Goal: Task Accomplishment & Management: Contribute content

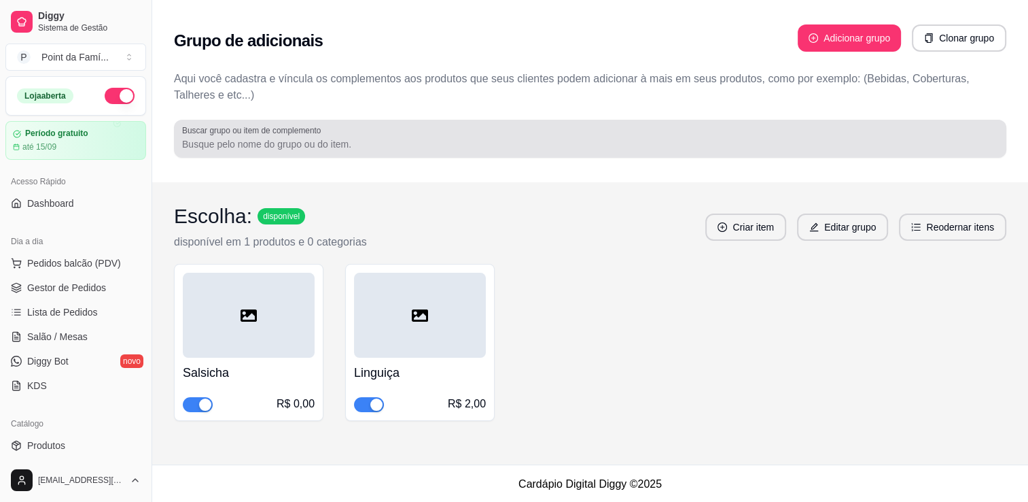
click at [674, 136] on div at bounding box center [590, 138] width 816 height 27
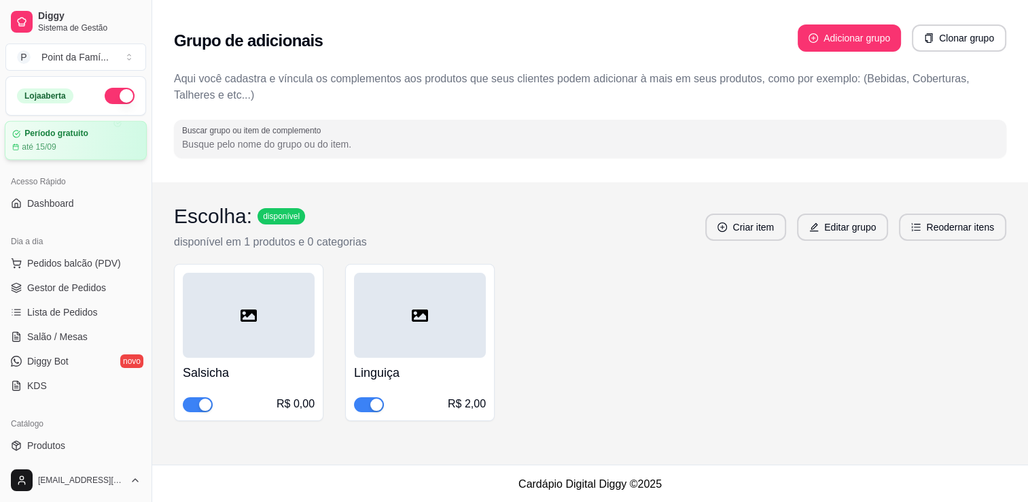
click at [69, 150] on div "até 15/09" at bounding box center [75, 146] width 127 height 11
click at [78, 292] on span "Gestor de Pedidos" at bounding box center [66, 288] width 79 height 14
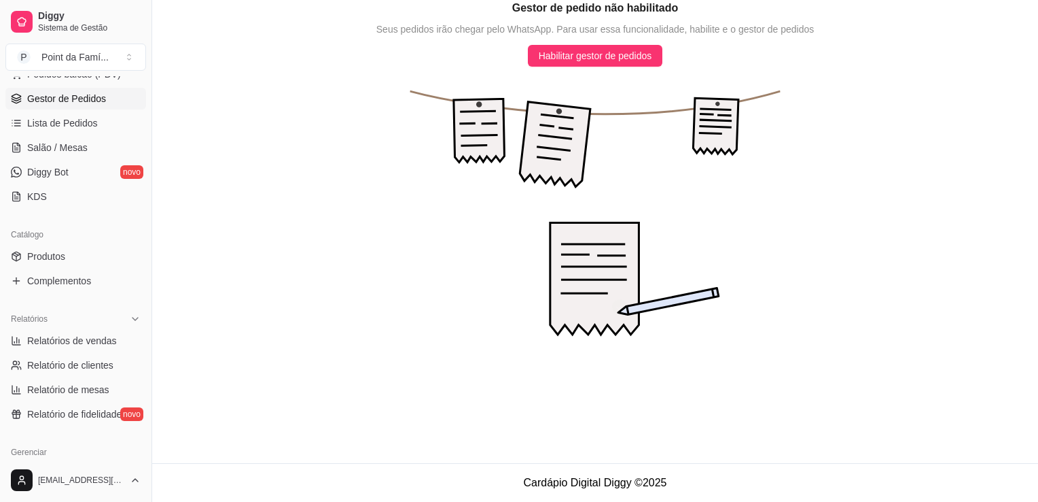
scroll to position [217, 0]
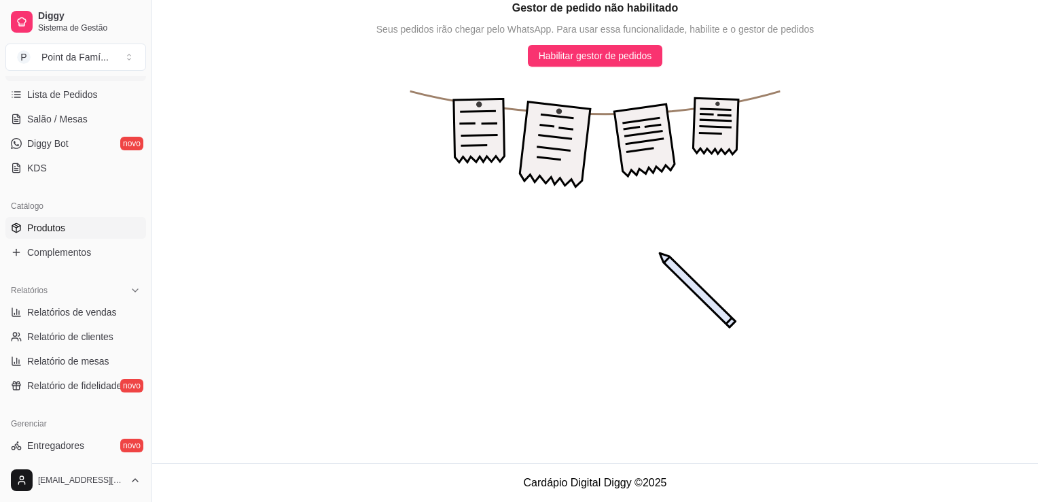
click at [94, 222] on link "Produtos" at bounding box center [75, 228] width 141 height 22
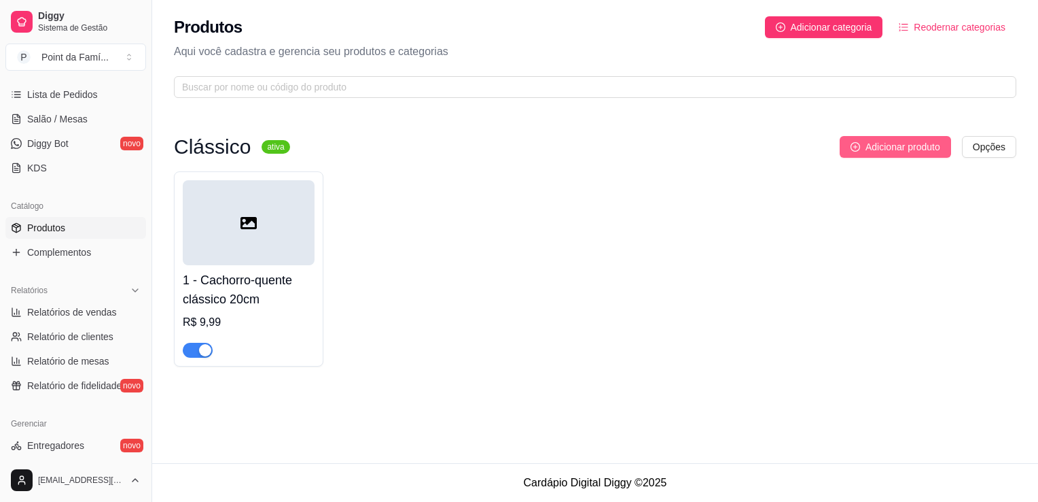
click at [873, 151] on span "Adicionar produto" at bounding box center [903, 146] width 75 height 15
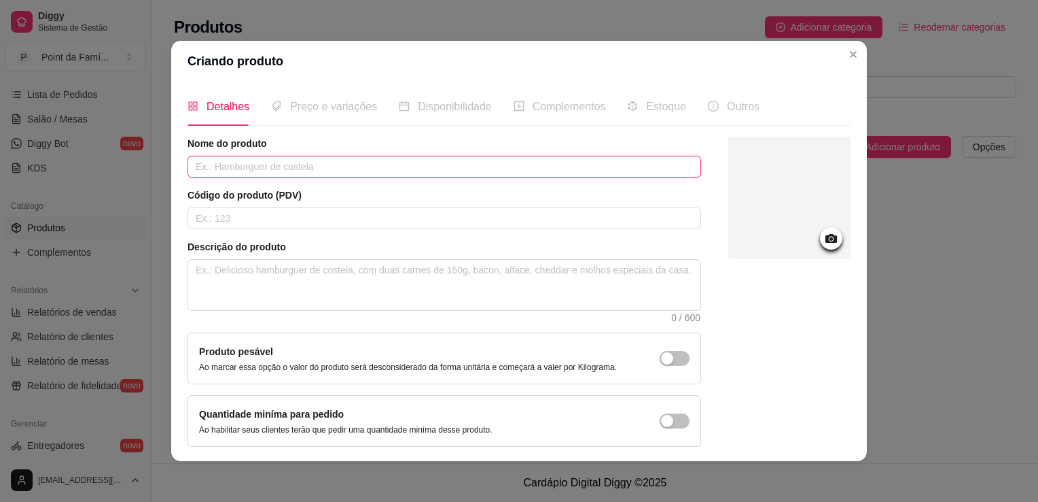
click at [555, 164] on input "text" at bounding box center [445, 167] width 514 height 22
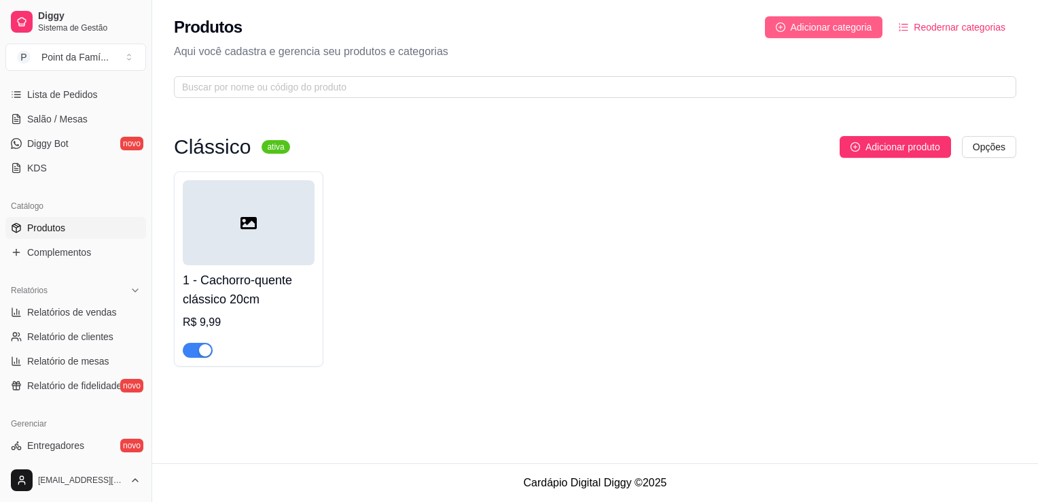
click at [809, 26] on span "Adicionar categoria" at bounding box center [832, 27] width 82 height 15
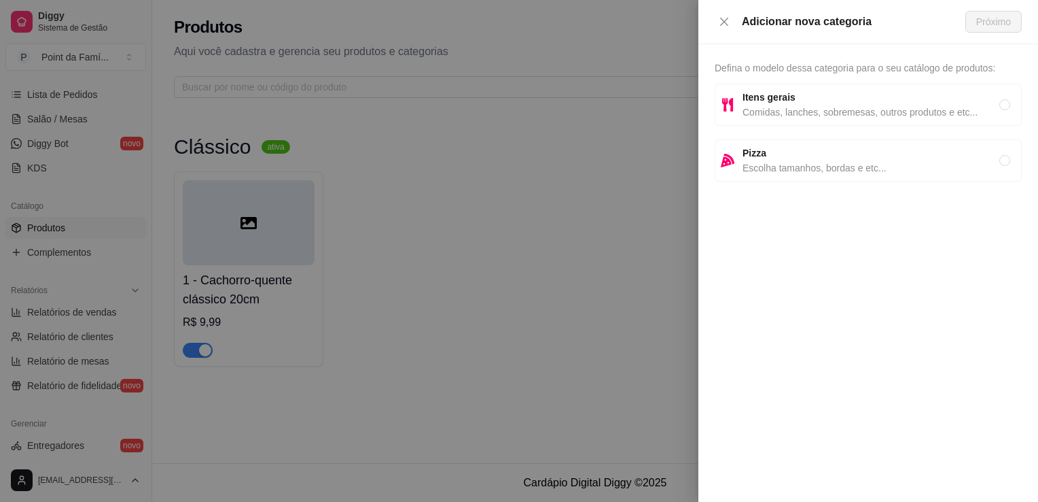
click at [807, 150] on span "Pizza" at bounding box center [871, 152] width 257 height 15
radio input "true"
click at [992, 18] on span "Próximo" at bounding box center [994, 21] width 35 height 15
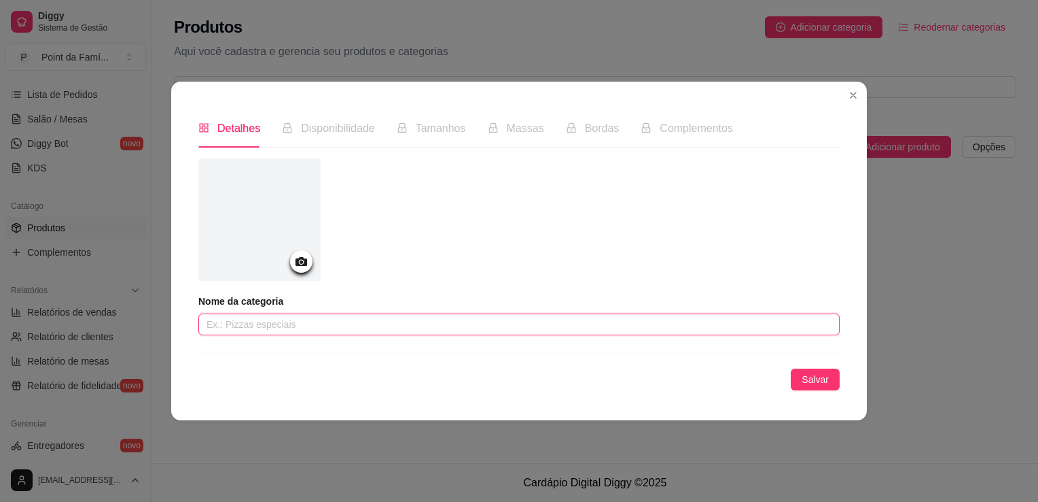
click at [487, 317] on input "text" at bounding box center [519, 324] width 642 height 22
type input "g"
click at [204, 328] on input "Gourmet" at bounding box center [519, 324] width 642 height 22
type input "Gourmet"
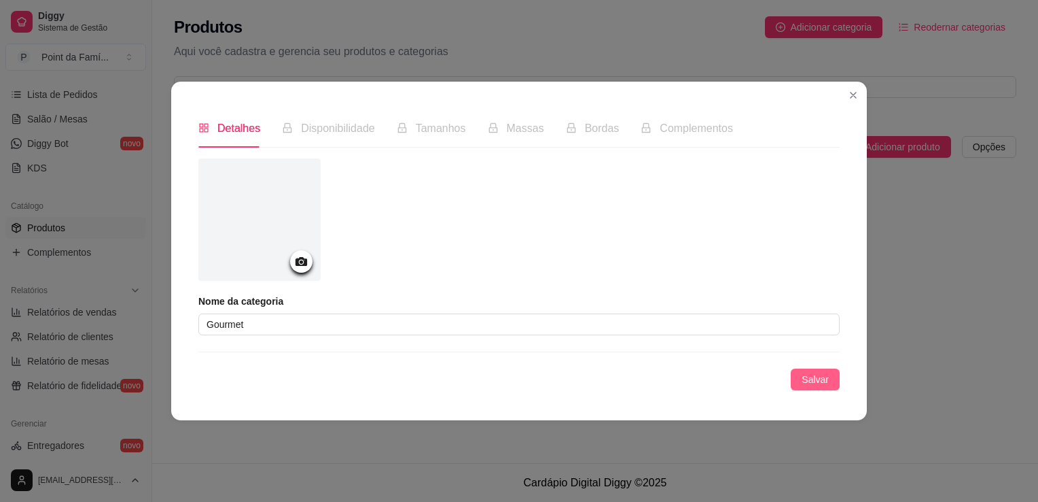
click at [805, 379] on span "Salvar" at bounding box center [815, 379] width 27 height 15
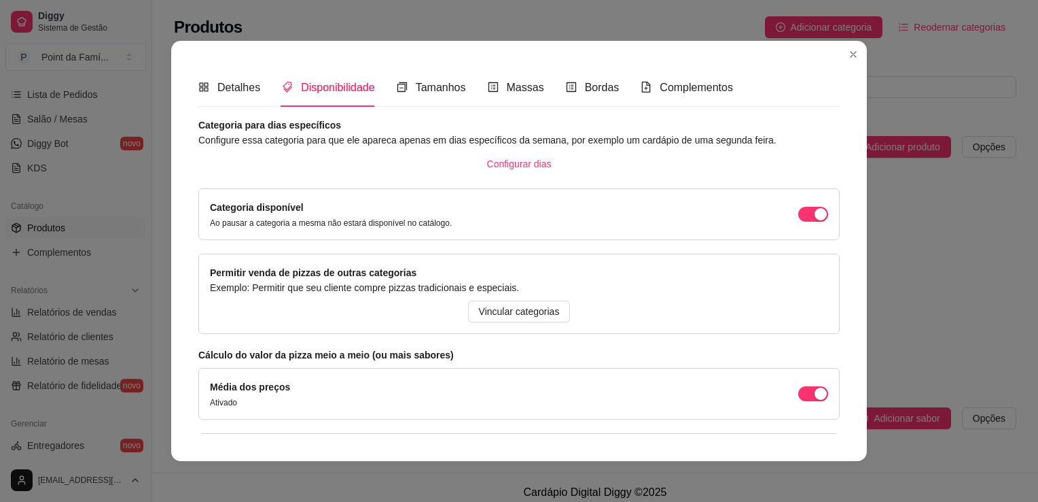
click at [835, 425] on div "Detalhes Disponibilidade Tamanhos Massas Bordas Complementos Nome da categoria …" at bounding box center [519, 251] width 696 height 420
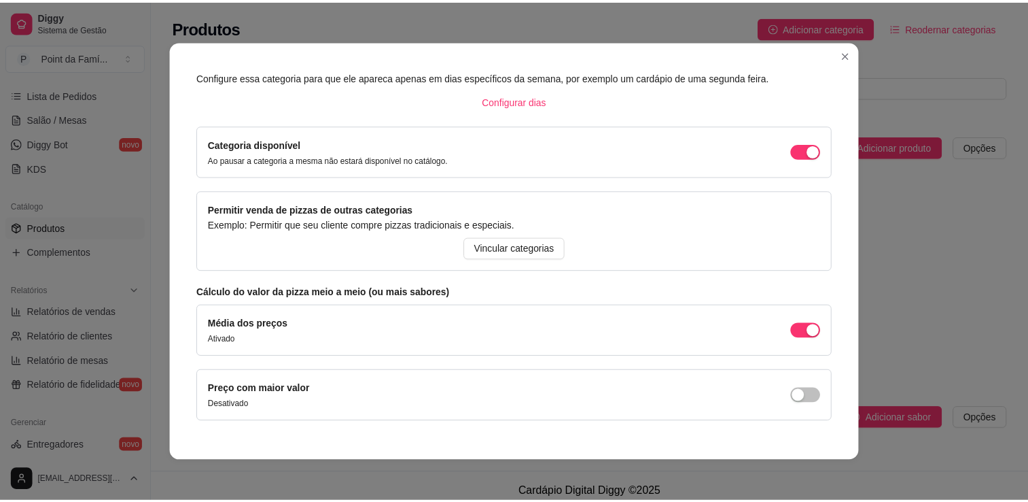
scroll to position [104, 0]
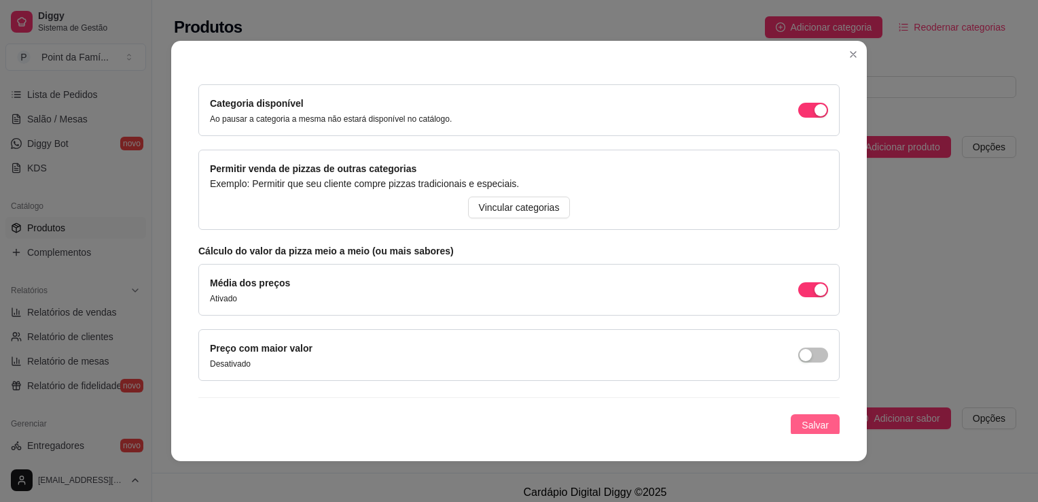
click at [807, 426] on span "Salvar" at bounding box center [815, 424] width 27 height 15
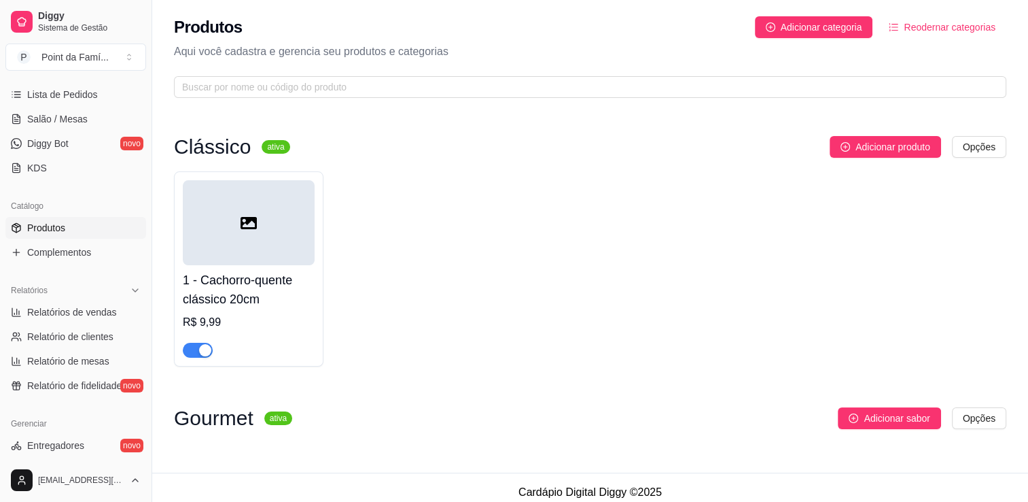
click at [815, 211] on div "1 - Cachorro-quente clássico 20cm R$ 9,99" at bounding box center [590, 268] width 832 height 195
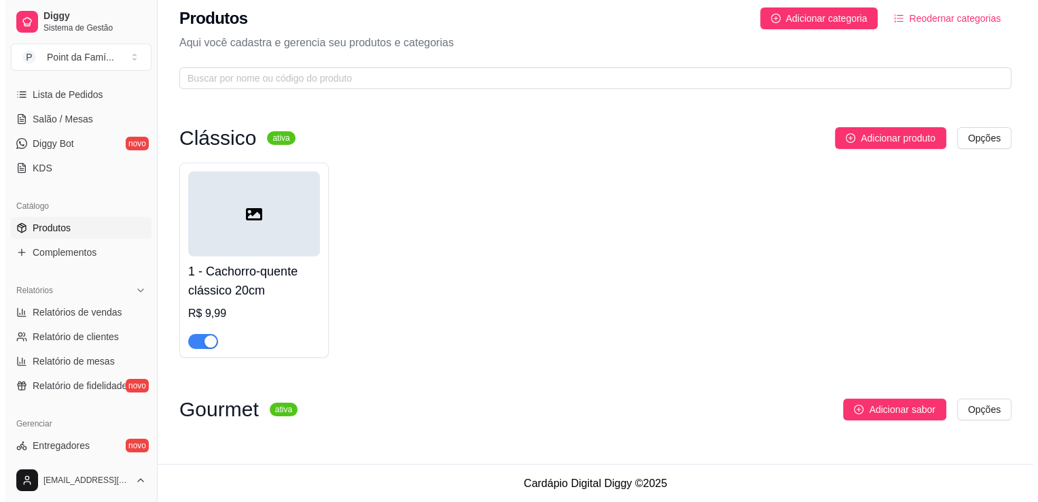
scroll to position [10, 0]
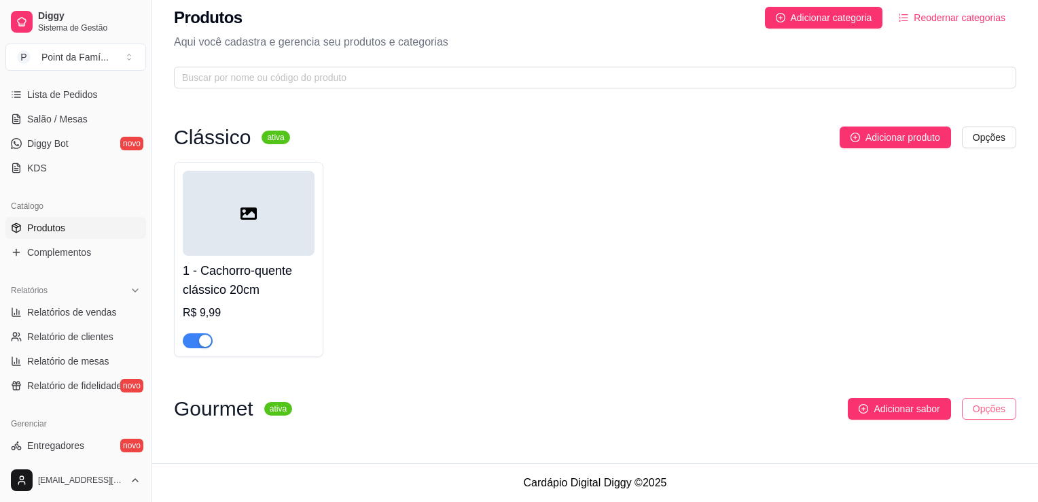
click at [976, 413] on html "Diggy Sistema de Gestão P Point da Famí ... Loja aberta Período gratuito até 15…" at bounding box center [519, 241] width 1038 height 502
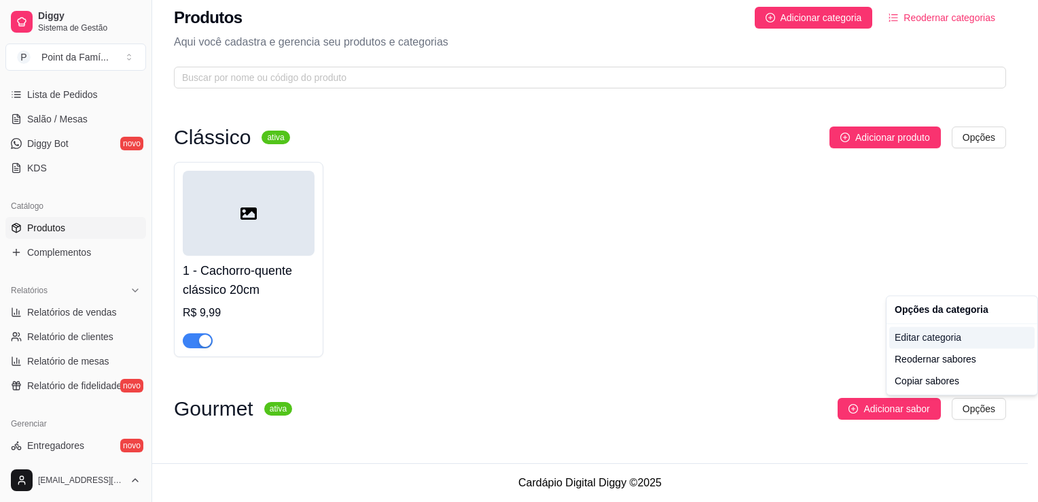
click at [895, 337] on div "Editar categoria" at bounding box center [962, 337] width 145 height 22
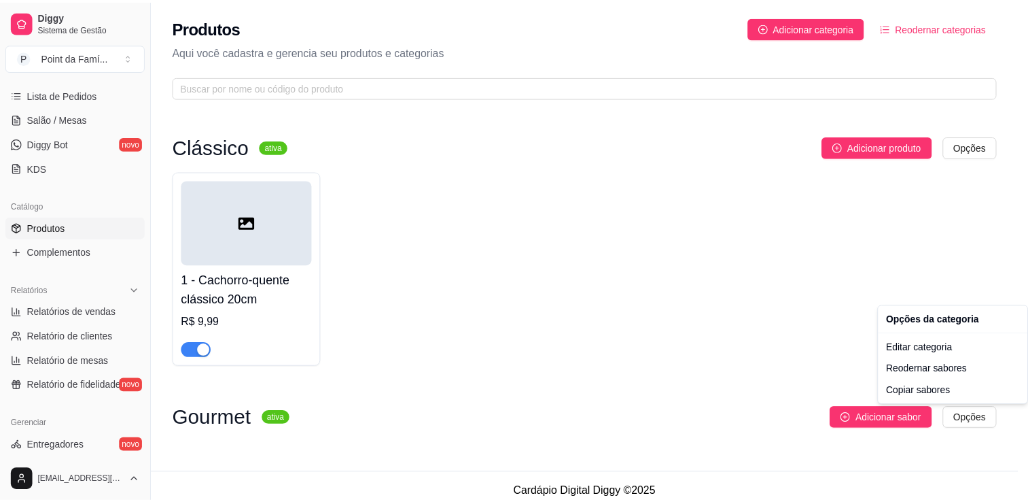
scroll to position [0, 0]
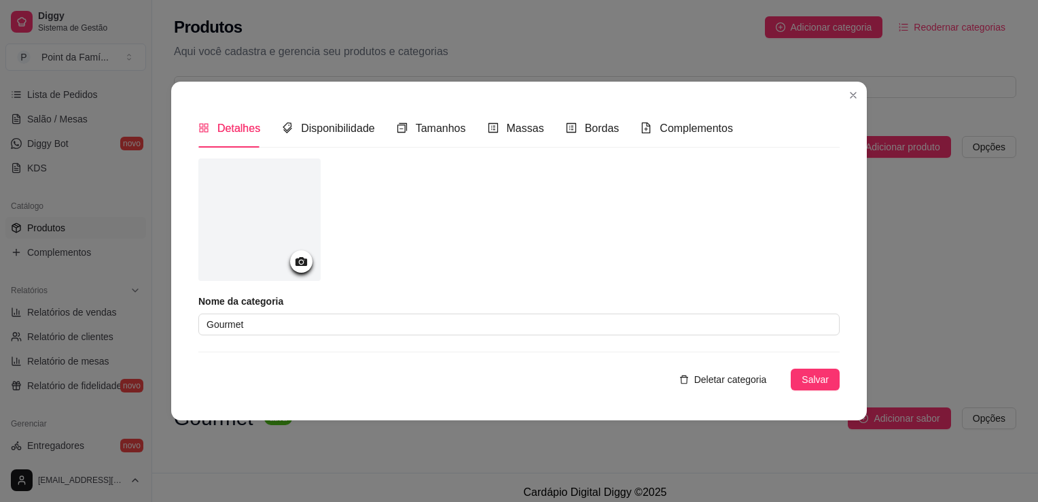
click at [712, 381] on span "Deletar categoria" at bounding box center [731, 379] width 73 height 15
click at [699, 346] on span "sim" at bounding box center [705, 345] width 15 height 15
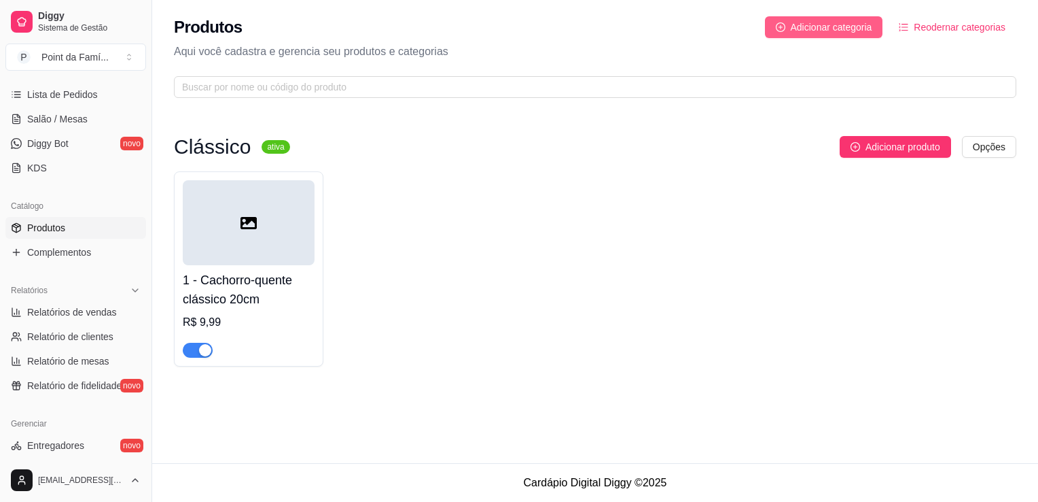
click at [844, 28] on span "Adicionar categoria" at bounding box center [832, 27] width 82 height 15
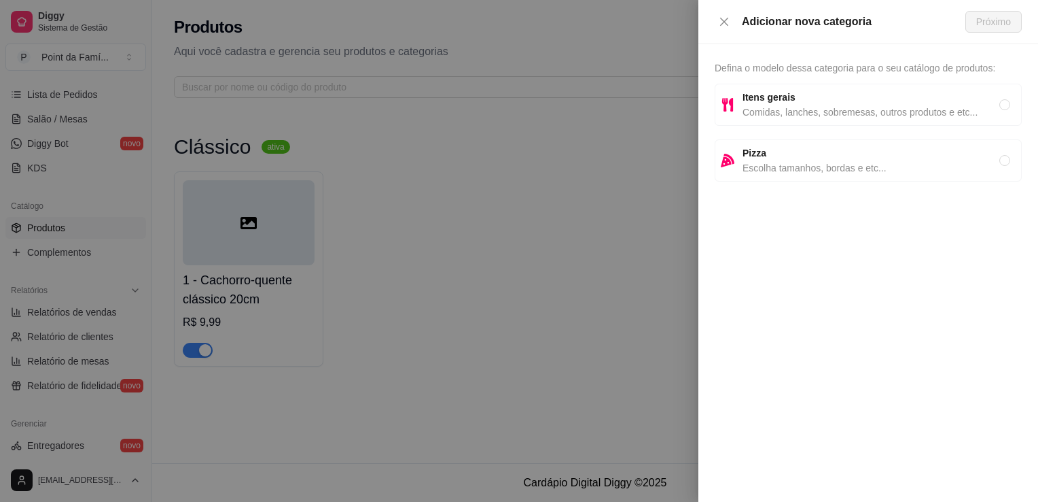
click at [812, 111] on span "Comidas, lanches, sobremesas, outros produtos e etc..." at bounding box center [871, 112] width 257 height 15
radio input "true"
click at [974, 20] on button "Próximo" at bounding box center [994, 22] width 56 height 22
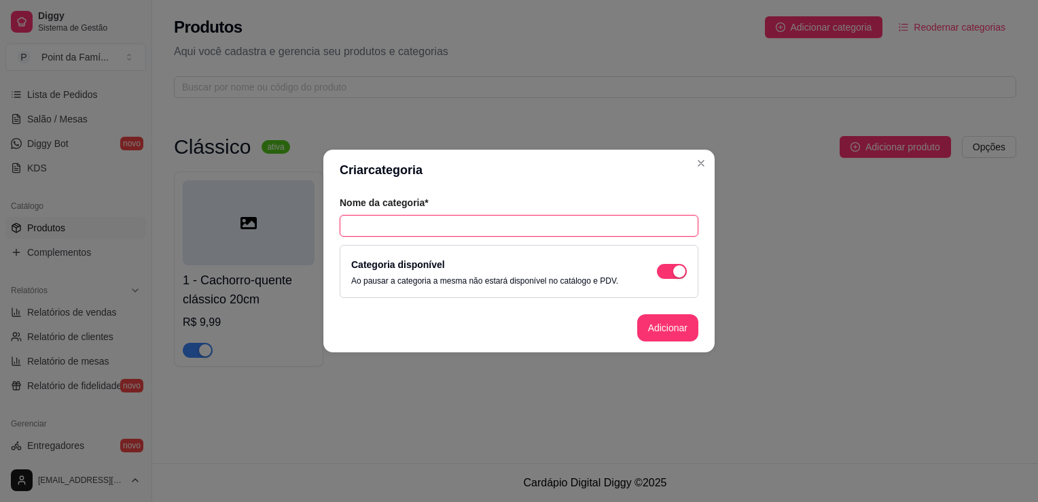
click at [510, 226] on input "text" at bounding box center [519, 226] width 359 height 22
type input "Gourmet"
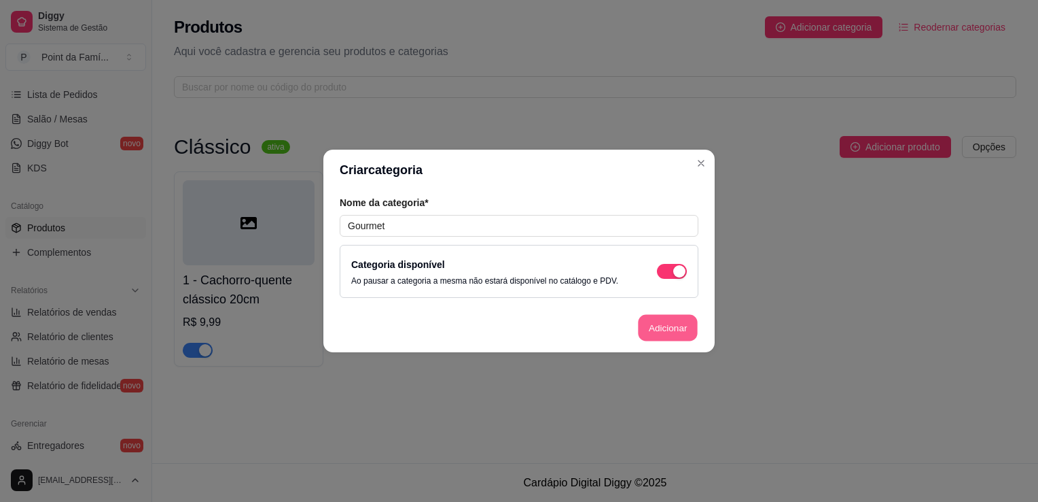
click at [663, 319] on button "Adicionar" at bounding box center [668, 328] width 60 height 27
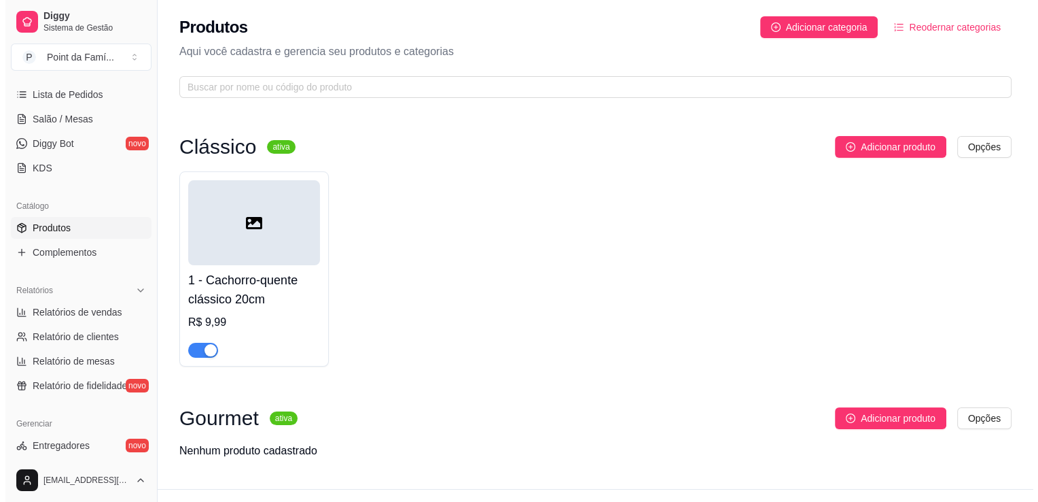
scroll to position [26, 0]
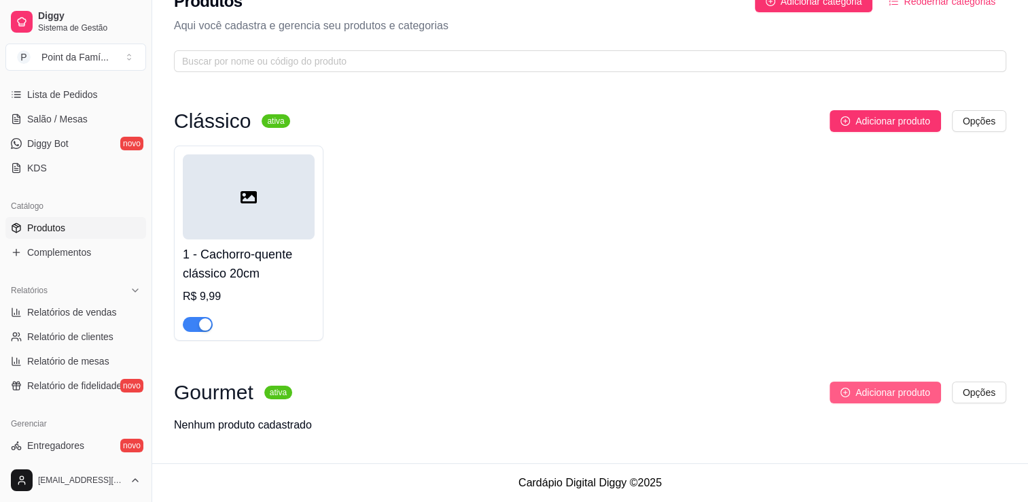
click at [849, 393] on icon "plus-circle" at bounding box center [846, 392] width 10 height 10
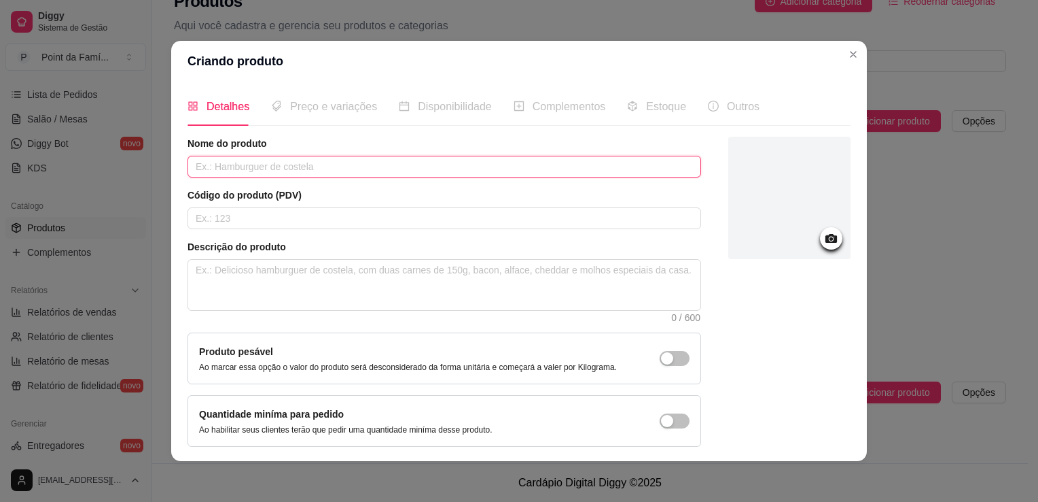
click at [429, 164] on input "text" at bounding box center [445, 167] width 514 height 22
type input "Monte seu cachorro-quente"
click at [411, 223] on input "text" at bounding box center [445, 218] width 514 height 22
type input "3"
type input "2"
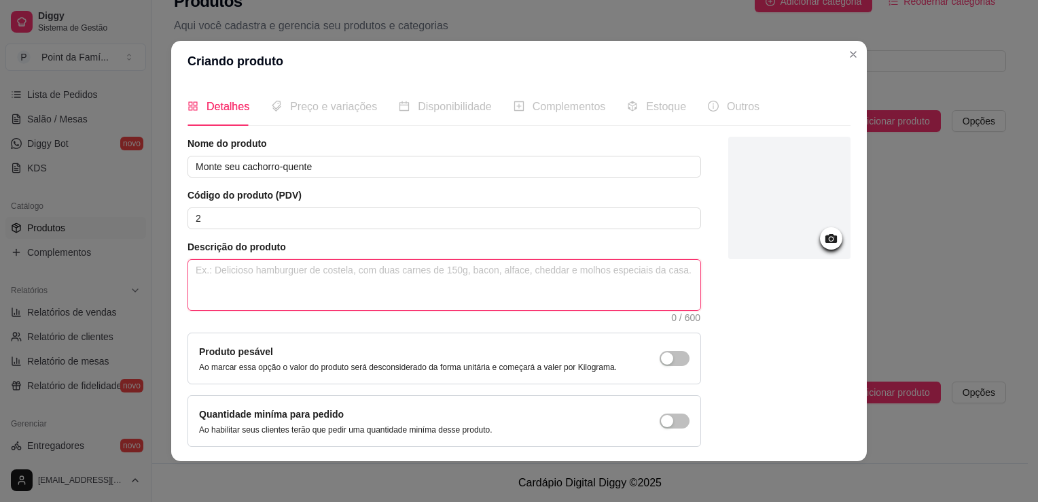
click at [388, 289] on textarea at bounding box center [444, 285] width 512 height 50
type textarea "T"
type textarea "Tu"
type textarea "Tur"
type textarea "Turb"
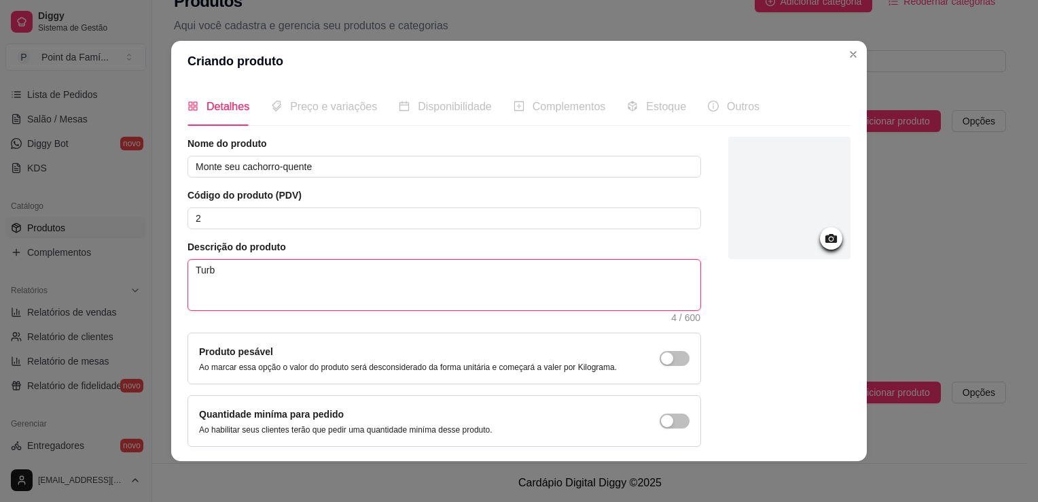
type textarea "Turbi"
type textarea "Turbin"
type textarea "Turbine"
type textarea "Turbine s"
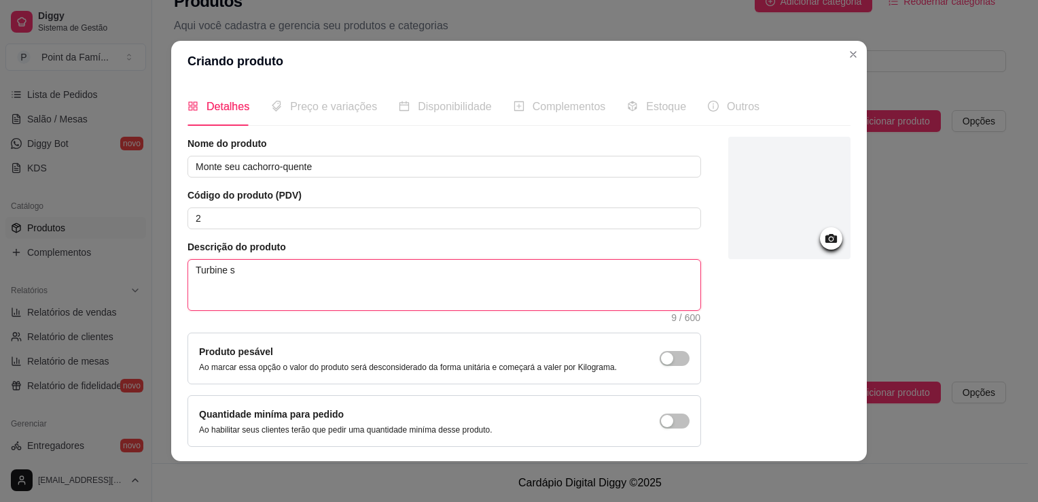
type textarea "Turbine se"
type textarea "Turbine seu"
type textarea "Turbine seu c"
type textarea "Turbine seu cac"
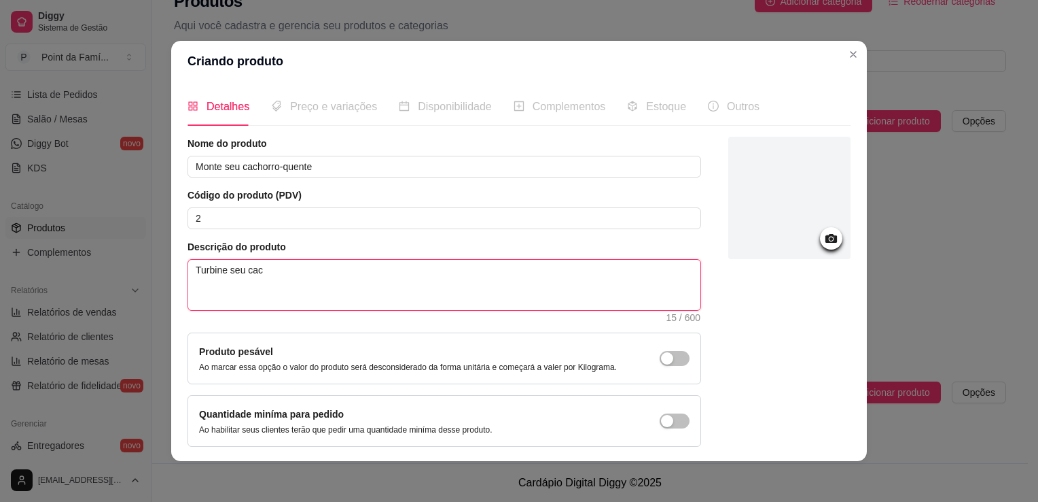
type textarea "Turbine seu cach"
type textarea "Turbine seu cachr"
type textarea "Turbine seu cachr="
type textarea "Turbine seu cachr"
type textarea "Turbine seu cach"
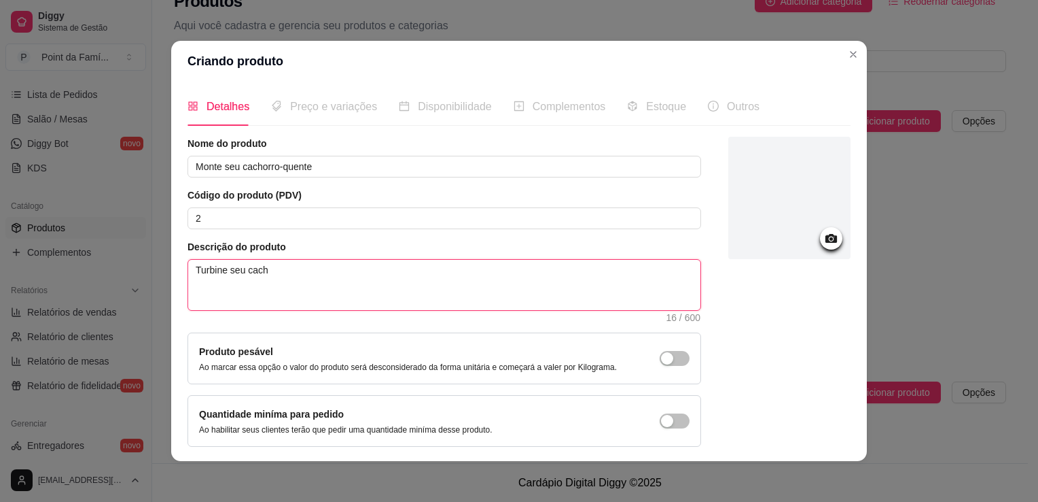
type textarea "Turbine seu cacho"
type textarea "Turbine seu cachor"
type textarea "Turbine seu cachorro"
type textarea "Turbine seu cachorro q"
type textarea "Turbine seu cachorro que"
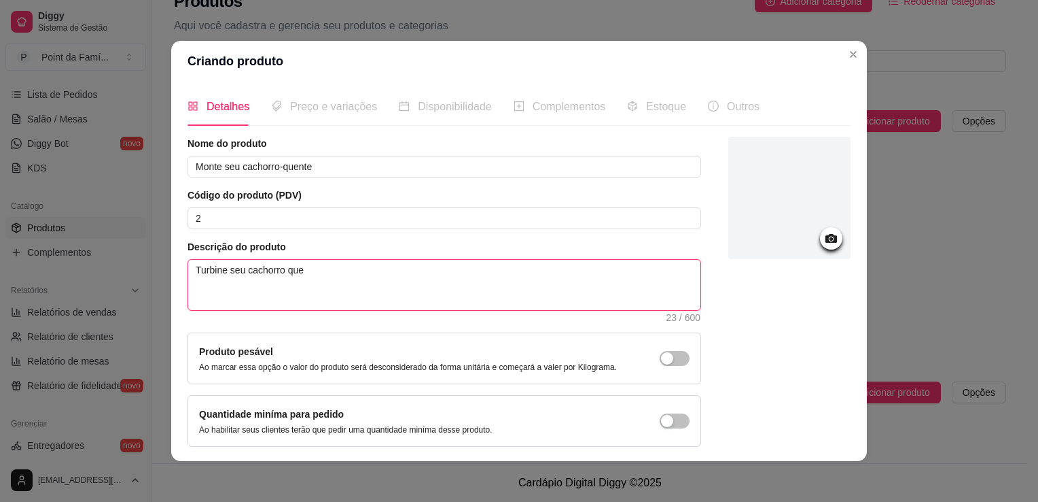
type textarea "Turbine seu cachorro quen"
type textarea "Turbine seu cachorro quent"
type textarea "Turbine seu cachorro quente"
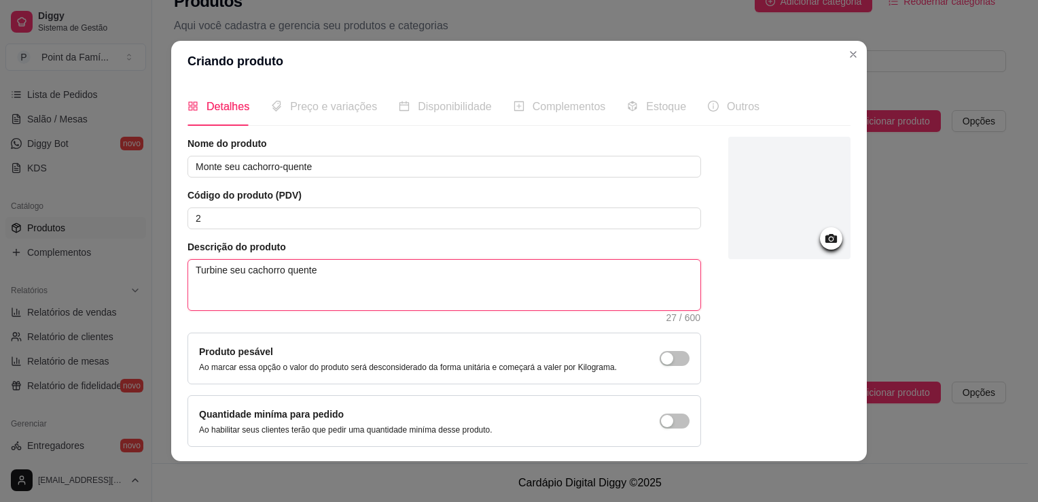
type textarea "Turbine seu cachorro quent"
type textarea "Turbine seu cachorro quen"
type textarea "Turbine seu cachorro que"
type textarea "Turbine seu cachorro qu"
type textarea "Turbine seu cachorro q"
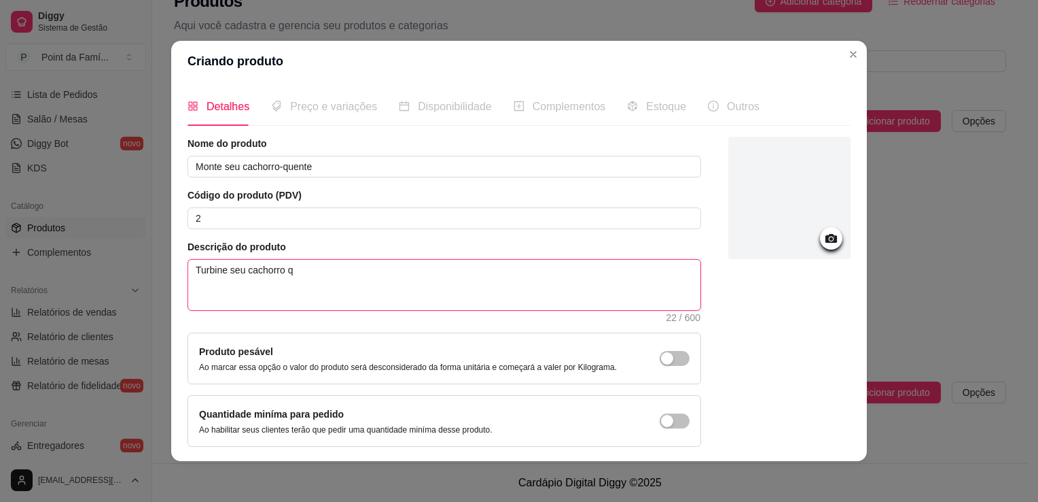
type textarea "Turbine seu cachorro"
type textarea "Turbine seu cachorro-"
type textarea "Turbine seu cachorro-q"
type textarea "Turbine seu cachorro-qu"
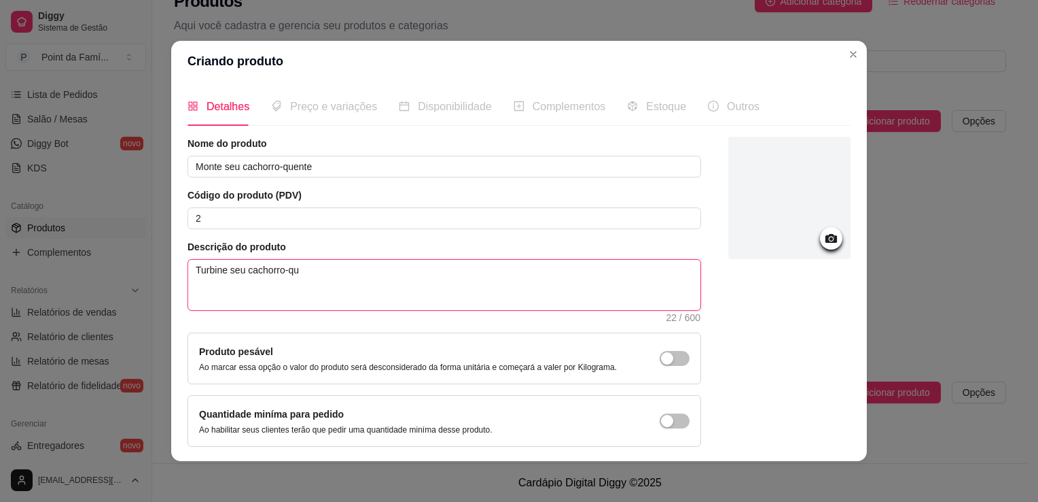
type textarea "Turbine seu cachorro-que"
type textarea "Turbine seu cachorro-quen"
type textarea "Turbine seu cachorro-quent"
type textarea "Turbine seu cachorro-quente"
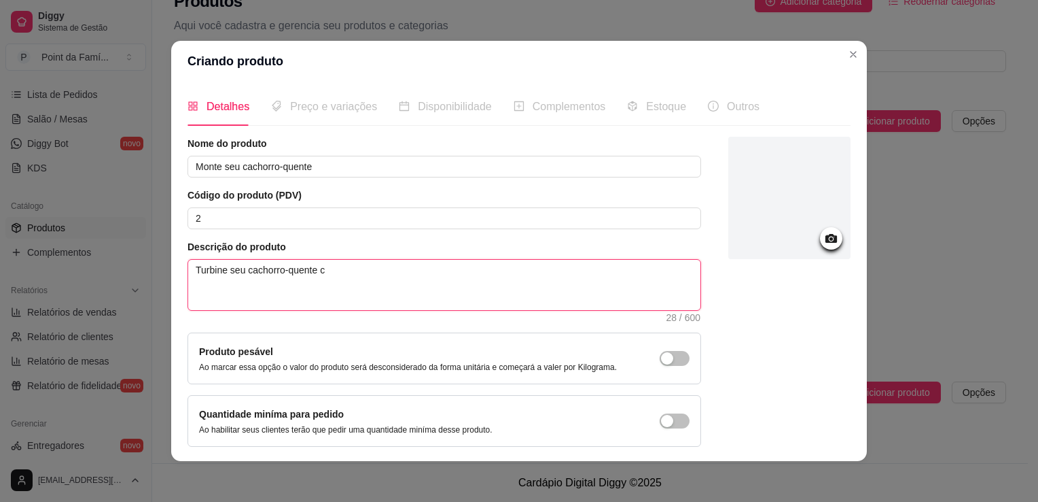
type textarea "Turbine seu cachorro-quente ci"
type textarea "Turbine seu cachorro-quente cim"
type textarea "Turbine seu cachorro-quente ci"
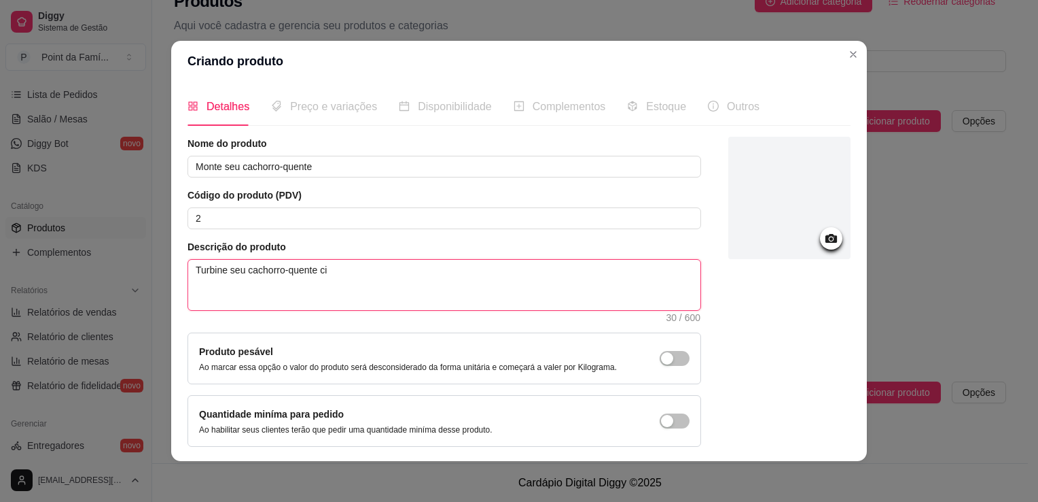
type textarea "Turbine seu cachorro-quente c"
type textarea "Turbine seu cachorro-quente co"
type textarea "Turbine seu cachorro-quente com"
type textarea "Turbine seu cachorro-quente com o"
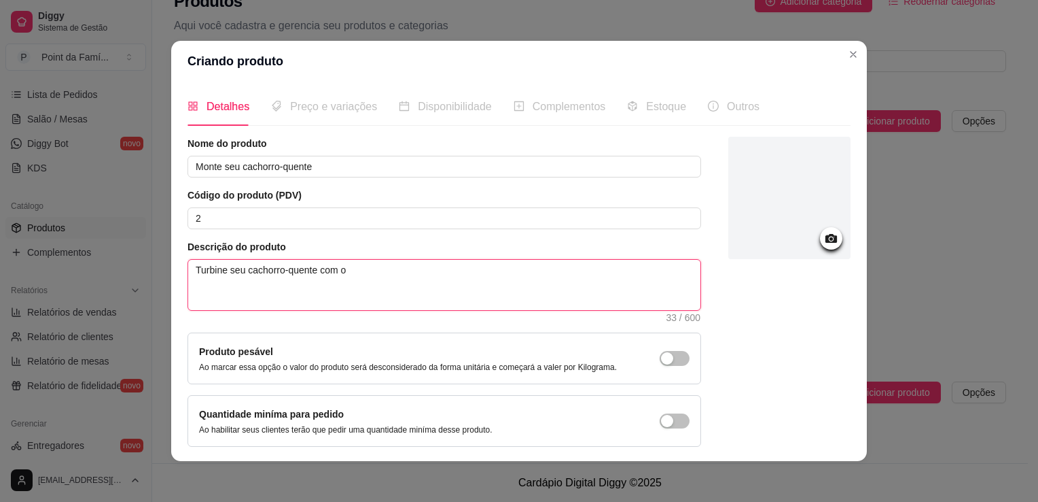
type textarea "Turbine seu cachorro-quente com os"
type textarea "Turbine seu cachorro-quente com os me"
type textarea "Turbine seu cachorro-quente com os mel"
type textarea "Turbine seu cachorro-quente com os melh"
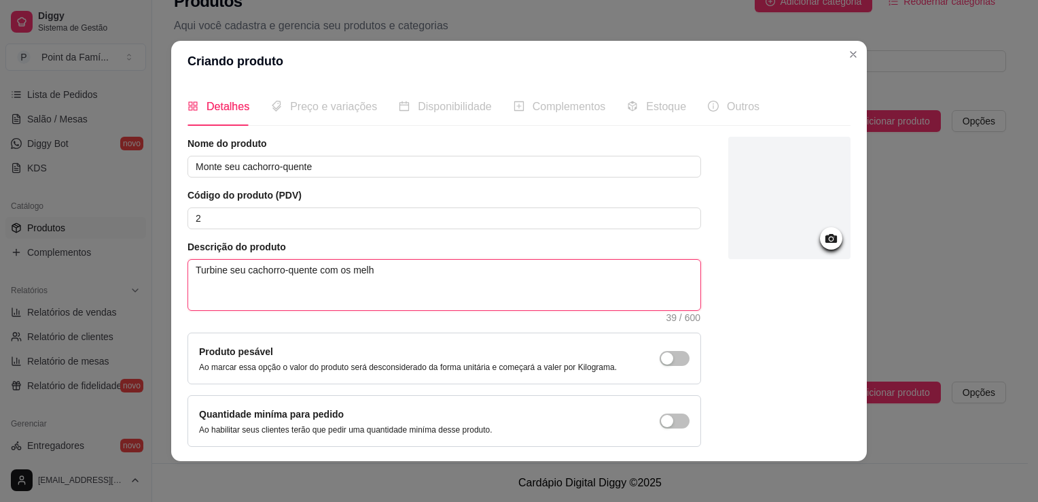
type textarea "Turbine seu cachorro-quente com os melho"
type textarea "Turbine seu cachorro-quente com os melhor"
type textarea "Turbine seu cachorro-quente com os melhore"
type textarea "Turbine seu cachorro-quente com os melhores"
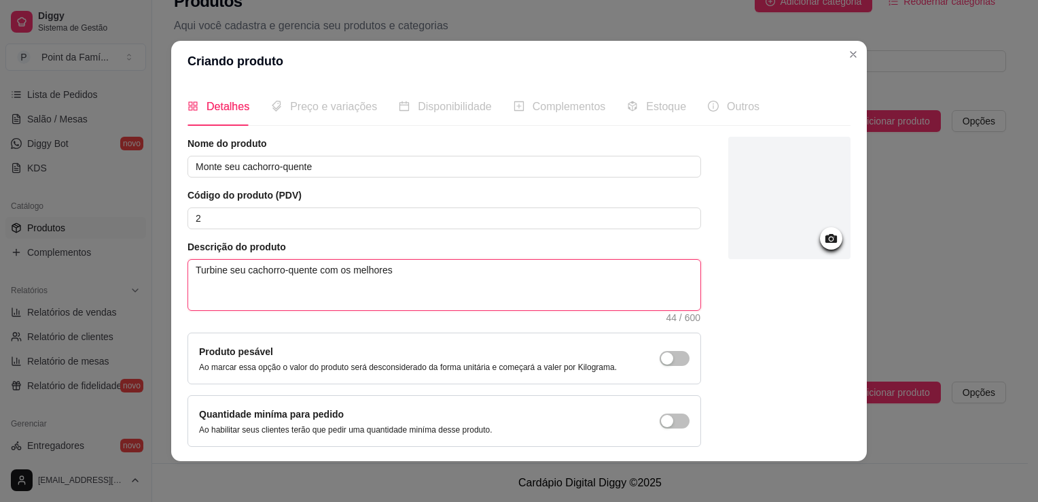
type textarea "Turbine seu cachorro-quente com os melhores i"
type textarea "Turbine seu cachorro-quente com os melhores in"
type textarea "Turbine seu cachorro-quente com os melhores ing"
type textarea "Turbine seu cachorro-quente com os melhores ingr"
type textarea "Turbine seu cachorro-quente com os melhores ingrd"
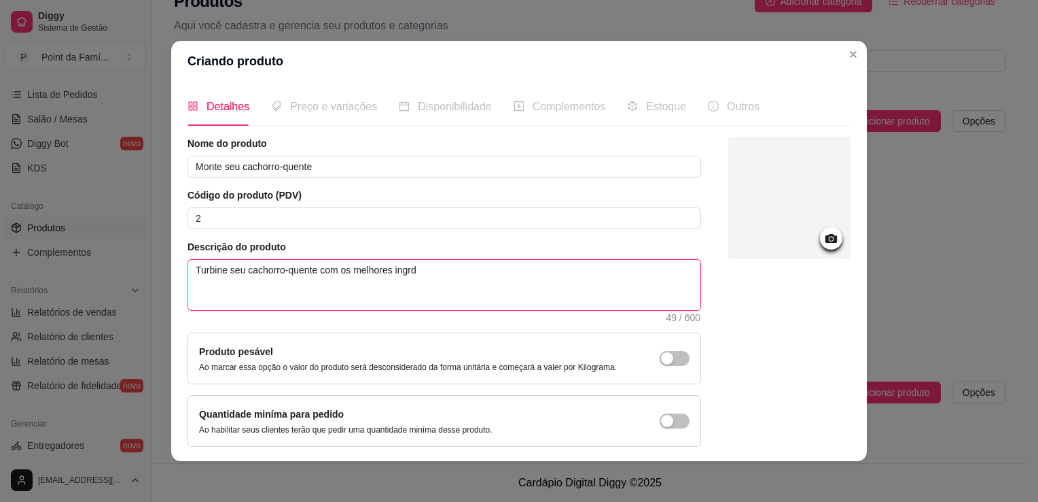
type textarea "Turbine seu cachorro-quente com os melhores ingrd="
type textarea "Turbine seu cachorro-quente com os melhores ingrd"
type textarea "Turbine seu cachorro-quente com os melhores ingr"
type textarea "Turbine seu cachorro-quente com os melhores ing"
type textarea "Turbine seu cachorro-quente com os melhores inge"
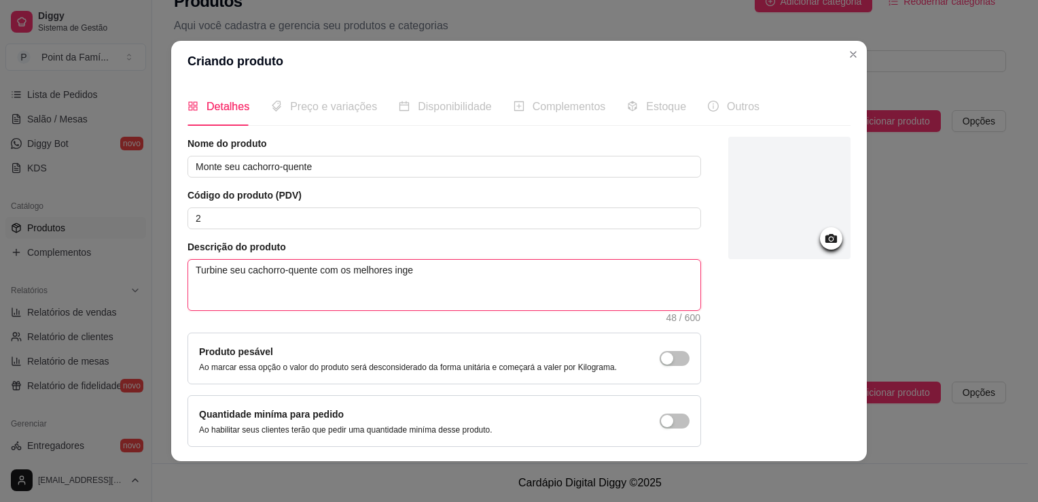
type textarea "Turbine seu cachorro-quente com os melhores ing"
type textarea "Turbine seu cachorro-quente com os melhores ingr"
type textarea "Turbine seu cachorro-quente com os melhores ingre"
type textarea "Turbine seu cachorro-quente com os melhores ingred"
type textarea "Turbine seu cachorro-quente com os melhores ingredi"
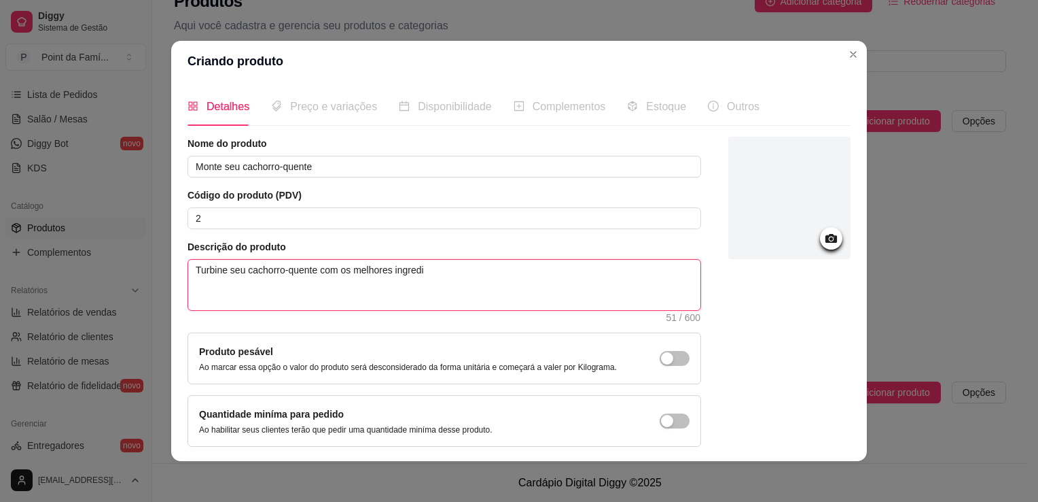
type textarea "Turbine seu cachorro-quente com os melhores ingredie"
type textarea "Turbine seu cachorro-quente com os melhores ingredien"
type textarea "Turbine seu cachorro-quente com os melhores ingredient"
type textarea "Turbine seu cachorro-quente com os melhores ingrediente"
type textarea "Turbine seu cachorro-quente com os melhores ingredientes"
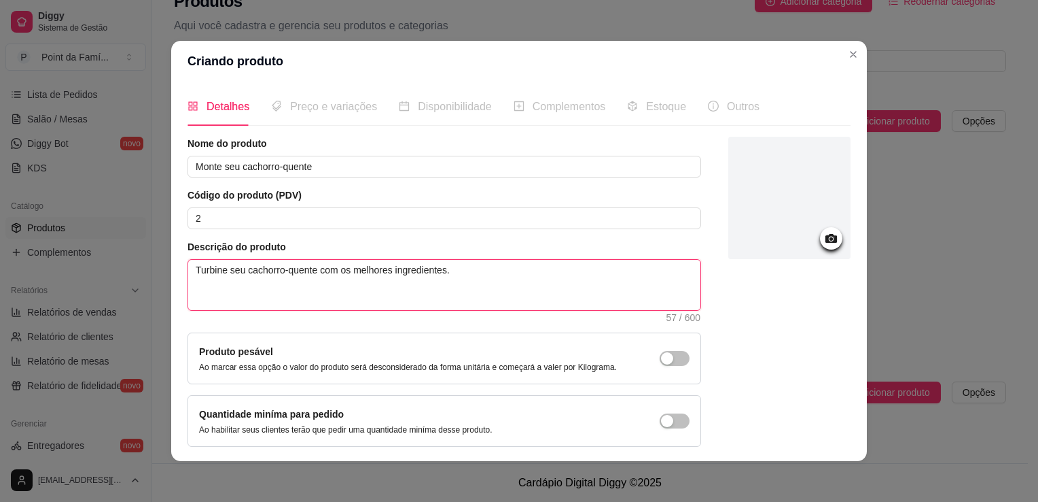
click at [405, 306] on textarea "Turbine seu cachorro-quente com os melhores ingredientes." at bounding box center [444, 285] width 512 height 50
type textarea "Turbine seu cachorro-quente com os melhores ingredientes."
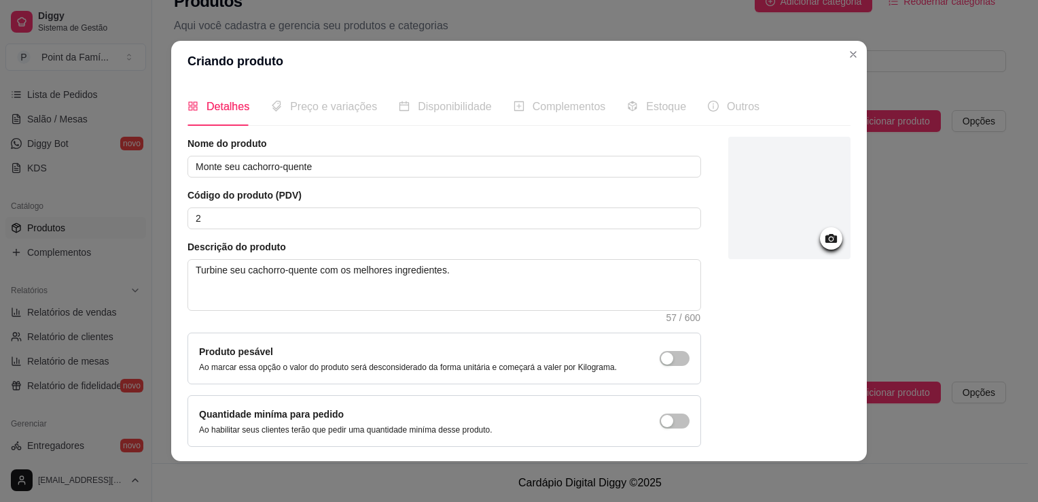
click at [728, 299] on div at bounding box center [789, 292] width 122 height 310
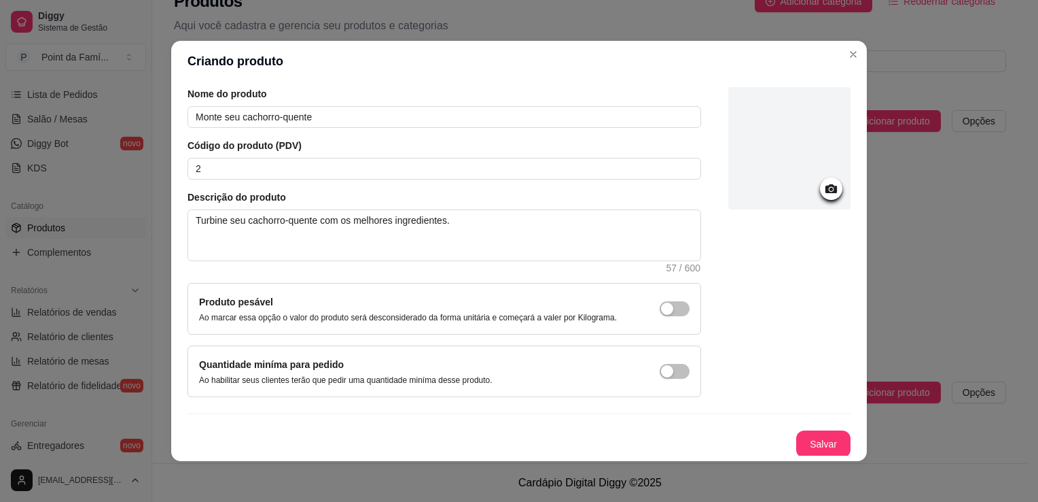
scroll to position [3, 0]
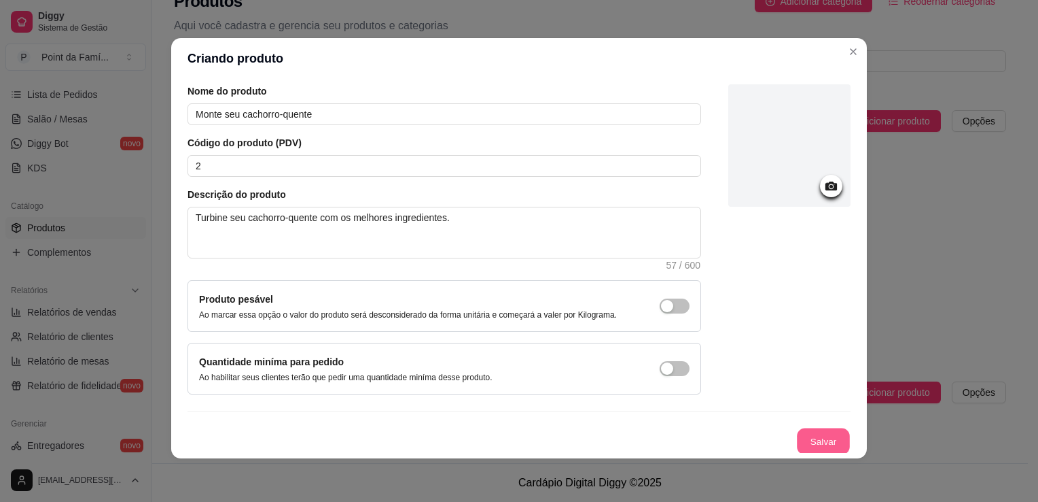
click at [799, 438] on button "Salvar" at bounding box center [823, 441] width 53 height 27
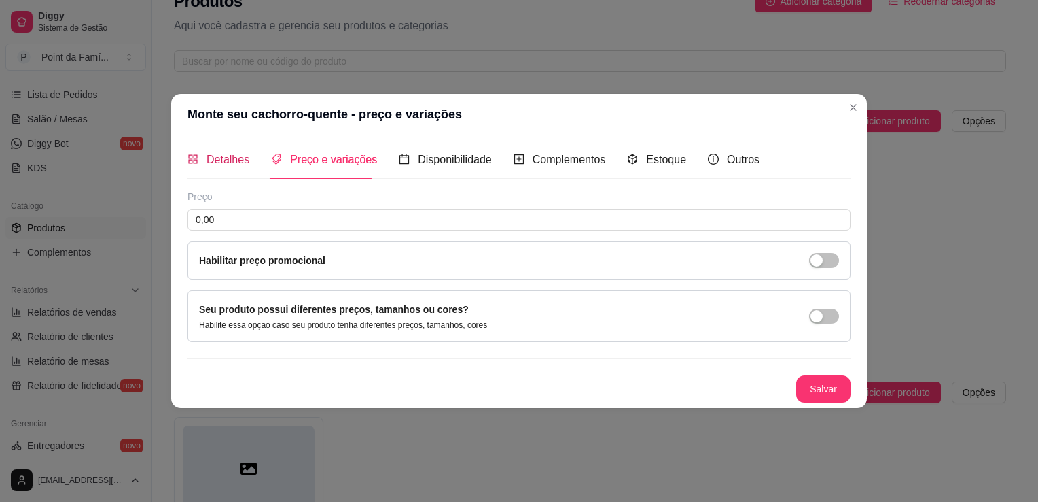
click at [228, 165] on span "Detalhes" at bounding box center [228, 160] width 43 height 12
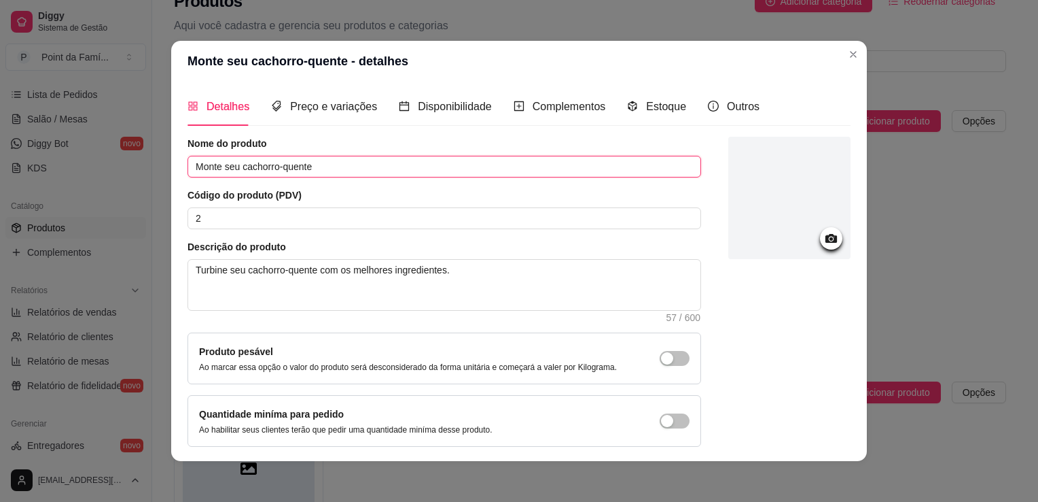
click at [240, 164] on input "Monte seu cachorro-quente" at bounding box center [445, 167] width 514 height 22
type input "Cachorro-quente 20 cm"
click at [413, 188] on article "Código do produto (PDV)" at bounding box center [445, 195] width 514 height 14
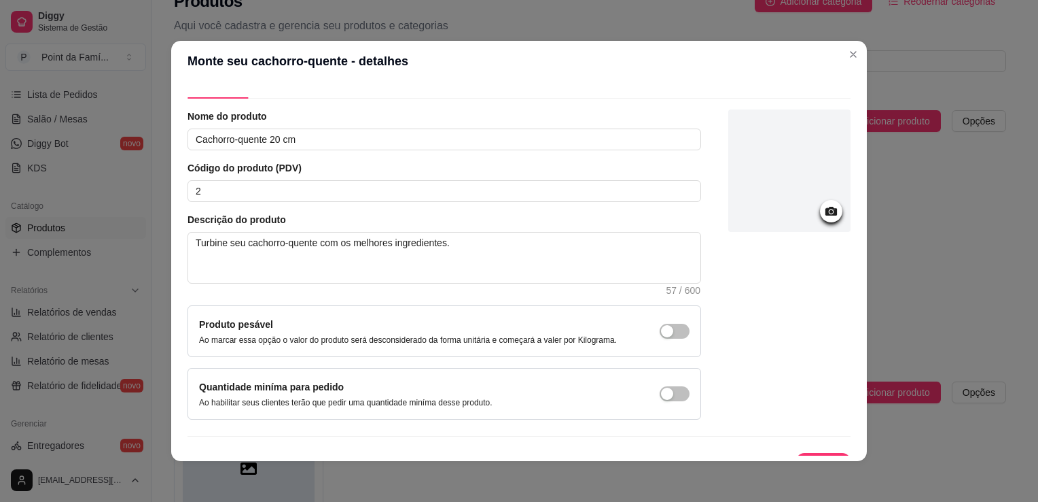
scroll to position [3, 0]
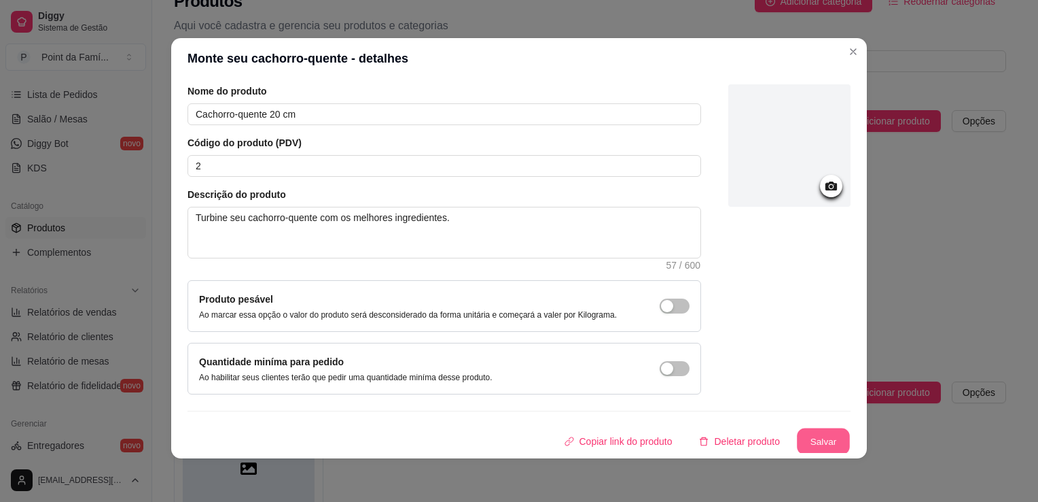
click at [822, 430] on button "Salvar" at bounding box center [823, 441] width 53 height 27
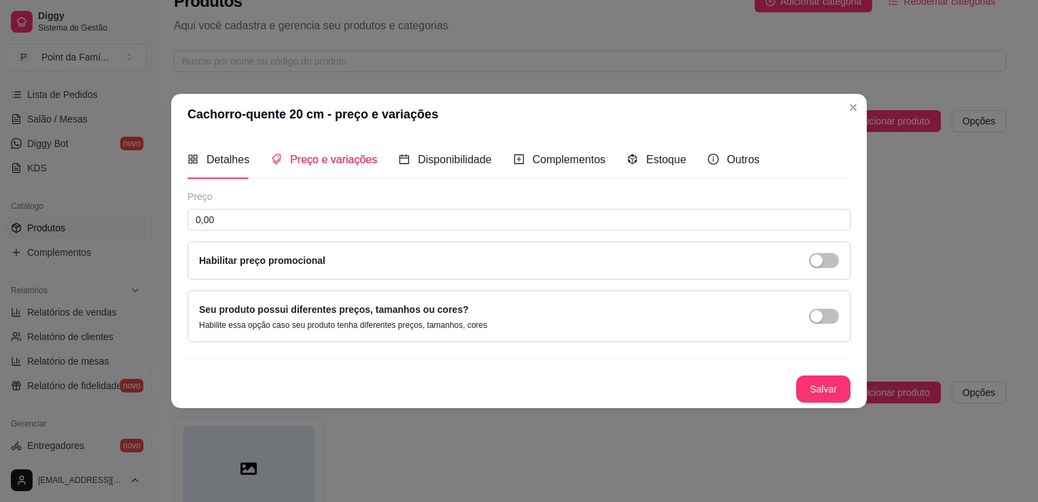
scroll to position [0, 0]
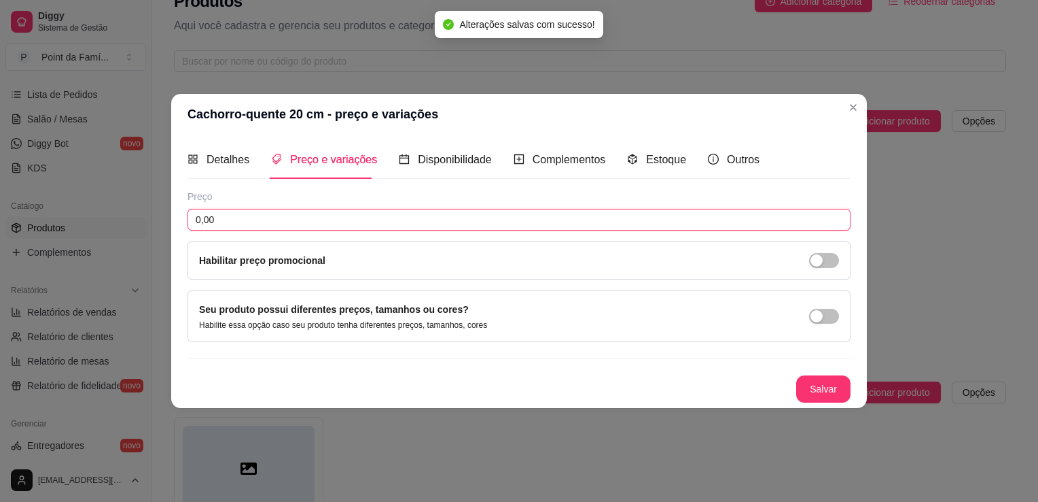
click at [633, 219] on input "0,00" at bounding box center [519, 220] width 663 height 22
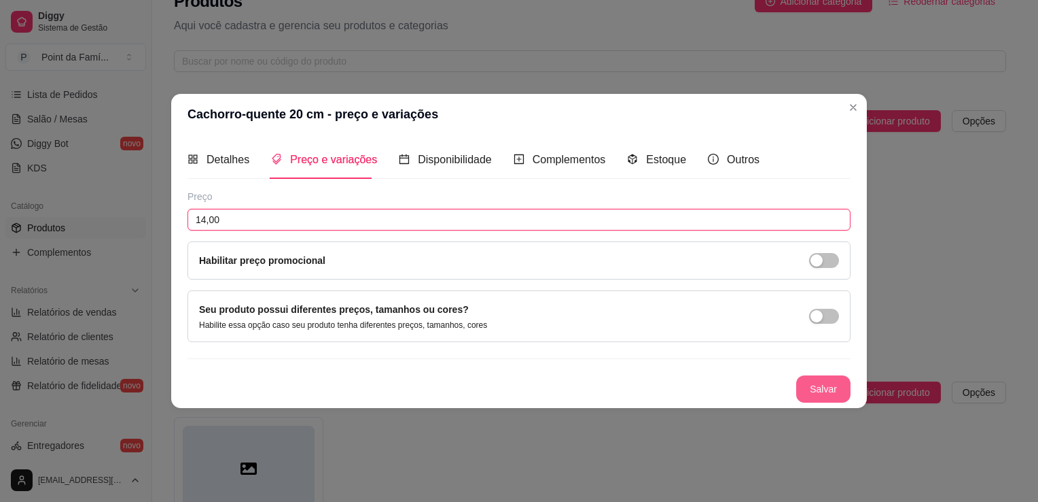
type input "14,00"
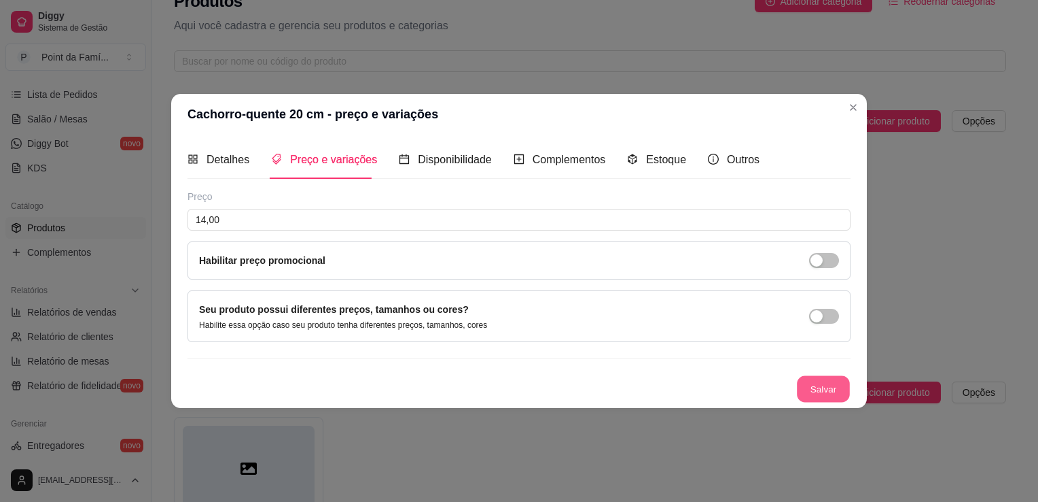
click at [815, 388] on button "Salvar" at bounding box center [823, 389] width 53 height 27
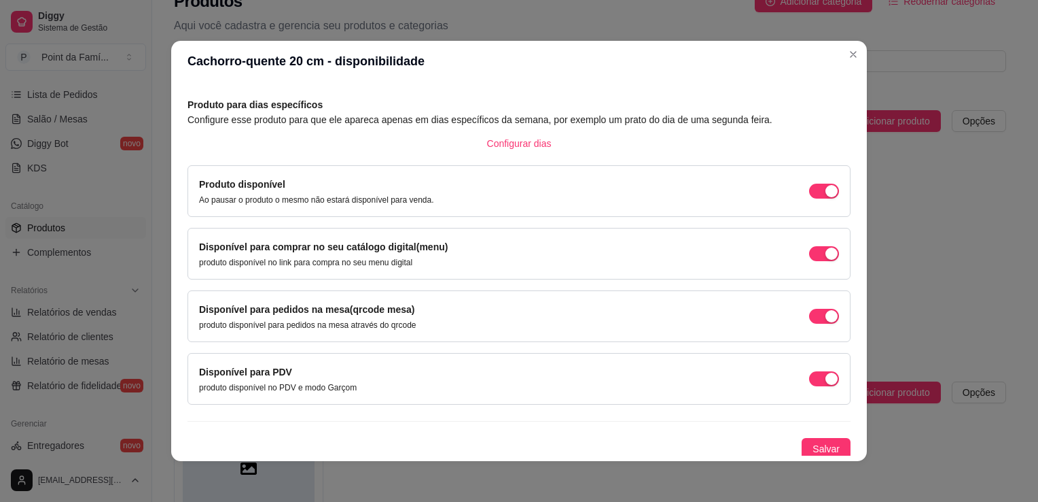
scroll to position [55, 0]
click at [818, 436] on button "Salvar" at bounding box center [826, 447] width 49 height 22
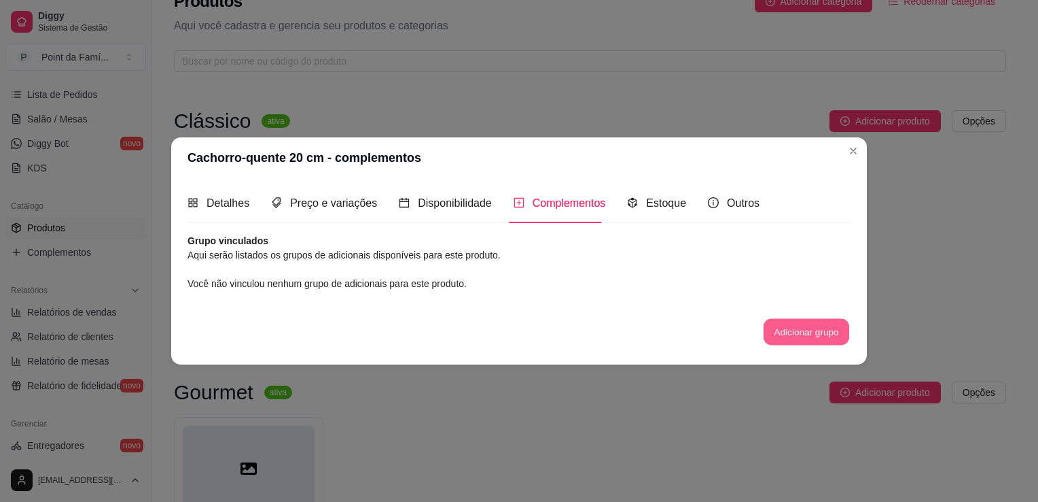
click at [774, 331] on button "Adicionar grupo" at bounding box center [807, 331] width 86 height 27
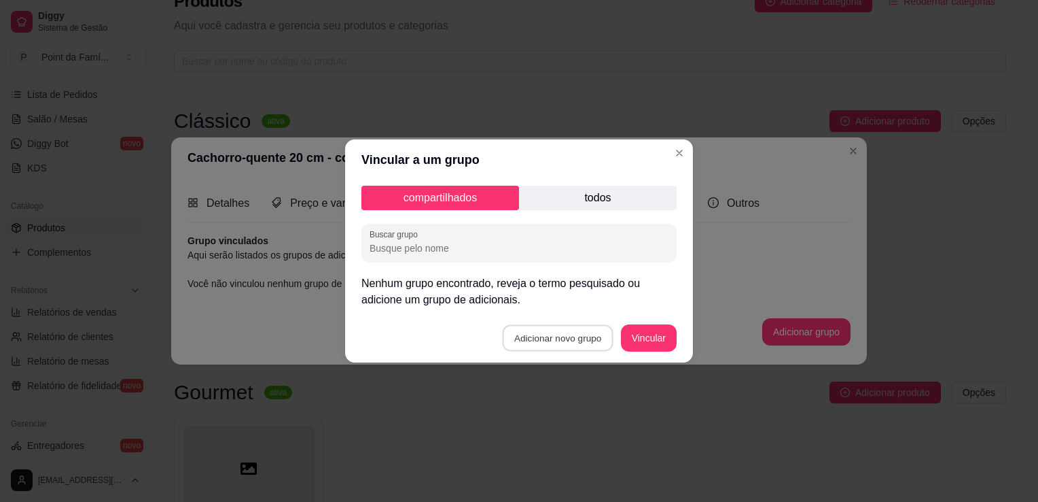
click at [567, 340] on button "Adicionar novo grupo" at bounding box center [558, 338] width 111 height 27
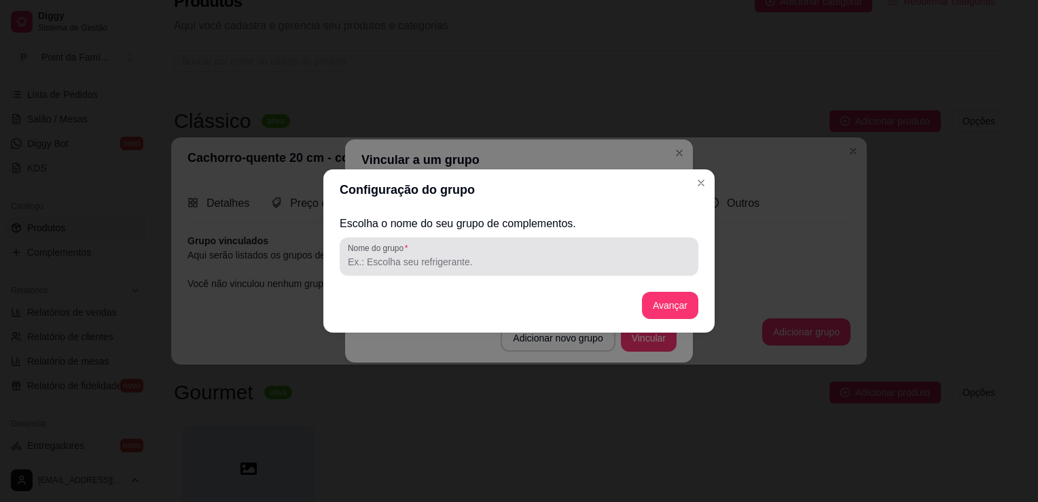
click at [541, 246] on div at bounding box center [519, 256] width 342 height 27
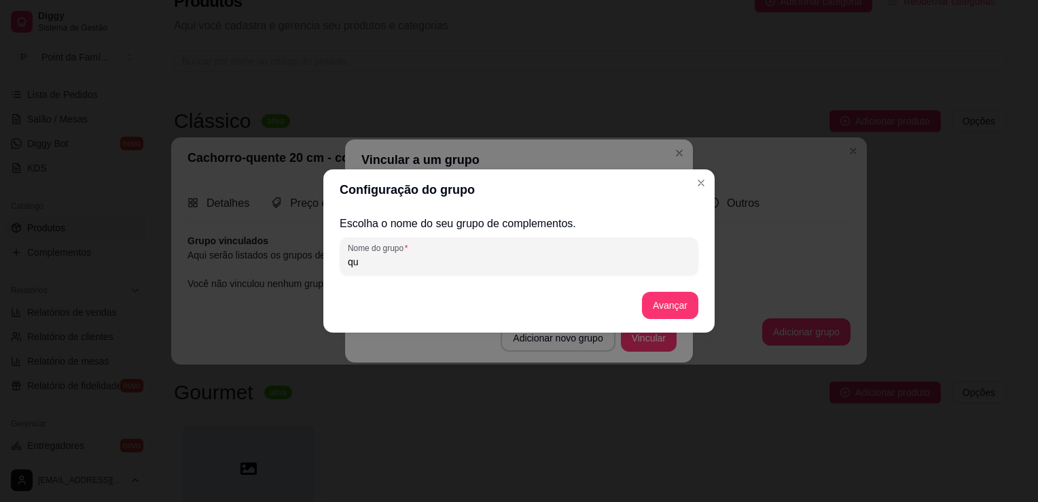
type input "q"
type input "Qual você prefere"
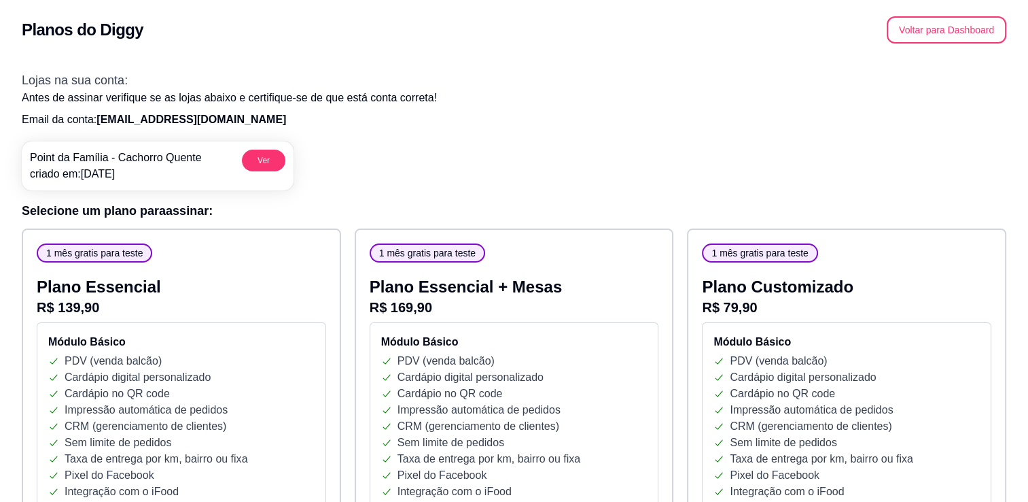
click at [68, 24] on h2 "Planos do Diggy" at bounding box center [83, 30] width 122 height 22
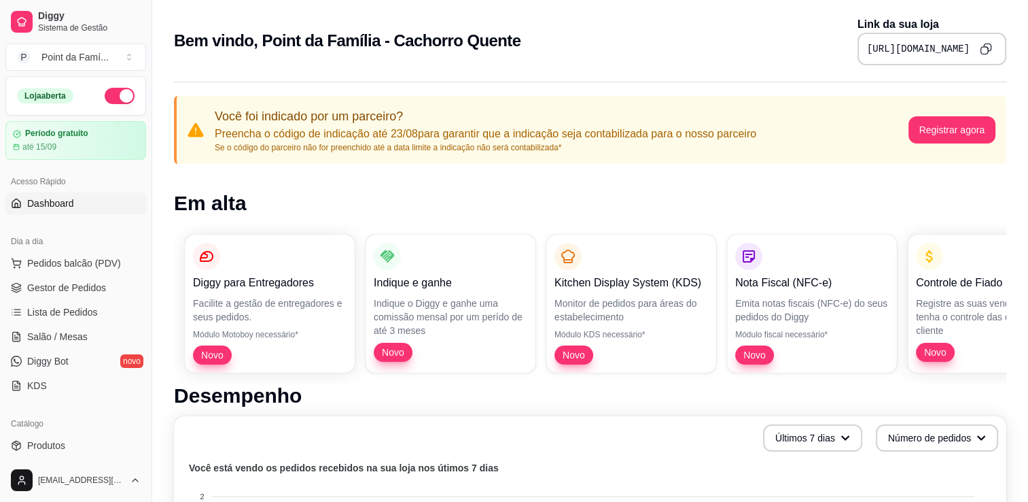
scroll to position [334, 0]
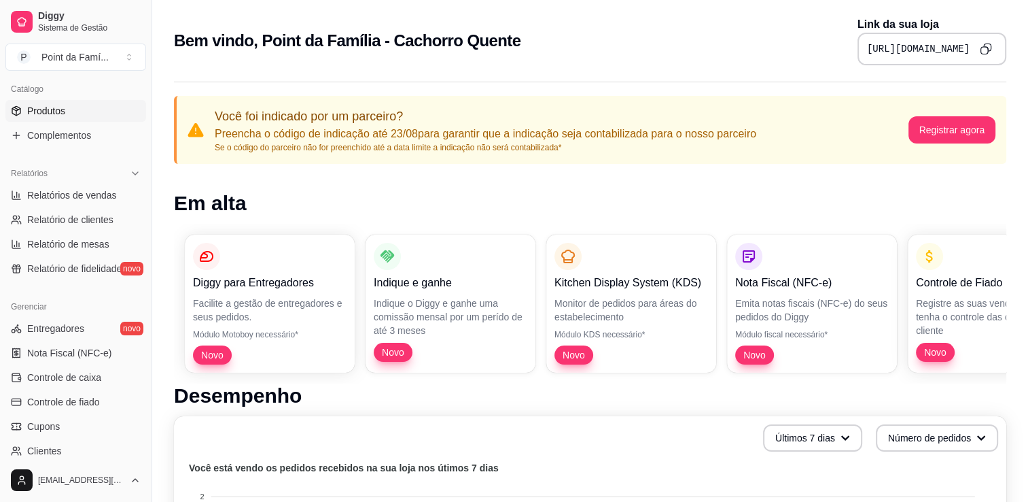
click at [91, 113] on link "Produtos" at bounding box center [75, 111] width 141 height 22
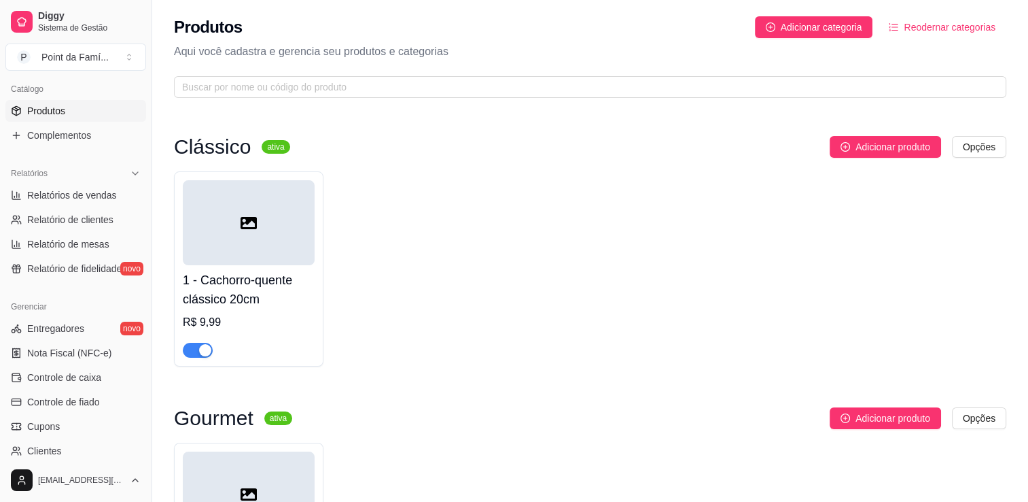
click at [435, 200] on div "1 - Cachorro-quente clássico 20cm R$ 9,99" at bounding box center [590, 268] width 832 height 195
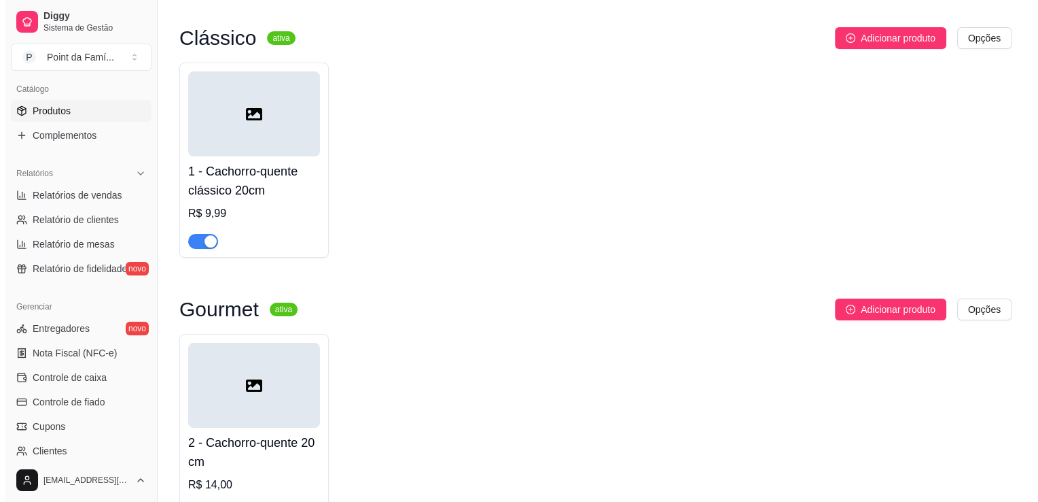
scroll to position [205, 0]
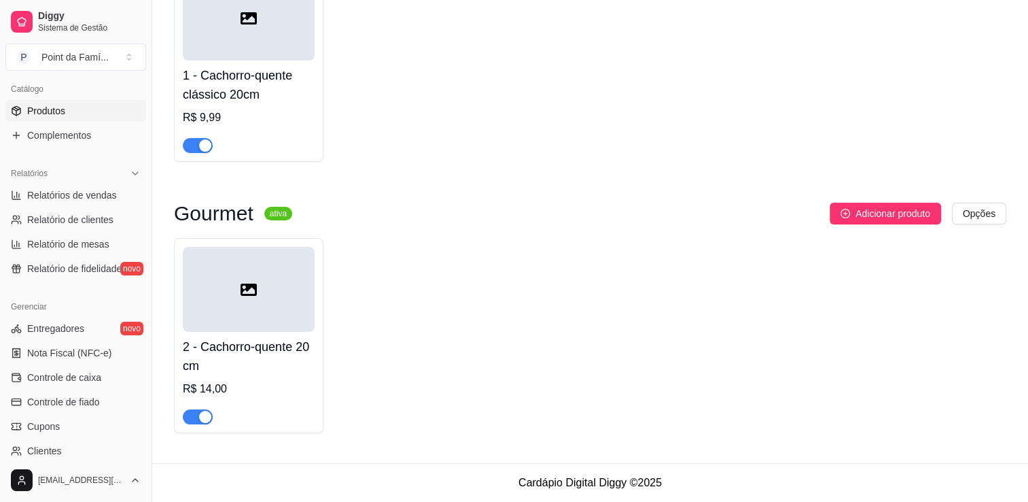
click at [275, 289] on div at bounding box center [249, 289] width 132 height 85
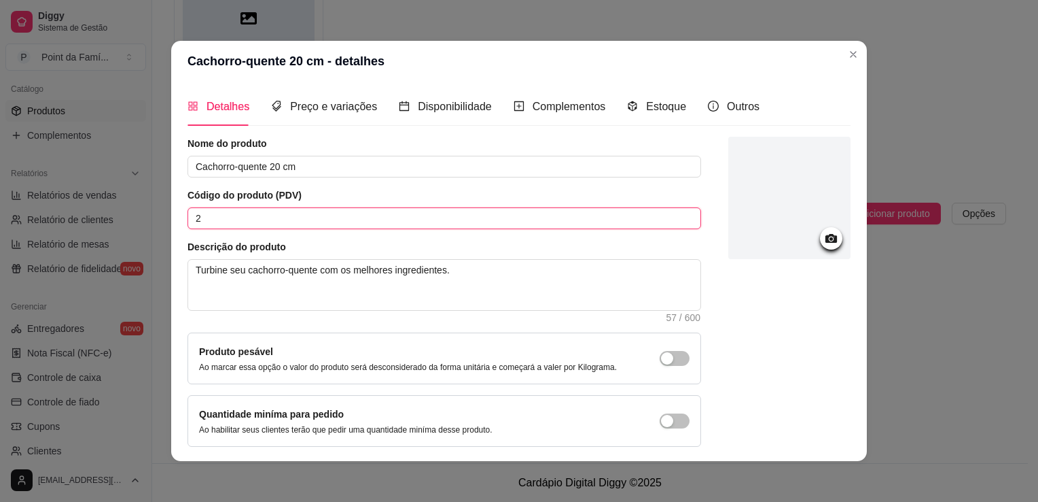
click at [239, 217] on input "2" at bounding box center [445, 218] width 514 height 22
click at [728, 315] on div at bounding box center [789, 292] width 122 height 310
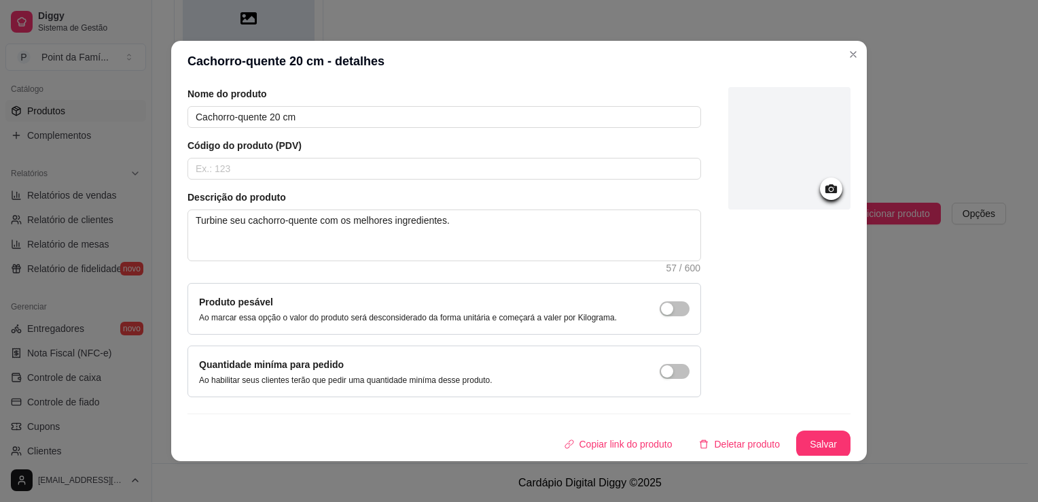
scroll to position [3, 0]
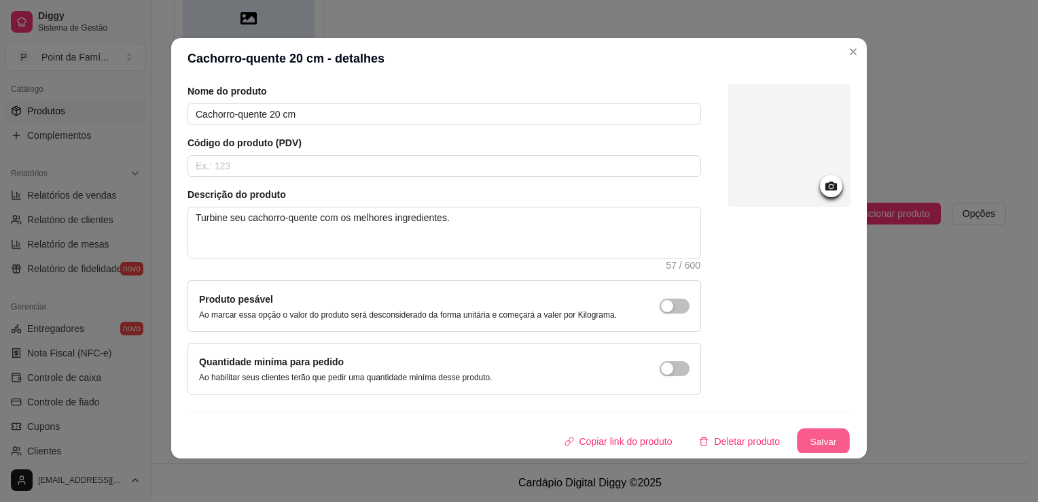
click at [809, 438] on button "Salvar" at bounding box center [823, 441] width 53 height 27
click at [797, 431] on button "Salvar" at bounding box center [823, 441] width 53 height 27
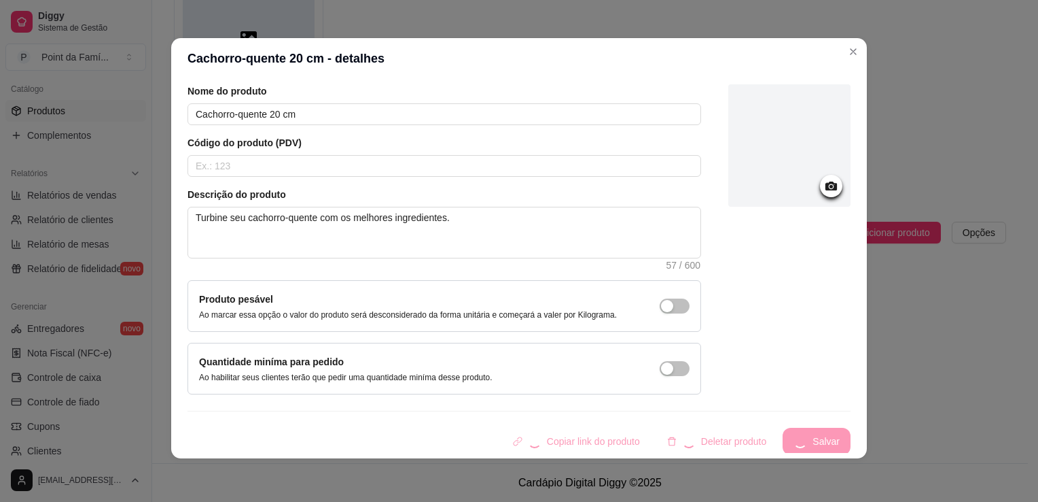
click at [796, 431] on div "Copiar link do produto Deletar produto Salvar" at bounding box center [519, 440] width 663 height 27
click at [728, 321] on div at bounding box center [789, 239] width 122 height 310
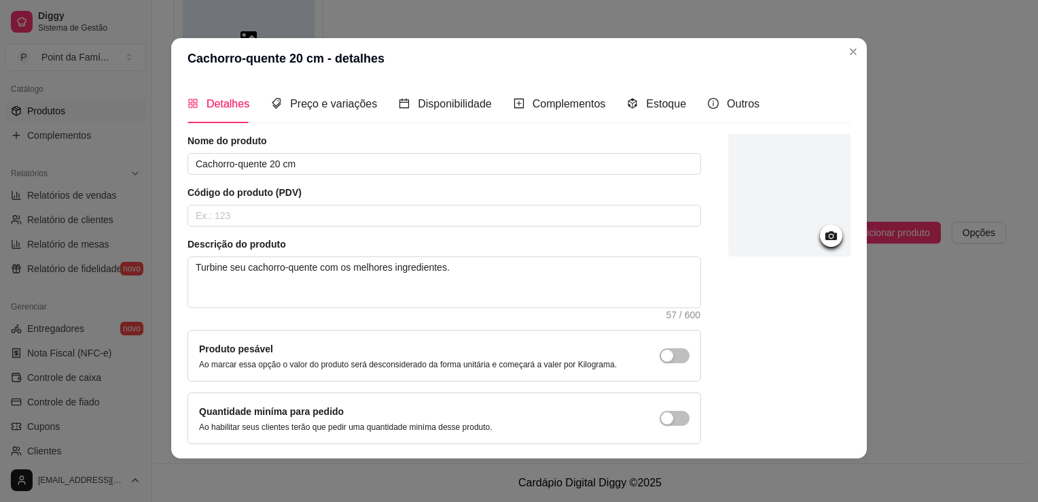
scroll to position [0, 0]
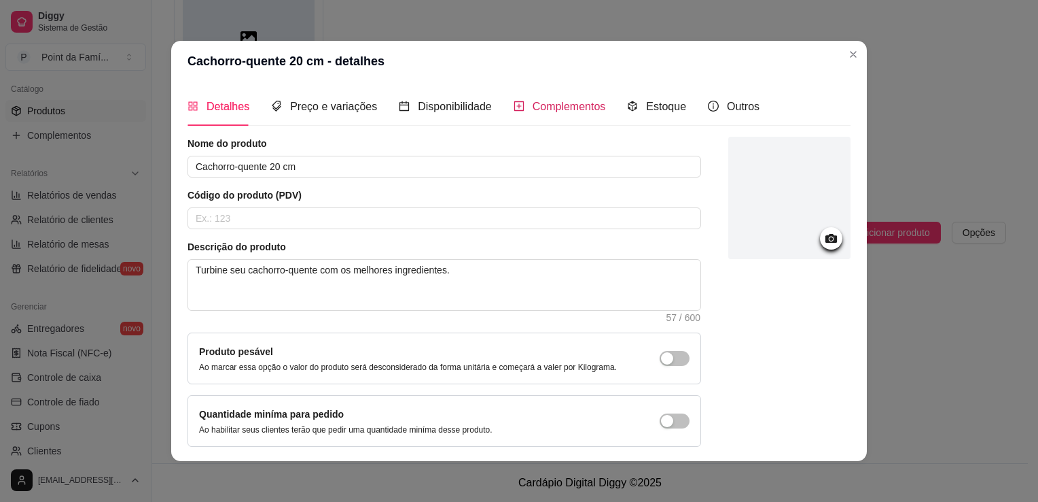
click at [518, 113] on div "Complementos" at bounding box center [560, 106] width 92 height 17
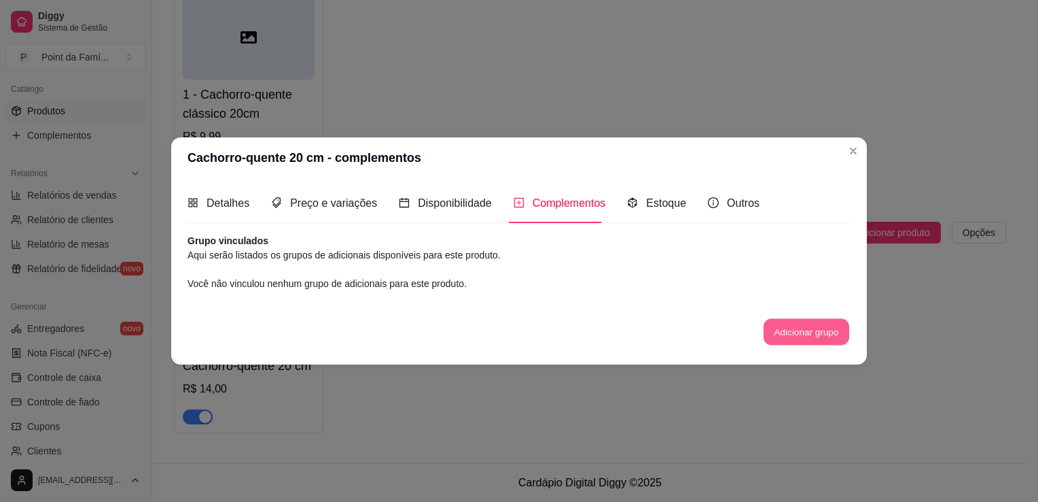
click at [772, 330] on button "Adicionar grupo" at bounding box center [807, 331] width 86 height 27
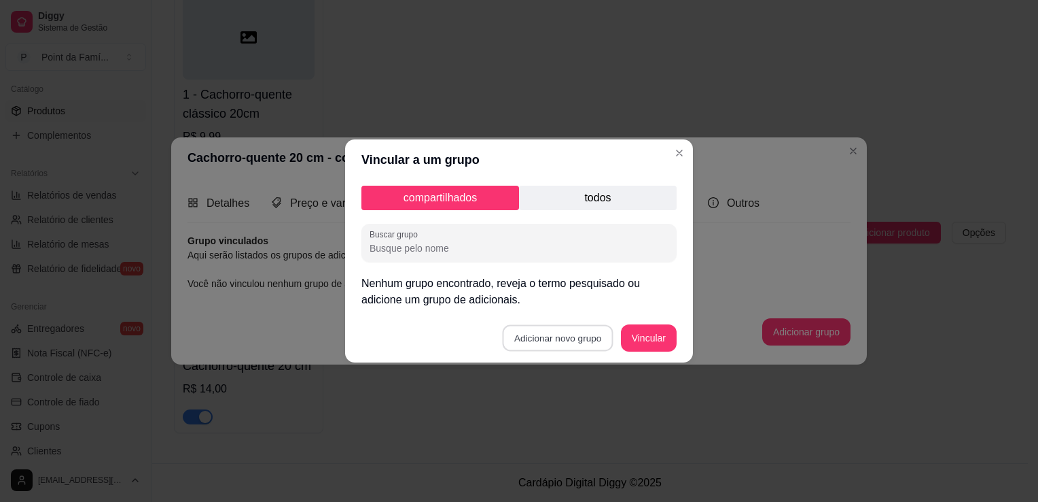
click at [603, 330] on button "Adicionar novo grupo" at bounding box center [558, 338] width 111 height 27
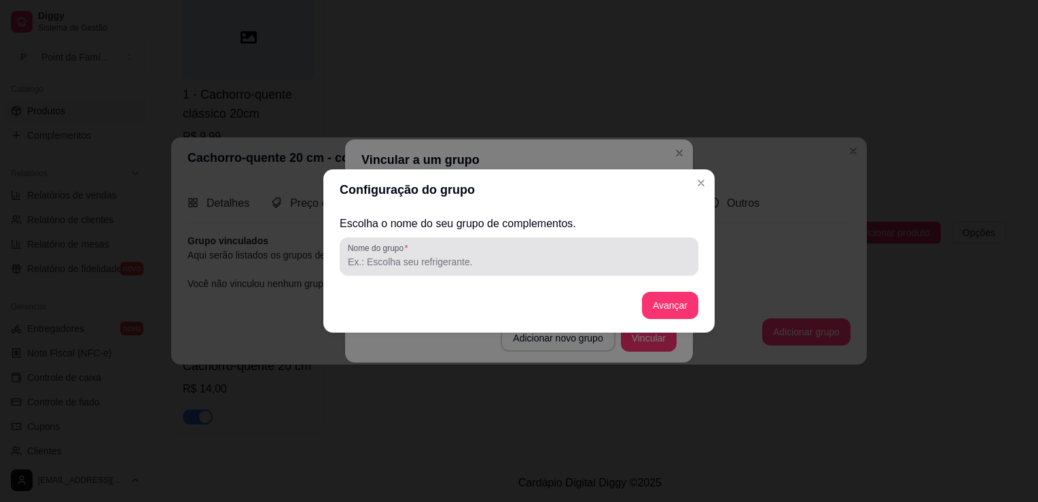
click at [549, 246] on div at bounding box center [519, 256] width 342 height 27
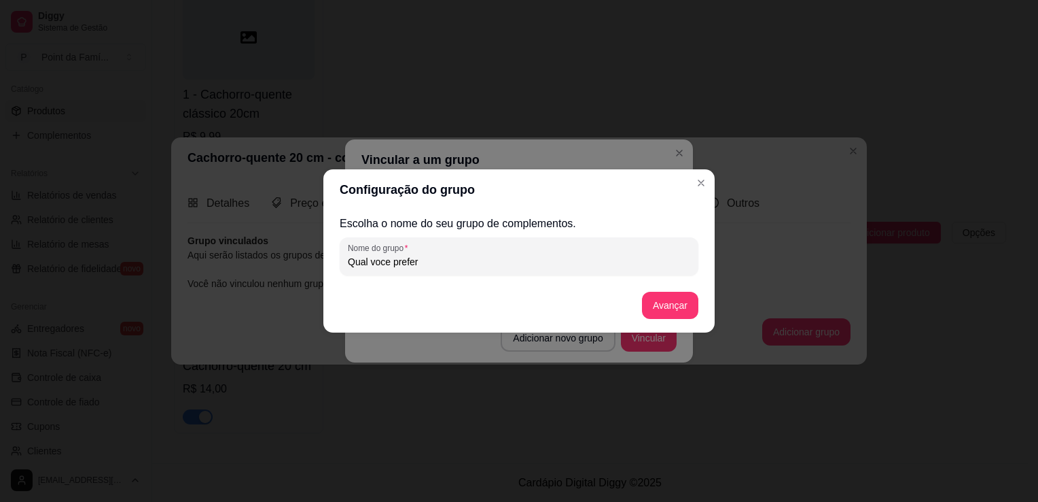
type input "Qual voce prefere"
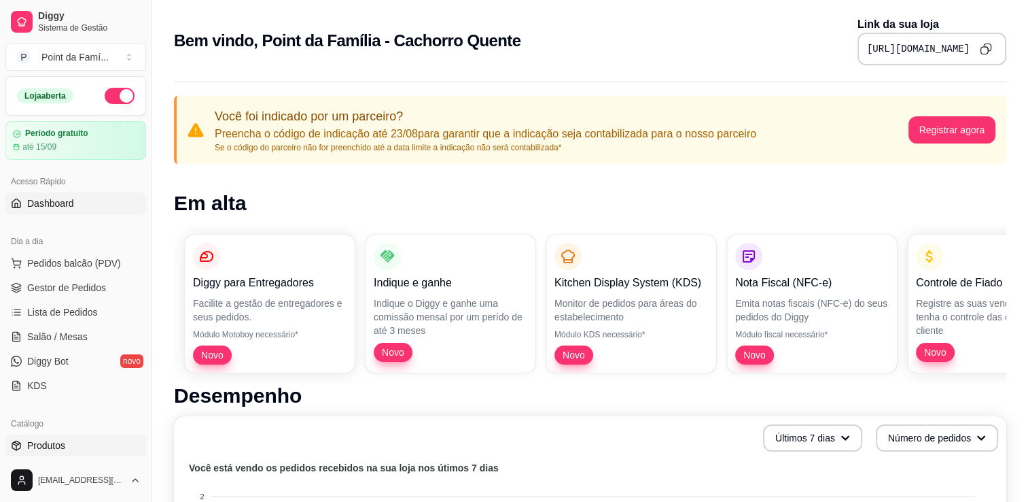
click at [82, 453] on link "Produtos" at bounding box center [75, 445] width 141 height 22
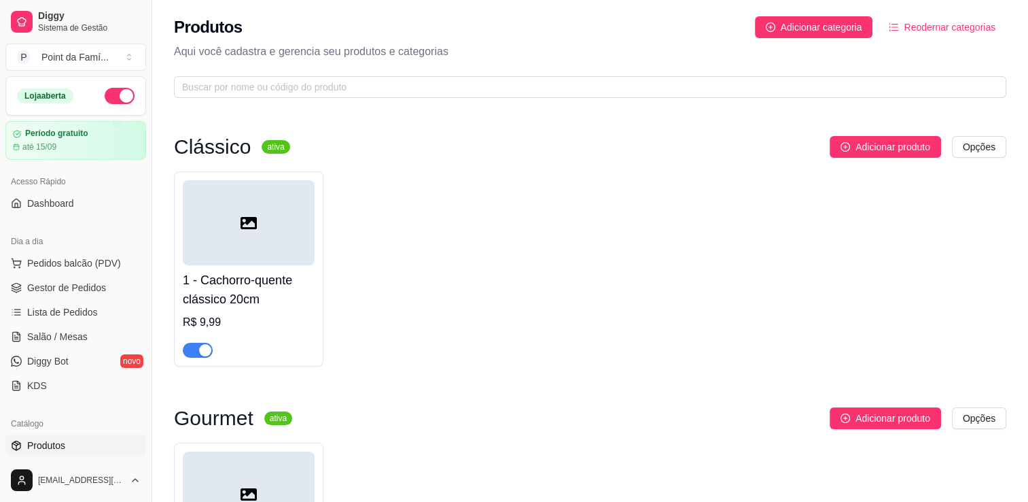
click at [242, 461] on div at bounding box center [249, 493] width 132 height 85
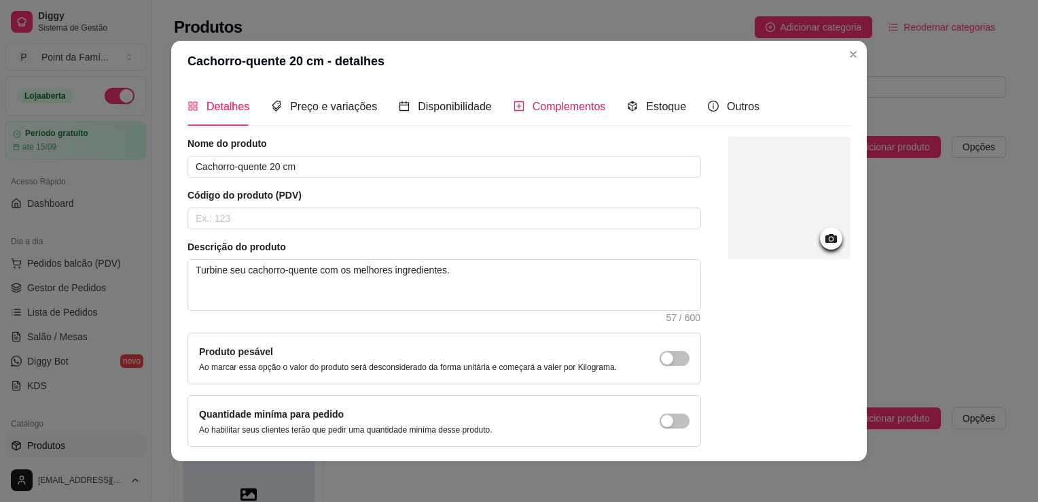
click at [544, 103] on span "Complementos" at bounding box center [569, 107] width 73 height 12
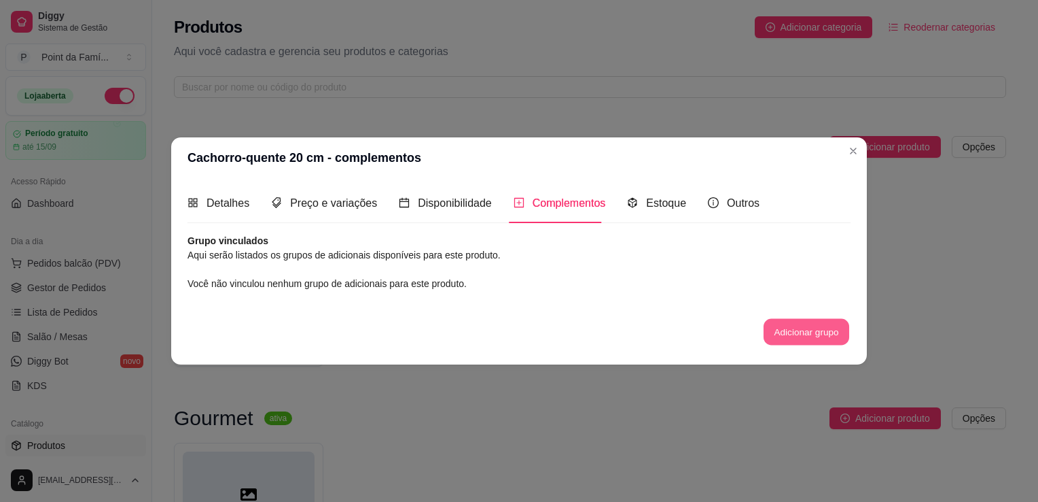
click at [783, 321] on button "Adicionar grupo" at bounding box center [807, 331] width 86 height 27
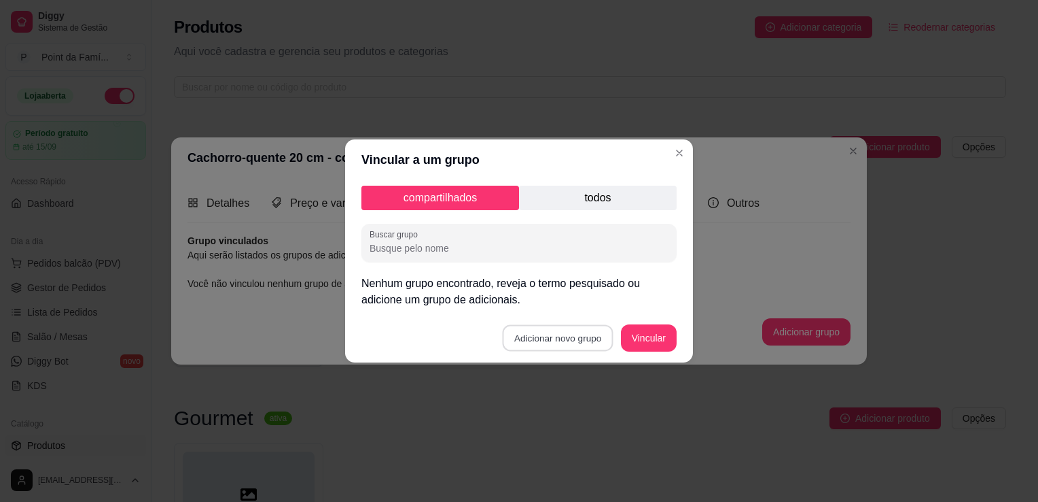
click at [588, 339] on button "Adicionar novo grupo" at bounding box center [558, 338] width 111 height 27
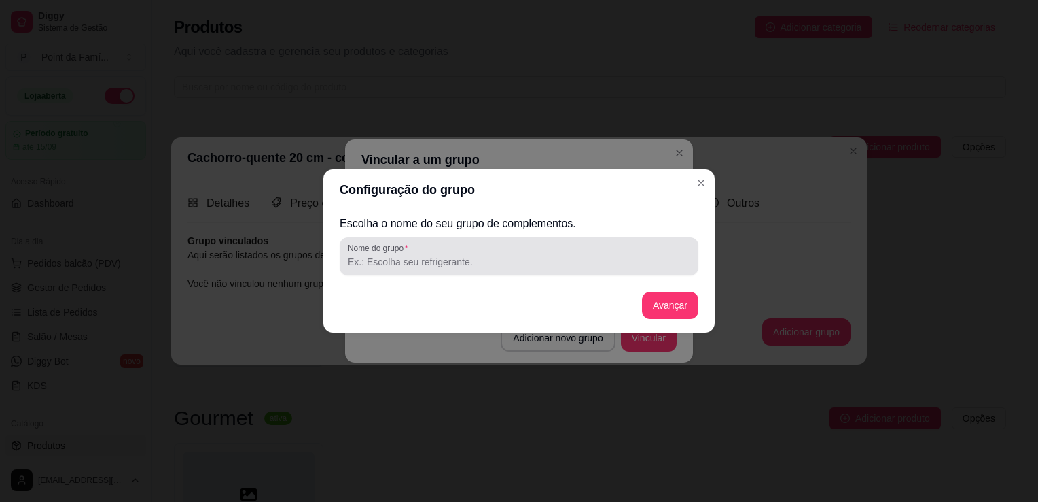
click at [543, 258] on input "Nome do grupo" at bounding box center [519, 262] width 342 height 14
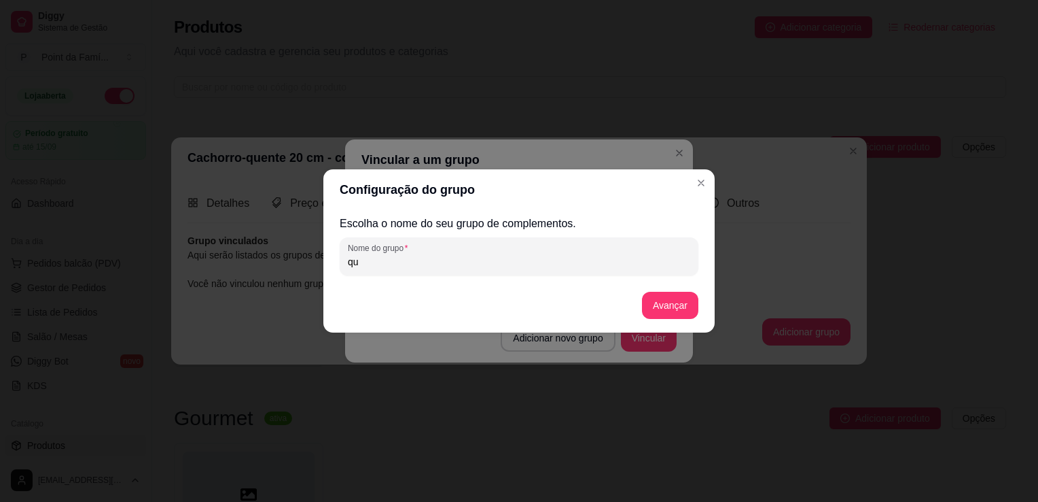
type input "q"
type input "w"
click at [543, 258] on input "Nome do grupo" at bounding box center [519, 262] width 342 height 14
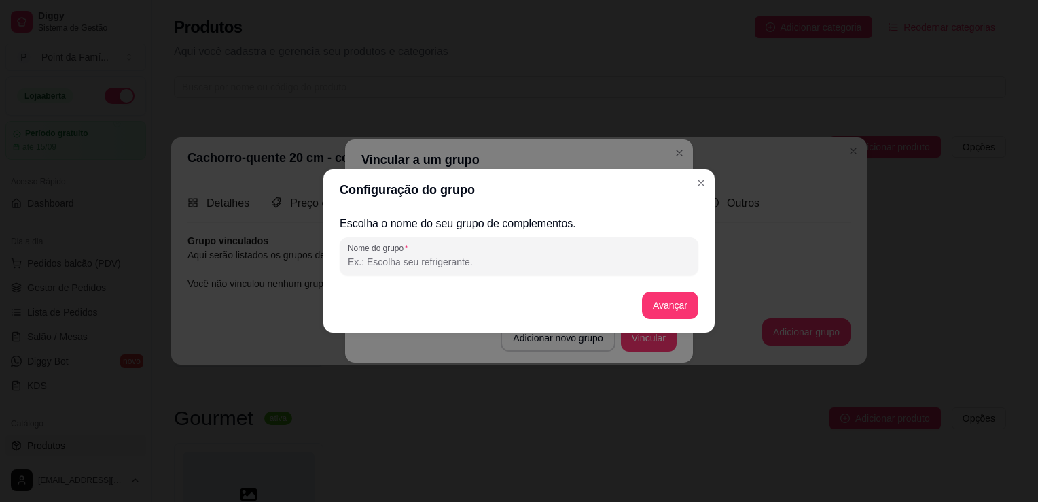
click at [543, 258] on input "Nome do grupo" at bounding box center [519, 262] width 342 height 14
type input "W"
type input "w"
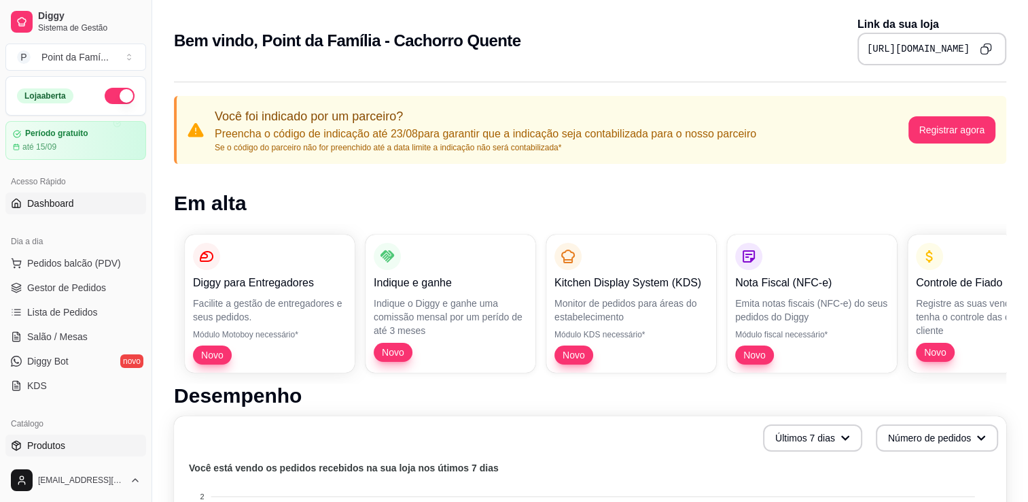
click at [52, 440] on span "Produtos" at bounding box center [46, 445] width 38 height 14
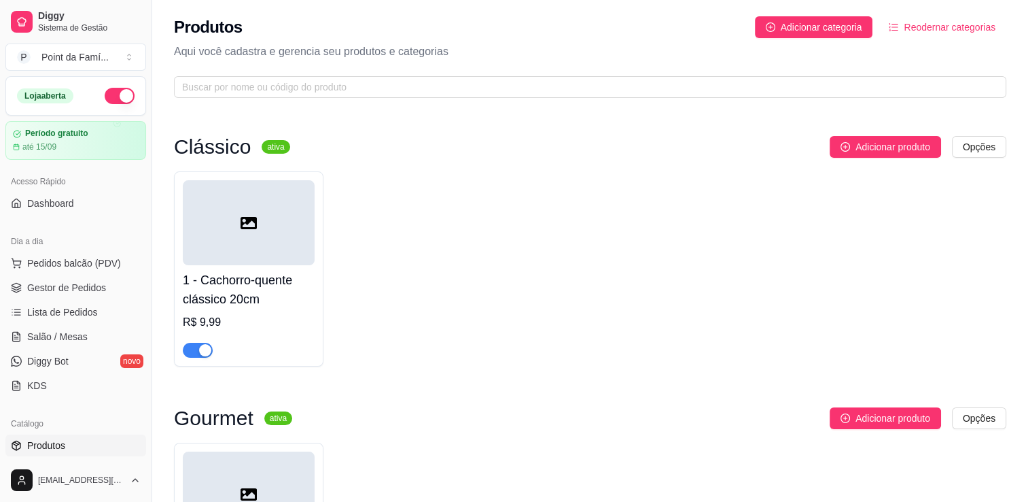
click at [289, 469] on div at bounding box center [249, 493] width 132 height 85
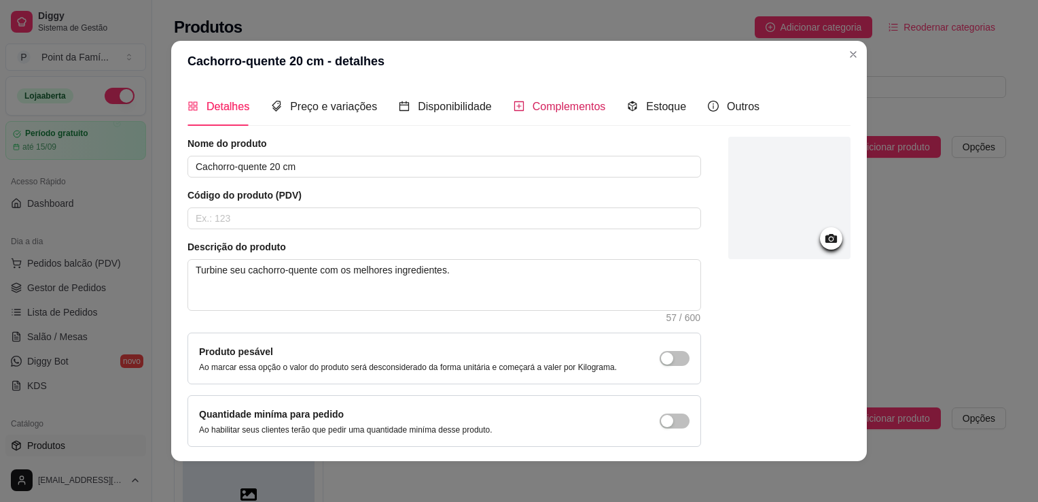
click at [533, 108] on span "Complementos" at bounding box center [569, 107] width 73 height 12
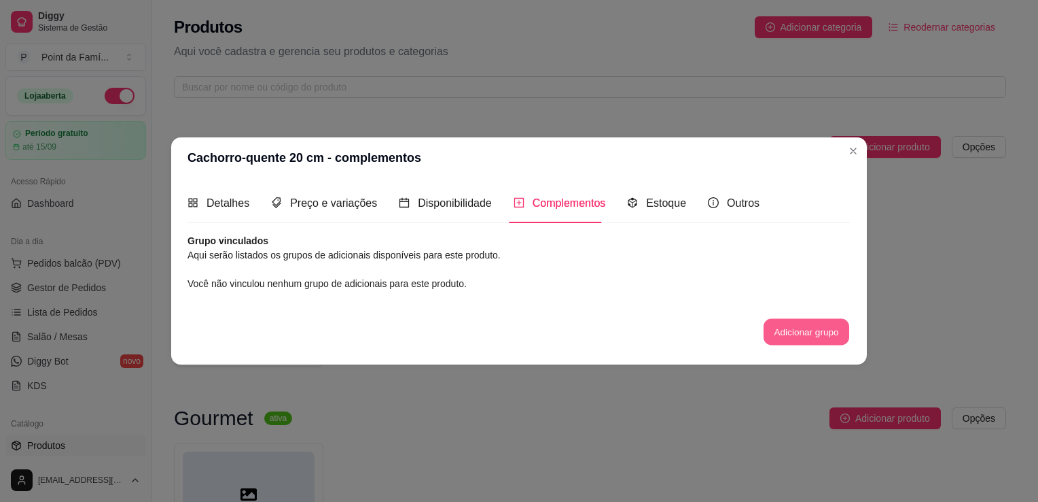
click at [775, 331] on button "Adicionar grupo" at bounding box center [807, 331] width 86 height 27
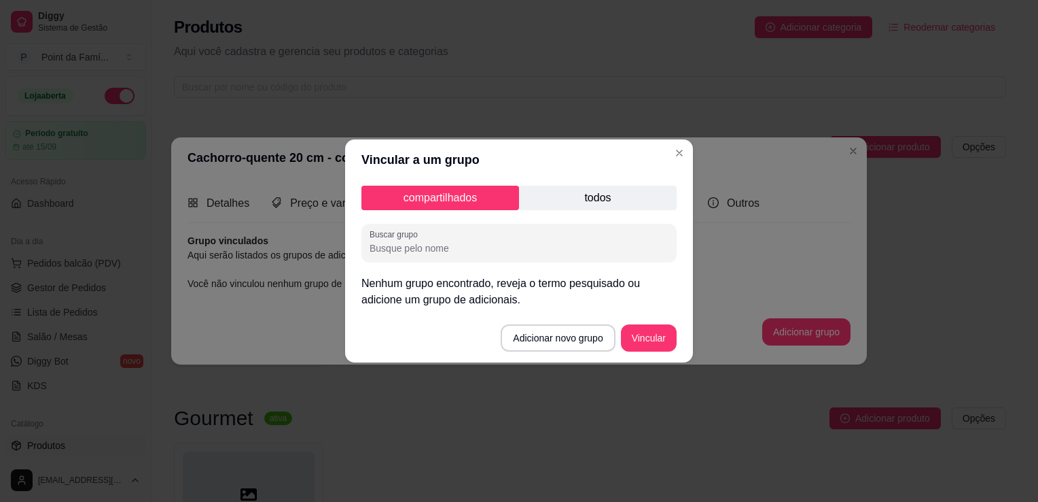
click at [427, 241] on input "Buscar grupo" at bounding box center [519, 248] width 299 height 14
type input "q"
type input "Q"
type input "o"
click at [418, 243] on input "O que voce prefere?" at bounding box center [519, 248] width 299 height 14
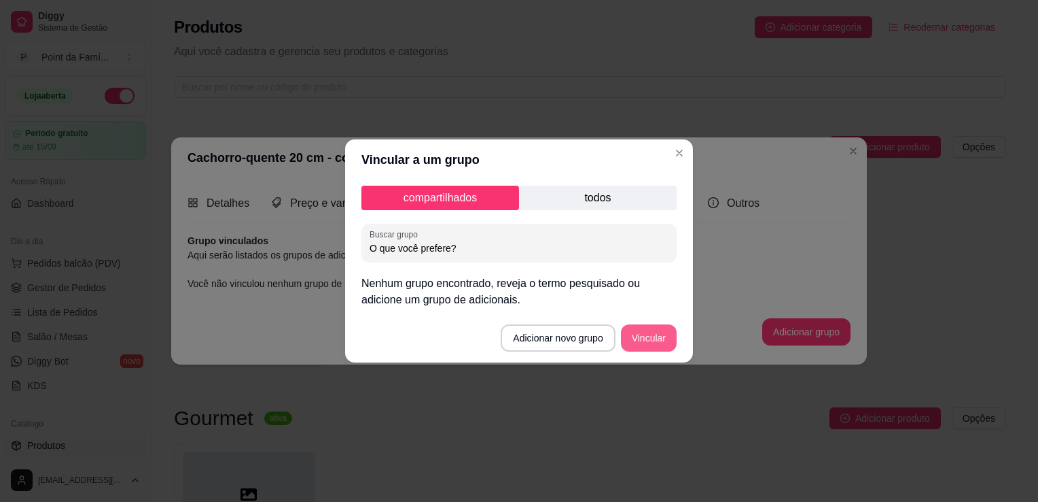
type input "O que você prefere?"
click at [633, 330] on button "Vincular" at bounding box center [649, 338] width 54 height 27
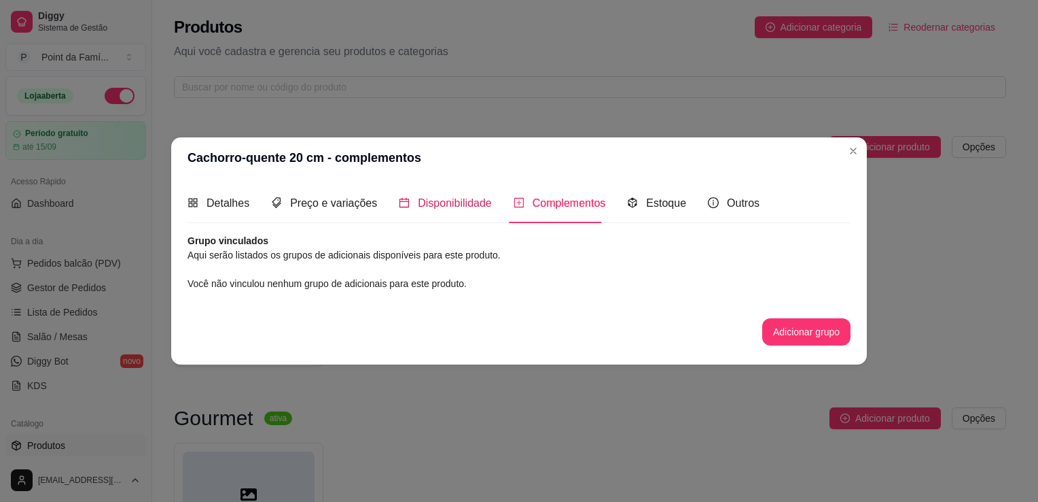
click at [466, 200] on span "Disponibilidade" at bounding box center [455, 203] width 74 height 12
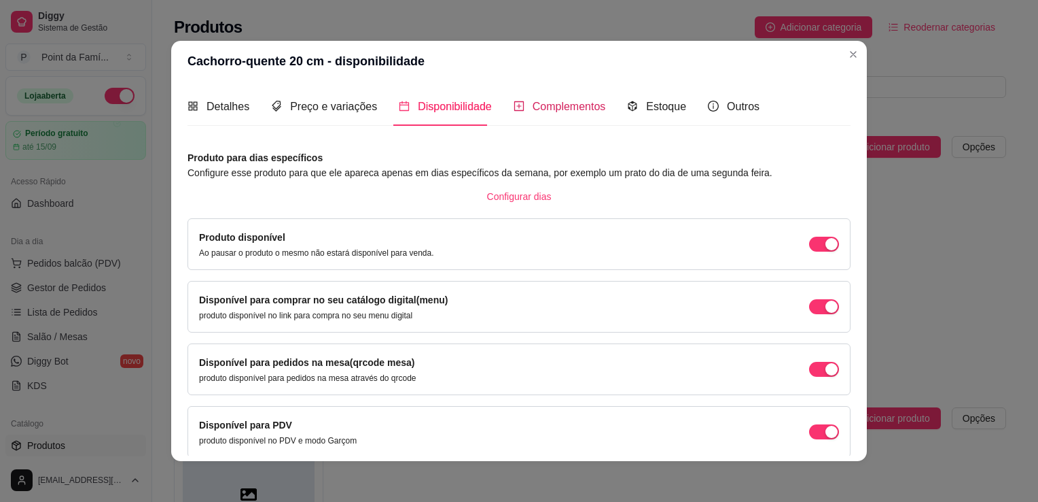
click at [540, 107] on span "Complementos" at bounding box center [569, 107] width 73 height 12
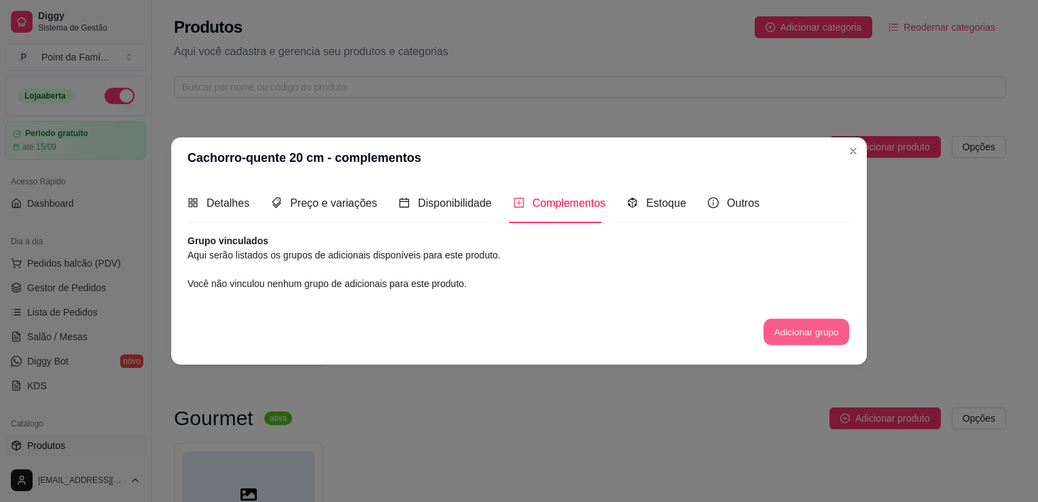
click at [777, 338] on button "Adicionar grupo" at bounding box center [807, 331] width 86 height 27
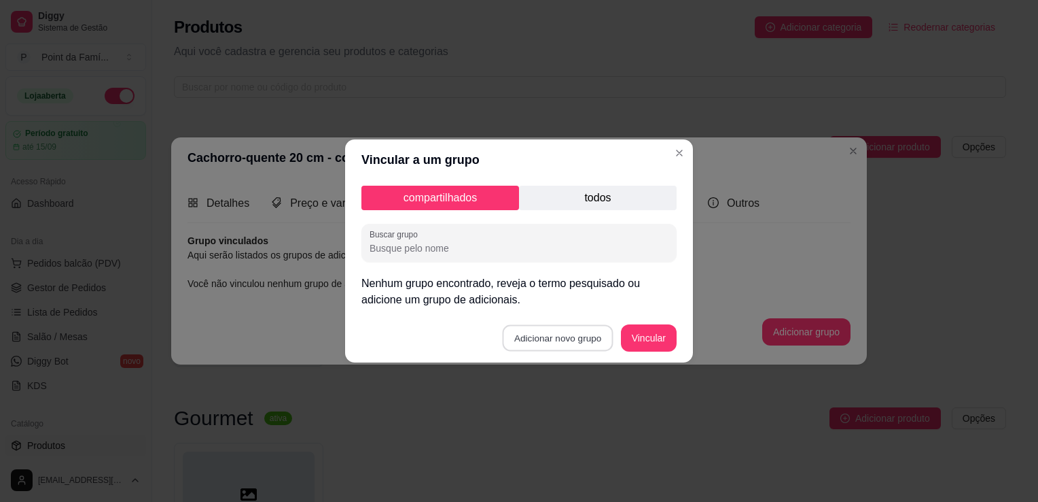
click at [595, 334] on button "Adicionar novo grupo" at bounding box center [558, 338] width 111 height 27
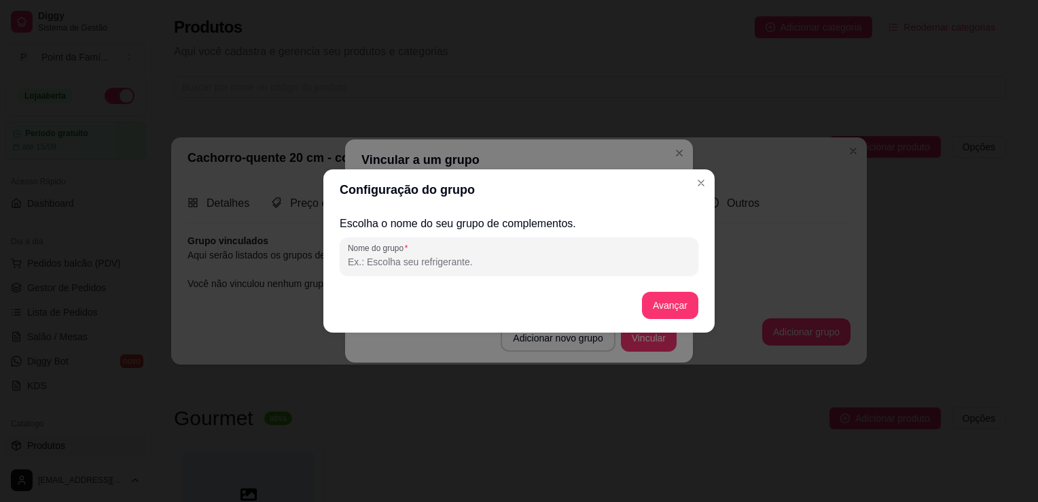
click at [514, 266] on input "Nome do grupo" at bounding box center [519, 262] width 342 height 14
type input "O que você prefere"
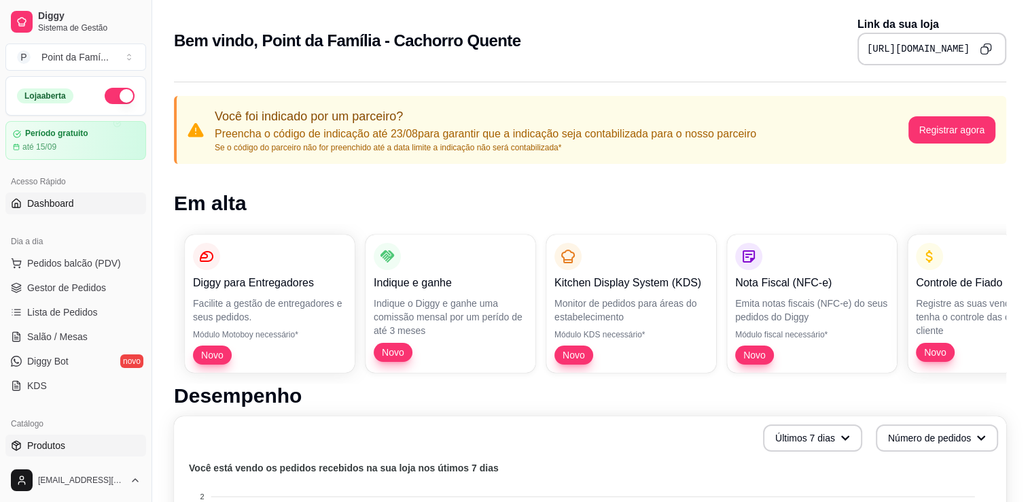
click at [98, 449] on link "Produtos" at bounding box center [75, 445] width 141 height 22
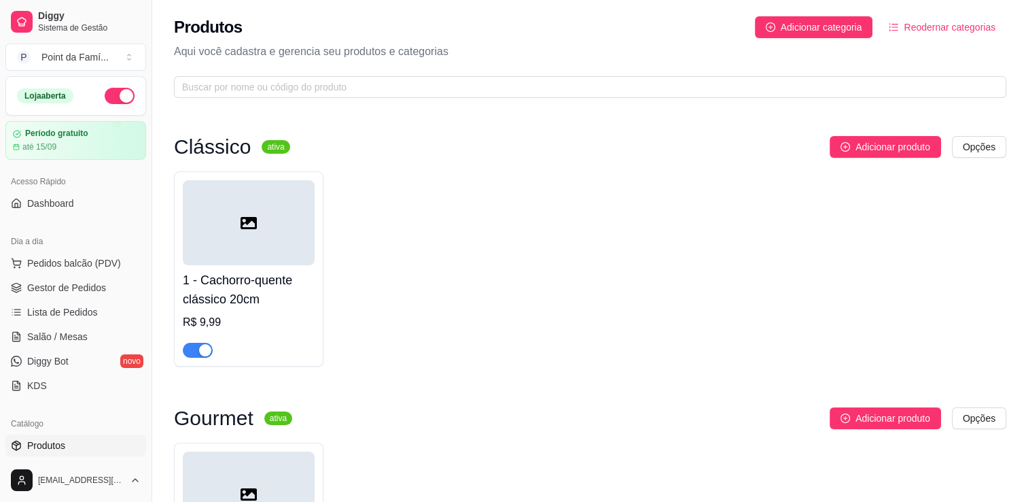
click at [253, 468] on div at bounding box center [249, 493] width 132 height 85
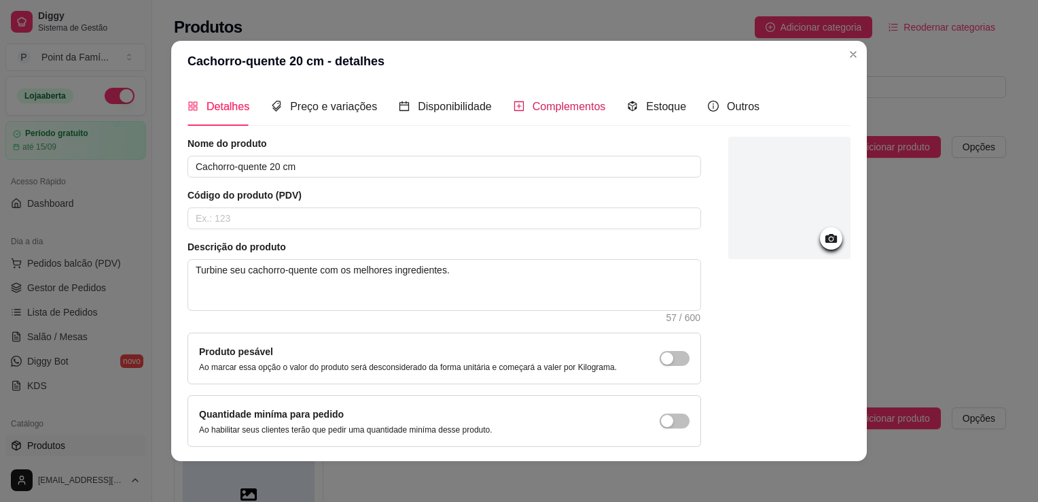
click at [538, 105] on span "Complementos" at bounding box center [569, 107] width 73 height 12
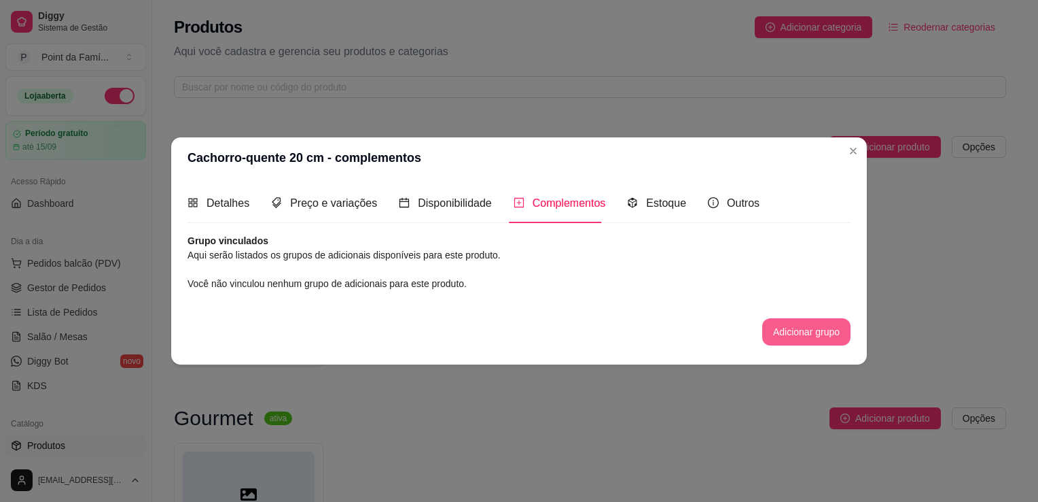
click at [788, 338] on button "Adicionar grupo" at bounding box center [806, 331] width 88 height 27
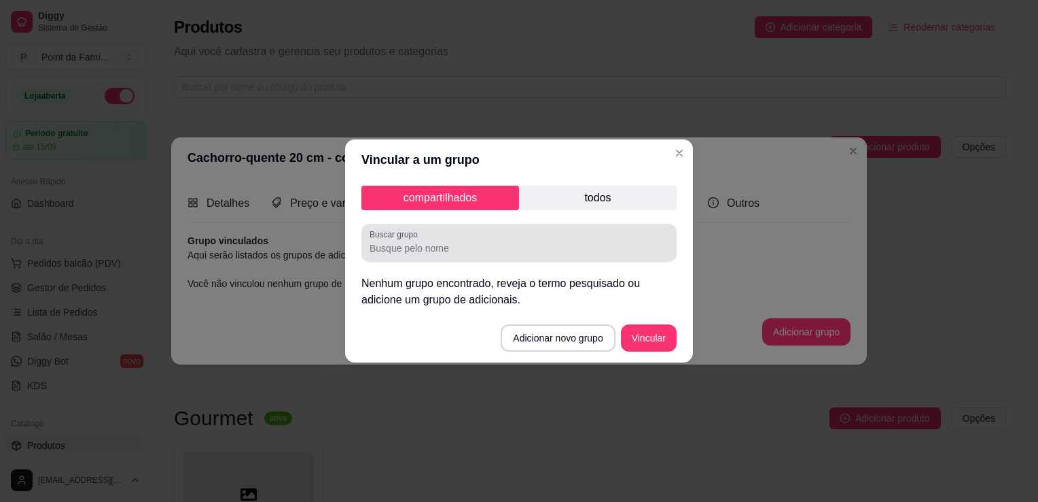
click at [539, 255] on div at bounding box center [519, 242] width 299 height 27
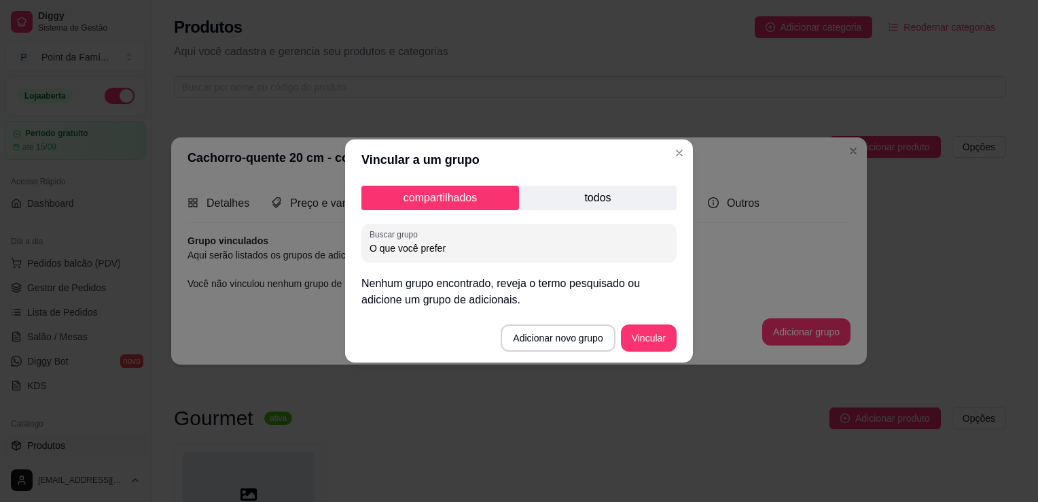
type input "O que você prefere"
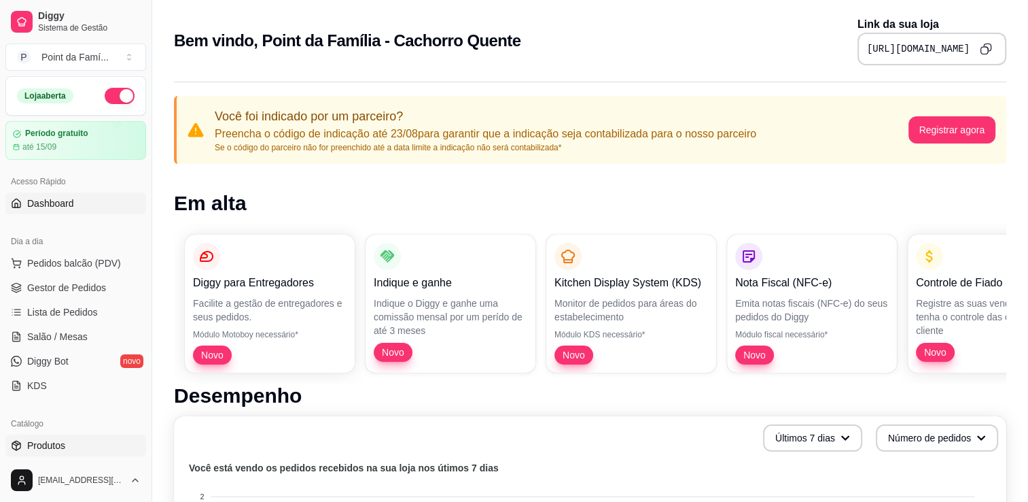
click at [52, 445] on span "Produtos" at bounding box center [46, 445] width 38 height 14
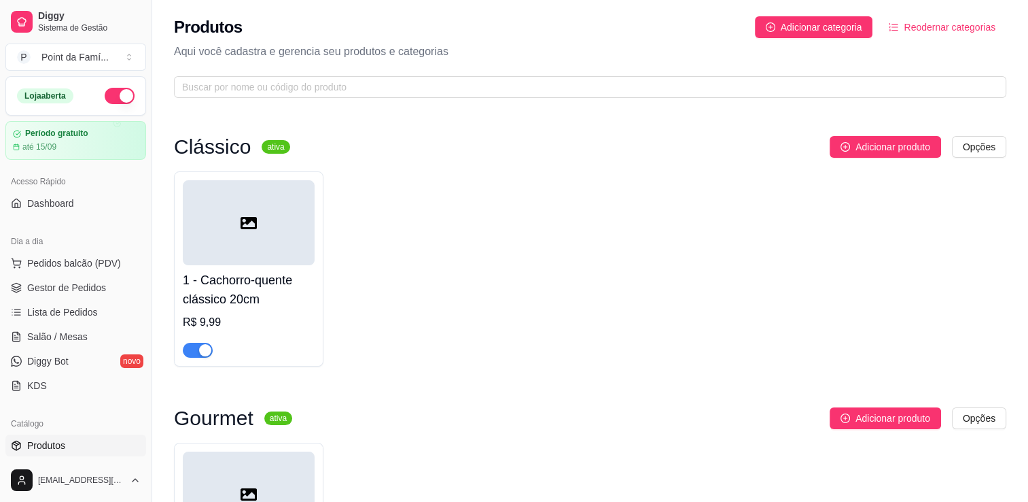
click at [285, 463] on div at bounding box center [249, 493] width 132 height 85
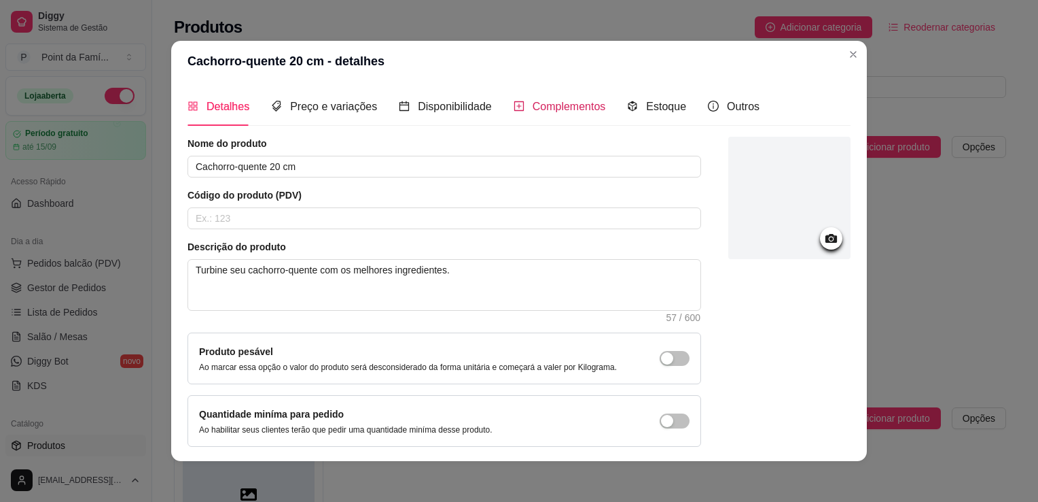
click at [533, 107] on span "Complementos" at bounding box center [569, 107] width 73 height 12
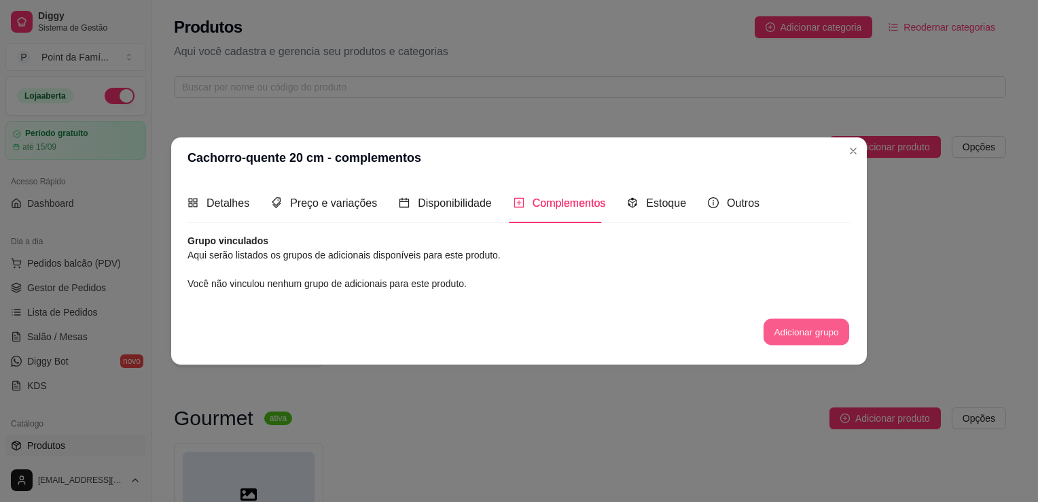
click at [779, 328] on button "Adicionar grupo" at bounding box center [807, 331] width 86 height 27
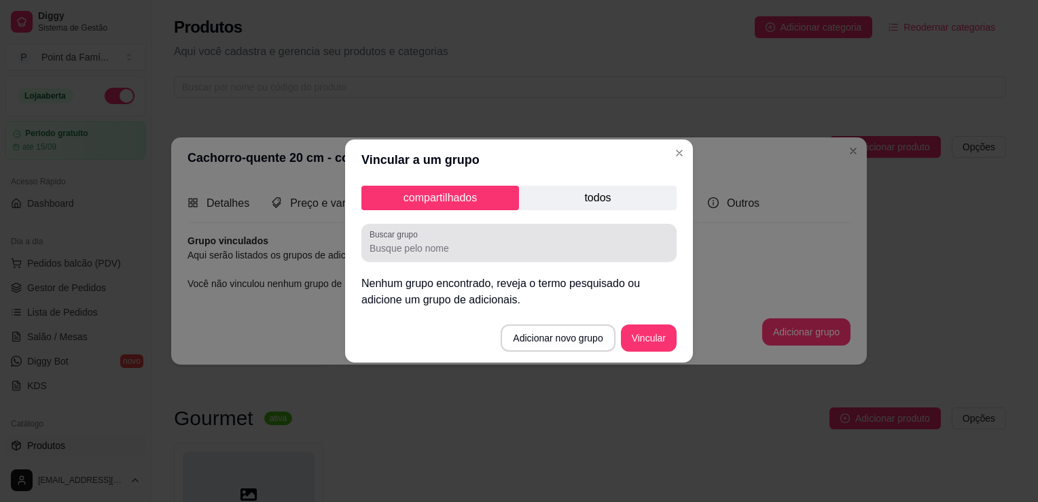
click at [587, 239] on div at bounding box center [519, 242] width 299 height 27
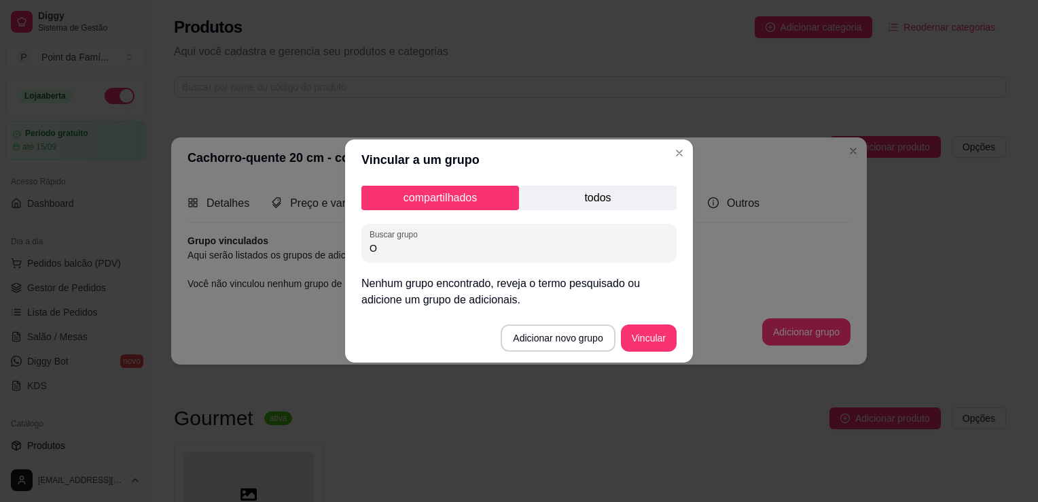
type input "O"
type input "Escolha:"
click at [655, 331] on button "Vincular" at bounding box center [649, 338] width 54 height 27
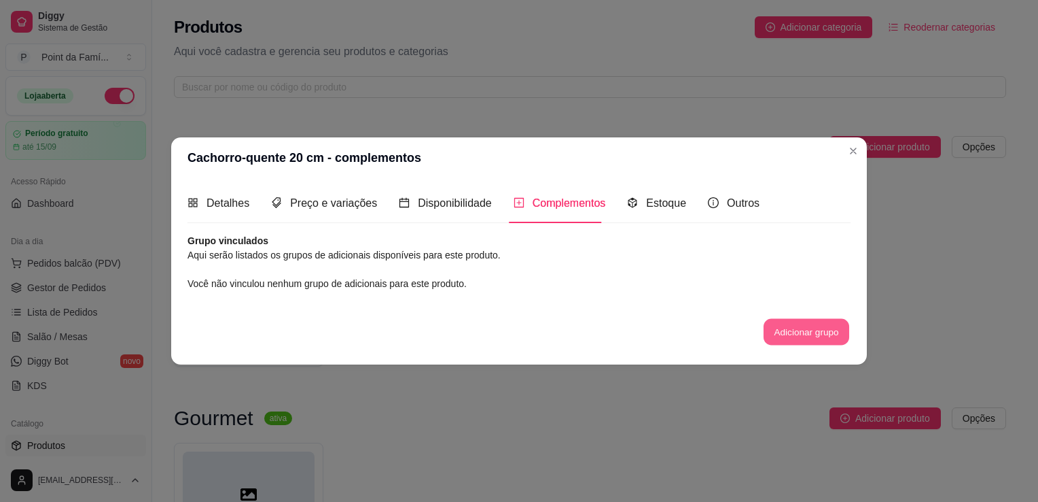
click at [771, 329] on button "Adicionar grupo" at bounding box center [807, 331] width 86 height 27
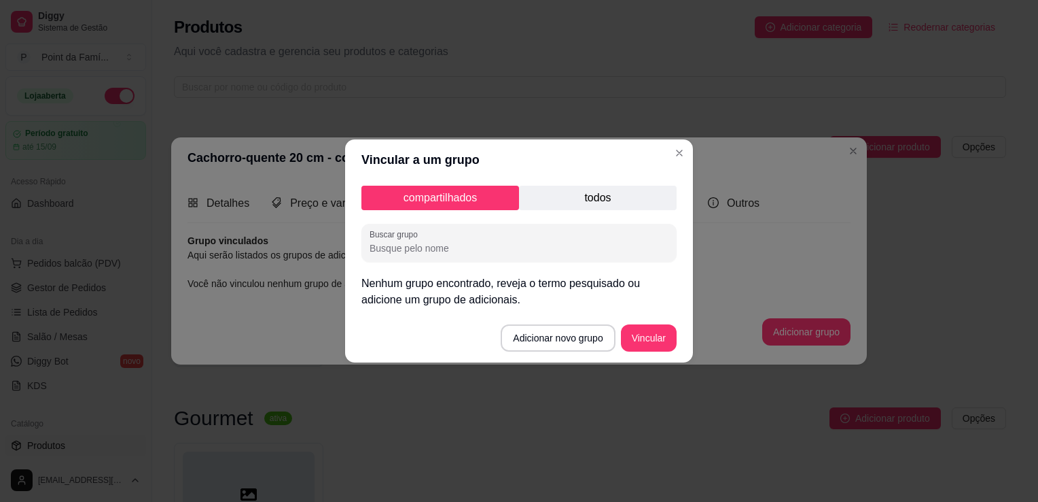
click at [552, 249] on input "Buscar grupo" at bounding box center [519, 248] width 299 height 14
click at [563, 344] on button "Adicionar novo grupo" at bounding box center [558, 338] width 111 height 27
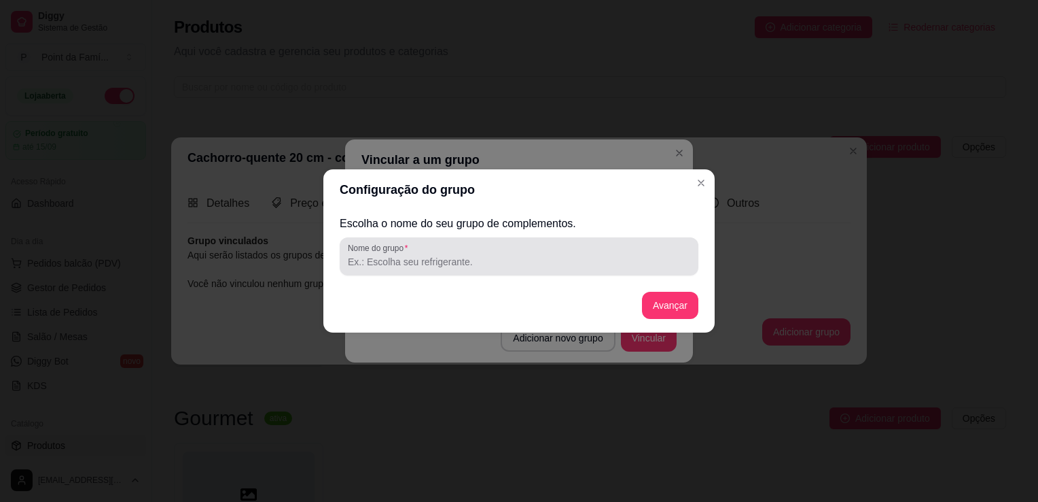
click at [535, 241] on div "Nome do grupo" at bounding box center [519, 256] width 359 height 38
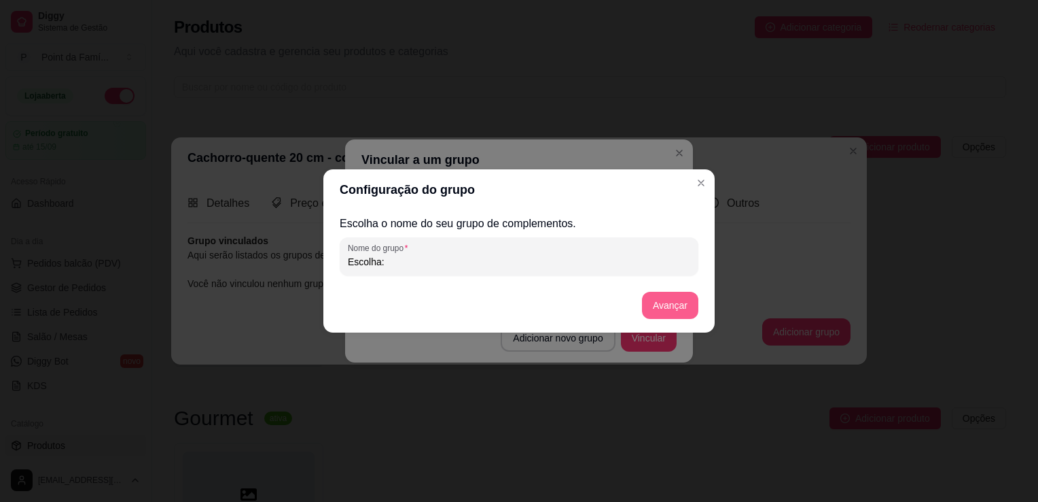
type input "Escolha:"
click at [688, 302] on button "Avançar" at bounding box center [670, 305] width 55 height 27
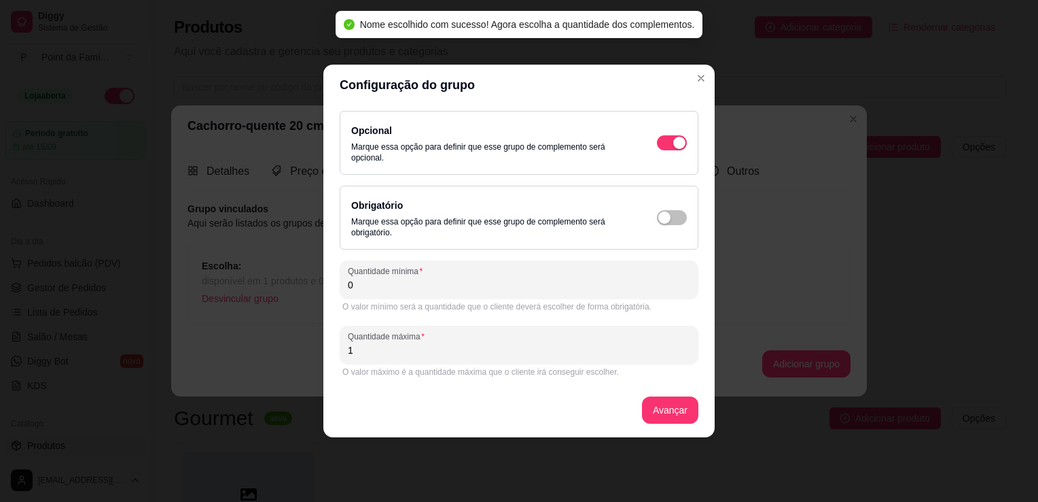
click at [663, 281] on input "0" at bounding box center [519, 285] width 342 height 14
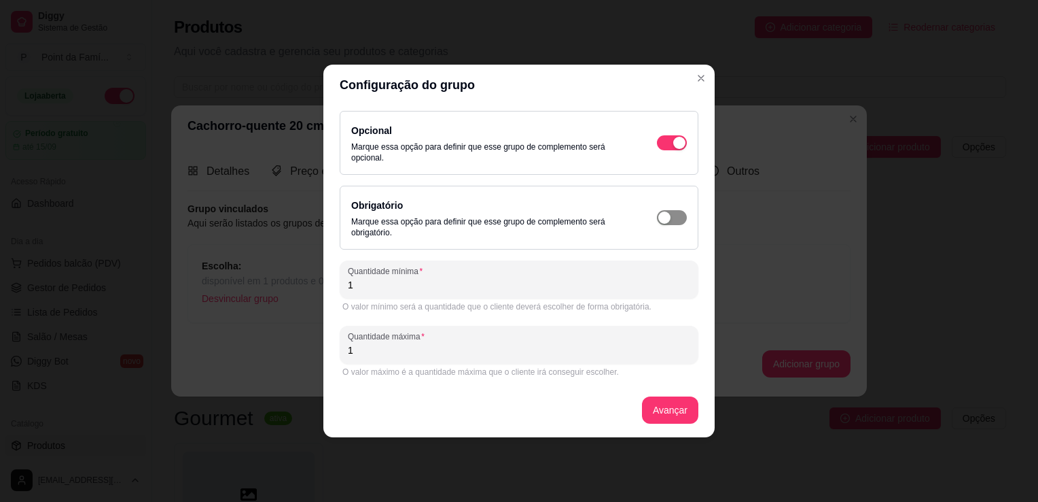
type input "1"
click at [682, 150] on span "button" at bounding box center [672, 142] width 30 height 15
click at [682, 402] on button "Avançar" at bounding box center [670, 410] width 55 height 27
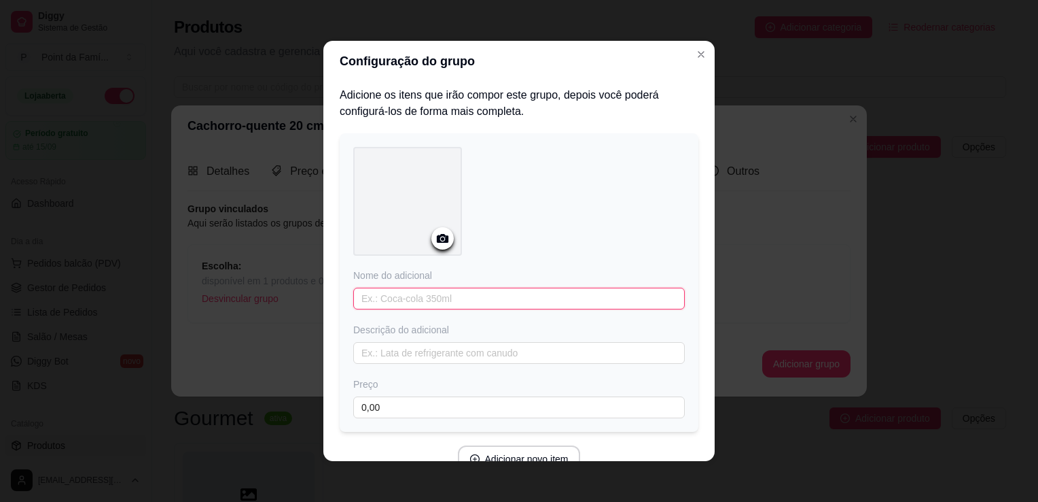
click at [402, 292] on input "text" at bounding box center [519, 298] width 332 height 22
type input "Salsicha"
click at [522, 451] on button "Adicionar novo item" at bounding box center [519, 459] width 120 height 27
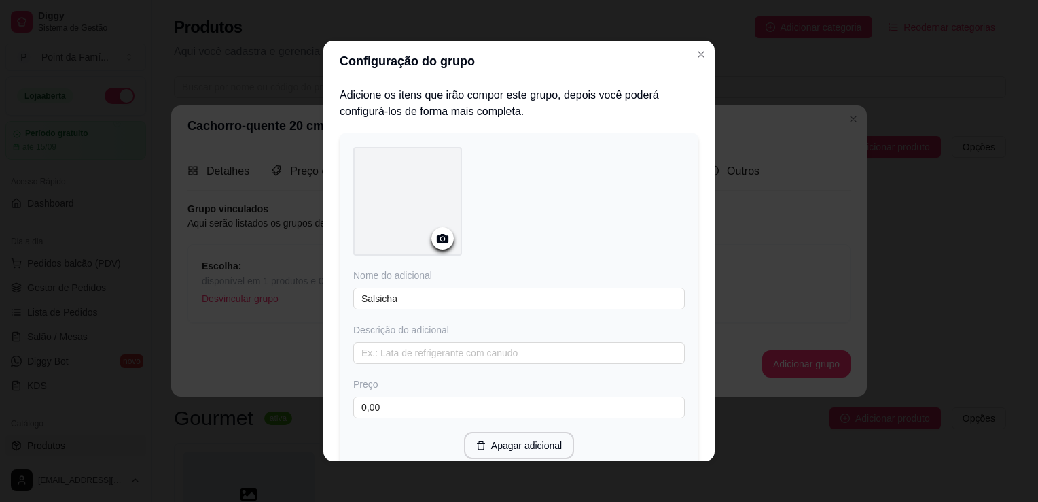
click at [584, 420] on div "Nome do adicional Salsicha Descrição do adicional Preço 0,00 Apagar adicional" at bounding box center [519, 303] width 332 height 312
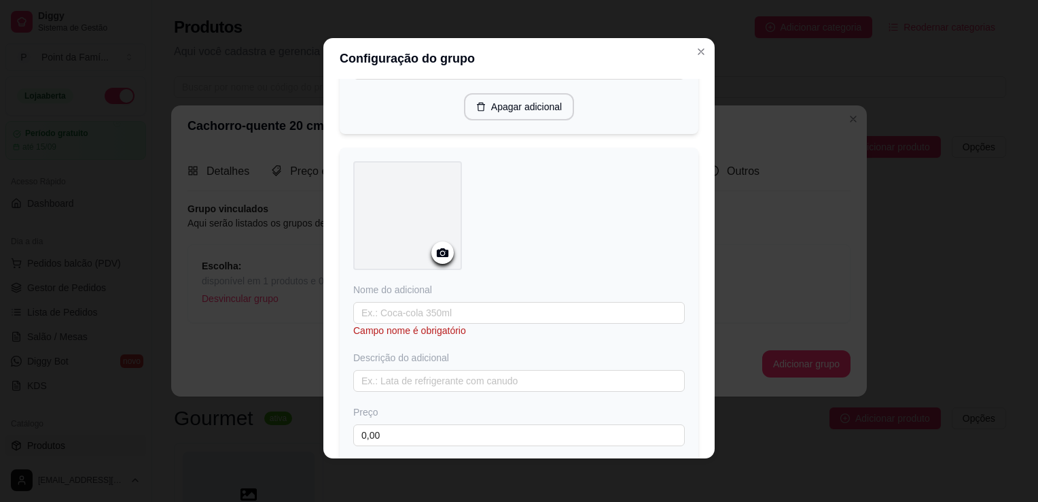
scroll to position [353, 0]
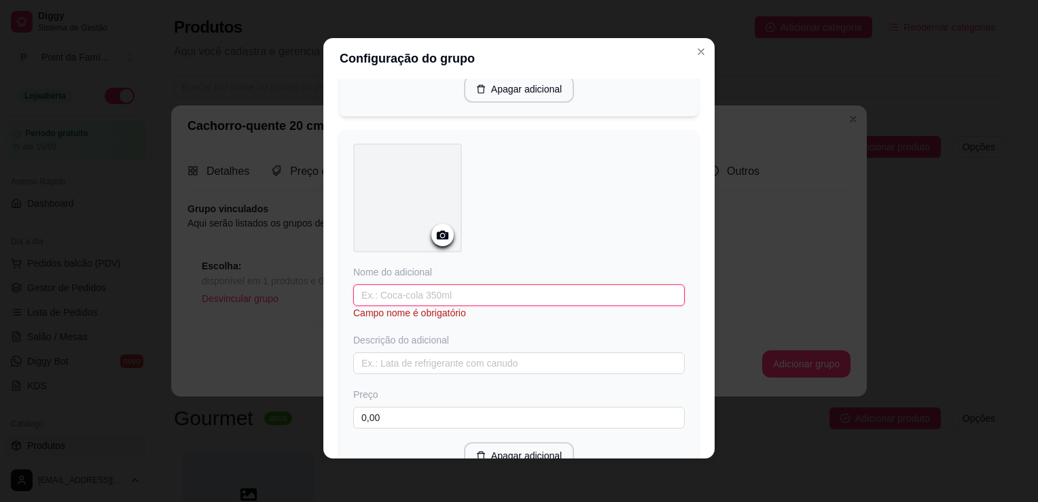
click at [468, 284] on input "text" at bounding box center [519, 295] width 332 height 22
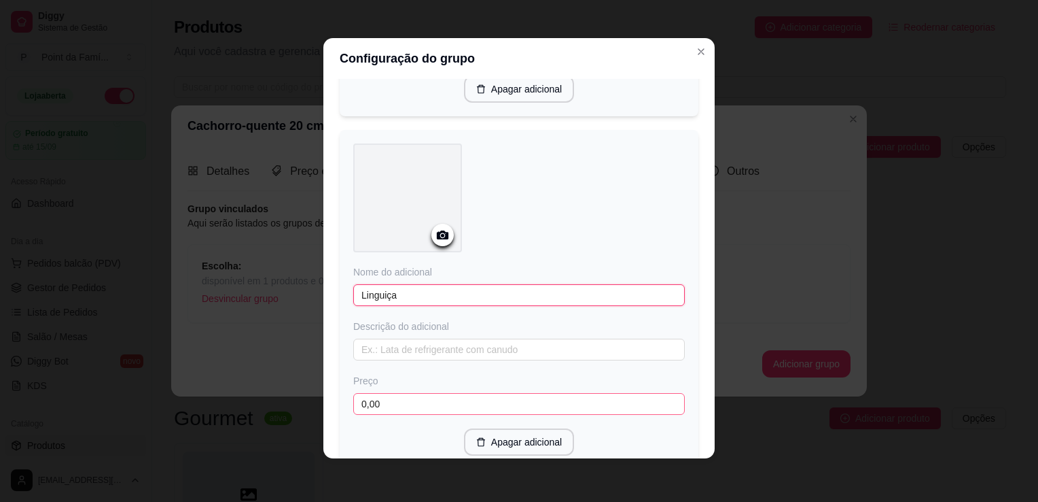
type input "Linguiça"
click at [439, 397] on input "0,00" at bounding box center [519, 404] width 332 height 22
type input "1,99"
click at [579, 417] on div "Nome do adicional Linguiça Descrição do adicional Preço 1,99 Apagar adicional" at bounding box center [519, 299] width 332 height 312
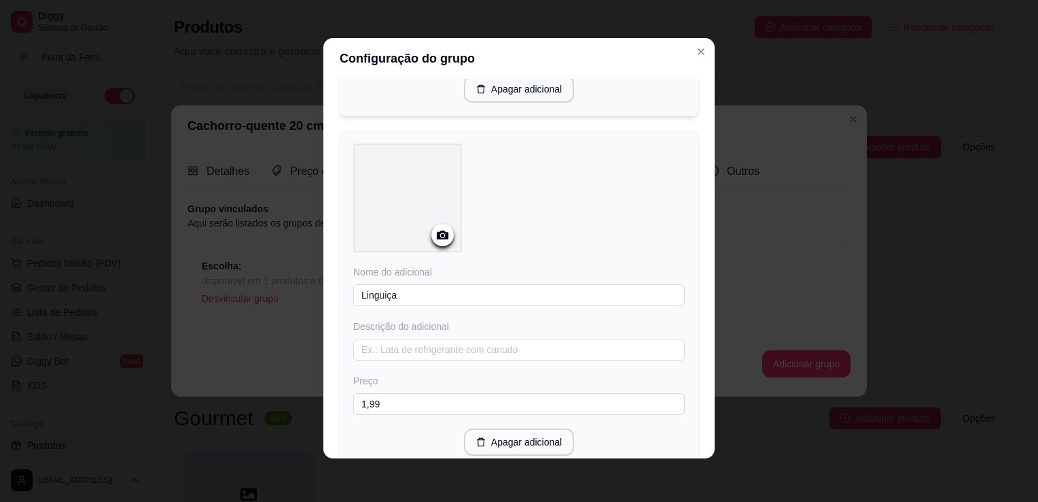
click at [601, 428] on div "Apagar adicional" at bounding box center [519, 441] width 332 height 27
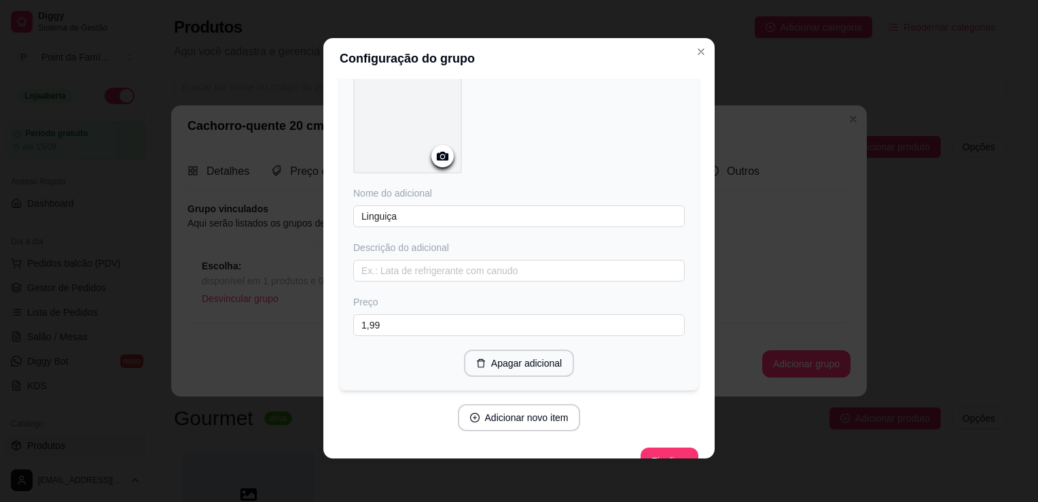
scroll to position [458, 0]
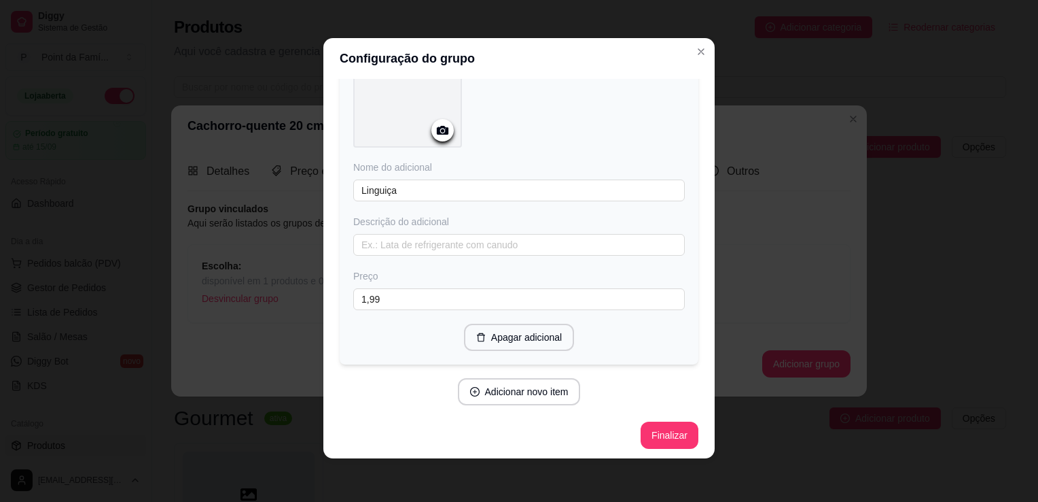
click at [437, 130] on icon at bounding box center [443, 130] width 12 height 9
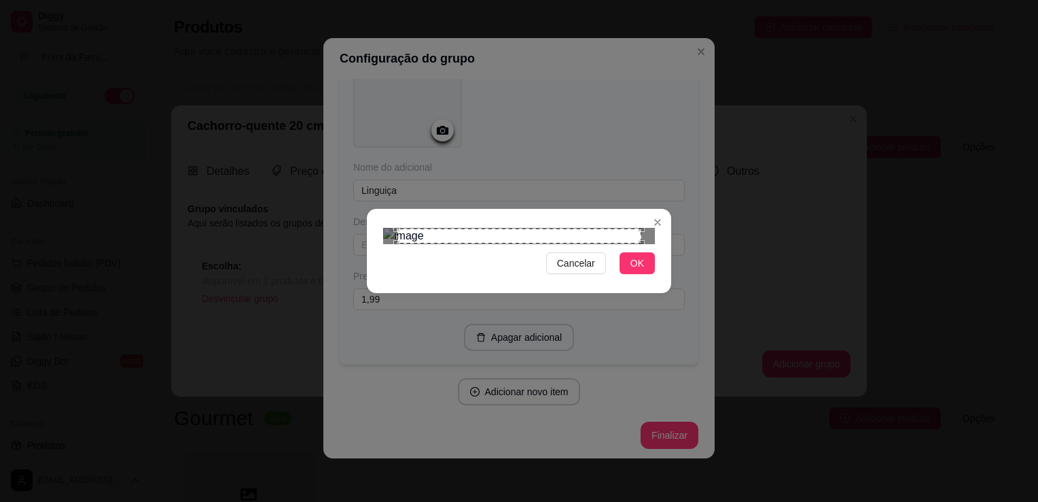
click at [461, 228] on div "Use the arrow keys to move the crop selection area" at bounding box center [519, 235] width 245 height 15
click at [457, 228] on div "Use the arrow keys to move the crop selection area" at bounding box center [515, 350] width 245 height 245
click at [435, 244] on div at bounding box center [519, 236] width 272 height 16
click at [497, 253] on div "Use the arrow keys to move the crop selection area" at bounding box center [536, 328] width 200 height 200
click at [513, 270] on div "Use the arrow keys to move the crop selection area" at bounding box center [536, 328] width 200 height 200
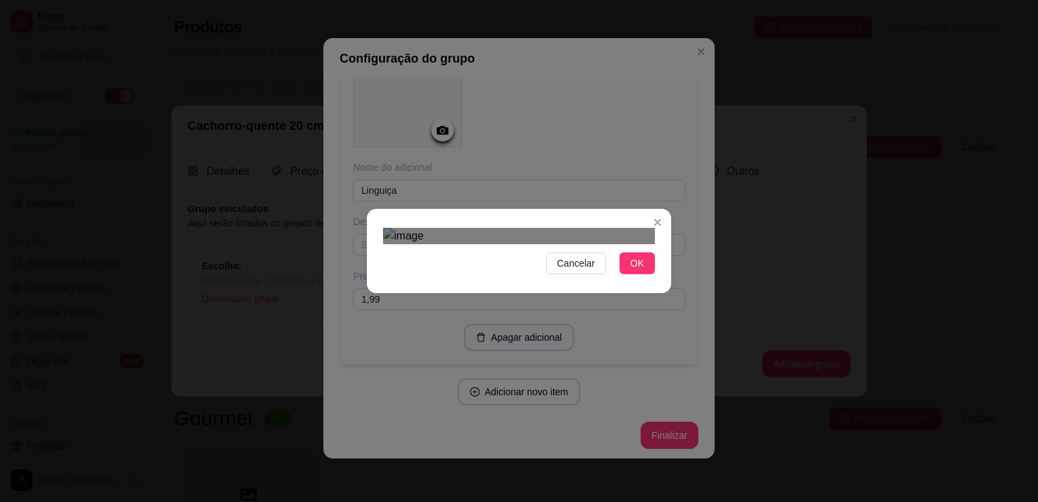
click at [517, 255] on div "Use the arrow keys to move the crop selection area" at bounding box center [534, 355] width 200 height 200
click at [419, 244] on div at bounding box center [519, 236] width 272 height 16
click at [457, 313] on div "Use the arrow keys to move the crop selection area" at bounding box center [526, 356] width 213 height 213
click at [629, 274] on button "OK" at bounding box center [637, 263] width 35 height 22
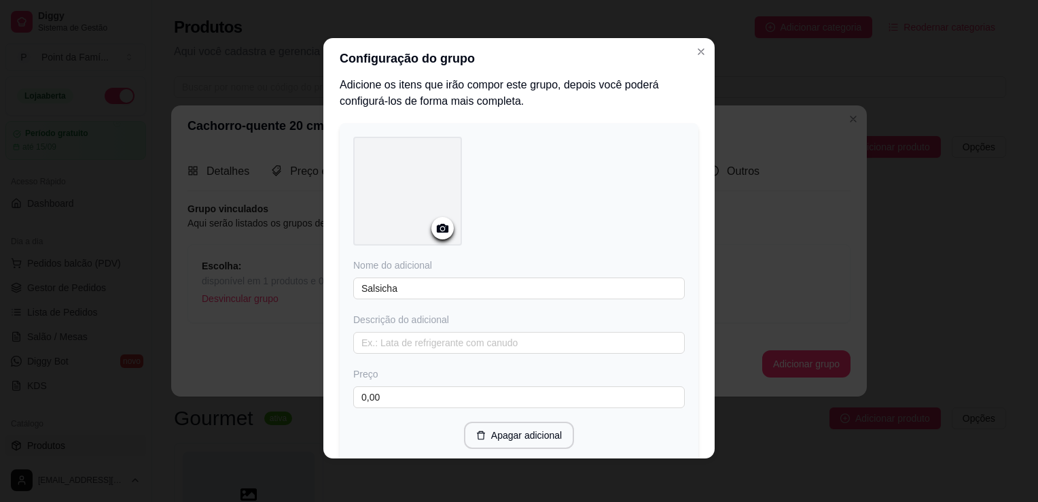
scroll to position [0, 0]
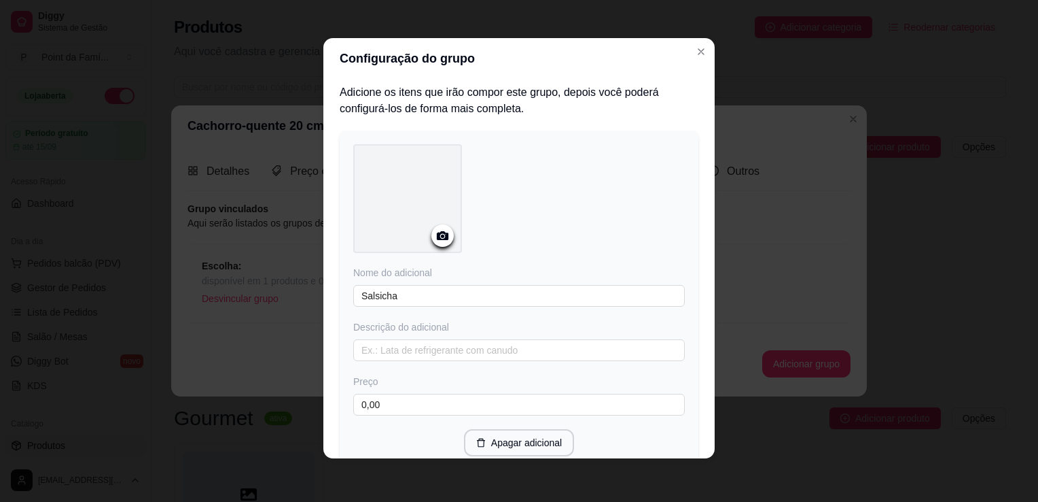
click at [435, 236] on icon at bounding box center [443, 236] width 16 height 16
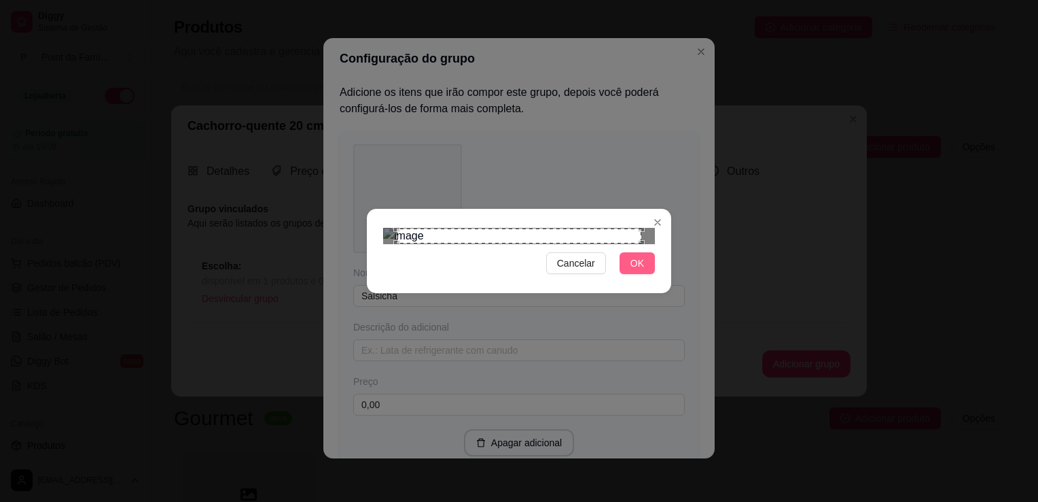
click at [626, 274] on button "OK" at bounding box center [637, 263] width 35 height 22
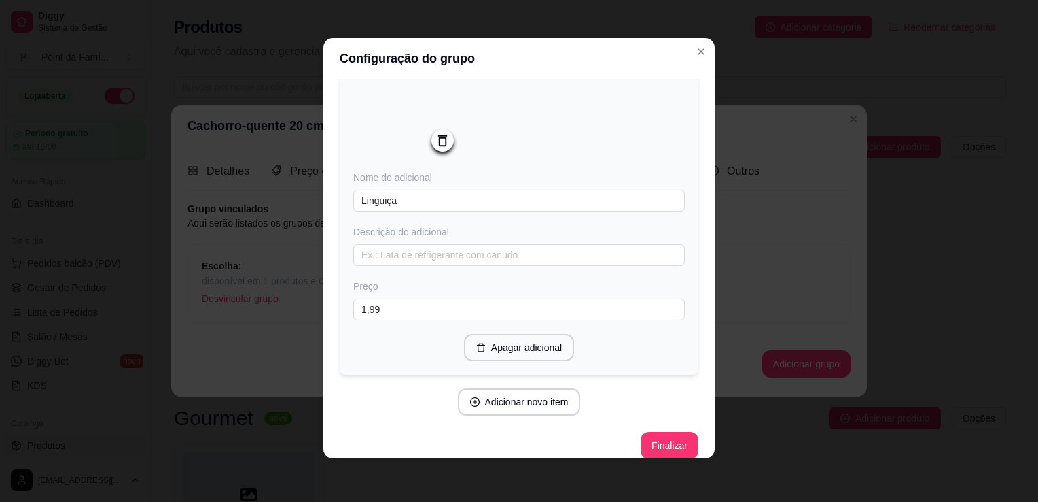
scroll to position [458, 0]
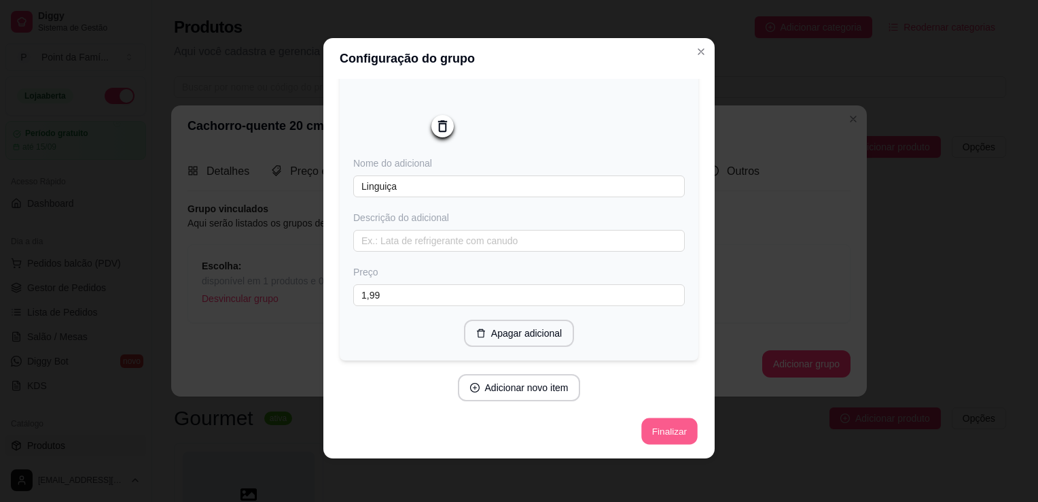
click at [645, 424] on button "Finalizar" at bounding box center [670, 431] width 56 height 27
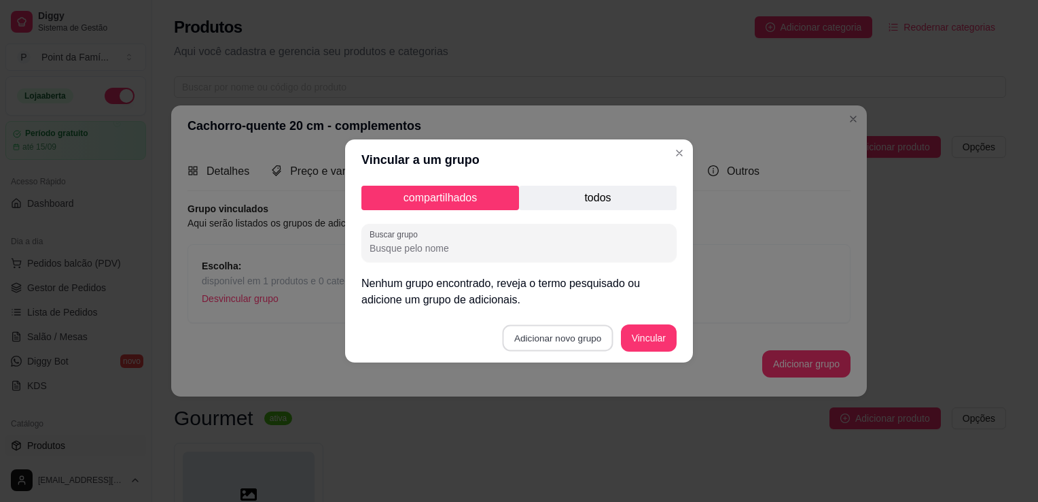
click at [559, 337] on button "Adicionar novo grupo" at bounding box center [558, 338] width 111 height 27
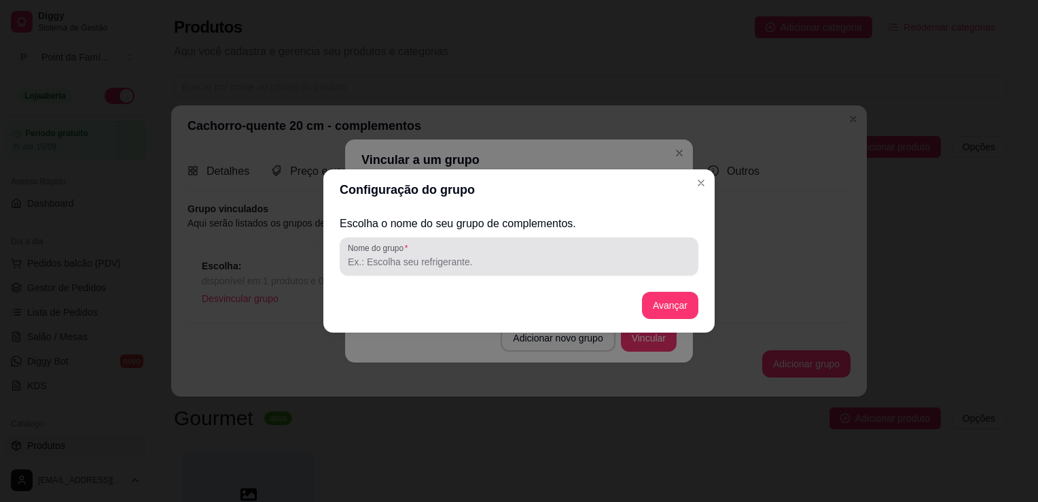
click at [512, 251] on div at bounding box center [519, 256] width 342 height 27
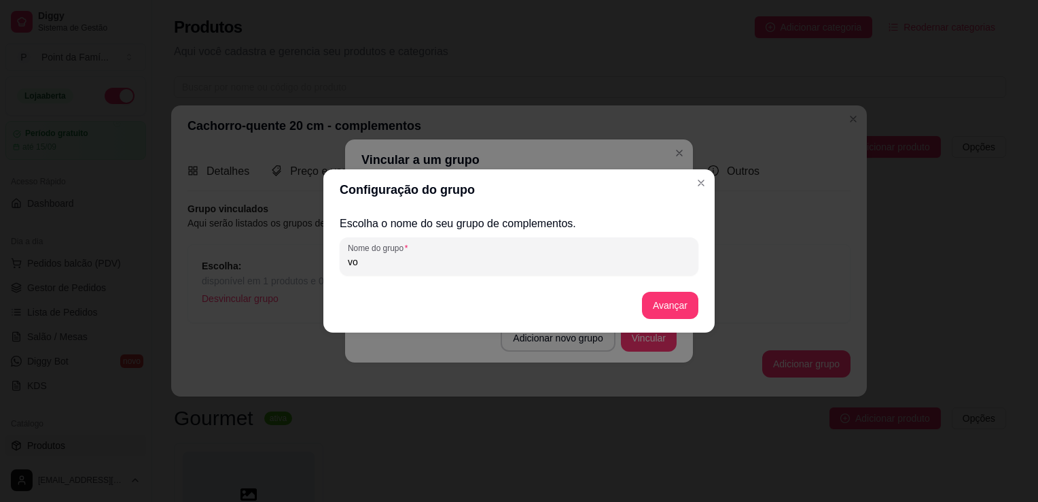
type input "v"
type input "c"
type input "Como você prefere?"
click at [663, 299] on button "Avançar" at bounding box center [670, 305] width 55 height 27
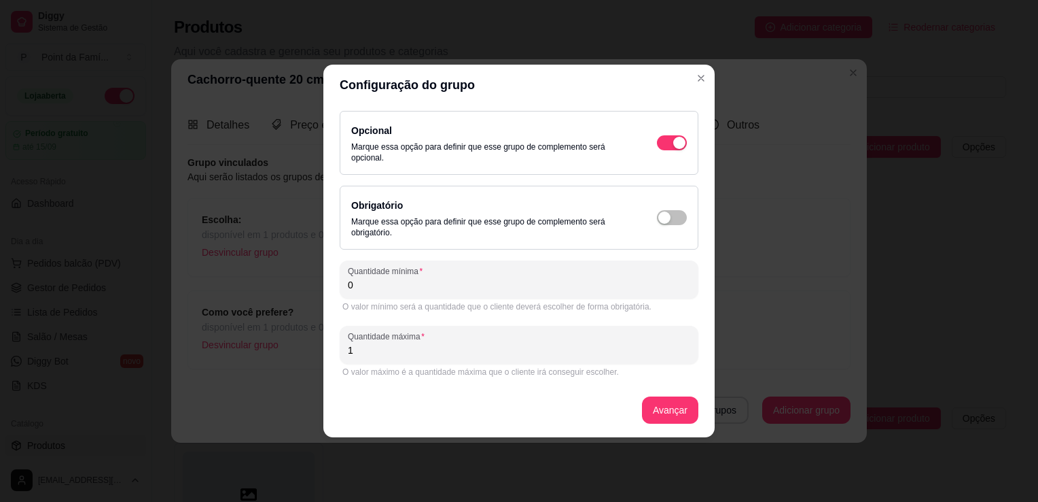
click at [505, 289] on input "0" at bounding box center [519, 285] width 342 height 14
click at [678, 150] on span "button" at bounding box center [672, 142] width 30 height 15
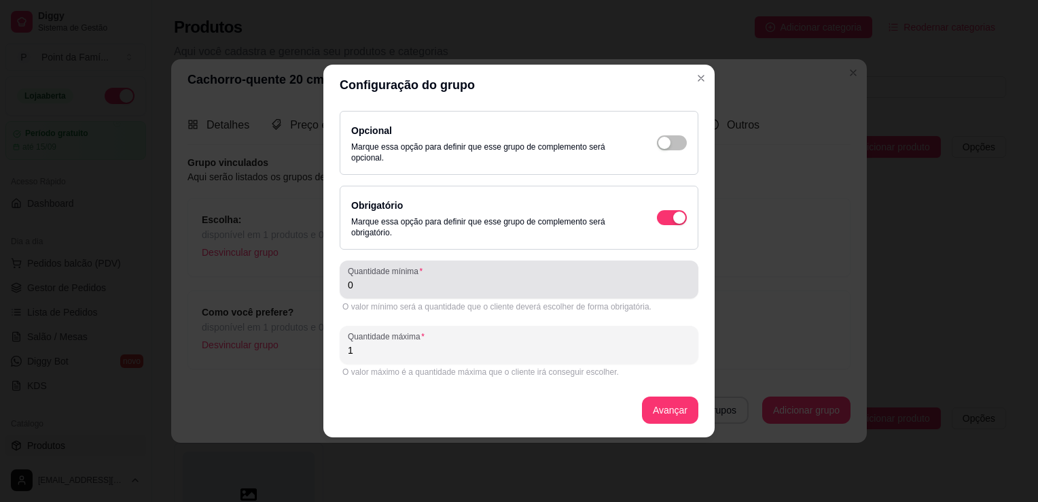
click at [572, 295] on div "Quantidade mínima 0" at bounding box center [519, 279] width 359 height 38
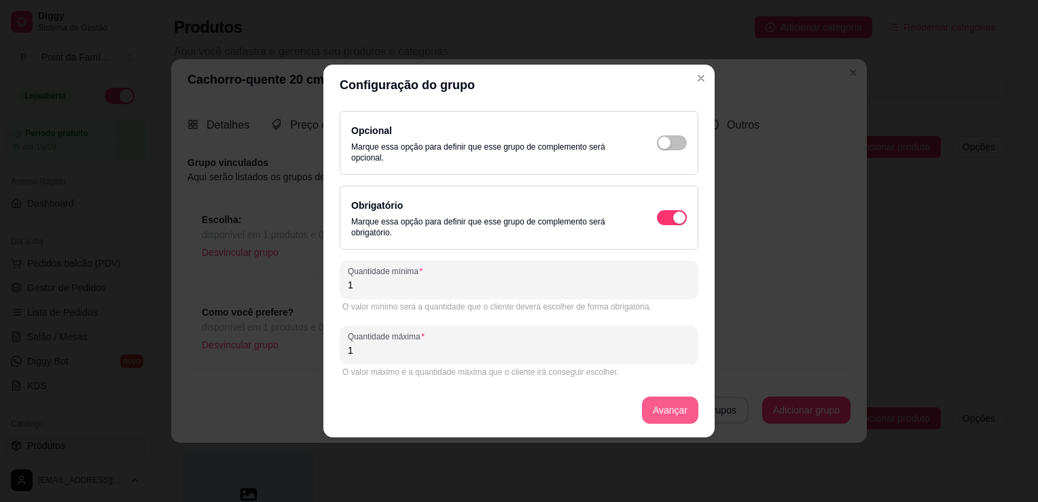
type input "1"
click at [666, 412] on button "Avançar" at bounding box center [670, 410] width 55 height 27
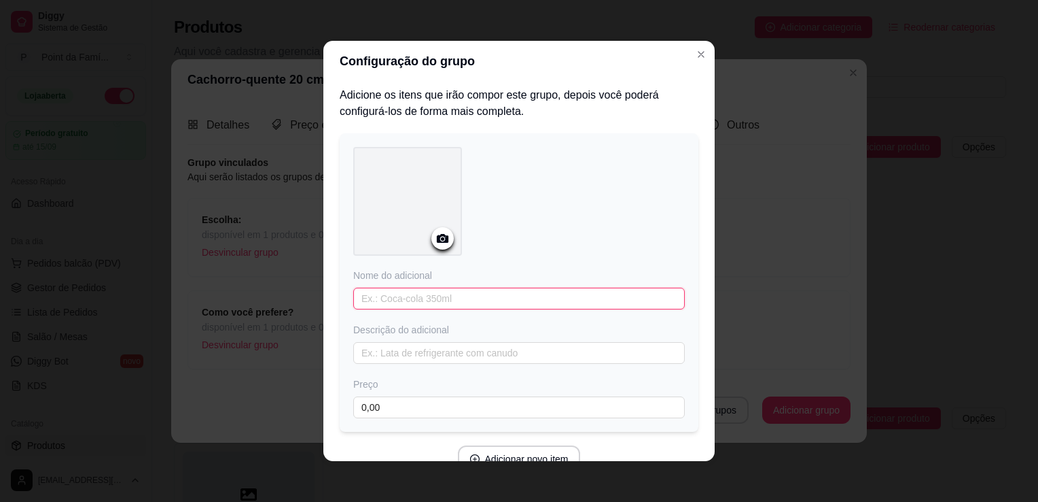
click at [408, 298] on input "text" at bounding box center [519, 298] width 332 height 22
type input "Só caldinho"
click at [484, 319] on div "Nome do adicional Só caldinho Descrição do adicional Preço 0,00" at bounding box center [519, 343] width 332 height 150
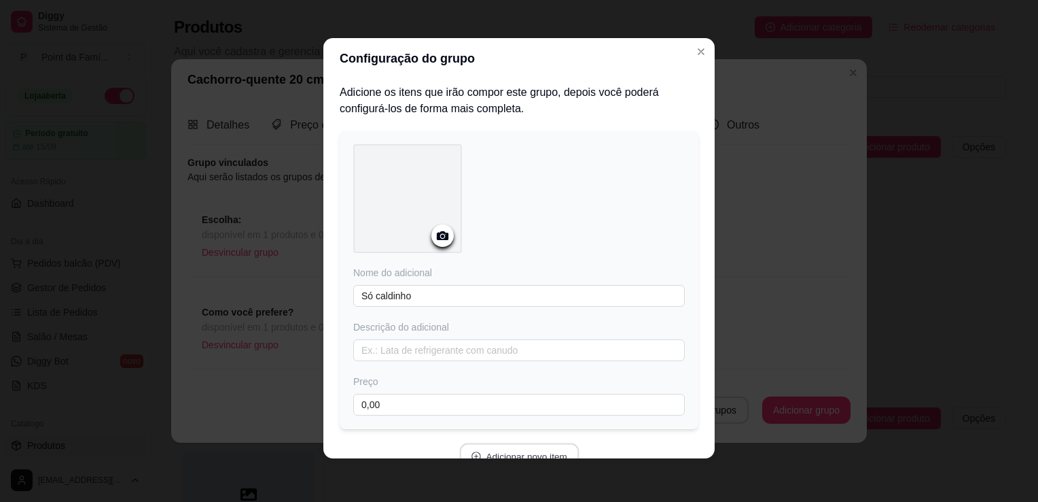
click at [526, 453] on button "Adicionar novo item" at bounding box center [519, 456] width 120 height 27
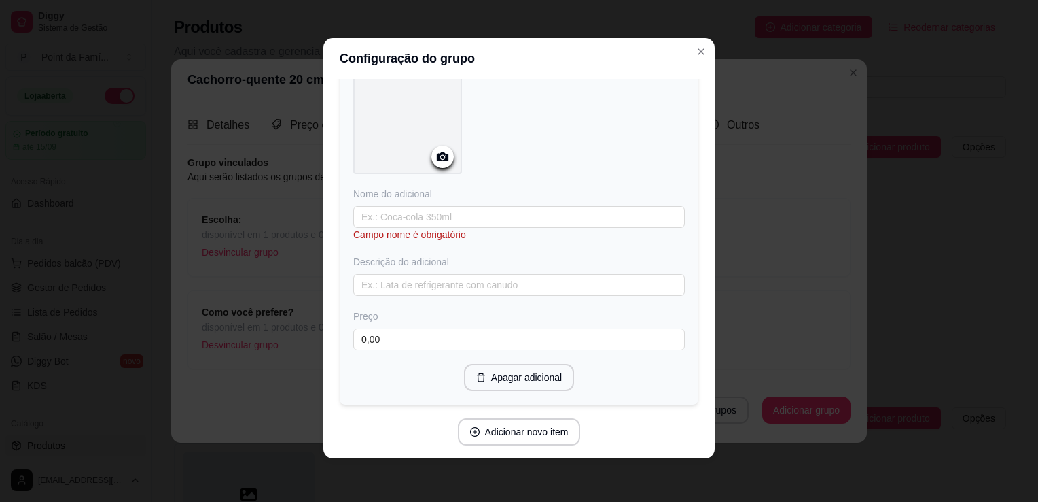
scroll to position [435, 0]
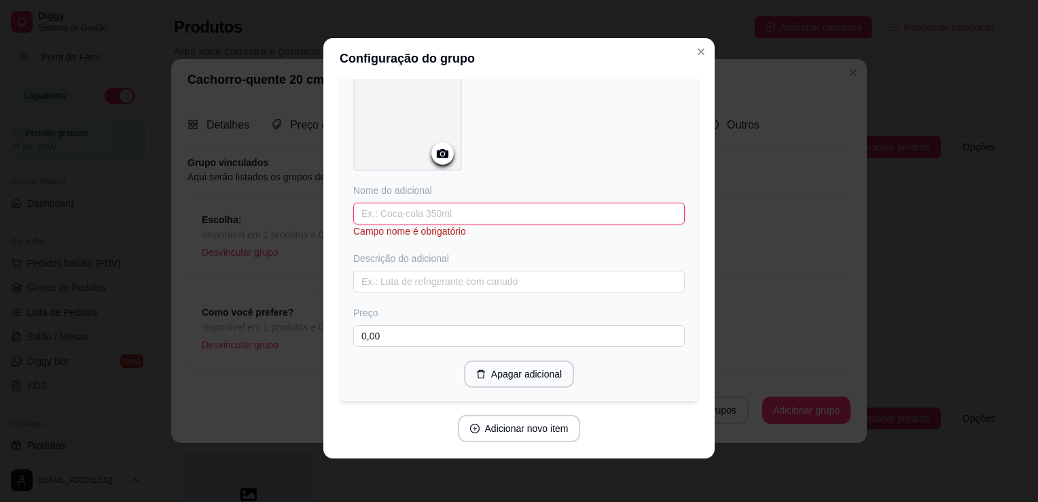
click at [563, 205] on input "text" at bounding box center [519, 214] width 332 height 22
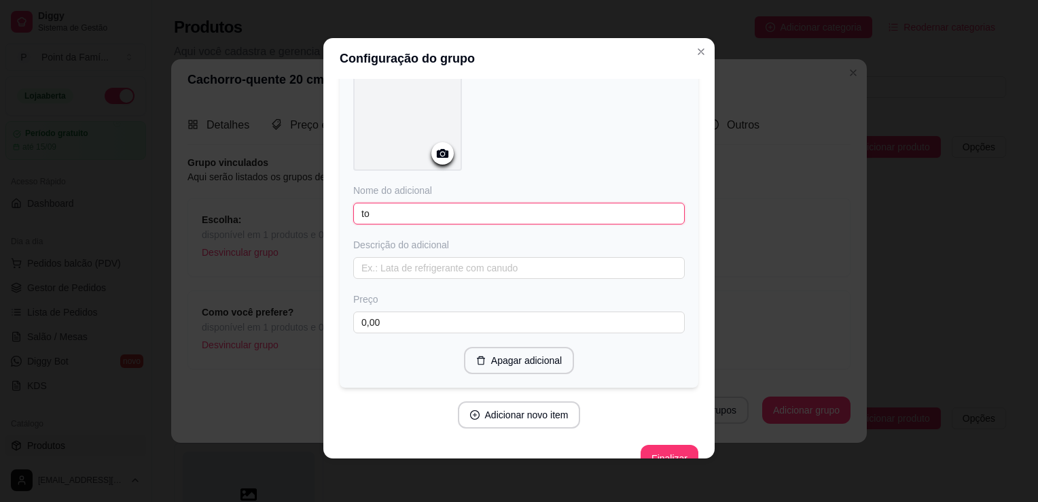
type input "t"
type input "Tomate, pimentão e cebola."
click at [435, 151] on icon at bounding box center [443, 153] width 16 height 16
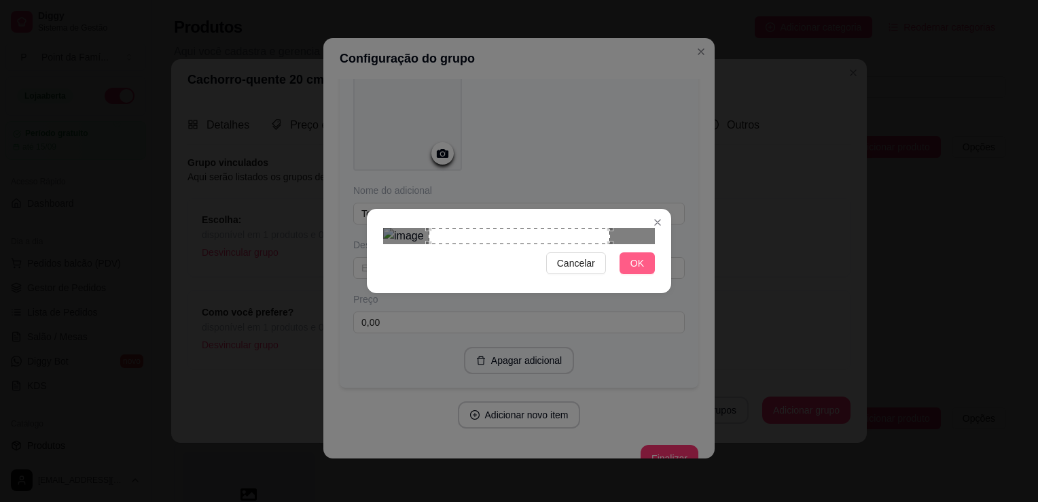
click at [646, 274] on button "OK" at bounding box center [637, 263] width 35 height 22
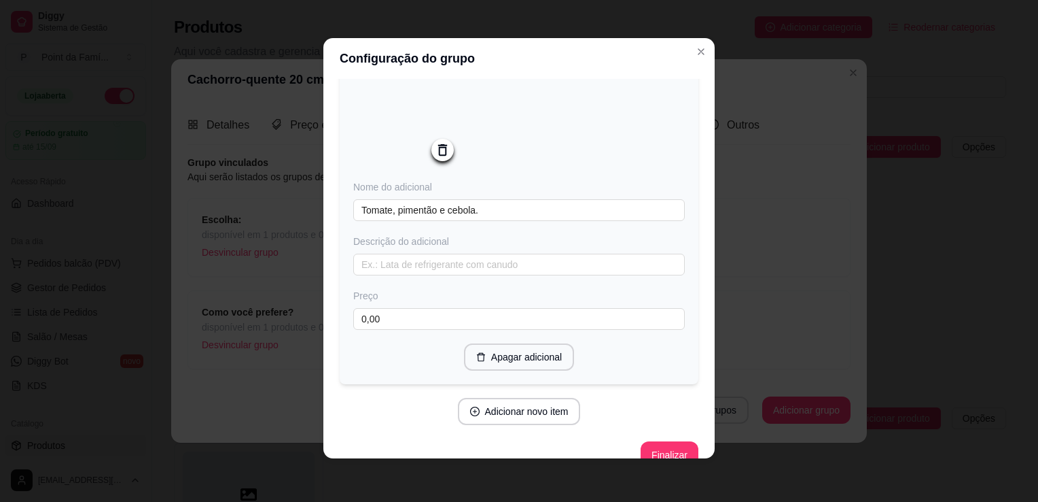
click at [388, 135] on img at bounding box center [407, 117] width 109 height 109
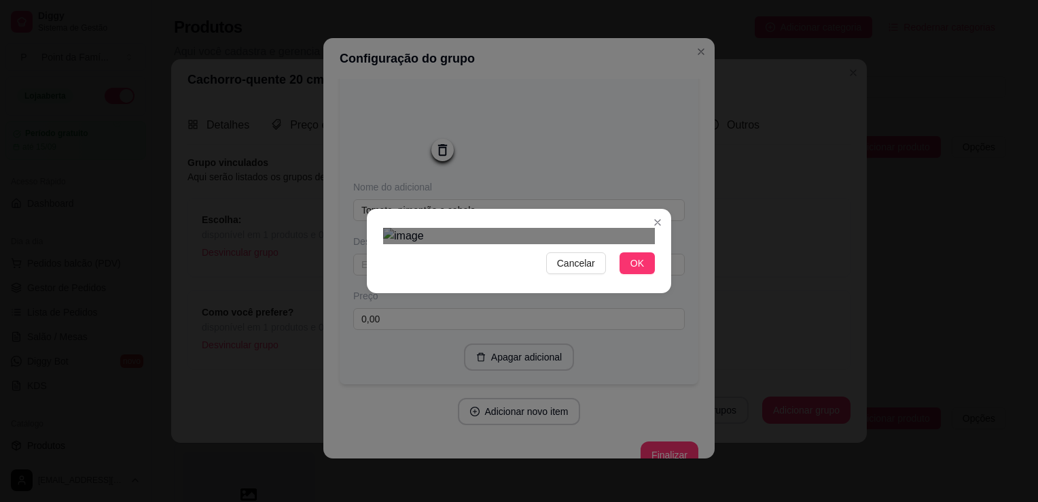
click at [425, 244] on img at bounding box center [519, 236] width 272 height 16
click at [594, 228] on img at bounding box center [519, 236] width 272 height 16
click at [549, 233] on div "Use the arrow keys to move the crop selection area" at bounding box center [510, 316] width 167 height 167
click at [648, 274] on button "OK" at bounding box center [637, 263] width 35 height 22
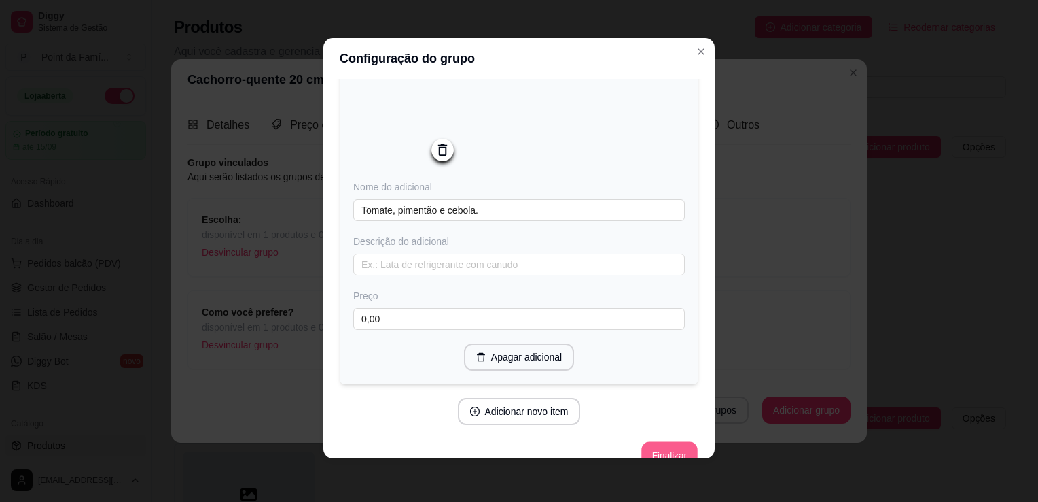
click at [644, 446] on button "Finalizar" at bounding box center [670, 455] width 56 height 27
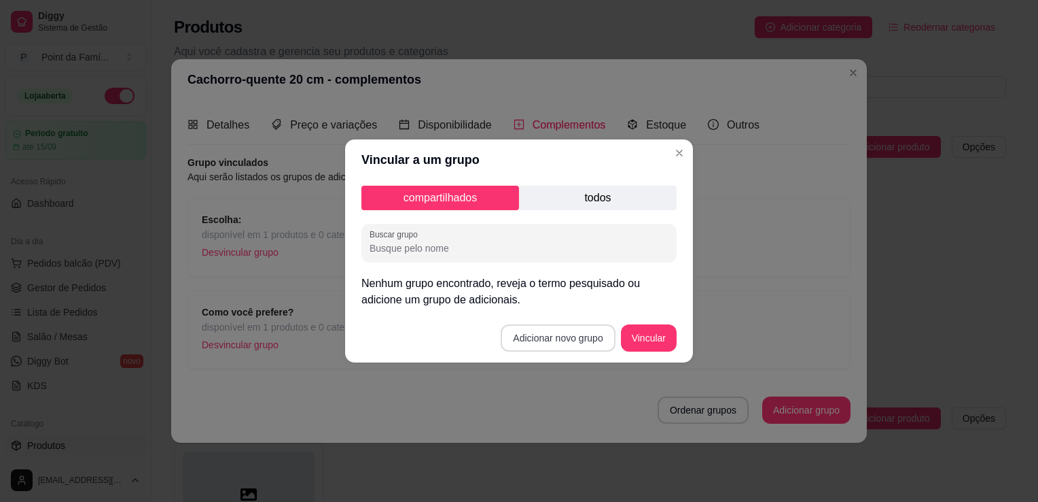
click at [544, 345] on button "Adicionar novo grupo" at bounding box center [558, 337] width 114 height 27
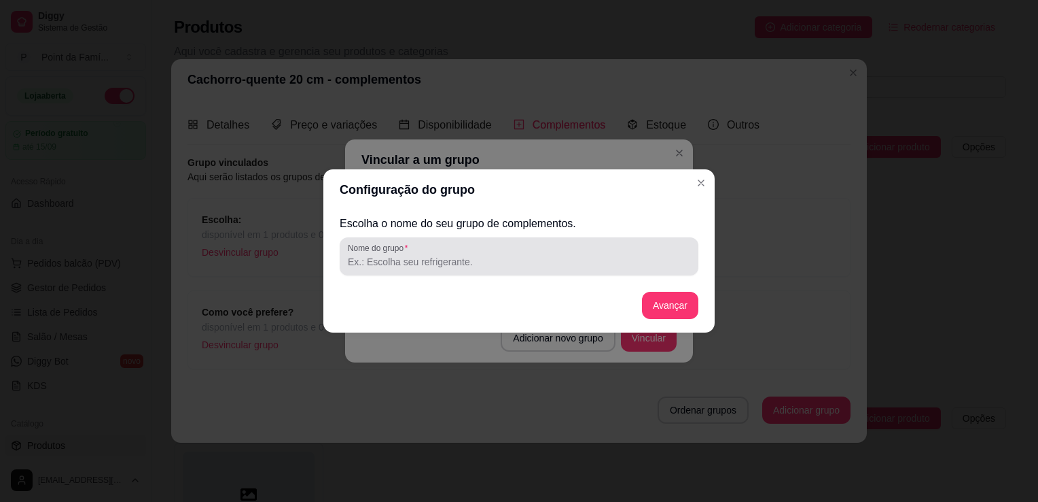
click at [527, 249] on div at bounding box center [519, 256] width 342 height 27
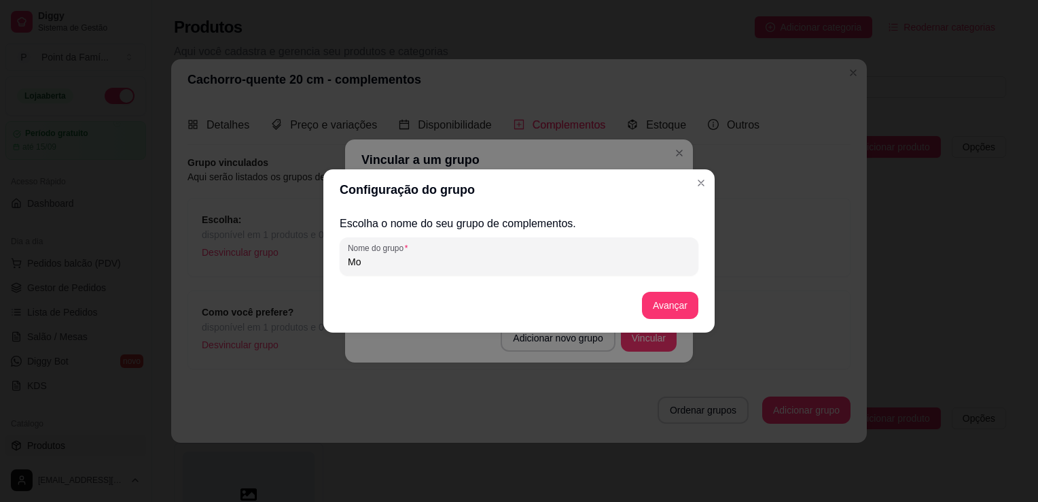
type input "M"
type input "e"
type input "Escolha seus molhos"
click at [658, 306] on button "Avançar" at bounding box center [670, 305] width 55 height 27
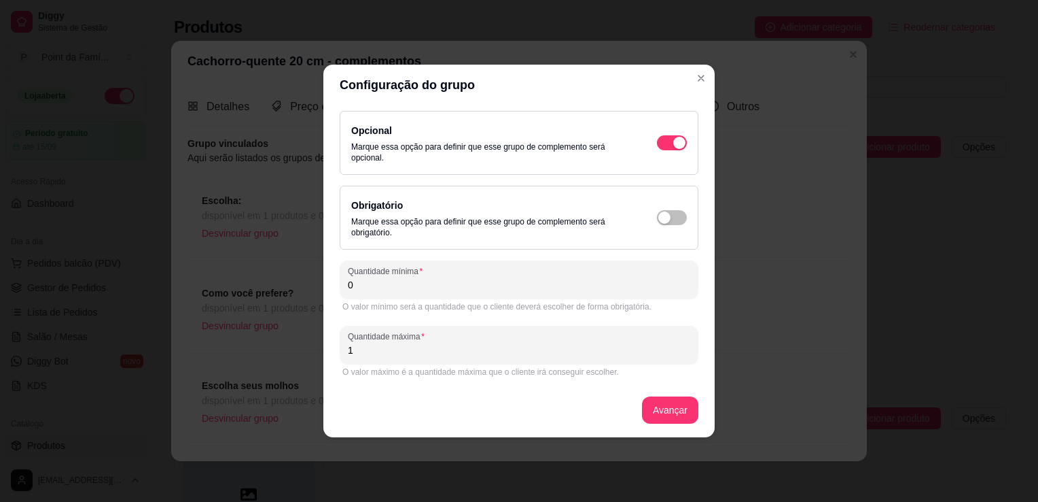
click at [623, 355] on input "1" at bounding box center [519, 350] width 342 height 14
type input "7"
click at [689, 404] on button "Avançar" at bounding box center [670, 409] width 56 height 27
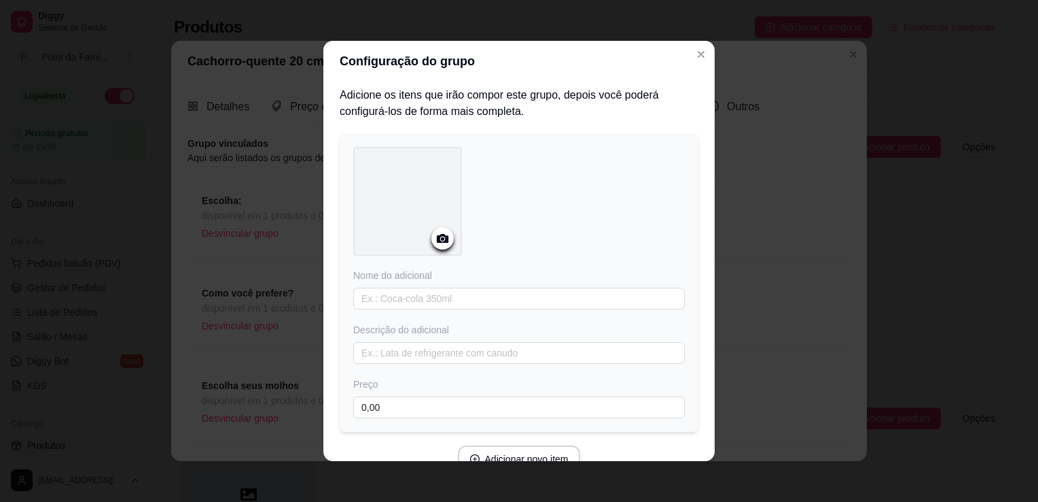
click at [429, 246] on div at bounding box center [407, 201] width 109 height 109
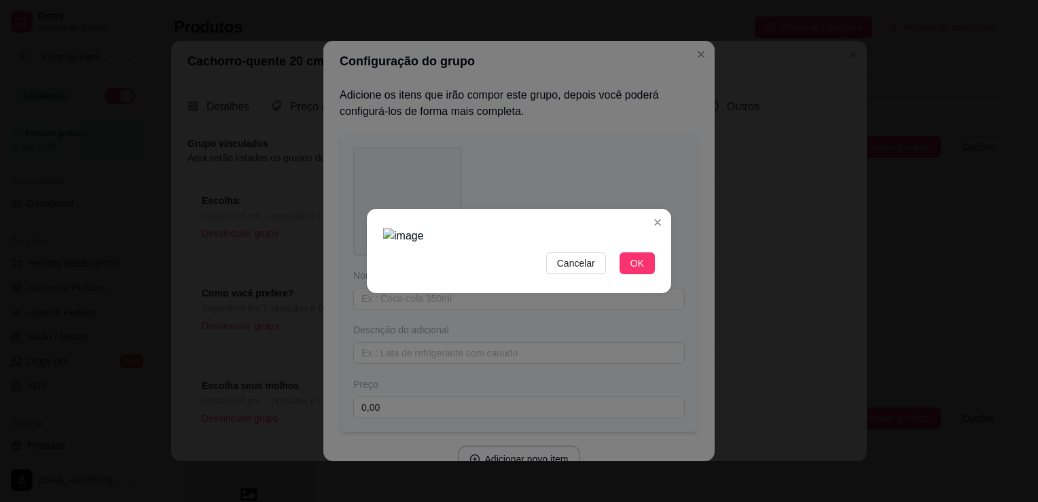
click at [636, 244] on img at bounding box center [519, 236] width 272 height 16
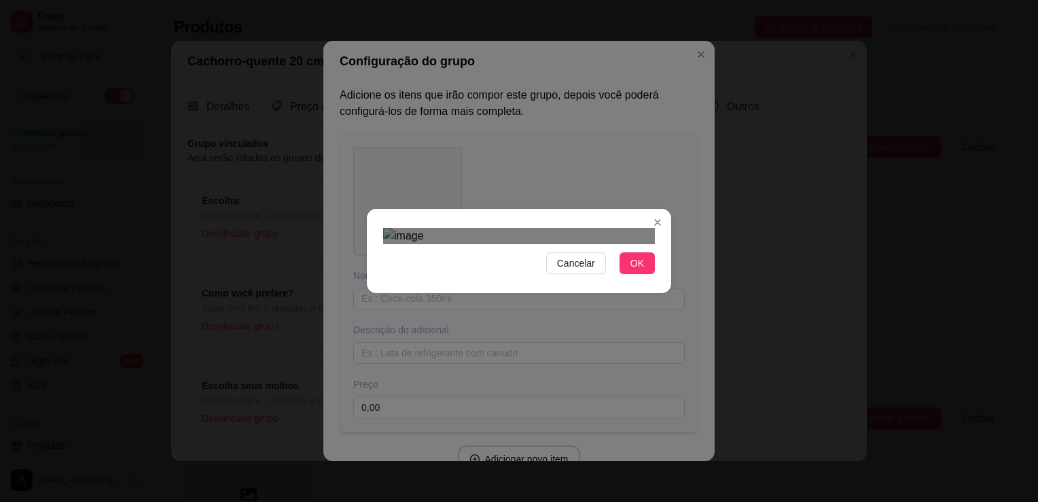
click at [414, 264] on div "Use the arrow keys to move the crop selection area" at bounding box center [525, 375] width 223 height 223
click at [454, 258] on div "Use the arrow keys to move the crop selection area" at bounding box center [519, 369] width 223 height 223
click at [645, 274] on button "OK" at bounding box center [637, 263] width 35 height 22
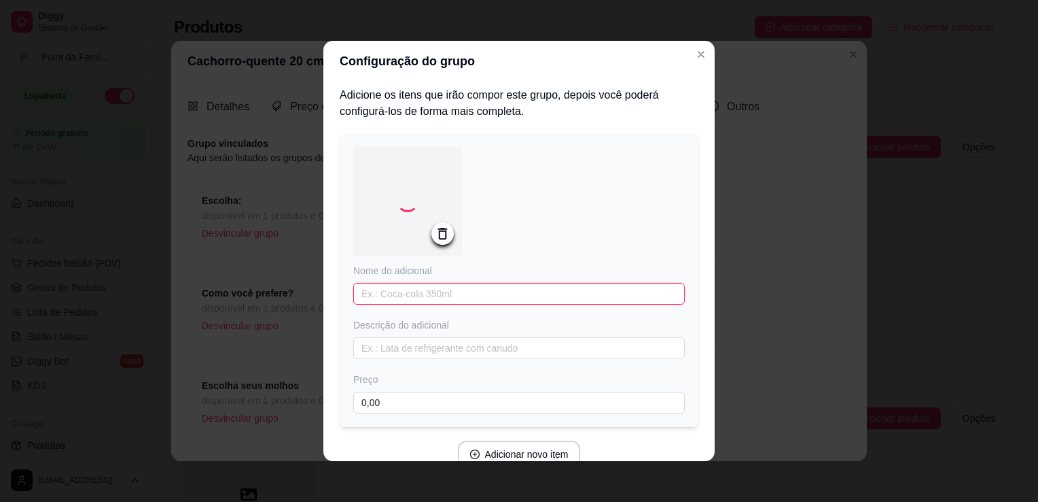
click at [492, 292] on input "text" at bounding box center [519, 294] width 332 height 22
paste input "maionese [PERSON_NAME]"
type input "Maionese [PERSON_NAME]"
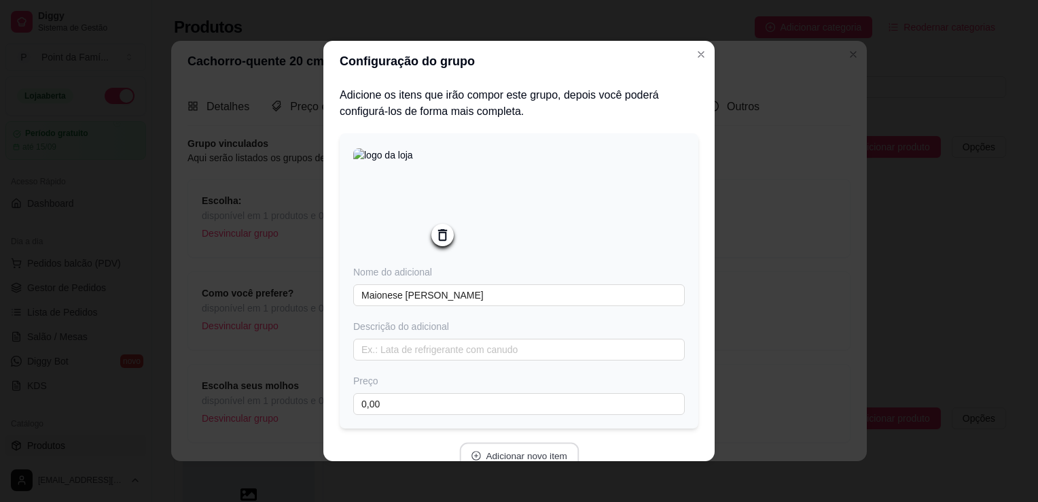
click at [558, 458] on button "Adicionar novo item" at bounding box center [519, 455] width 120 height 27
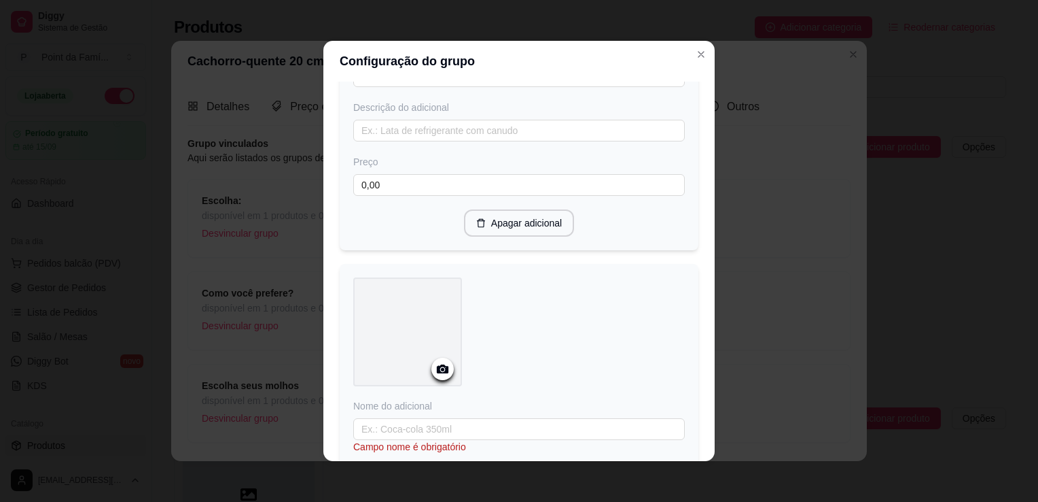
scroll to position [245, 0]
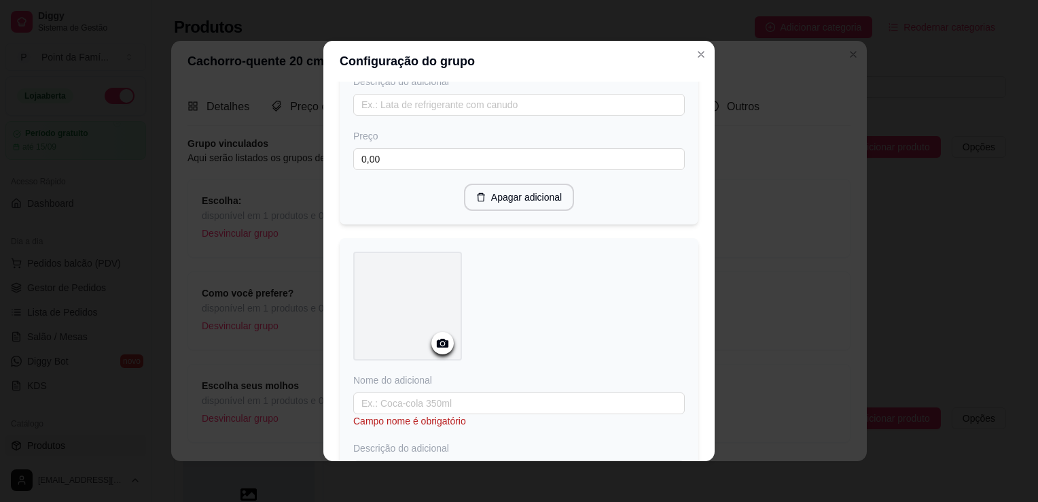
click at [440, 349] on icon at bounding box center [443, 343] width 16 height 16
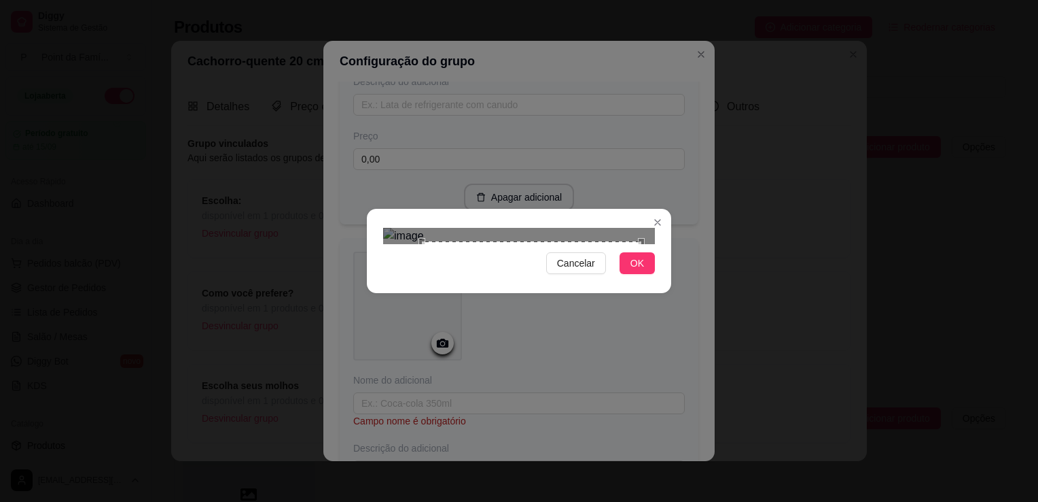
click at [422, 325] on div "Use the arrow keys to move the crop selection area" at bounding box center [531, 350] width 219 height 219
click at [495, 294] on div "Use the arrow keys to move the crop selection area" at bounding box center [522, 367] width 219 height 219
click at [430, 461] on div "Use the arrow keys to move the south west drag handle to change the crop select…" at bounding box center [430, 461] width 0 height 0
click at [473, 295] on div "Use the arrow keys to move the crop selection area" at bounding box center [523, 370] width 200 height 200
click at [643, 270] on span "OK" at bounding box center [638, 263] width 14 height 15
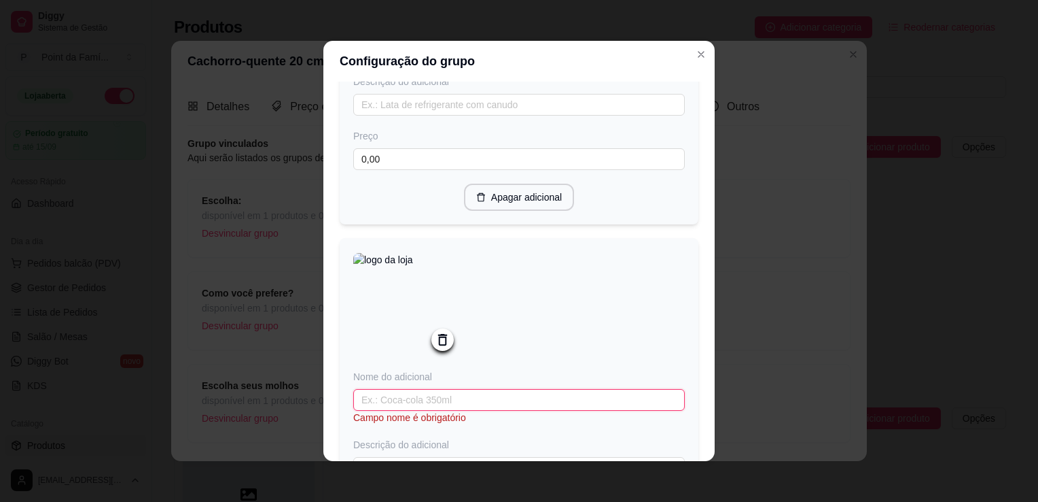
click at [633, 400] on input "text" at bounding box center [519, 400] width 332 height 22
type input "Maionese de bacon"
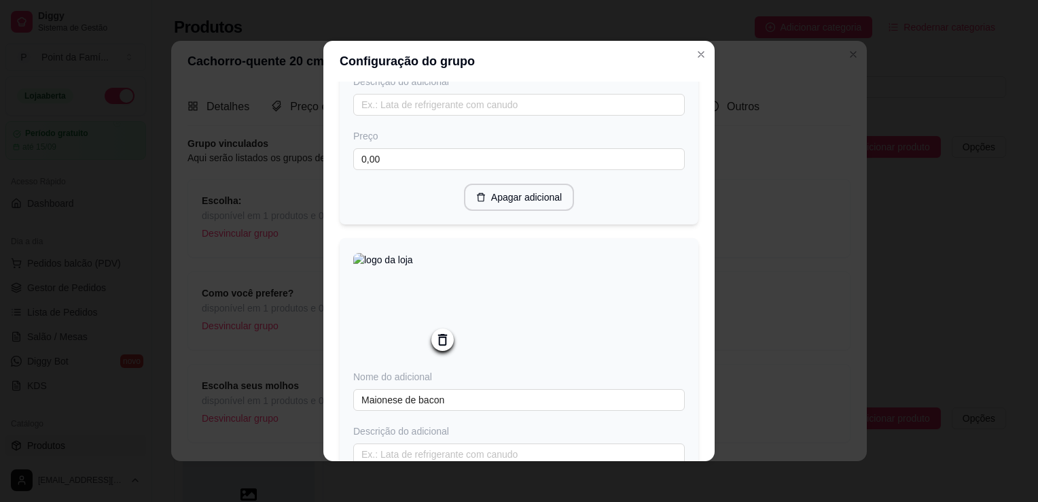
click at [635, 349] on div at bounding box center [519, 306] width 332 height 110
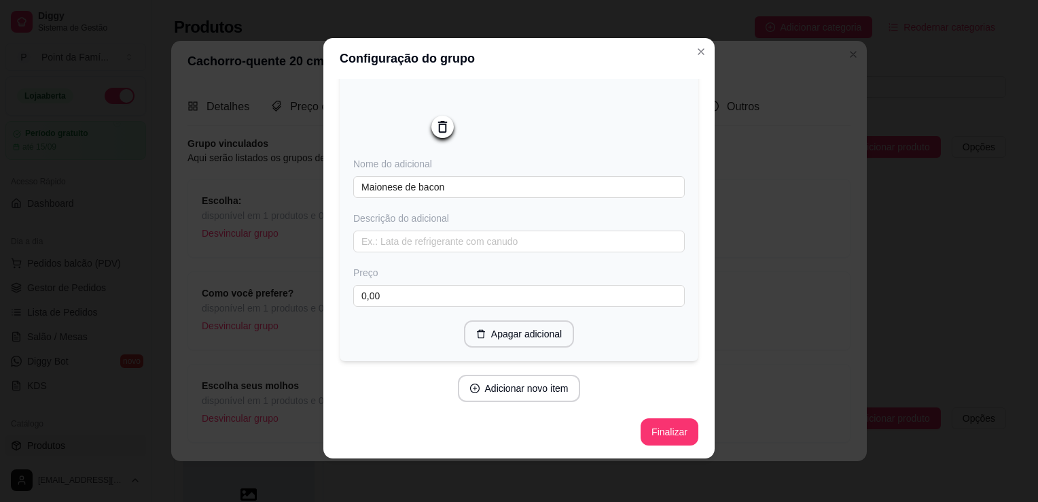
scroll to position [458, 0]
click at [660, 434] on button "Finalizar" at bounding box center [670, 431] width 56 height 27
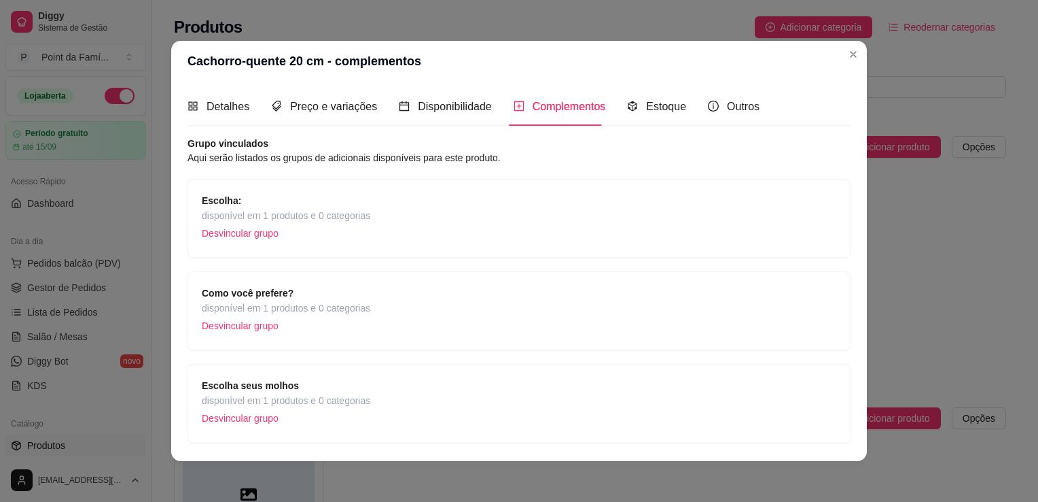
click at [345, 404] on span "disponível em 1 produtos e 0 categorias" at bounding box center [286, 400] width 169 height 15
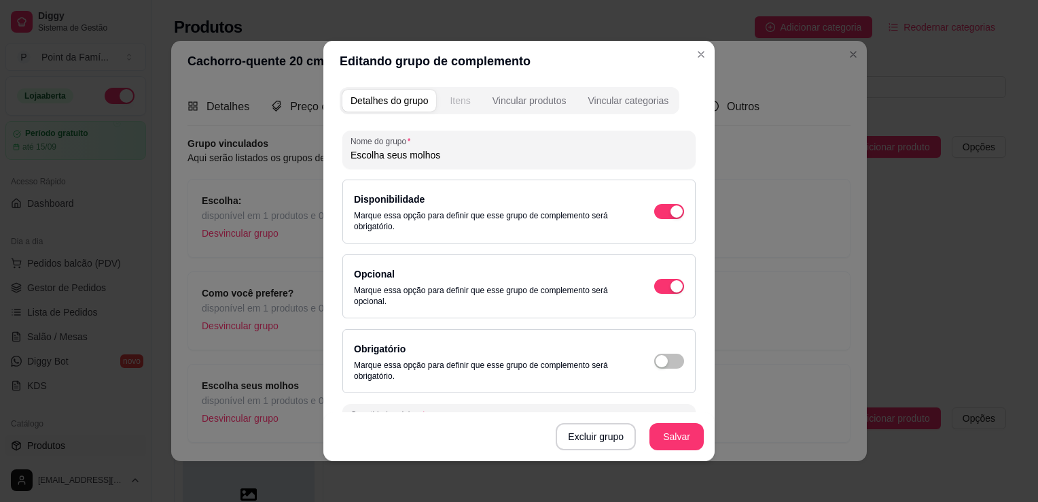
click at [457, 99] on div "Itens" at bounding box center [460, 101] width 20 height 14
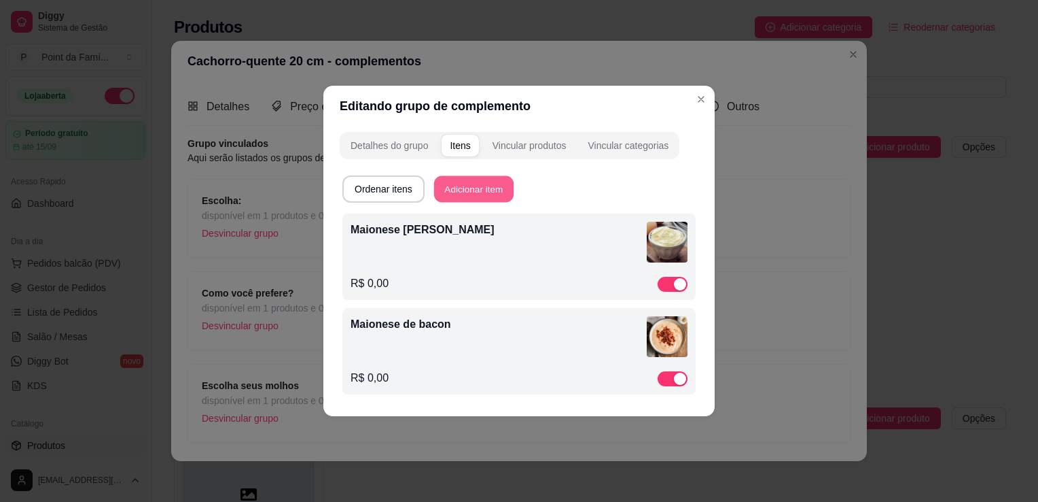
click at [491, 184] on button "Adicionar item" at bounding box center [474, 189] width 80 height 27
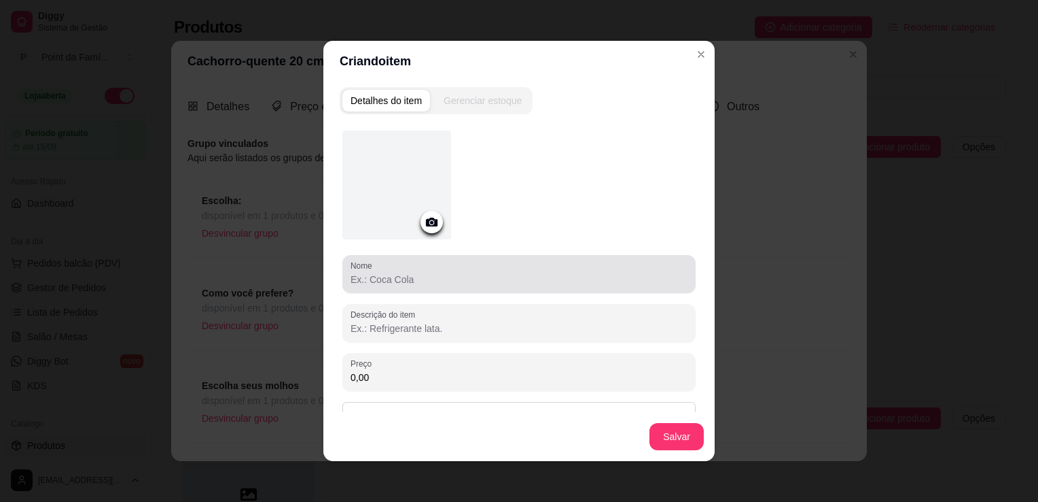
click at [439, 270] on div at bounding box center [519, 273] width 337 height 27
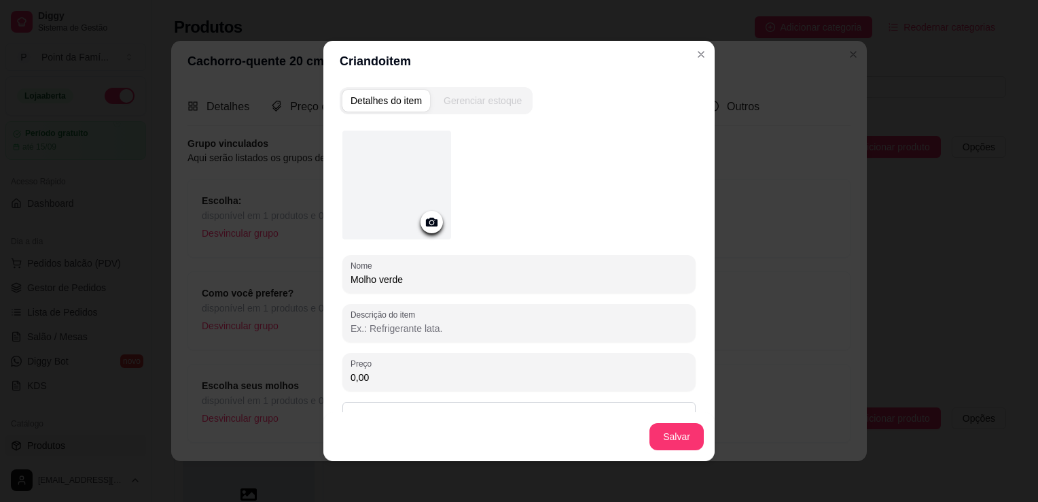
type input "Molho verde"
click at [429, 211] on div at bounding box center [432, 222] width 22 height 22
click at [429, 219] on icon at bounding box center [432, 221] width 12 height 9
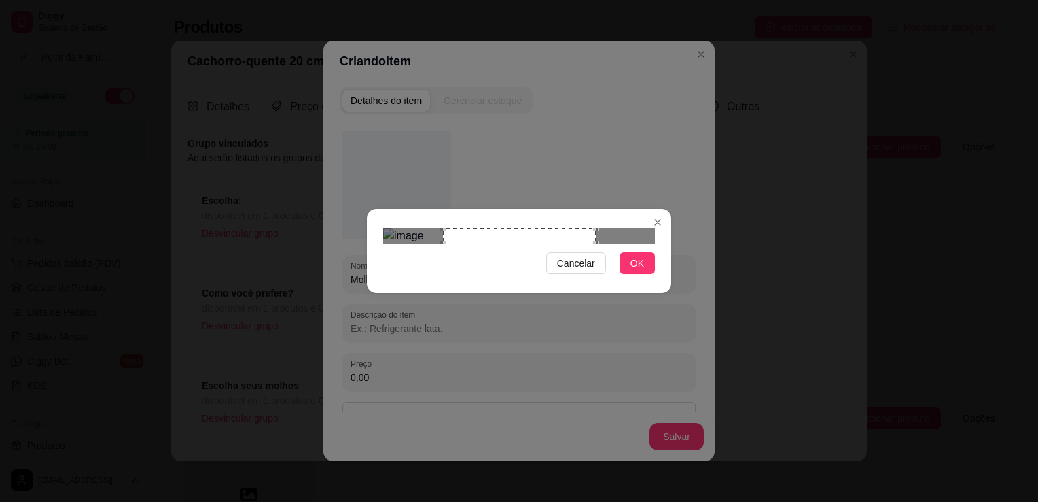
click at [476, 228] on div "Use the arrow keys to move the crop selection area" at bounding box center [519, 236] width 153 height 16
click at [484, 228] on div "Use the arrow keys to move the crop selection area" at bounding box center [527, 304] width 153 height 153
click at [645, 274] on button "OK" at bounding box center [637, 263] width 35 height 22
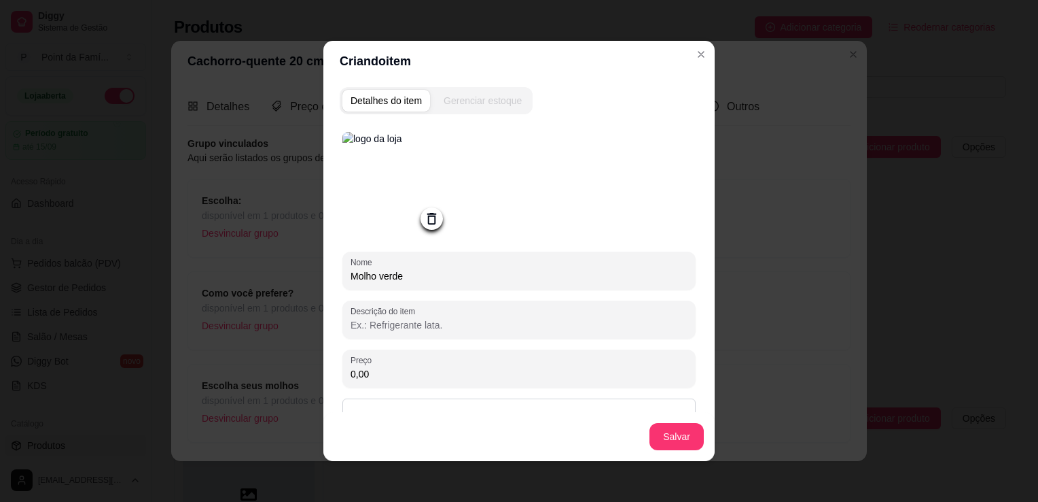
scroll to position [54, 0]
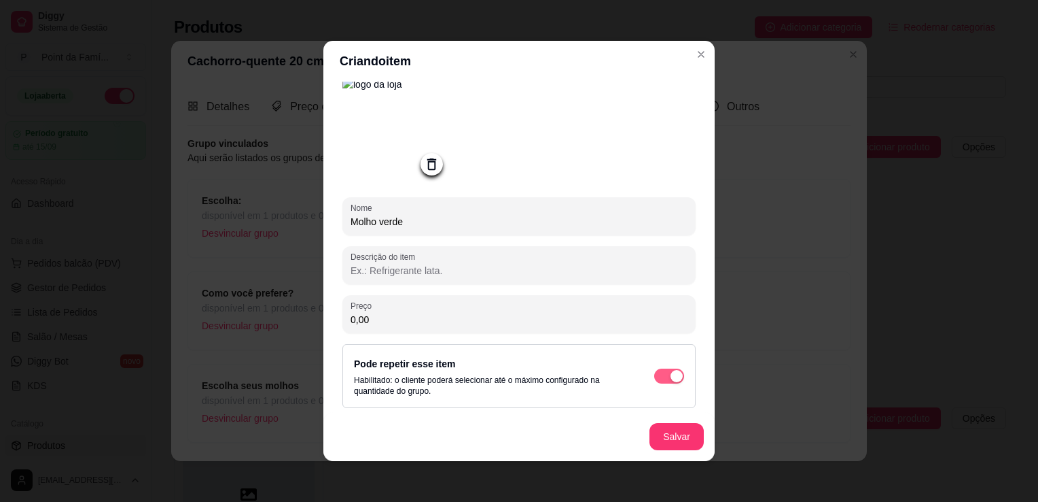
click at [654, 379] on span "button" at bounding box center [669, 375] width 30 height 15
click at [664, 434] on button "Salvar" at bounding box center [677, 436] width 54 height 27
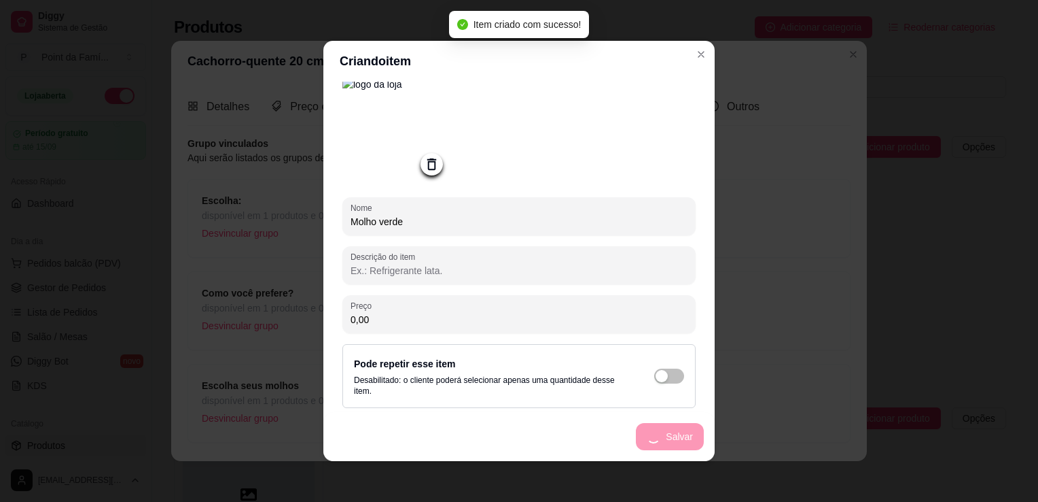
scroll to position [0, 0]
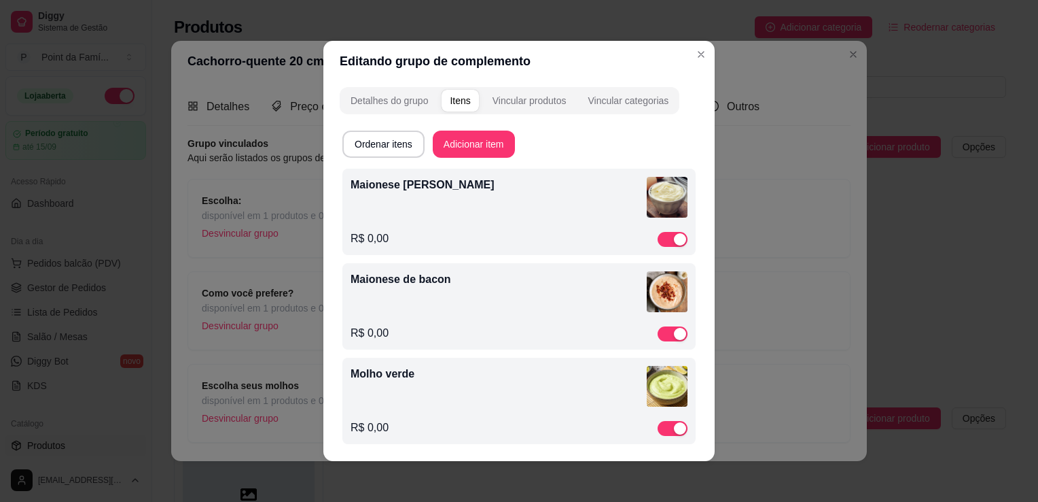
click at [529, 219] on div "Maionese [PERSON_NAME]" at bounding box center [519, 200] width 337 height 46
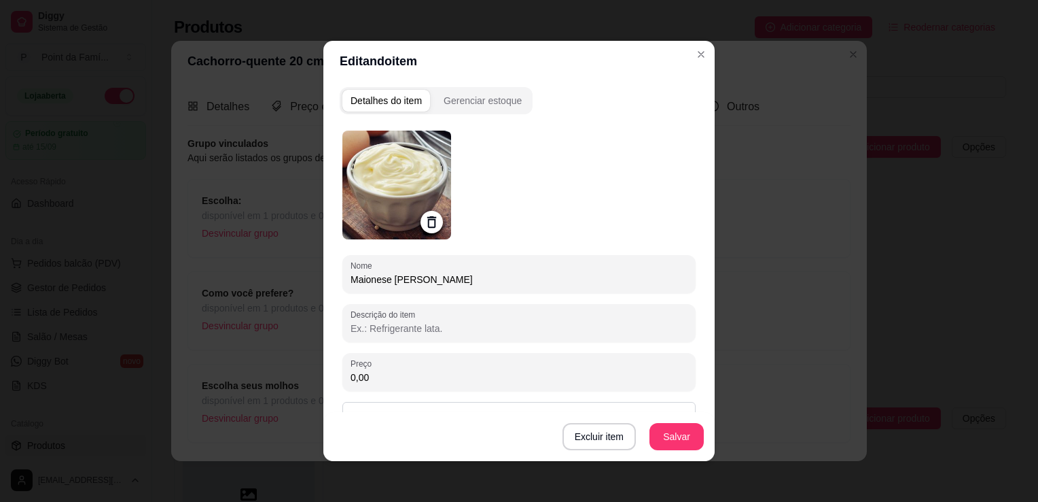
scroll to position [135, 0]
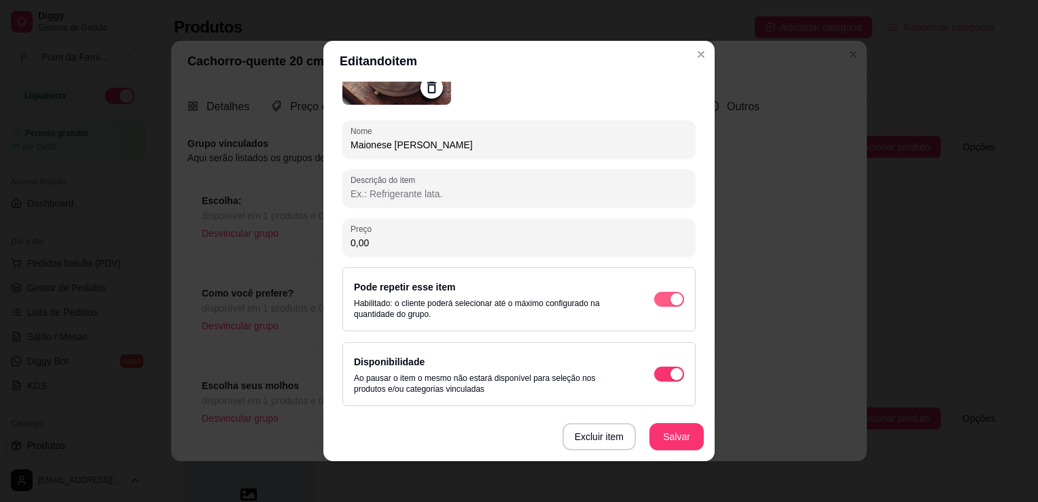
click at [654, 299] on span "button" at bounding box center [669, 299] width 30 height 15
click at [681, 441] on button "Salvar" at bounding box center [676, 436] width 53 height 27
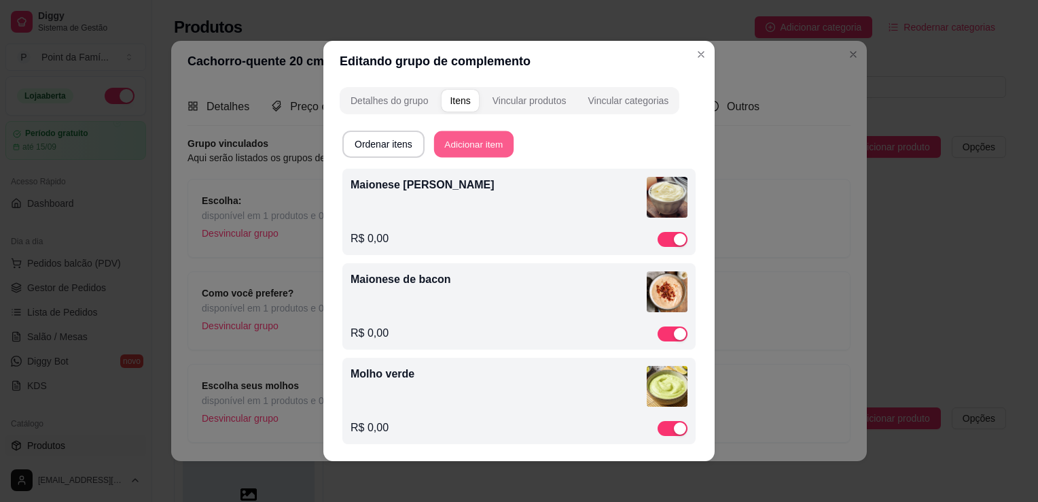
click at [484, 145] on button "Adicionar item" at bounding box center [474, 144] width 80 height 27
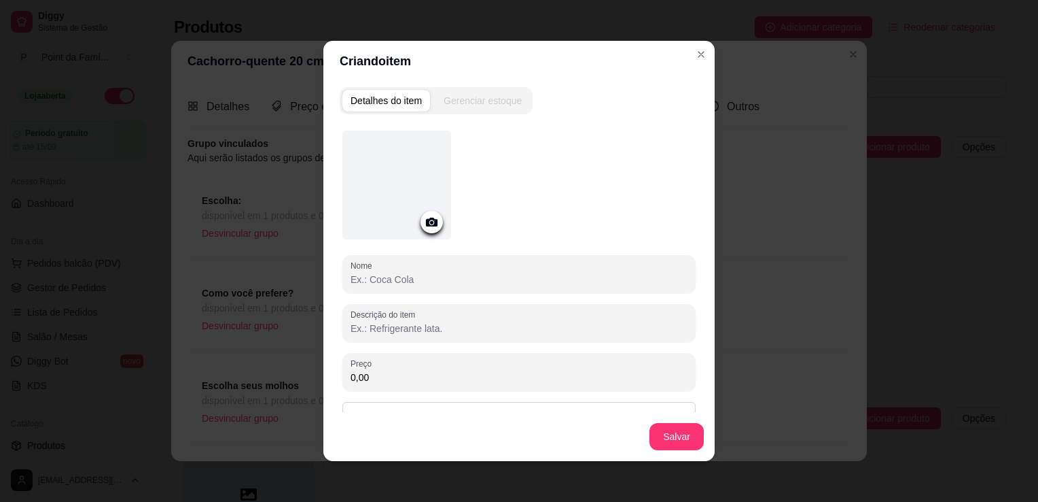
click at [426, 224] on icon at bounding box center [432, 221] width 12 height 9
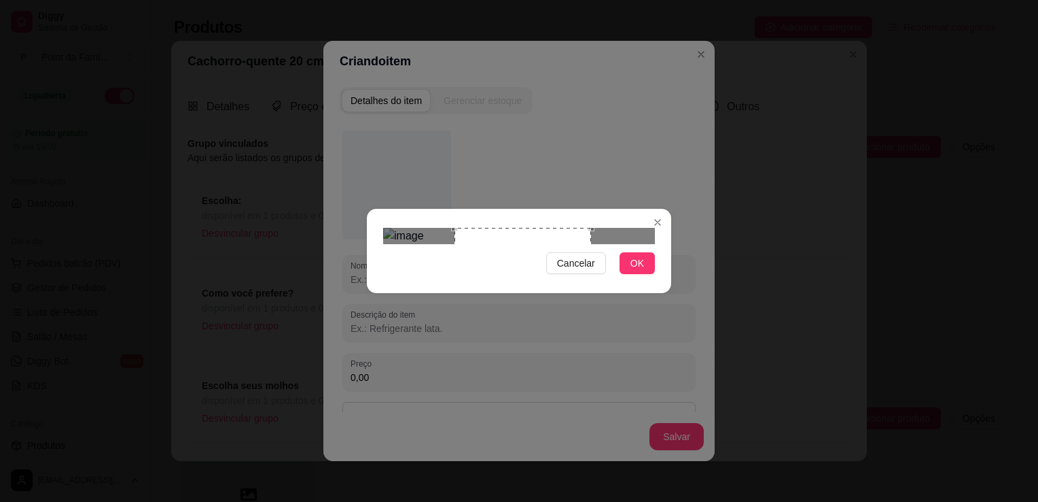
click at [552, 287] on div "Use the arrow keys to move the crop selection area" at bounding box center [523, 296] width 137 height 137
click at [641, 270] on span "OK" at bounding box center [638, 263] width 14 height 15
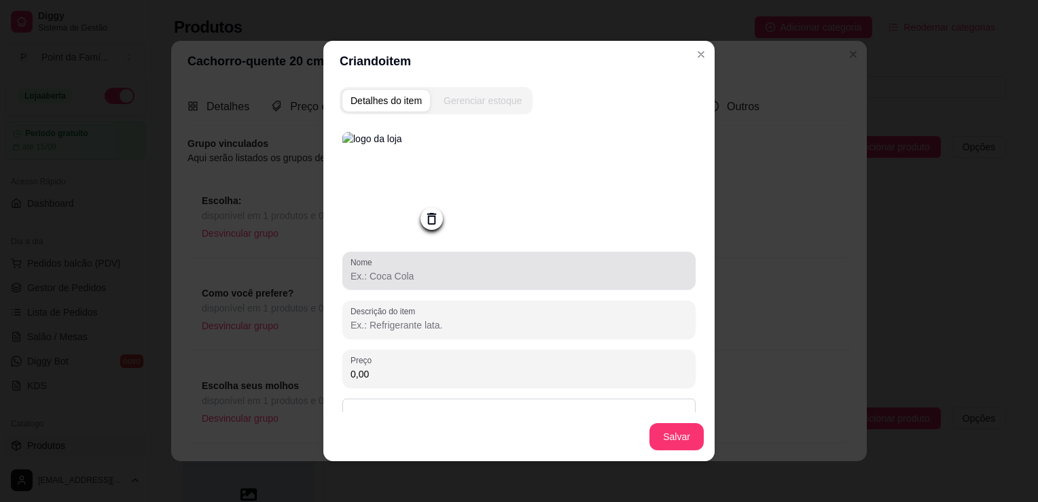
click at [585, 289] on div "Nome" at bounding box center [518, 270] width 353 height 38
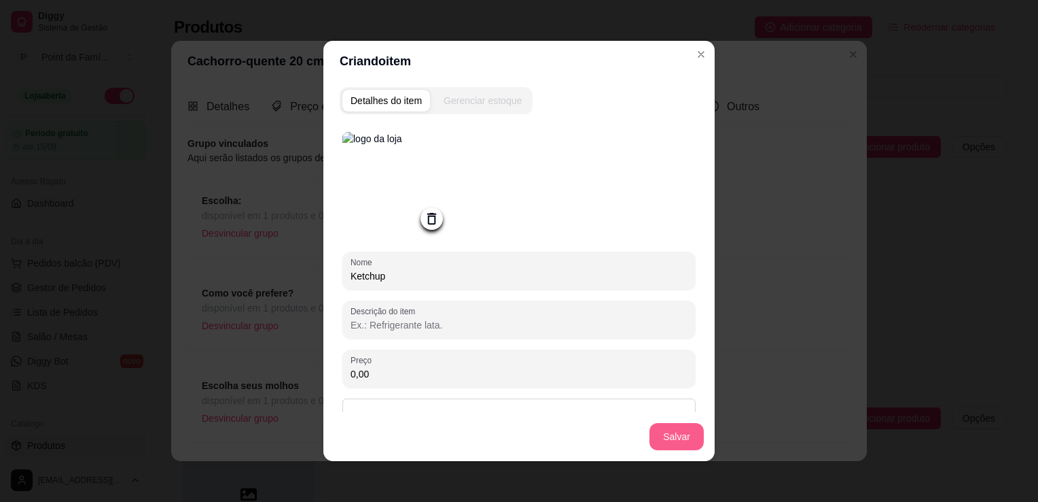
type input "Ketchup"
click at [666, 434] on button "Salvar" at bounding box center [677, 436] width 54 height 27
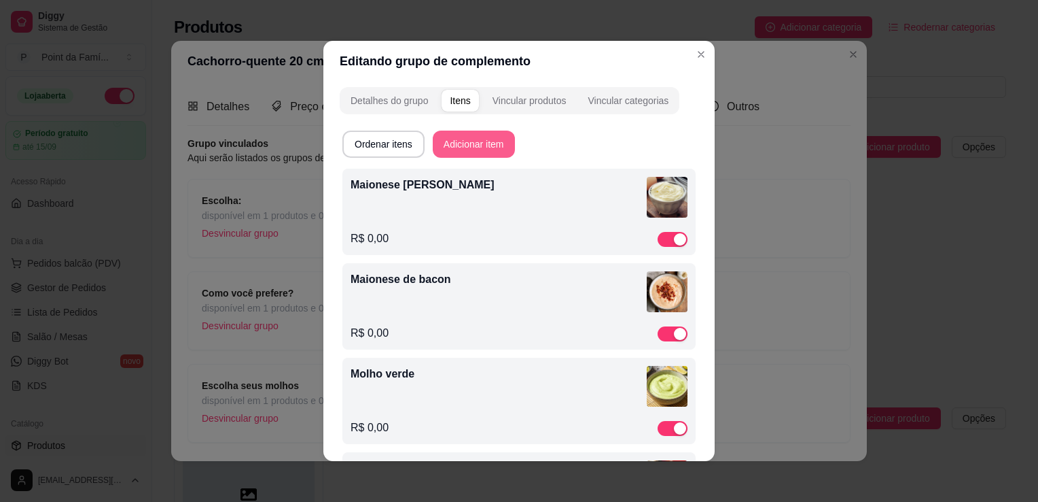
click at [487, 137] on button "Adicionar item" at bounding box center [474, 143] width 82 height 27
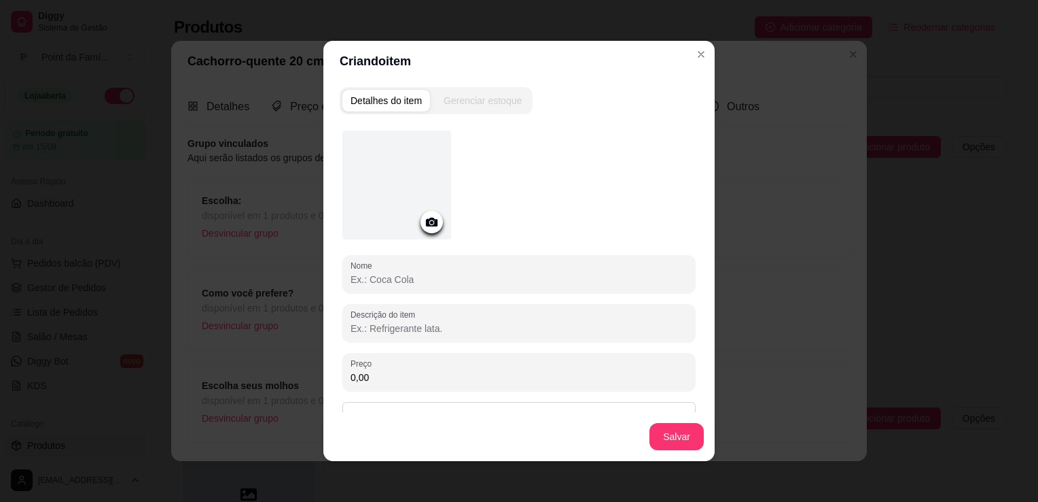
click at [429, 190] on div at bounding box center [396, 184] width 109 height 109
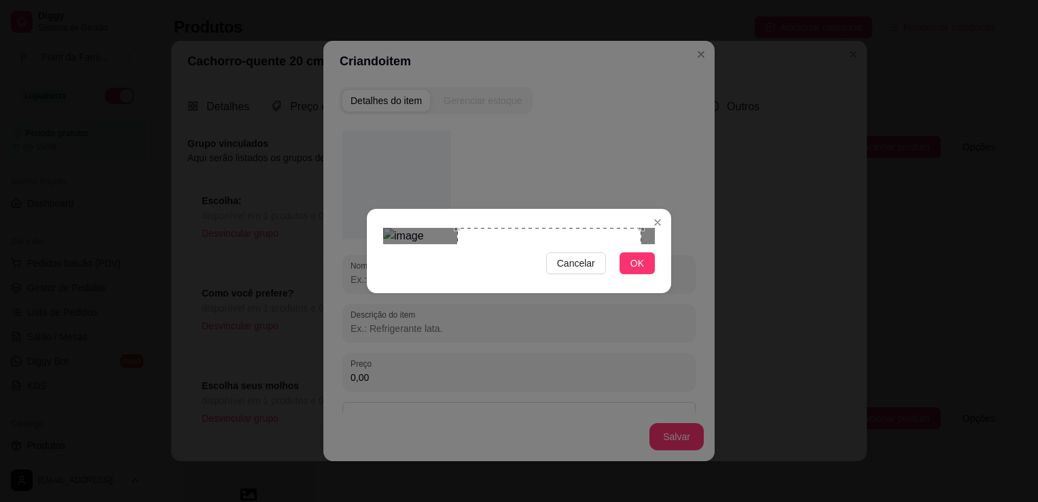
click at [505, 240] on div "Use the arrow keys to move the crop selection area" at bounding box center [549, 320] width 184 height 184
click at [462, 307] on div "Use the arrow keys to move the crop selection area" at bounding box center [551, 317] width 179 height 179
click at [462, 244] on div at bounding box center [519, 236] width 272 height 16
click at [489, 293] on div "Use the arrow keys to move the crop selection area" at bounding box center [551, 320] width 176 height 176
click at [625, 274] on button "OK" at bounding box center [637, 263] width 35 height 22
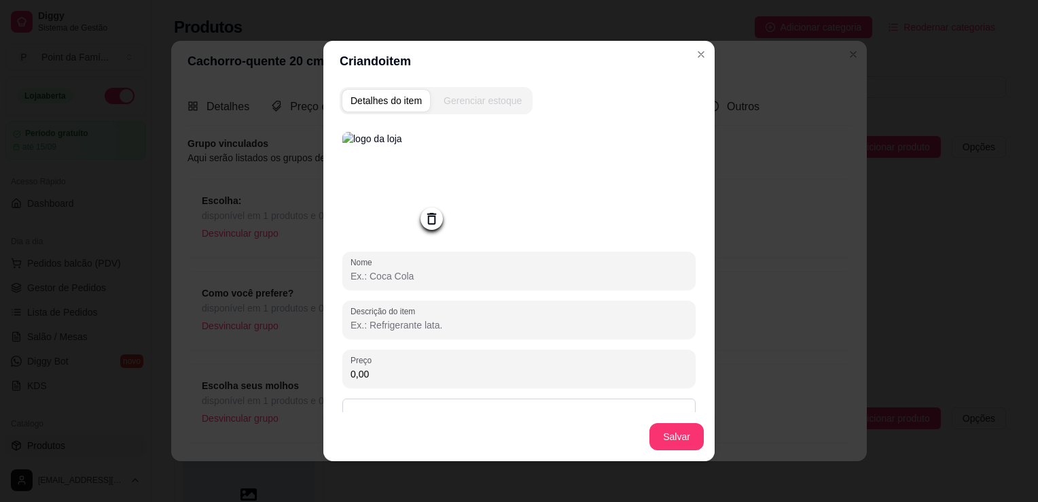
click at [560, 275] on input "Nome" at bounding box center [519, 276] width 337 height 14
type input "[GEOGRAPHIC_DATA]"
click at [661, 429] on button "Salvar" at bounding box center [676, 436] width 53 height 27
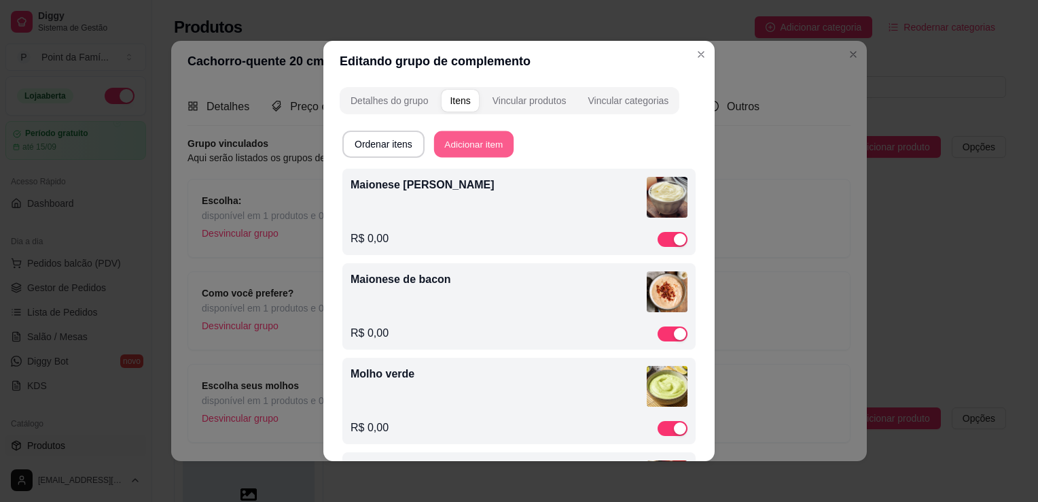
click at [477, 148] on button "Adicionar item" at bounding box center [474, 144] width 80 height 27
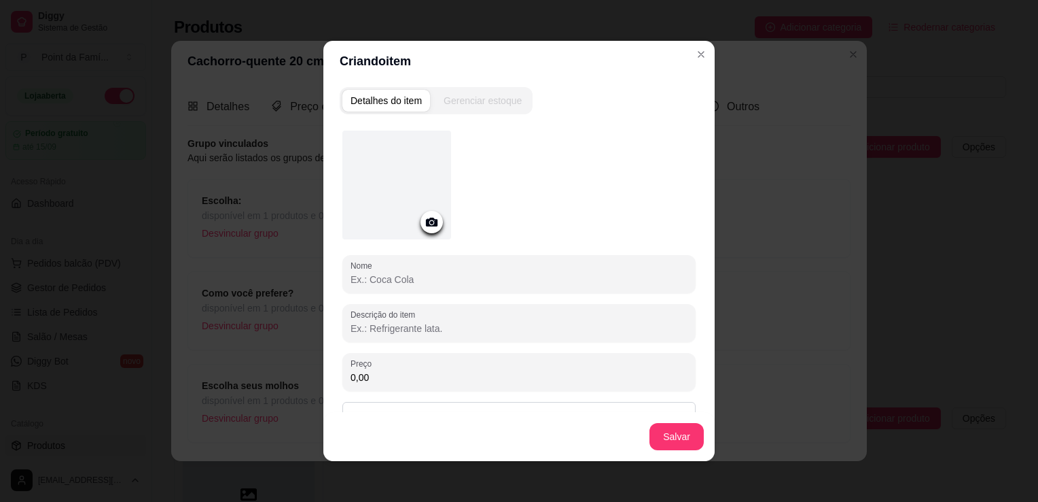
click at [417, 208] on div at bounding box center [396, 184] width 109 height 109
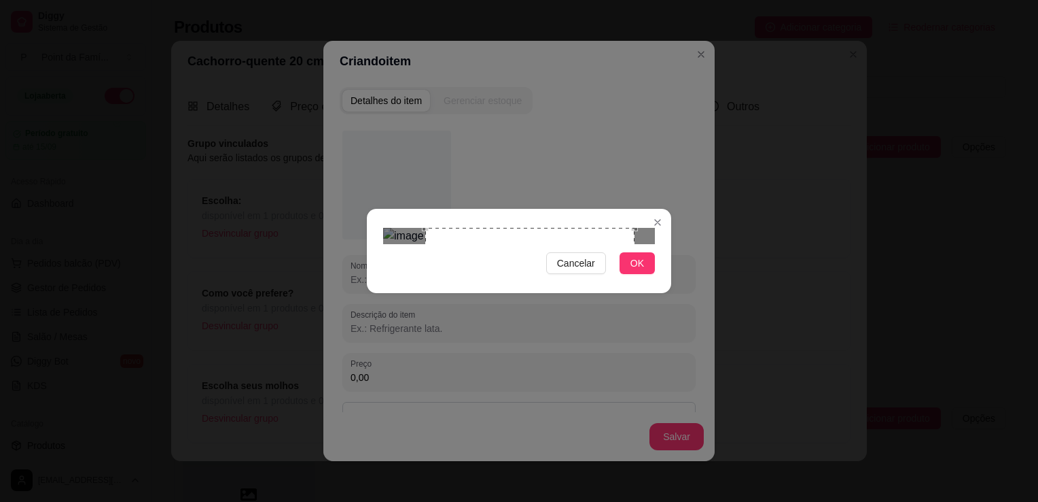
click at [557, 251] on div "Use the arrow keys to move the crop selection area" at bounding box center [529, 332] width 209 height 209
click at [646, 274] on button "OK" at bounding box center [637, 263] width 35 height 22
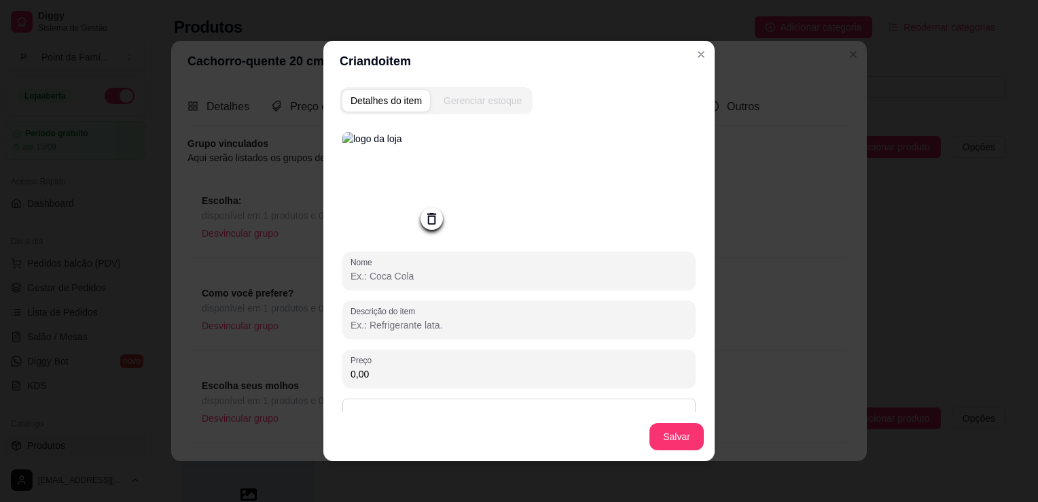
click at [499, 279] on input "Nome" at bounding box center [519, 276] width 337 height 14
type input "Barbecue"
click at [673, 440] on button "Salvar" at bounding box center [676, 436] width 53 height 27
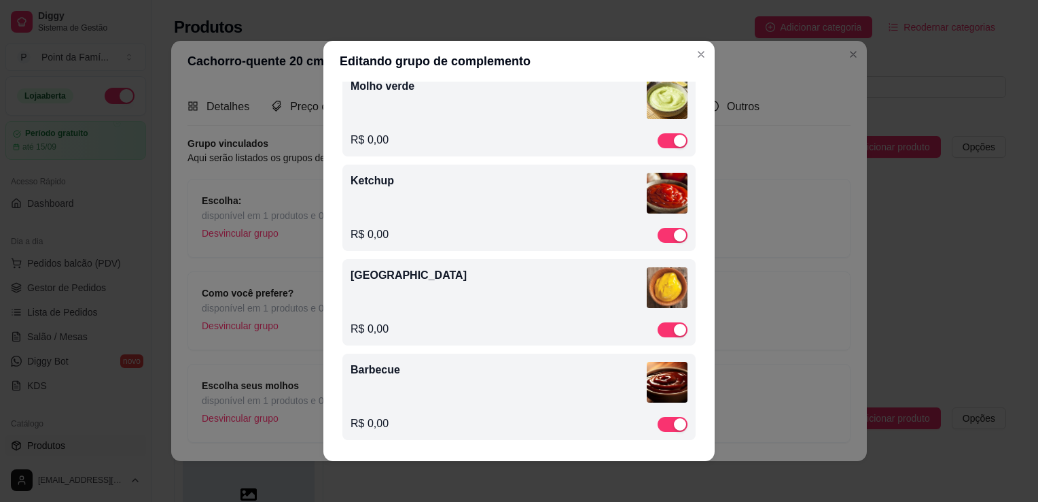
scroll to position [288, 0]
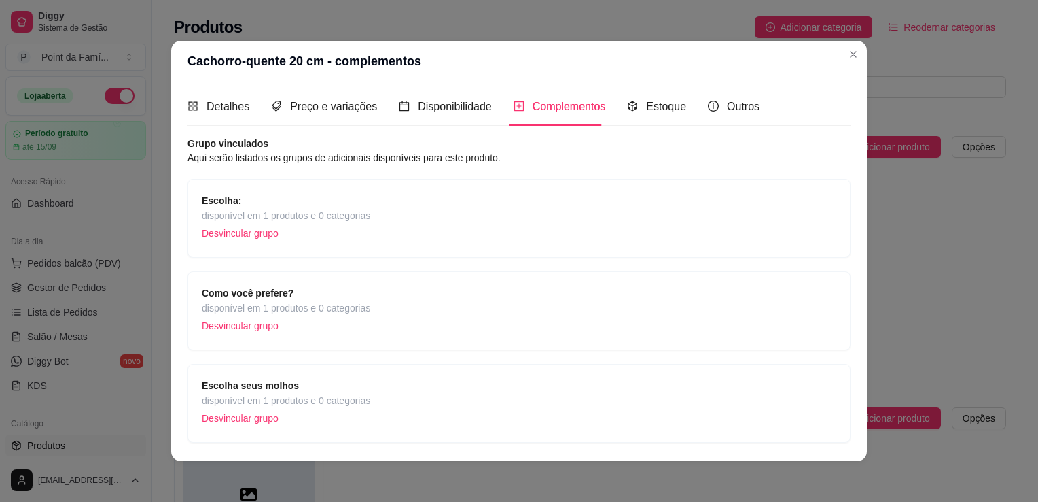
click at [313, 398] on span "disponível em 1 produtos e 0 categorias" at bounding box center [286, 400] width 169 height 15
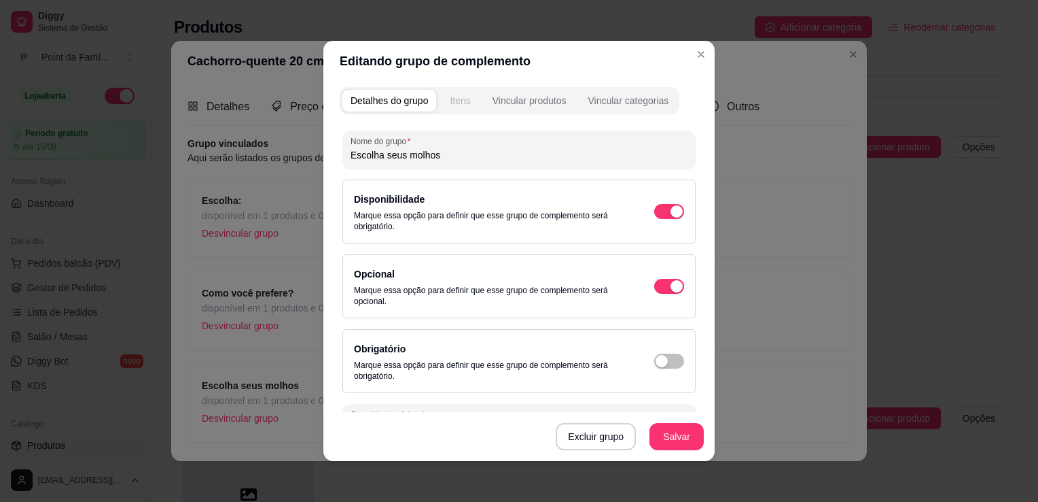
click at [459, 92] on button "Itens" at bounding box center [460, 101] width 37 height 22
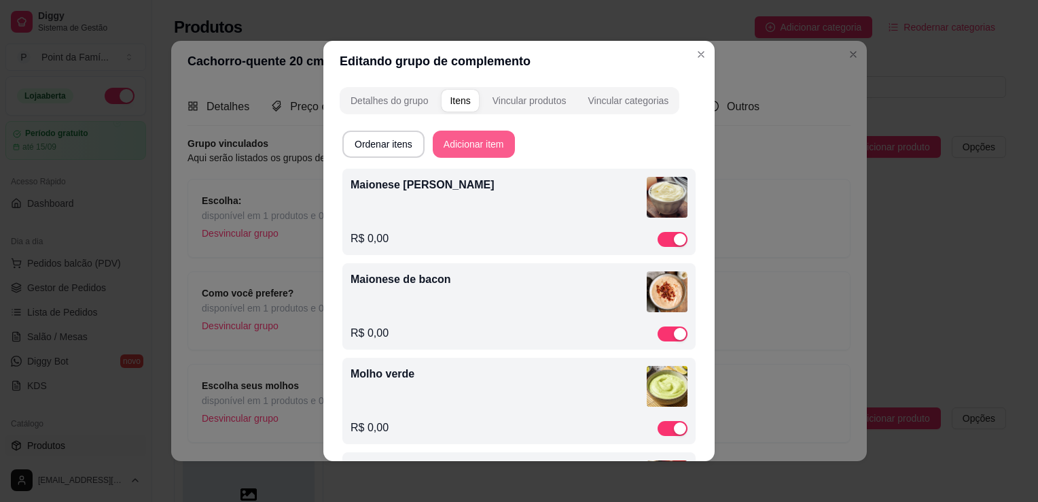
click at [469, 142] on button "Adicionar item" at bounding box center [474, 143] width 82 height 27
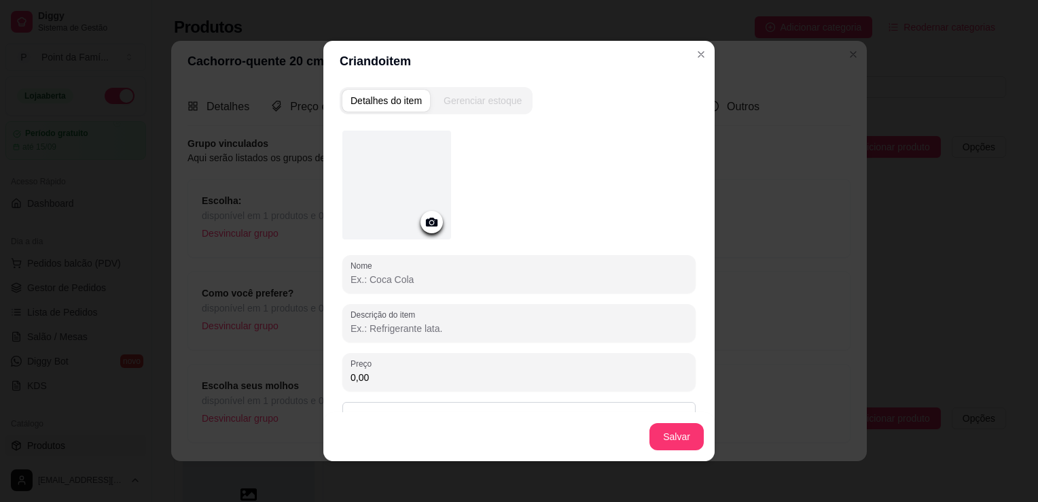
click at [426, 219] on icon at bounding box center [432, 221] width 12 height 9
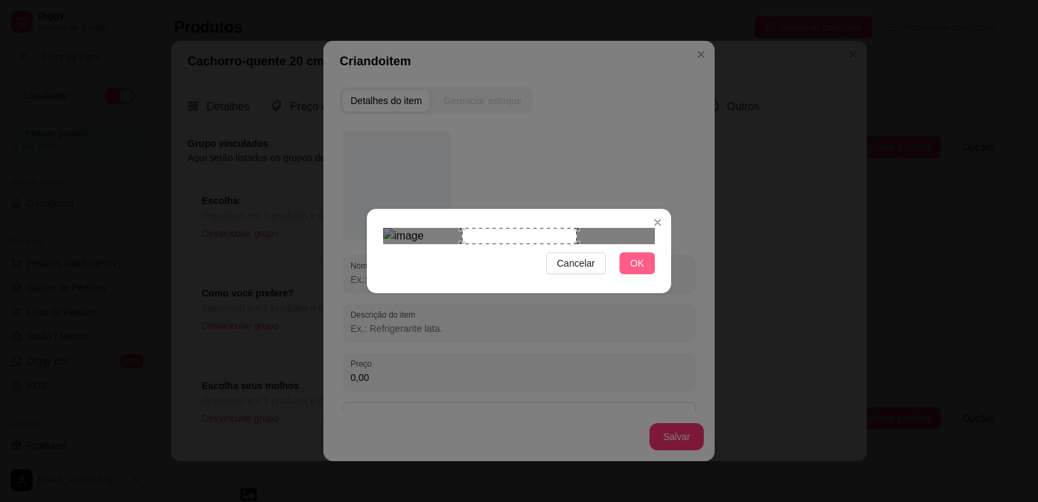
click at [633, 270] on span "OK" at bounding box center [638, 263] width 14 height 15
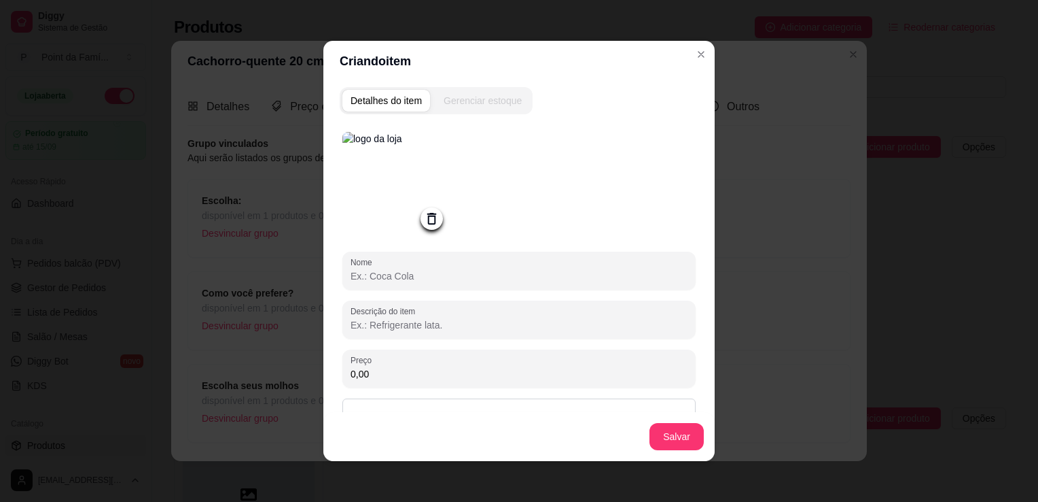
click at [558, 282] on input "Nome" at bounding box center [519, 276] width 337 height 14
type input "Ketchup de [GEOGRAPHIC_DATA]"
click at [662, 444] on button "Salvar" at bounding box center [676, 436] width 53 height 27
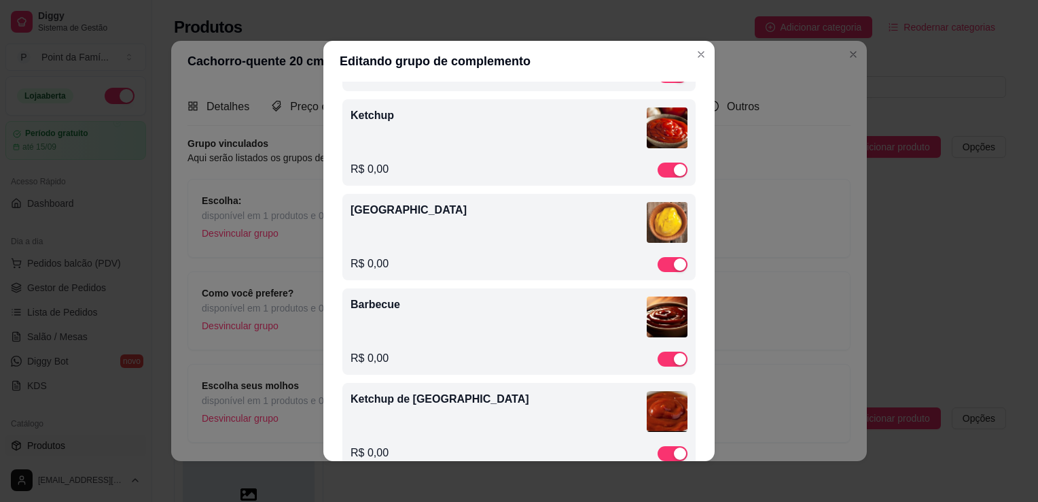
scroll to position [382, 0]
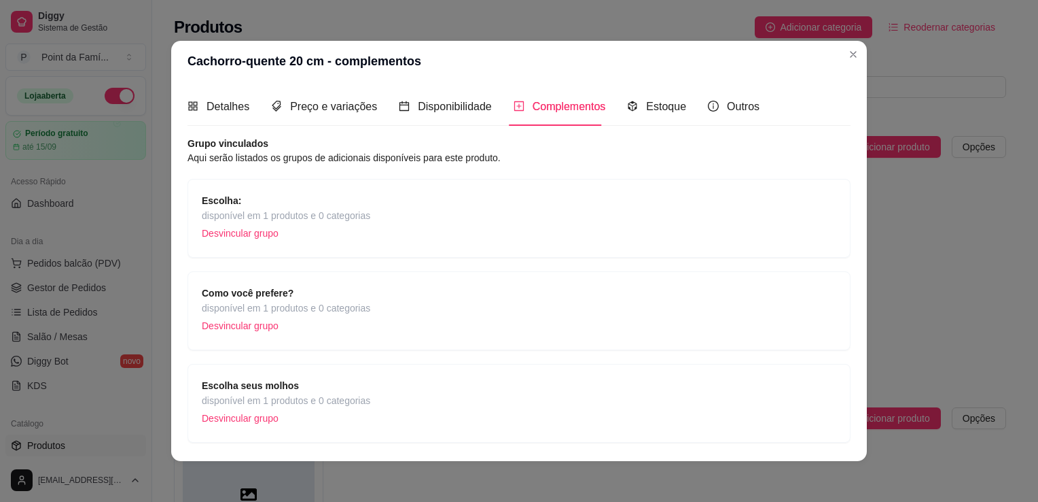
click at [602, 419] on div "Escolha seus molhos disponível em 1 produtos e 0 categorias Desvincular grupo" at bounding box center [519, 403] width 635 height 50
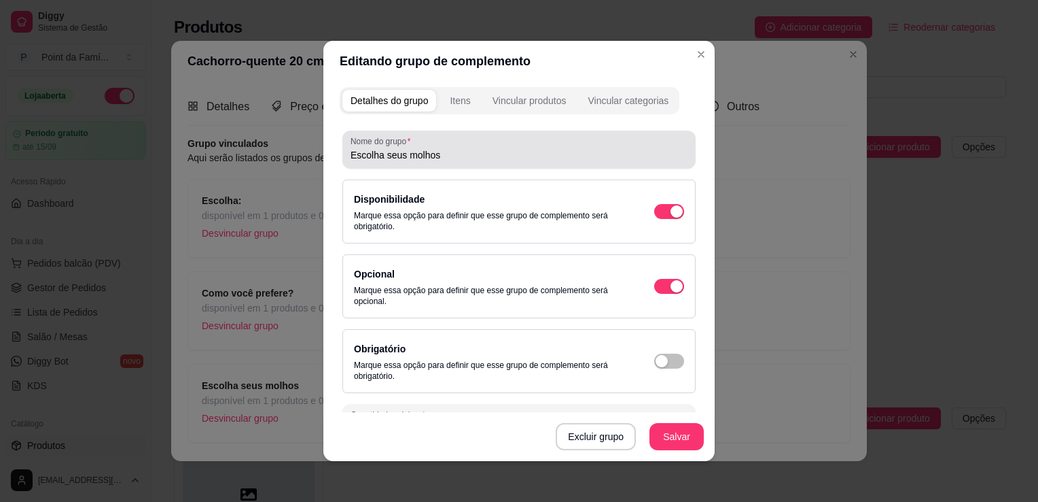
click at [476, 145] on div "Escolha seus molhos" at bounding box center [519, 149] width 337 height 27
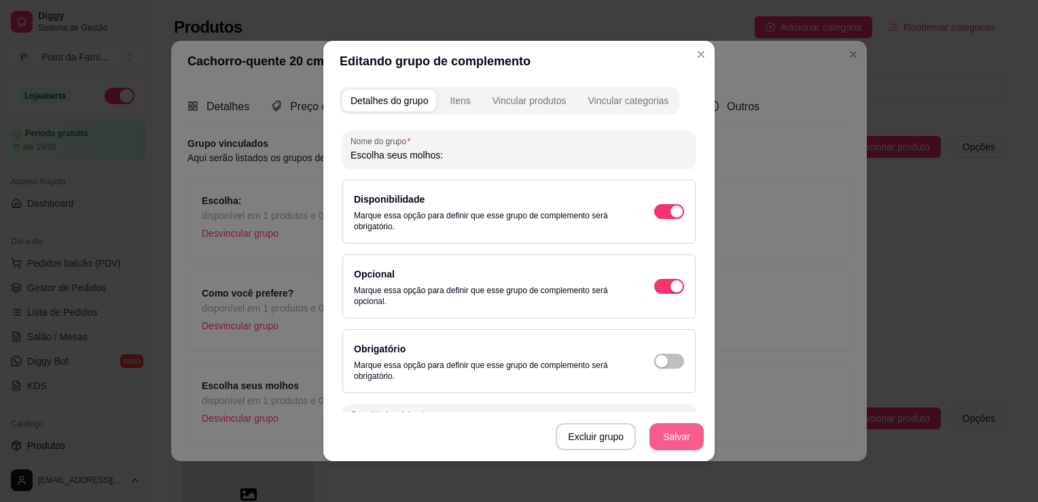
type input "Escolha seus molhos:"
click at [657, 435] on button "Salvar" at bounding box center [676, 436] width 53 height 27
click at [678, 440] on button "Salvar" at bounding box center [676, 436] width 53 height 27
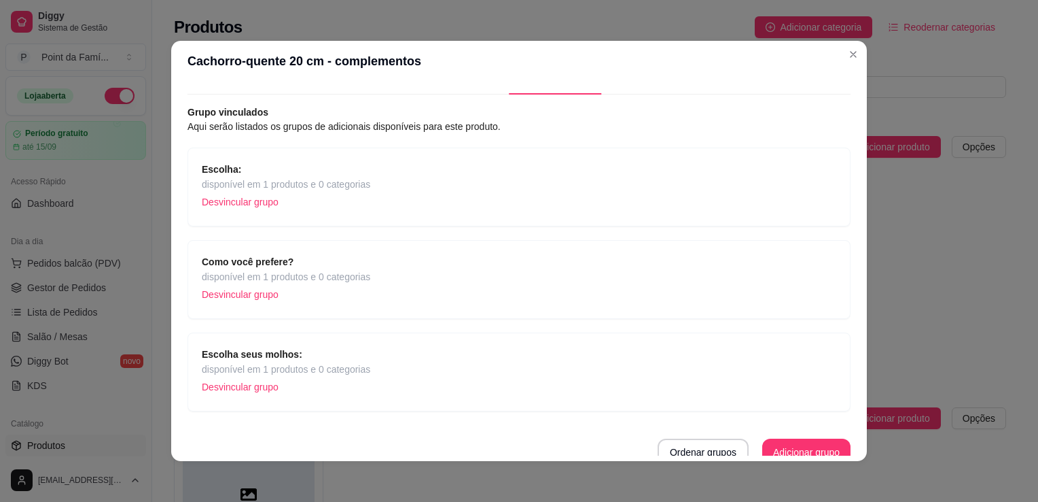
scroll to position [40, 0]
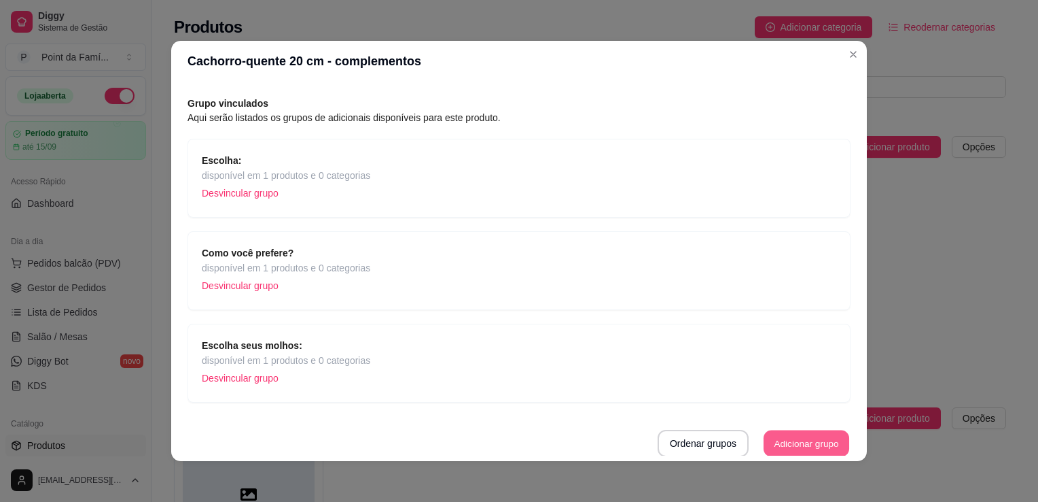
click at [773, 436] on button "Adicionar grupo" at bounding box center [807, 443] width 86 height 27
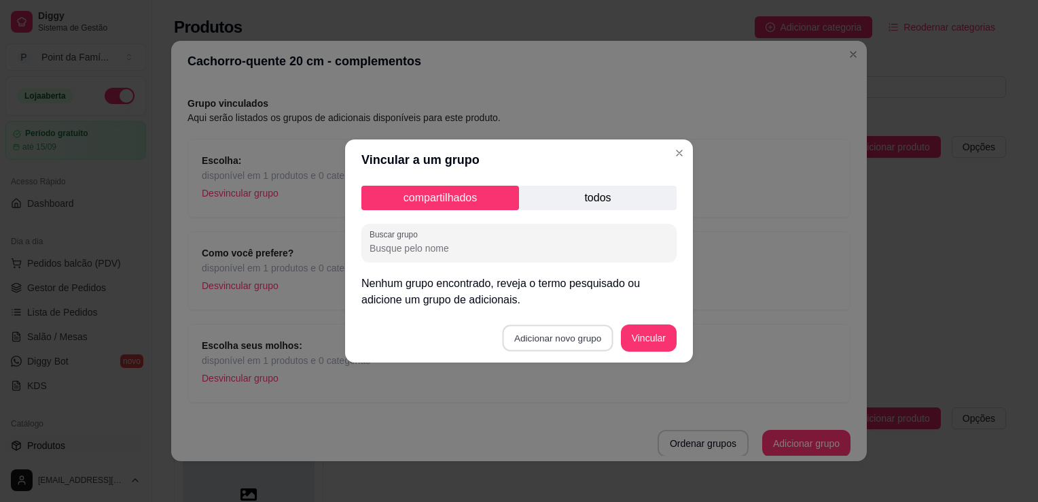
click at [582, 339] on button "Adicionar novo grupo" at bounding box center [558, 338] width 111 height 27
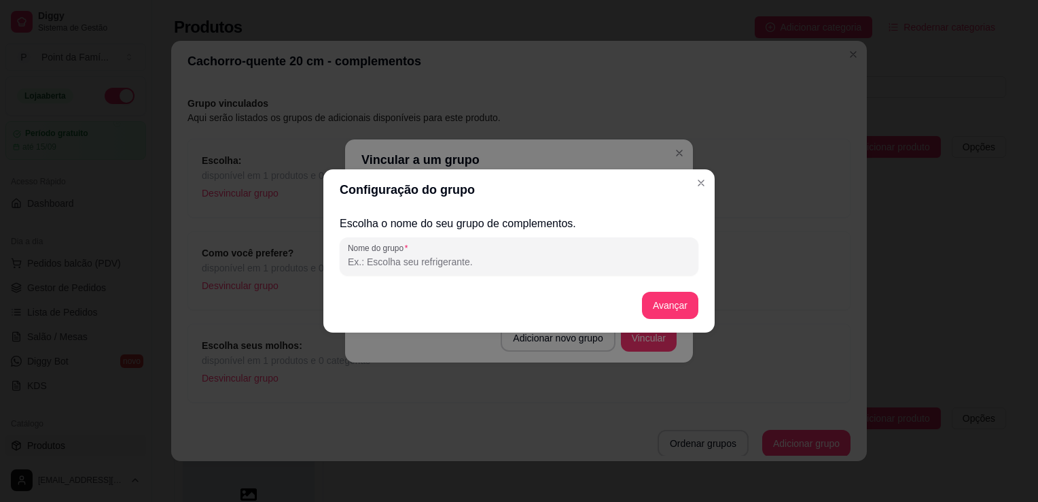
click at [549, 259] on input "Nome do grupo" at bounding box center [519, 262] width 342 height 14
type input "Escolha seus ingredientes:"
click at [662, 303] on button "Avançar" at bounding box center [670, 305] width 55 height 27
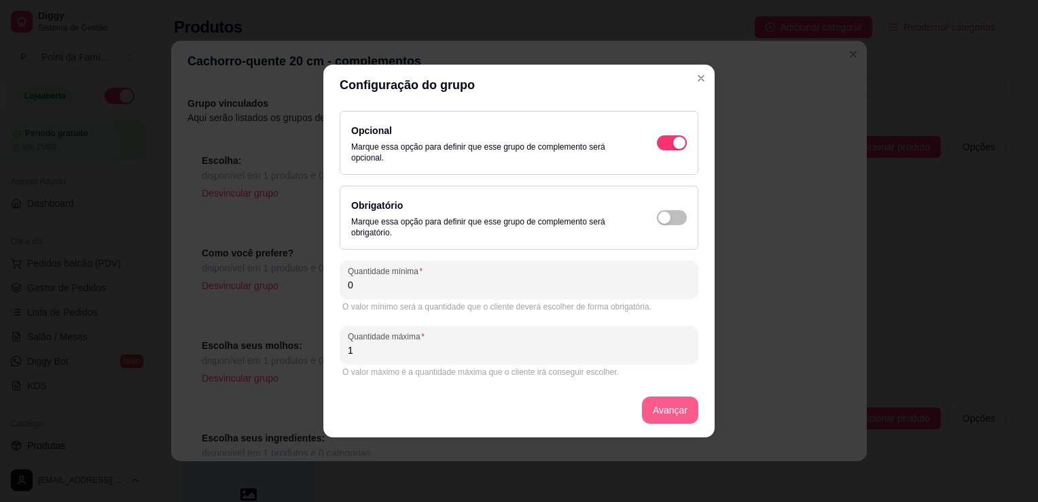
click at [658, 405] on button "Avançar" at bounding box center [670, 409] width 56 height 27
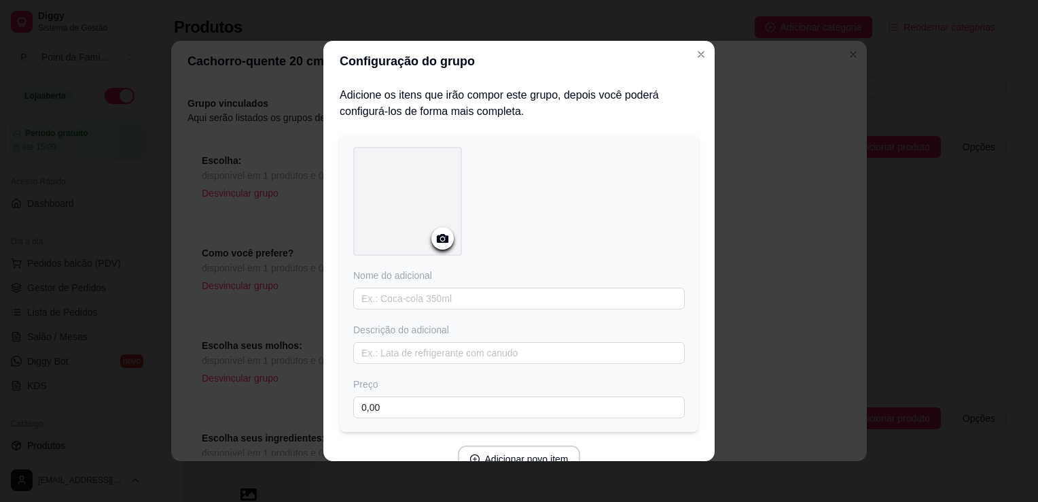
click at [427, 186] on div at bounding box center [407, 201] width 109 height 109
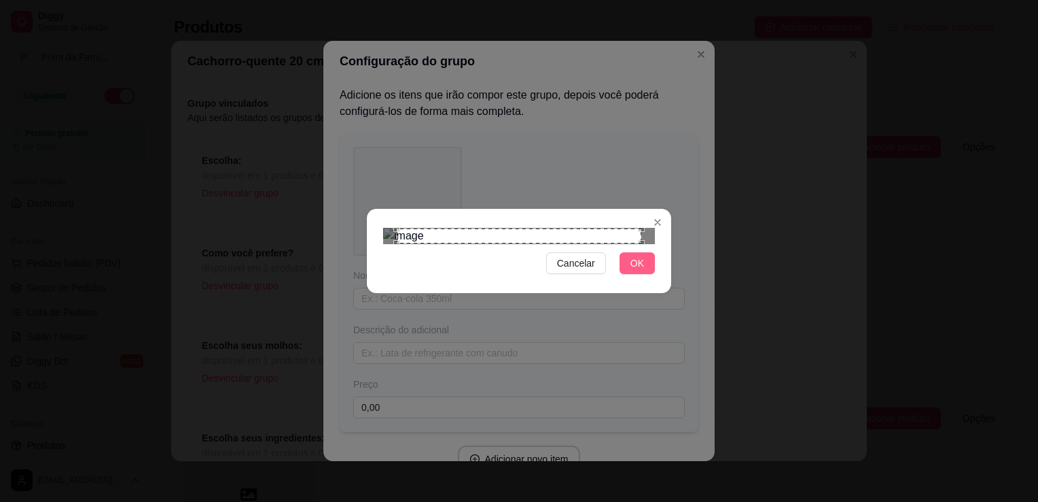
click at [628, 274] on button "OK" at bounding box center [637, 263] width 35 height 22
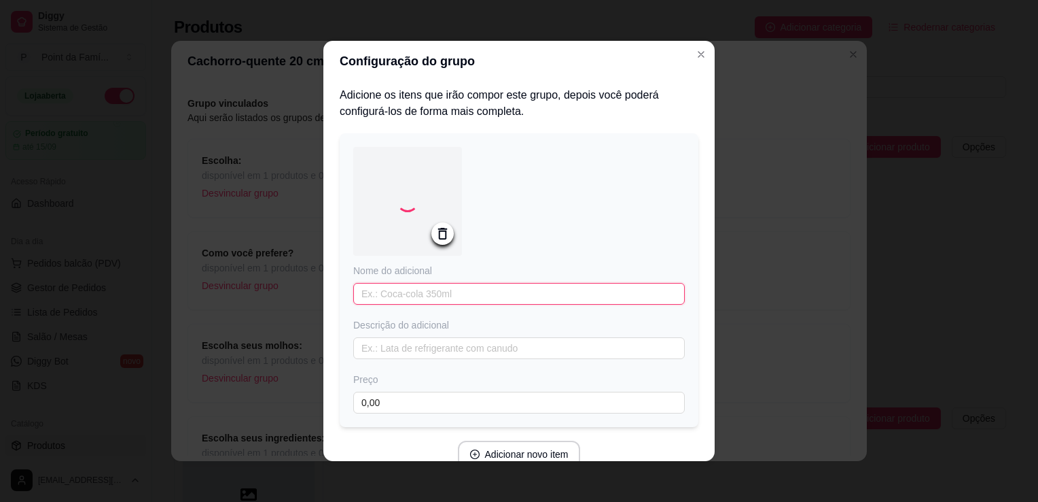
click at [540, 295] on input "text" at bounding box center [519, 294] width 332 height 22
type input "Queijo parmesão ralado"
click at [582, 323] on div "Descrição do adicional" at bounding box center [519, 326] width 332 height 14
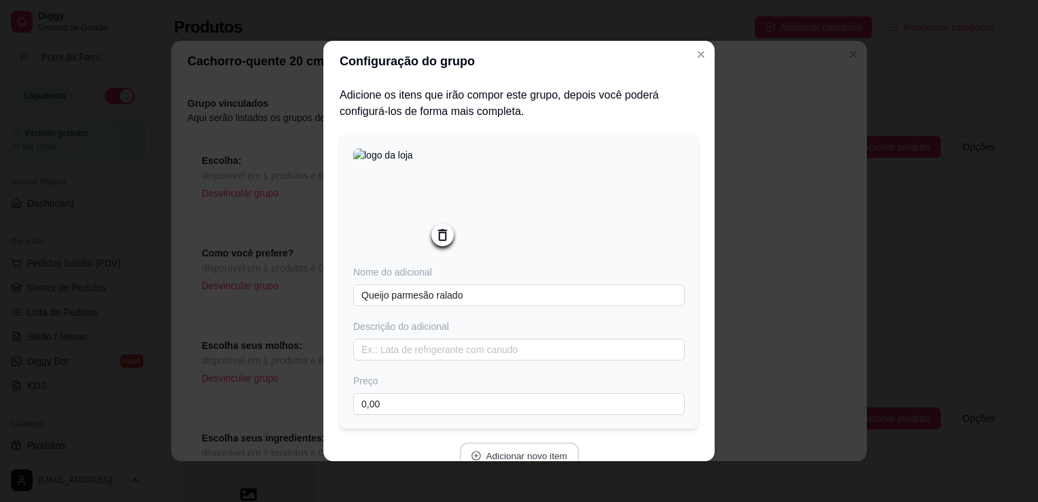
click at [546, 453] on button "Adicionar novo item" at bounding box center [519, 455] width 120 height 27
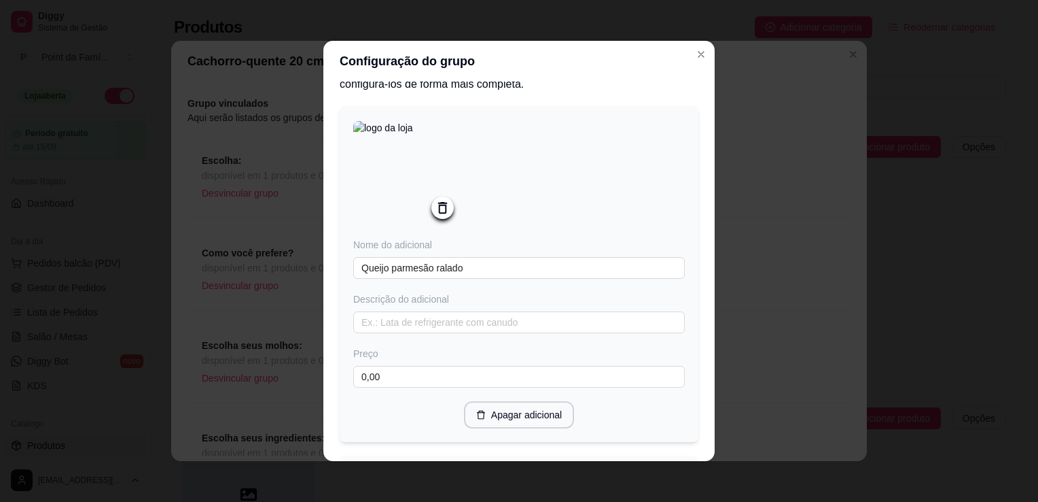
scroll to position [0, 0]
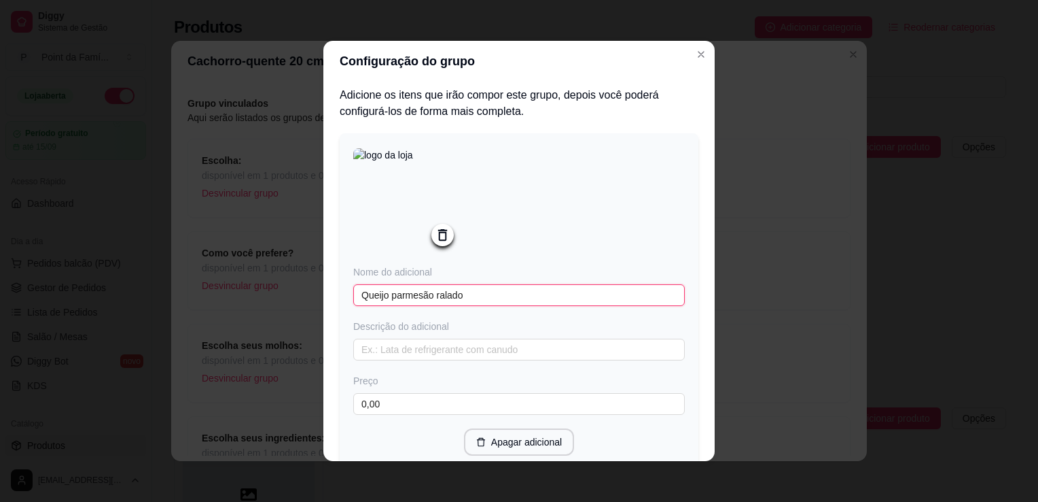
click at [465, 299] on input "Queijo parmesão ralado" at bounding box center [519, 295] width 332 height 22
type input "Milho"
click at [438, 232] on icon at bounding box center [442, 235] width 9 height 12
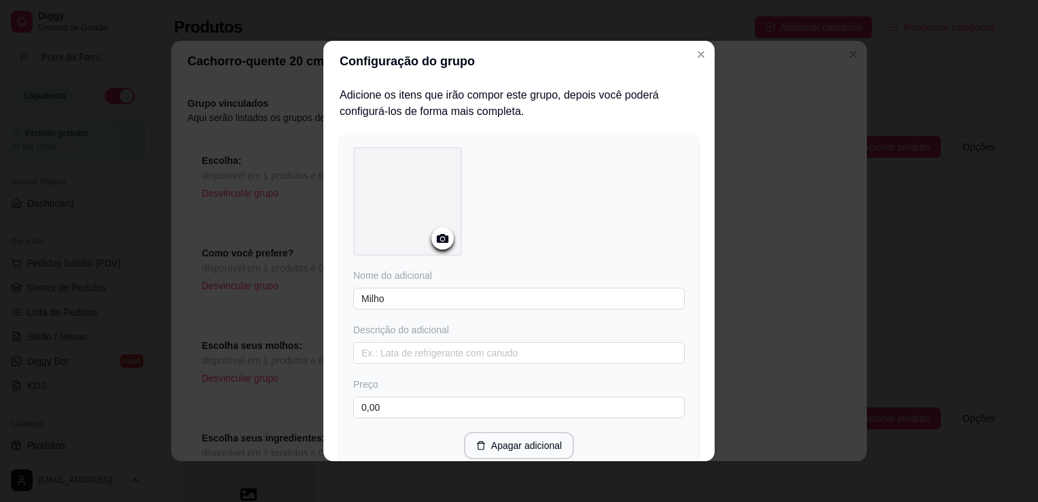
click at [435, 232] on icon at bounding box center [443, 238] width 16 height 16
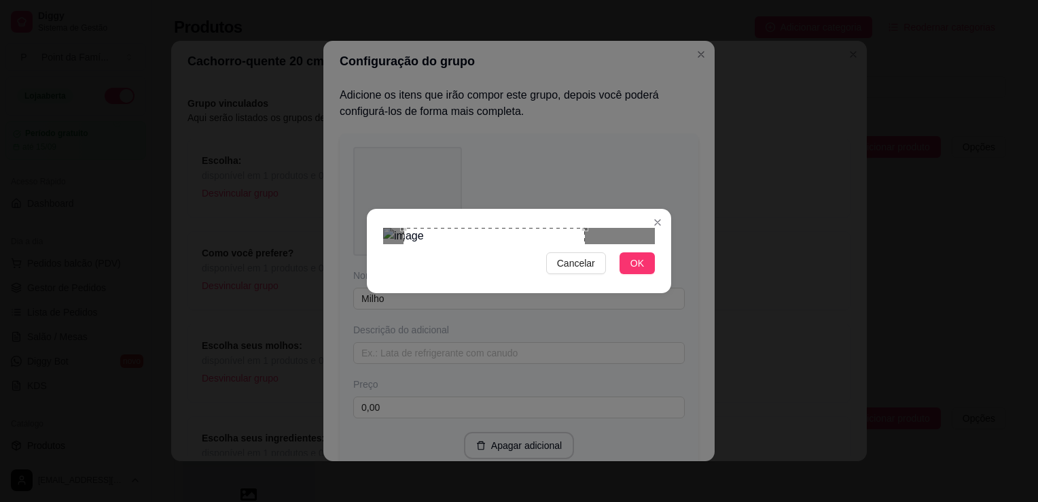
click at [457, 228] on div "Use the arrow keys to move the crop selection area" at bounding box center [494, 318] width 181 height 181
click at [519, 244] on div at bounding box center [519, 236] width 272 height 16
click at [495, 262] on div "Use the arrow keys to move the crop selection area" at bounding box center [457, 315] width 115 height 115
click at [527, 244] on div at bounding box center [519, 236] width 272 height 16
click at [499, 282] on div "Use the arrow keys to move the crop selection area" at bounding box center [463, 322] width 127 height 127
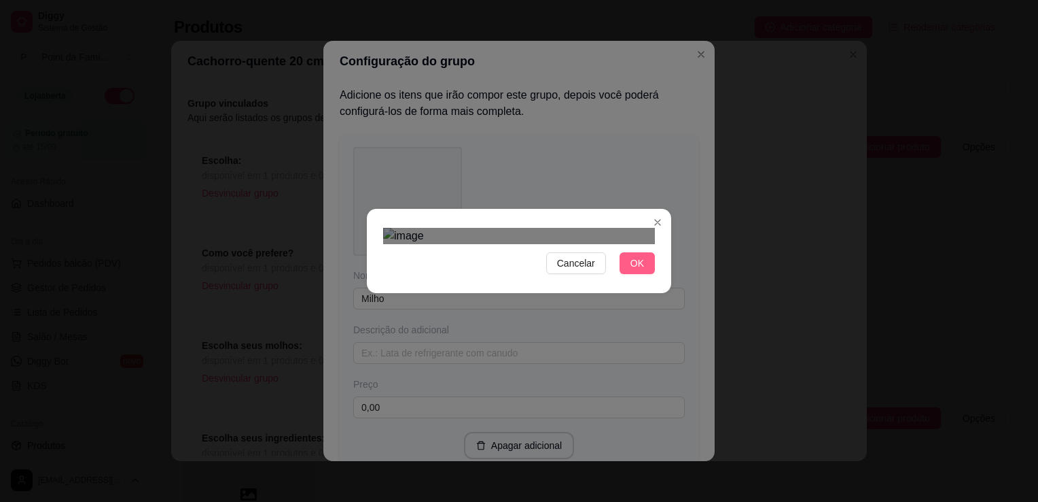
click at [636, 270] on span "OK" at bounding box center [638, 263] width 14 height 15
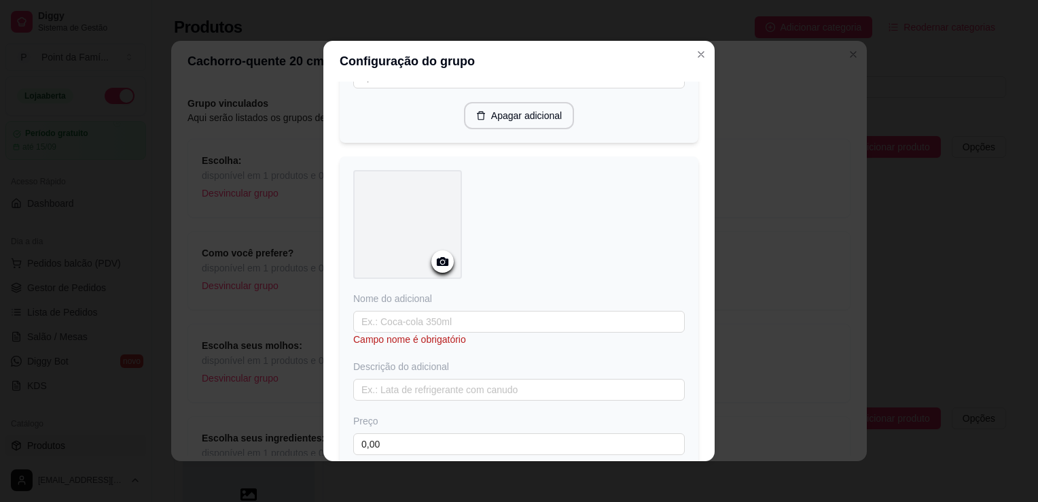
scroll to position [353, 0]
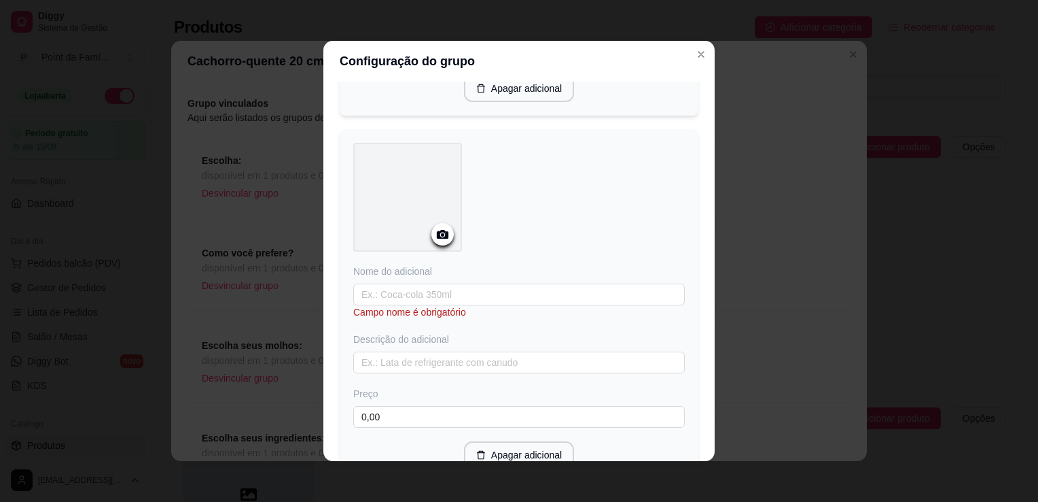
click at [439, 228] on icon at bounding box center [443, 234] width 16 height 16
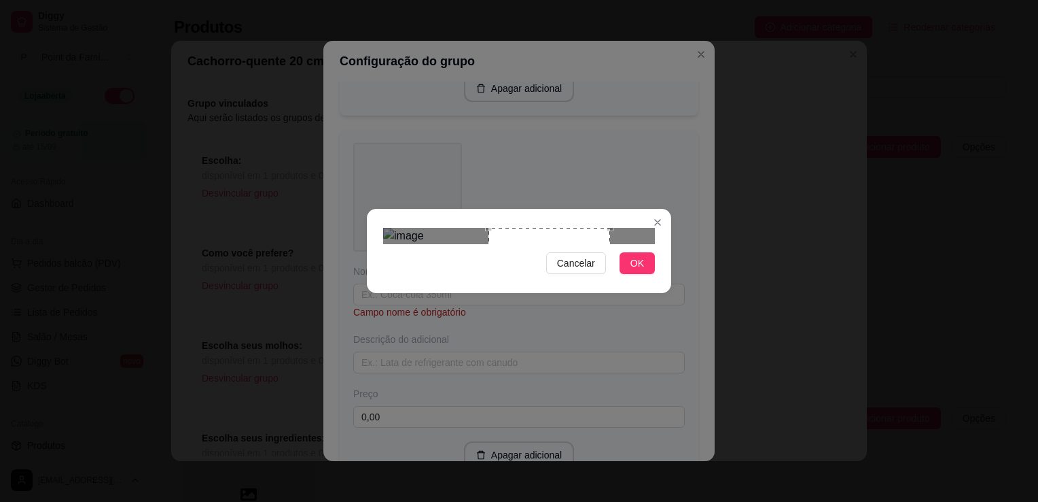
click at [486, 244] on div at bounding box center [519, 236] width 272 height 16
click at [499, 272] on div "Use the arrow keys to move the crop selection area" at bounding box center [540, 323] width 120 height 120
click at [628, 274] on button "OK" at bounding box center [637, 263] width 35 height 22
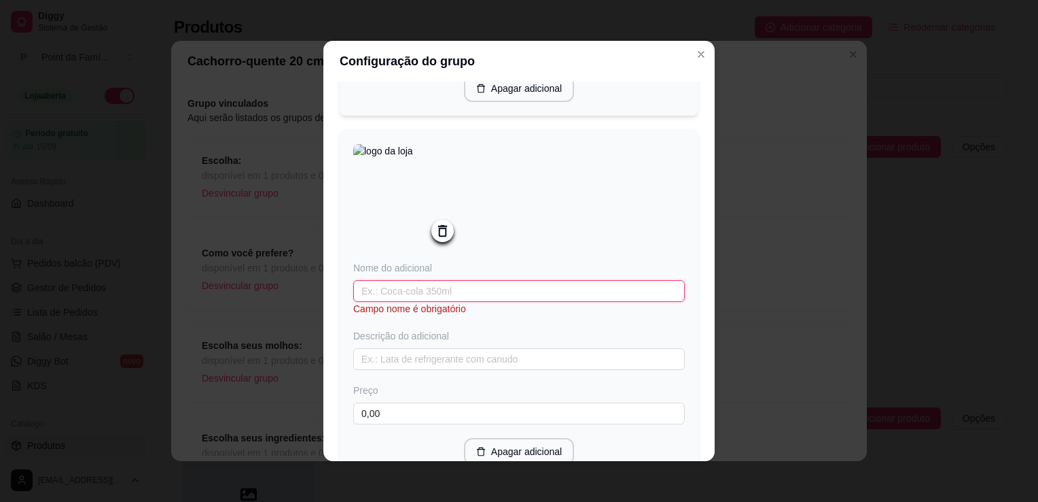
click at [606, 300] on input "text" at bounding box center [519, 291] width 332 height 22
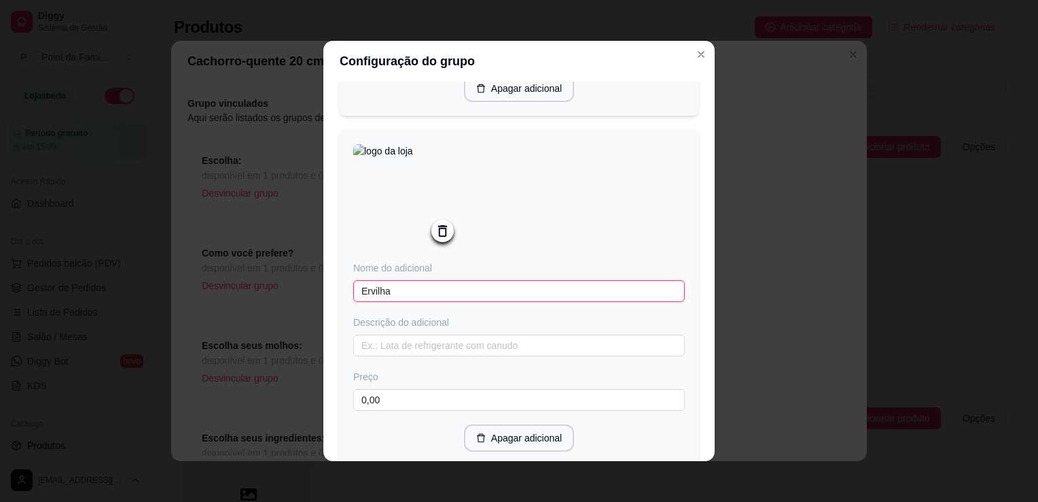
type input "Ervilha"
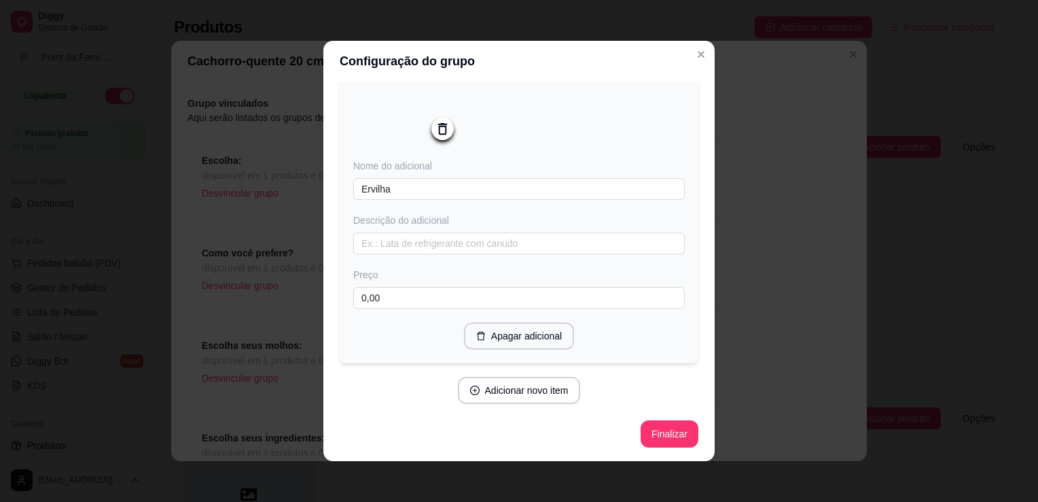
scroll to position [458, 0]
click at [523, 398] on button "Adicionar novo item" at bounding box center [519, 389] width 123 height 27
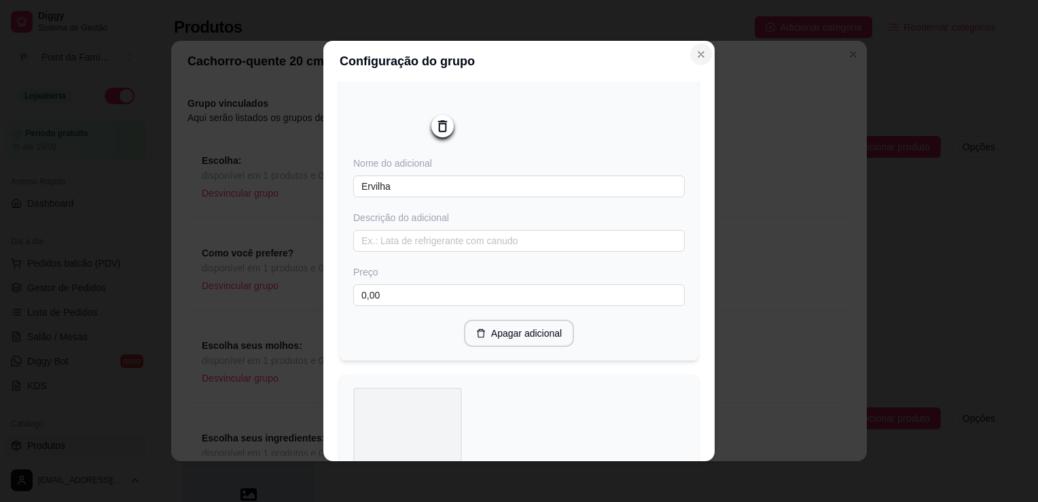
click at [696, 54] on icon "Close" at bounding box center [701, 54] width 11 height 11
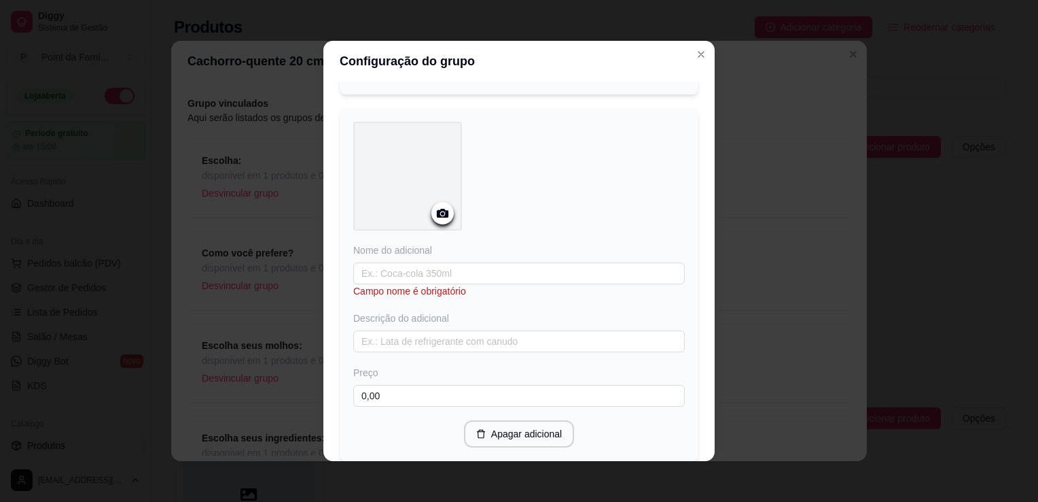
scroll to position [730, 0]
click at [435, 212] on icon at bounding box center [443, 207] width 16 height 16
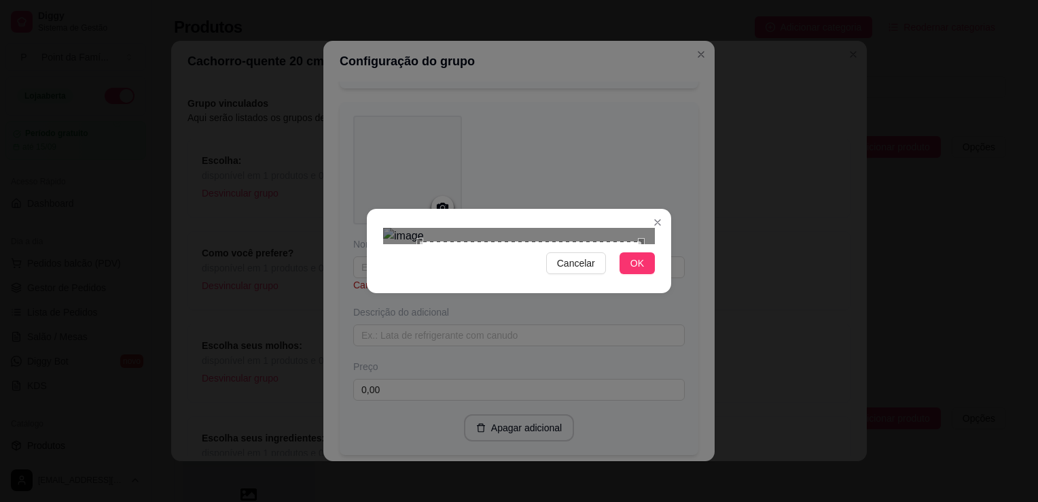
click at [419, 244] on div at bounding box center [519, 236] width 272 height 16
click at [440, 306] on div "Use the arrow keys to move the crop selection area" at bounding box center [507, 376] width 218 height 218
click at [608, 275] on div "Use the arrow keys to move the north east drag handle to change the crop select…" at bounding box center [608, 275] width 0 height 0
click at [638, 270] on span "OK" at bounding box center [638, 263] width 14 height 15
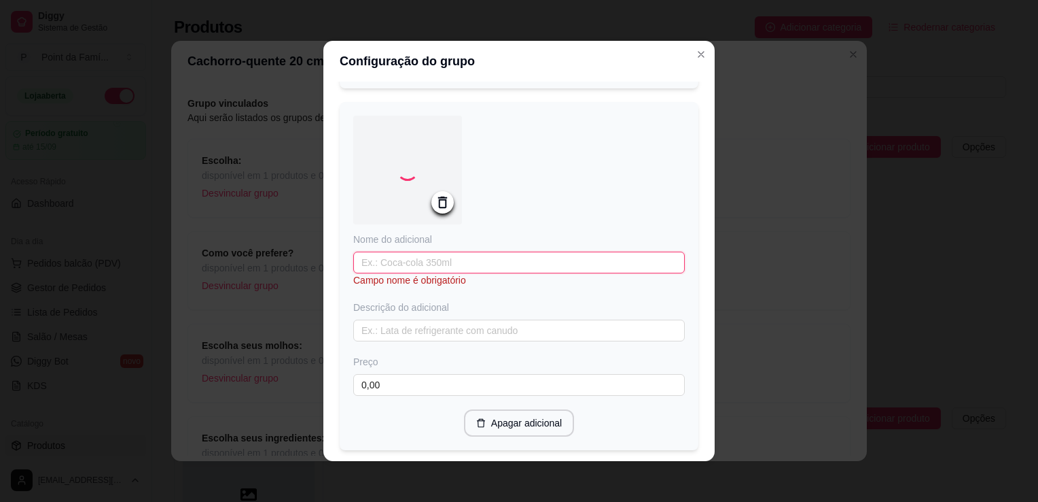
click at [531, 257] on input "text" at bounding box center [519, 262] width 332 height 22
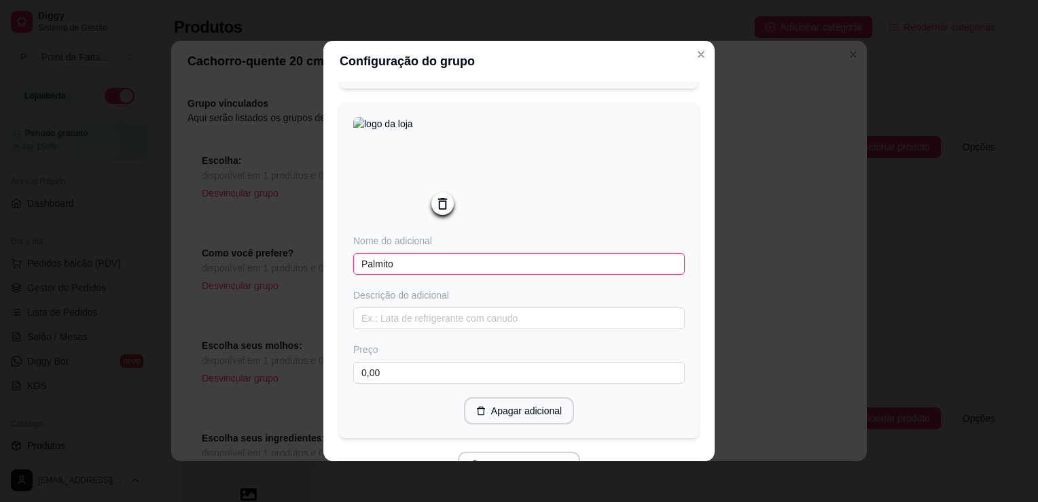
type input "Palmito"
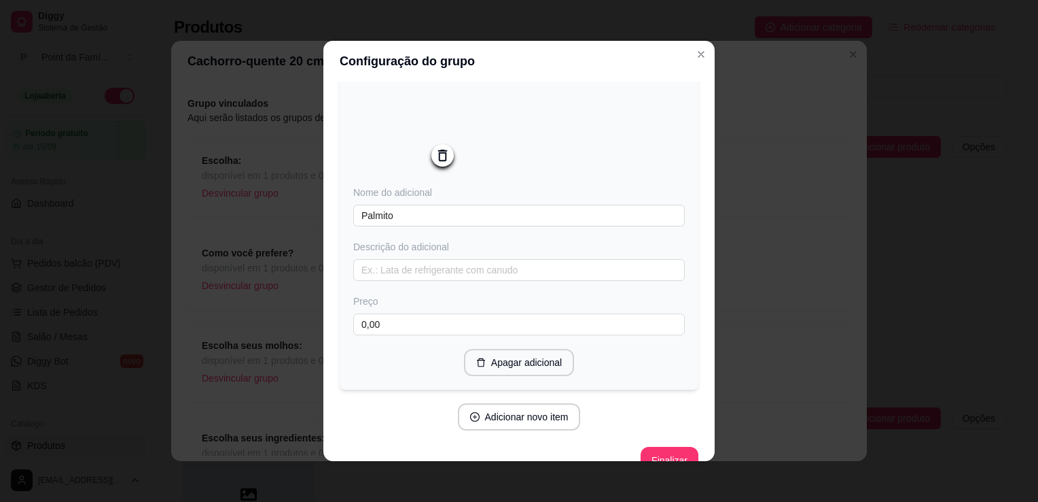
scroll to position [809, 0]
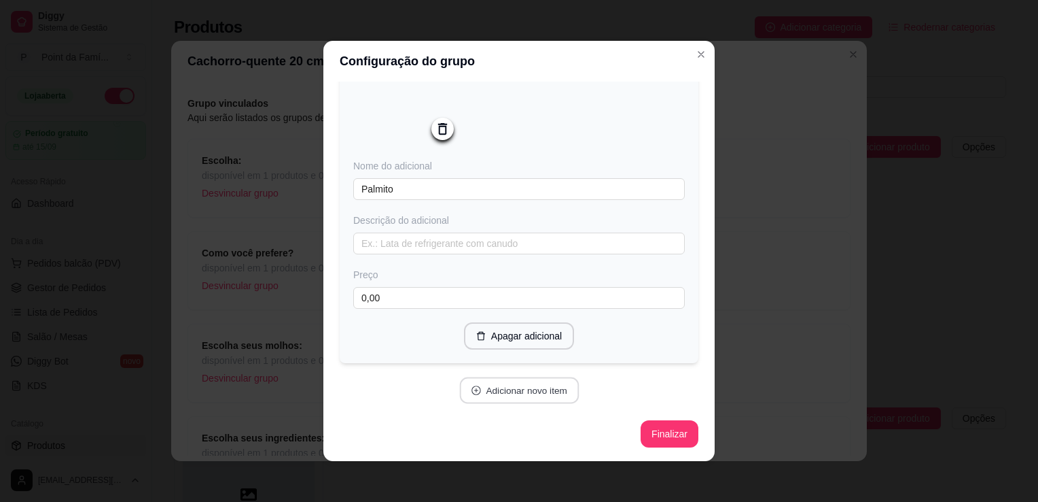
click at [515, 390] on button "Adicionar novo item" at bounding box center [519, 390] width 120 height 27
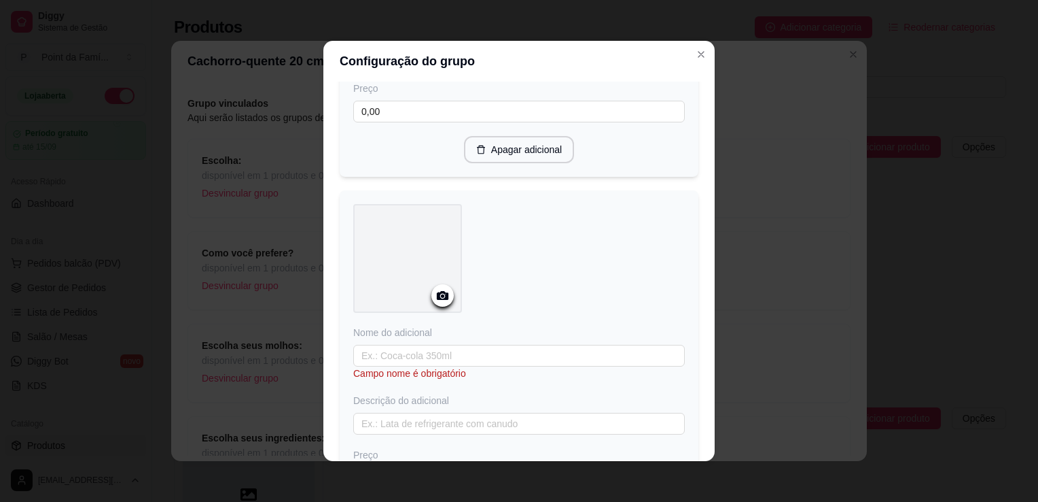
scroll to position [1000, 0]
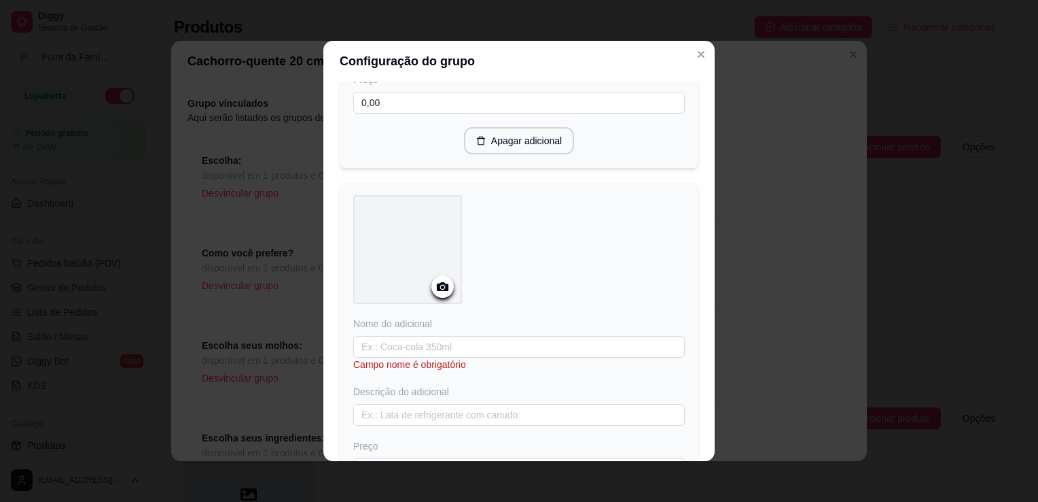
click at [421, 271] on div at bounding box center [407, 249] width 109 height 109
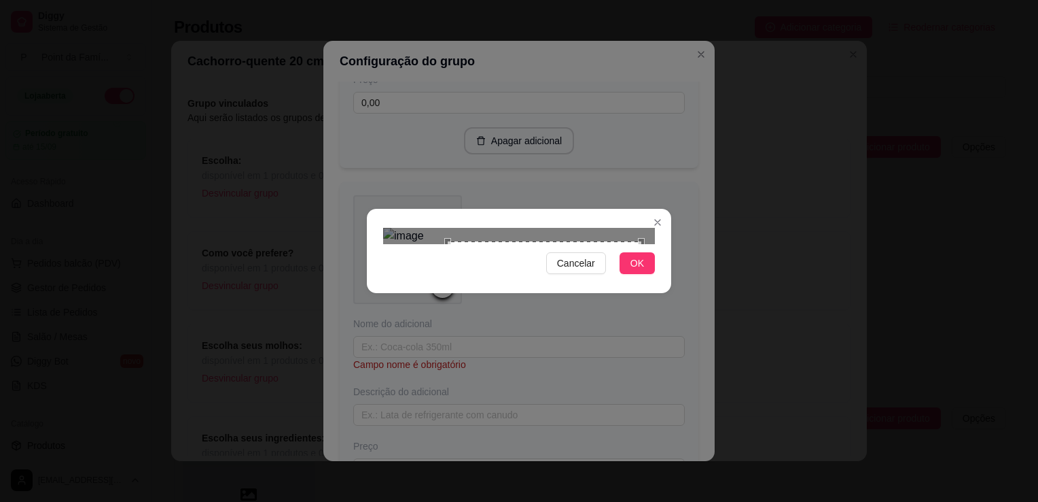
click at [447, 244] on div at bounding box center [519, 236] width 272 height 16
click at [459, 273] on div "Use the arrow keys to move the crop selection area" at bounding box center [522, 359] width 191 height 191
click at [439, 311] on div "Use the arrow keys to move the crop selection area" at bounding box center [528, 353] width 179 height 179
click at [517, 272] on div "Use the arrow keys to move the crop selection area" at bounding box center [516, 361] width 179 height 179
click at [639, 270] on span "OK" at bounding box center [638, 263] width 14 height 15
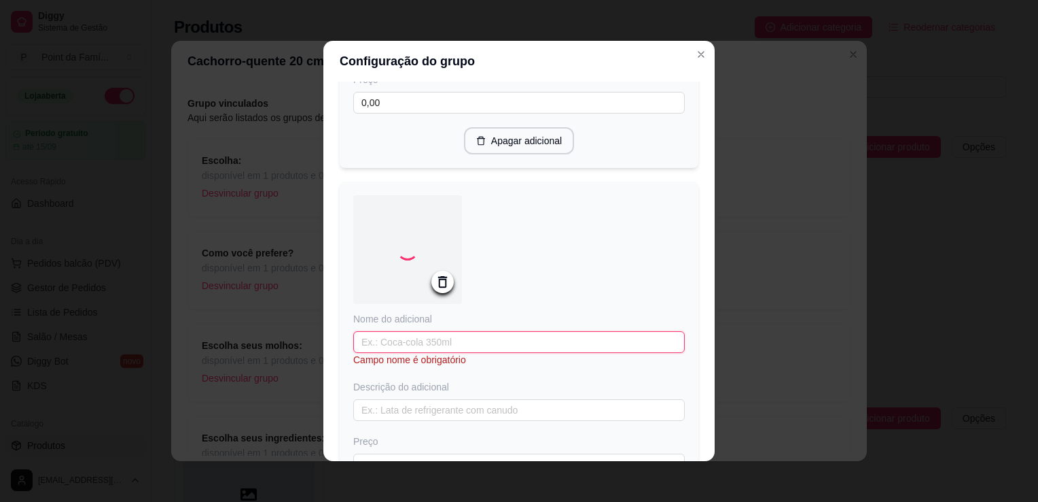
click at [547, 344] on input "text" at bounding box center [519, 342] width 332 height 22
paste input "champignon"
type input "Champignon"
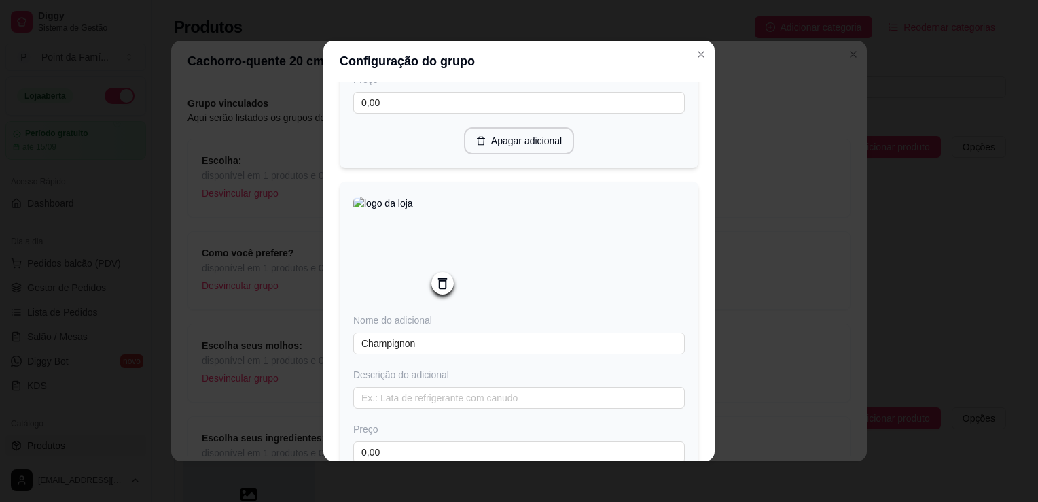
click at [677, 396] on div "Nome do adicional Champignon Descrição do adicional Preço 0,00 Apagar adicional" at bounding box center [519, 349] width 359 height 336
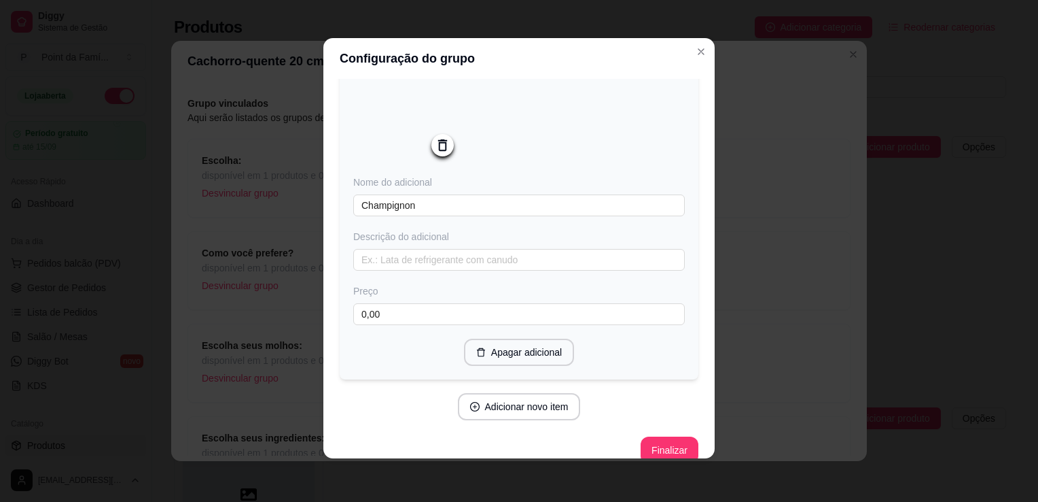
scroll to position [1136, 0]
click at [511, 408] on button "Adicionar novo item" at bounding box center [519, 405] width 123 height 27
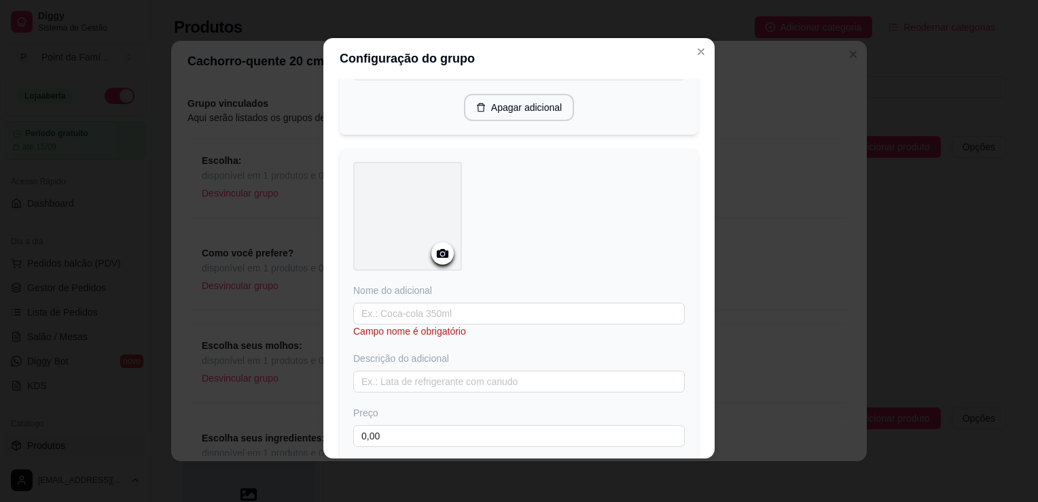
scroll to position [1380, 0]
click at [410, 221] on div at bounding box center [407, 215] width 109 height 109
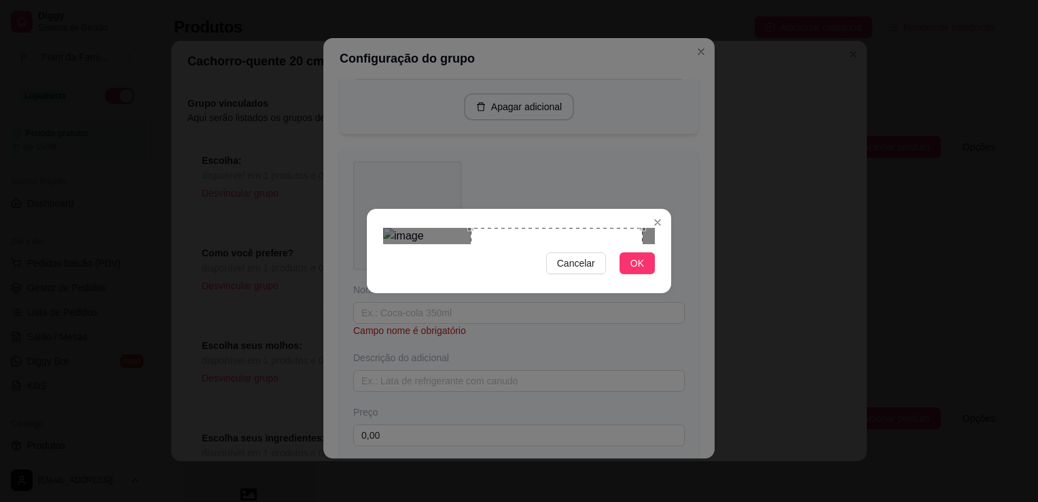
click at [541, 275] on div "Use the arrow keys to move the crop selection area" at bounding box center [557, 314] width 172 height 172
click at [641, 270] on span "OK" at bounding box center [638, 263] width 14 height 15
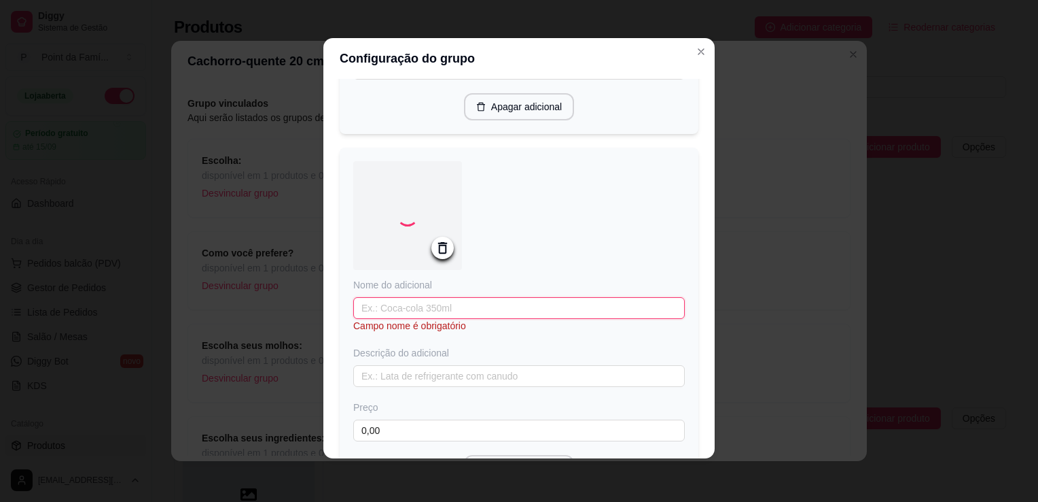
click at [582, 314] on input "text" at bounding box center [519, 308] width 332 height 22
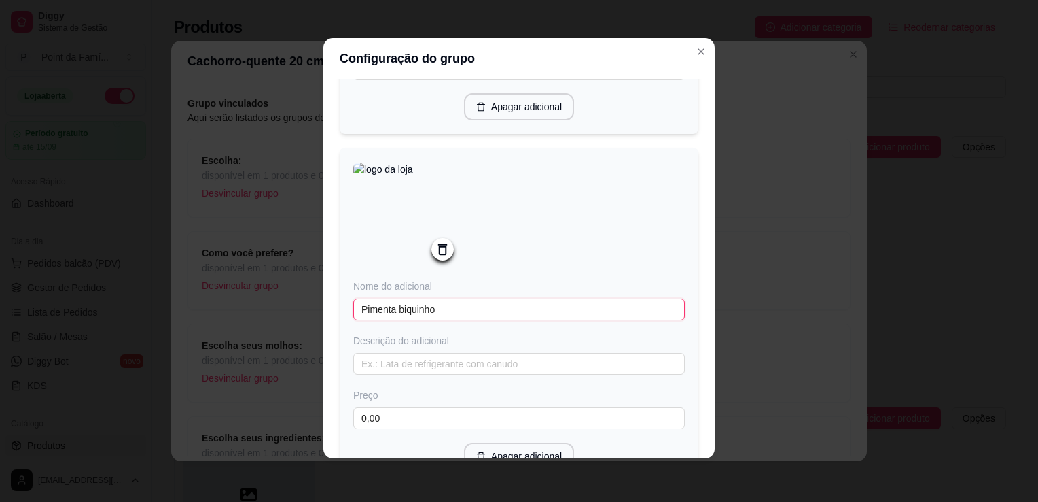
type input "Pimenta biquinho"
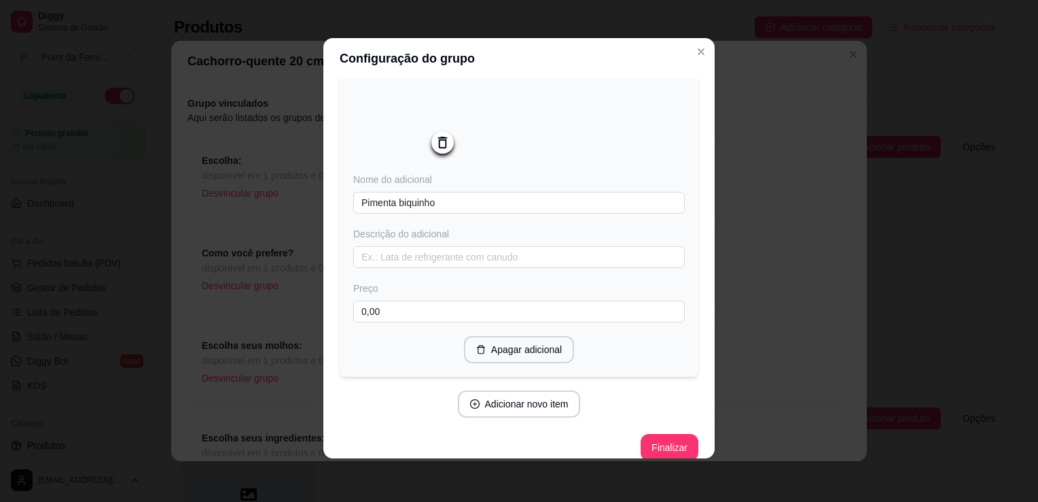
scroll to position [1511, 0]
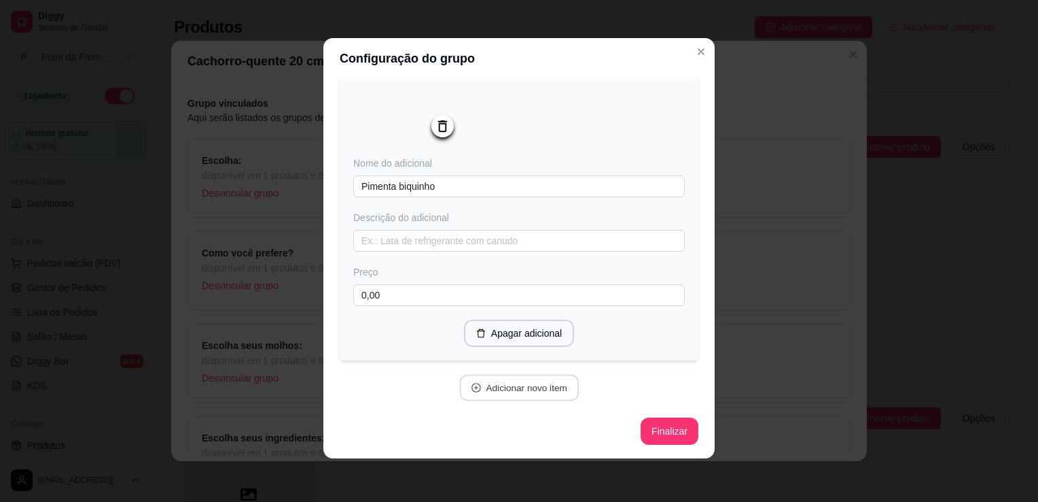
click at [546, 389] on button "Adicionar novo item" at bounding box center [519, 387] width 120 height 27
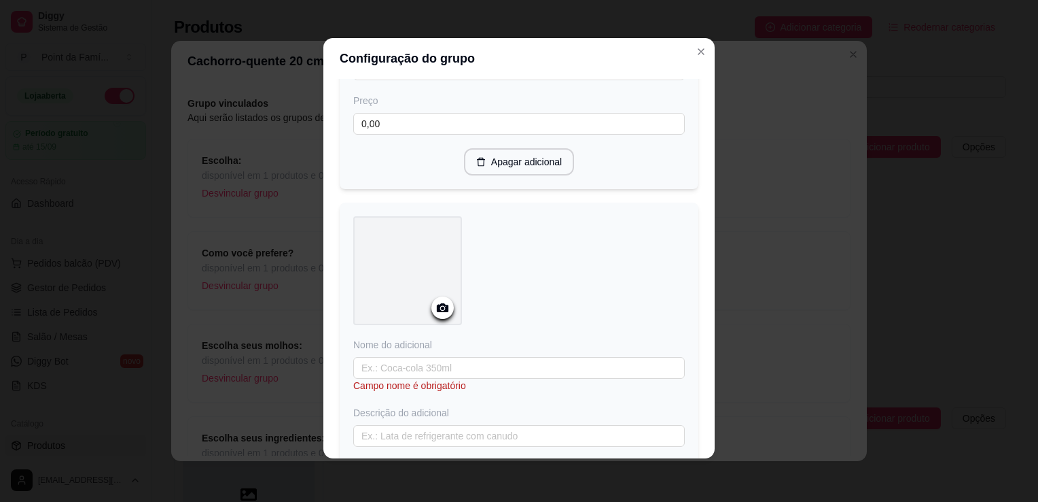
scroll to position [1702, 0]
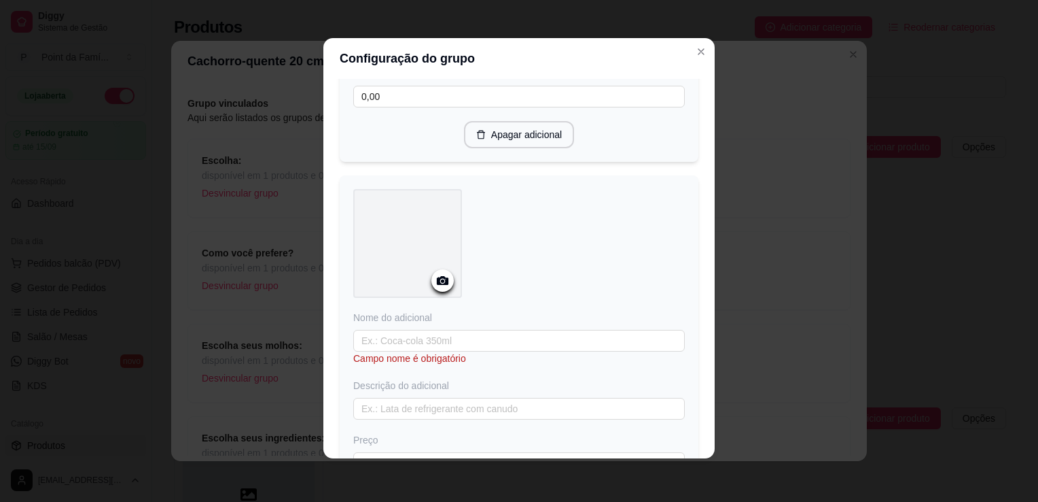
click at [441, 283] on circle at bounding box center [442, 280] width 3 height 3
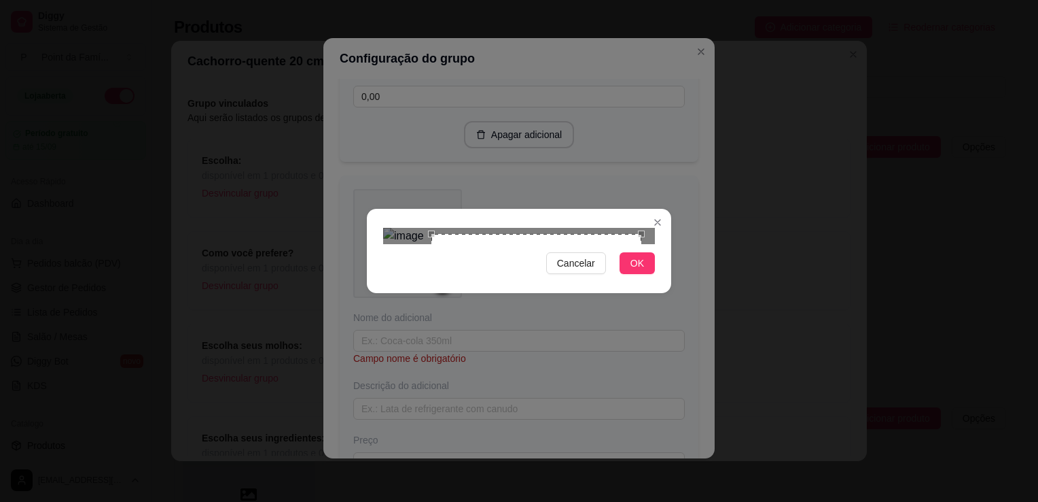
click at [428, 447] on div "Use the arrow keys to move the south west drag handle to change the crop select…" at bounding box center [428, 447] width 0 height 0
click at [473, 281] on div "Use the arrow keys to move the crop selection area" at bounding box center [524, 352] width 210 height 210
click at [426, 450] on div "Use the arrow keys to move the south west drag handle to change the crop select…" at bounding box center [426, 450] width 0 height 0
click at [468, 293] on div "Use the arrow keys to move the crop selection area" at bounding box center [520, 355] width 199 height 199
click at [467, 295] on div "Use the arrow keys to move the crop selection area" at bounding box center [522, 357] width 199 height 199
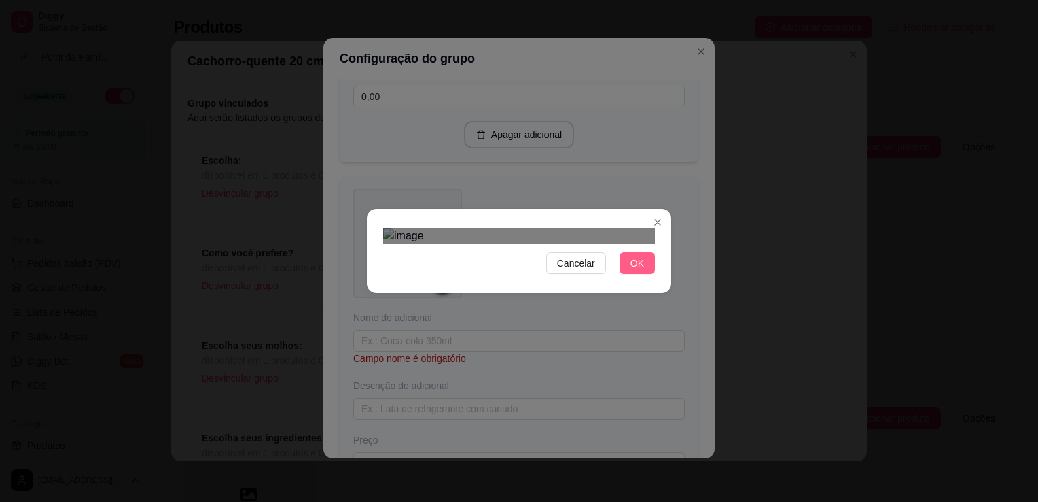
click at [631, 270] on span "OK" at bounding box center [638, 263] width 14 height 15
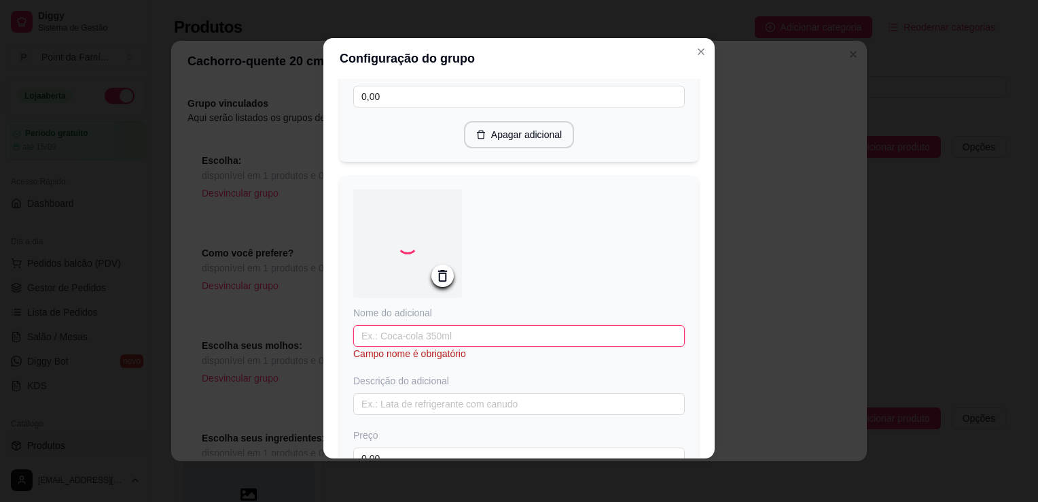
click at [548, 347] on input "text" at bounding box center [519, 336] width 332 height 22
type input "Batata palha"
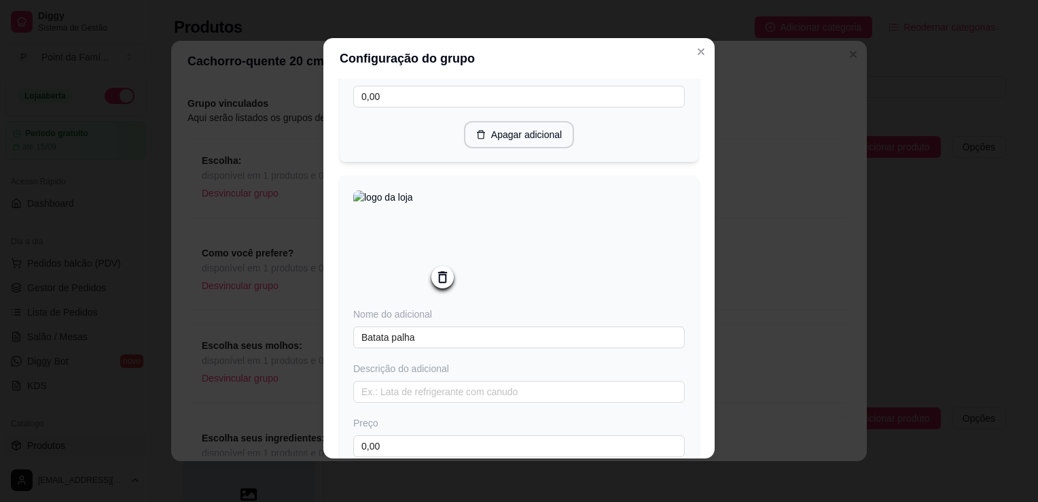
click at [590, 368] on div "Nome do adicional Batata palha Descrição do adicional Preço 0,00" at bounding box center [519, 382] width 332 height 150
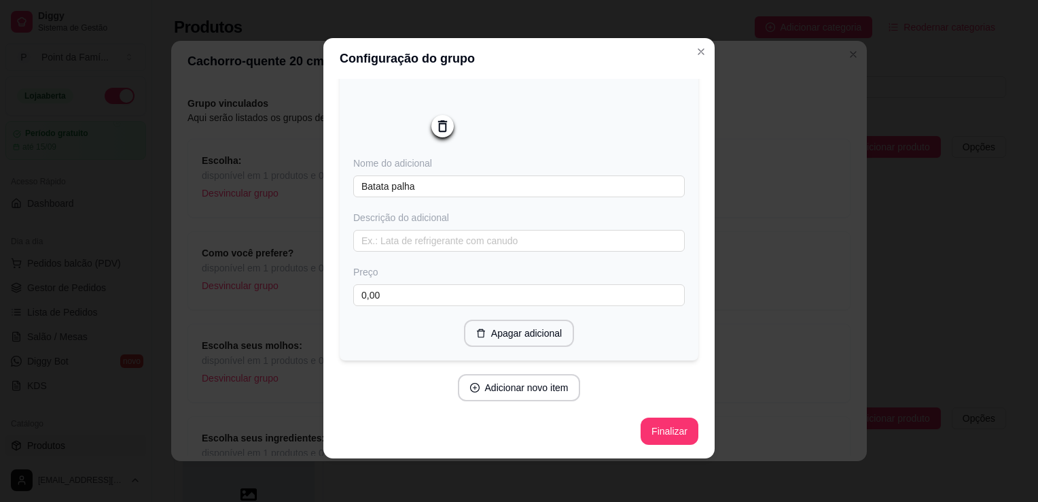
scroll to position [1862, 0]
click at [493, 396] on button "Adicionar novo item" at bounding box center [519, 387] width 120 height 27
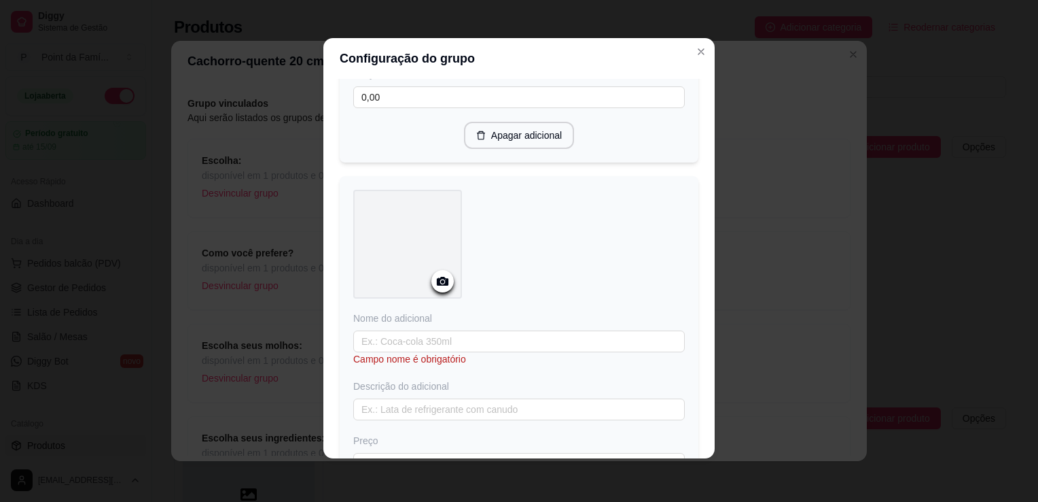
scroll to position [2052, 0]
click at [436, 287] on icon at bounding box center [443, 279] width 16 height 16
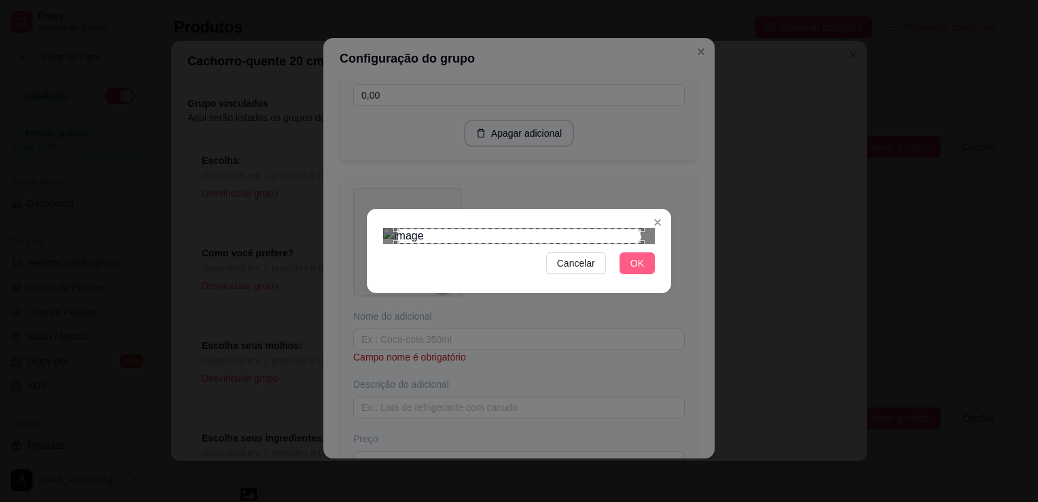
click at [627, 274] on button "OK" at bounding box center [637, 263] width 35 height 22
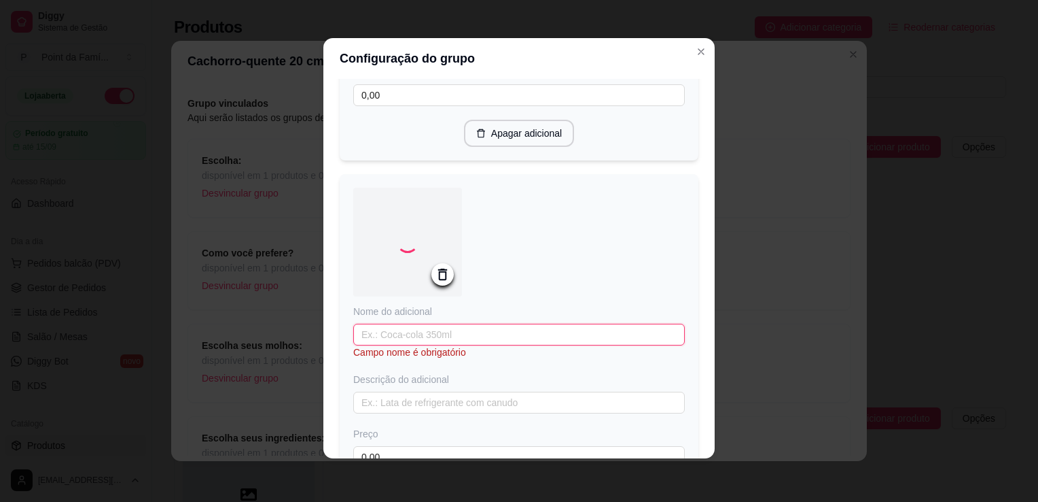
click at [506, 344] on input "text" at bounding box center [519, 334] width 332 height 22
type input "q"
type input "Queijo ralado"
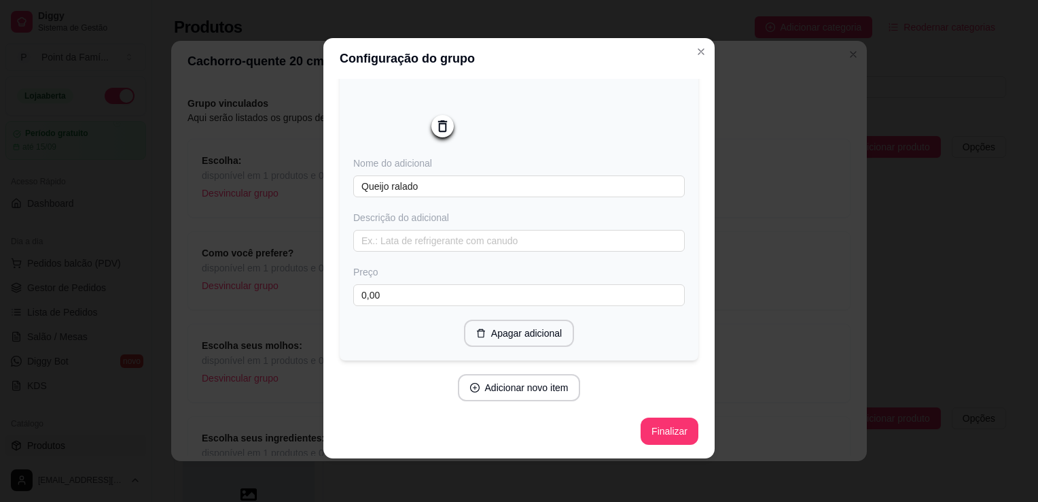
scroll to position [2213, 0]
click at [650, 424] on button "Finalizar" at bounding box center [670, 431] width 56 height 27
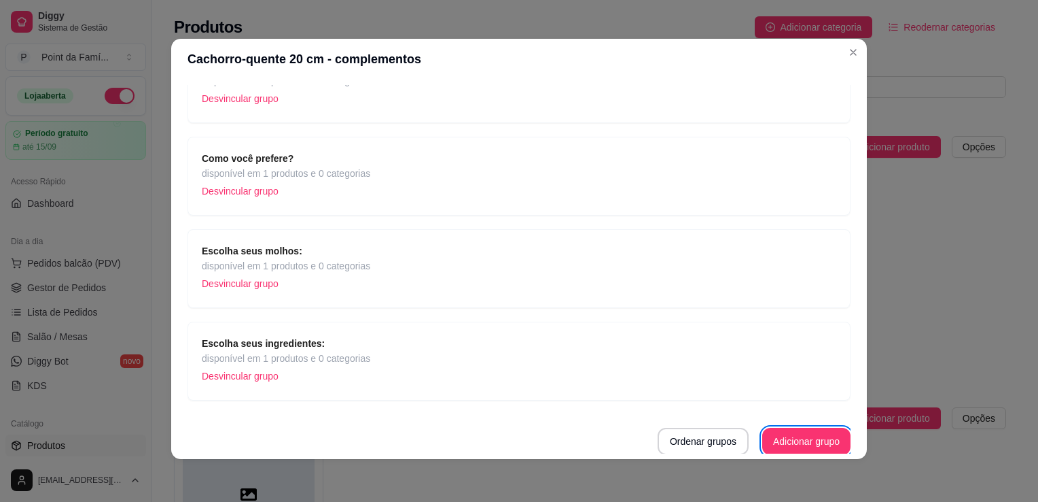
scroll to position [3, 0]
click at [805, 436] on button "Adicionar grupo" at bounding box center [807, 440] width 86 height 27
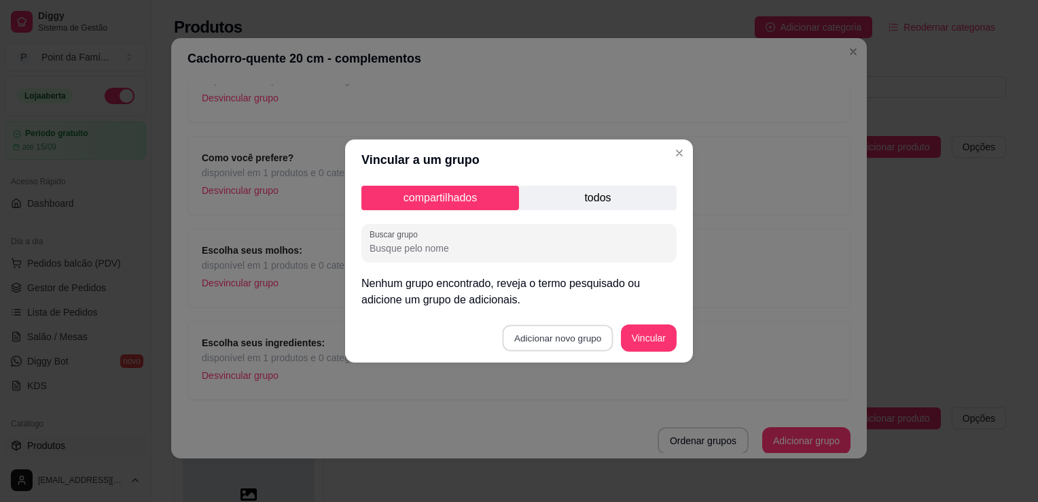
click at [582, 341] on button "Adicionar novo grupo" at bounding box center [558, 338] width 111 height 27
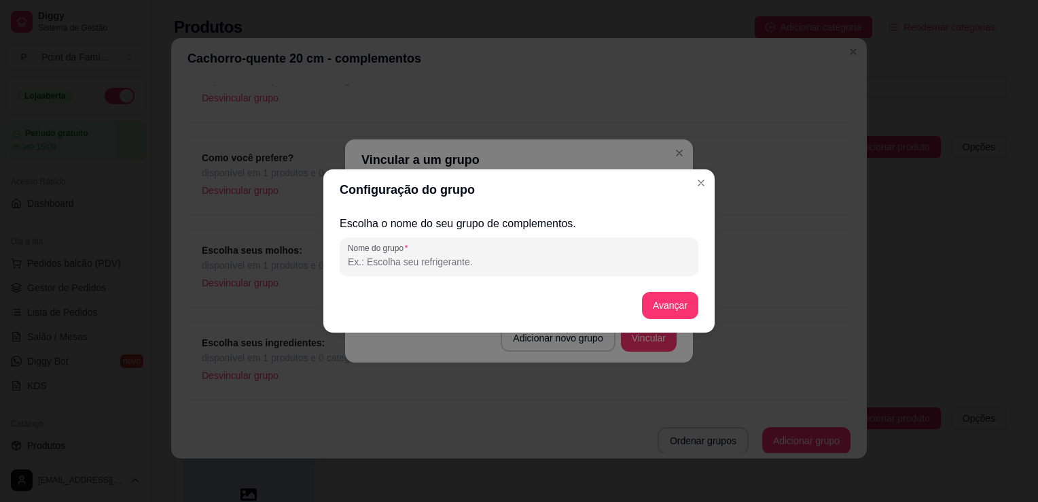
click at [470, 262] on input "Nome do grupo" at bounding box center [519, 262] width 342 height 14
type input "f"
type input "Finalização:"
click at [661, 303] on button "Avançar" at bounding box center [670, 305] width 55 height 27
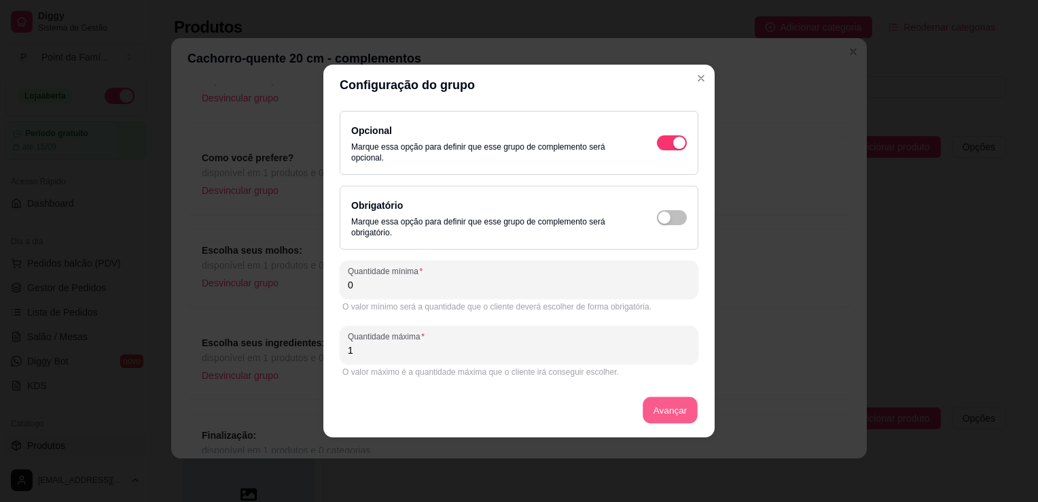
click at [689, 413] on button "Avançar" at bounding box center [670, 410] width 55 height 27
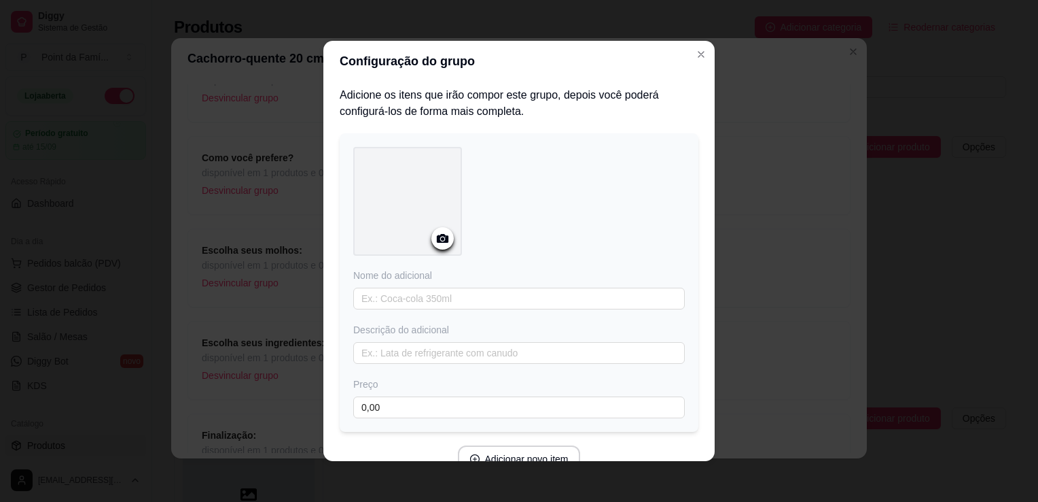
click at [427, 217] on div at bounding box center [407, 201] width 109 height 109
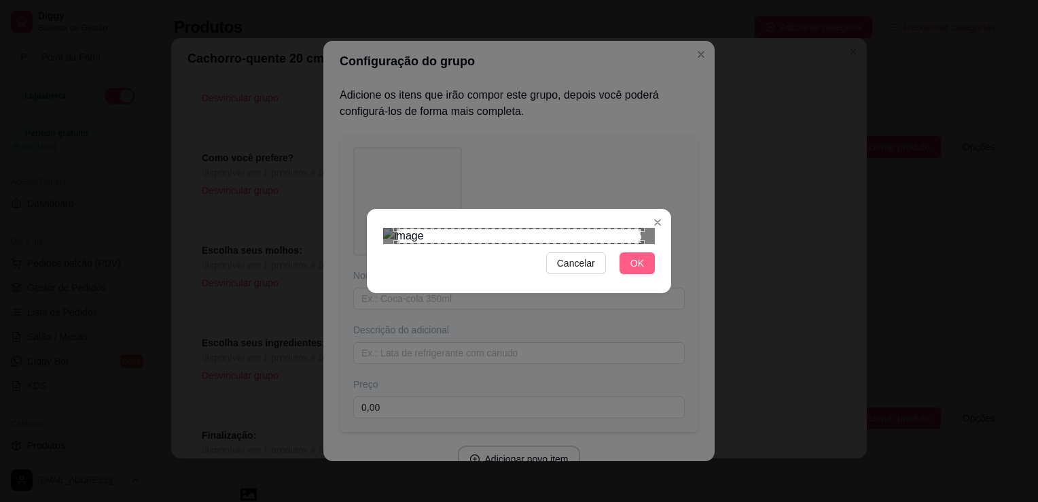
click at [647, 274] on button "OK" at bounding box center [637, 263] width 35 height 22
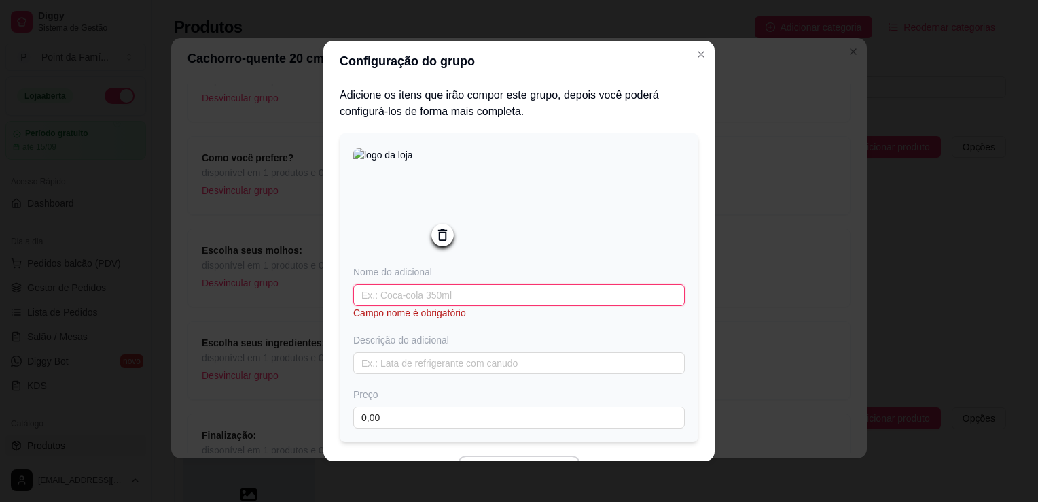
click at [507, 300] on input "text" at bounding box center [519, 295] width 332 height 22
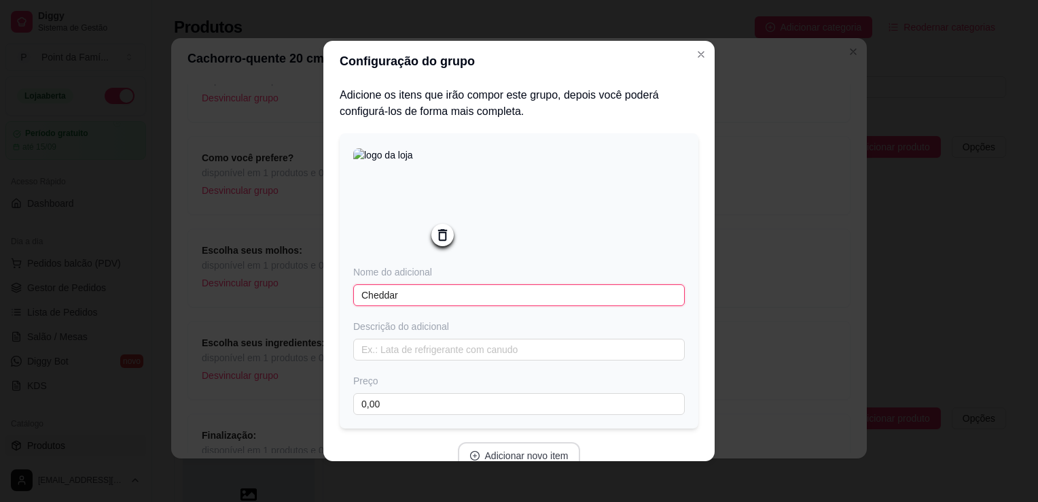
type input "Cheddar"
click at [551, 455] on button "Adicionar novo item" at bounding box center [519, 455] width 120 height 27
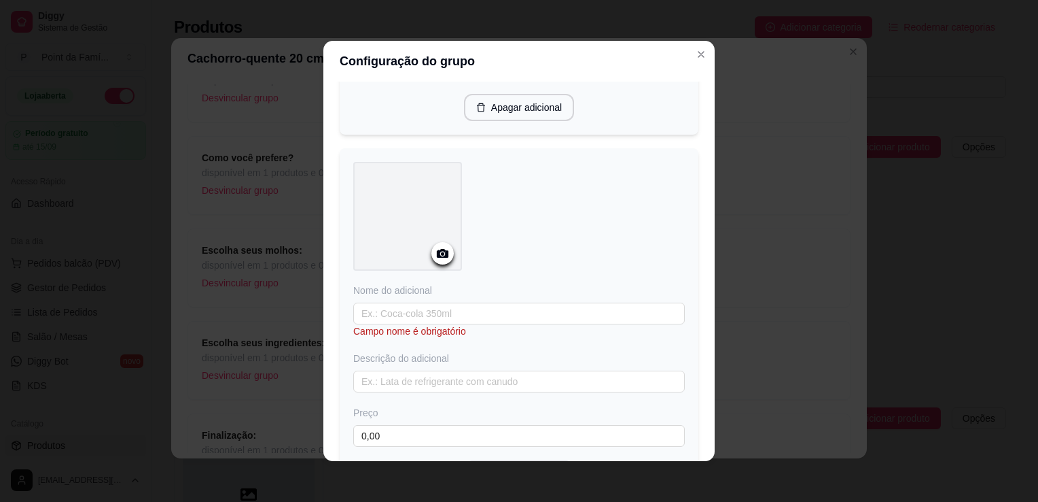
scroll to position [353, 0]
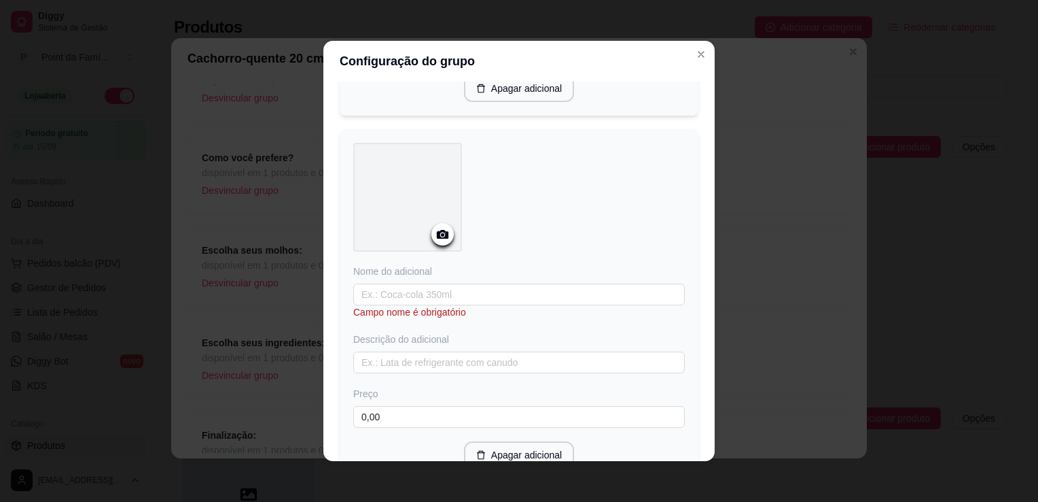
click at [412, 204] on div at bounding box center [407, 197] width 109 height 109
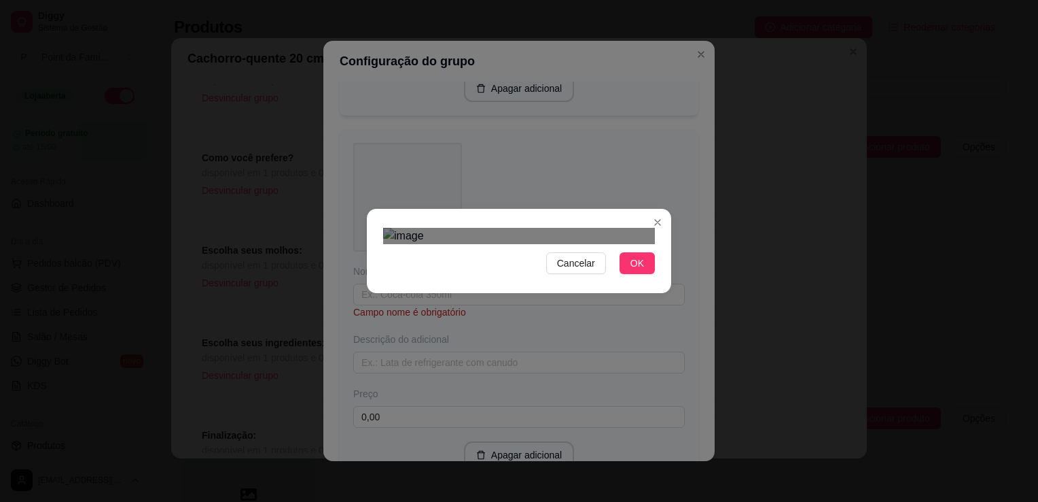
click at [633, 250] on div "Use the arrow keys to move the north east drag handle to change the crop select…" at bounding box center [633, 250] width 0 height 0
click at [574, 251] on div "Use the arrow keys to move the crop selection area" at bounding box center [513, 367] width 232 height 232
click at [632, 270] on span "OK" at bounding box center [638, 263] width 14 height 15
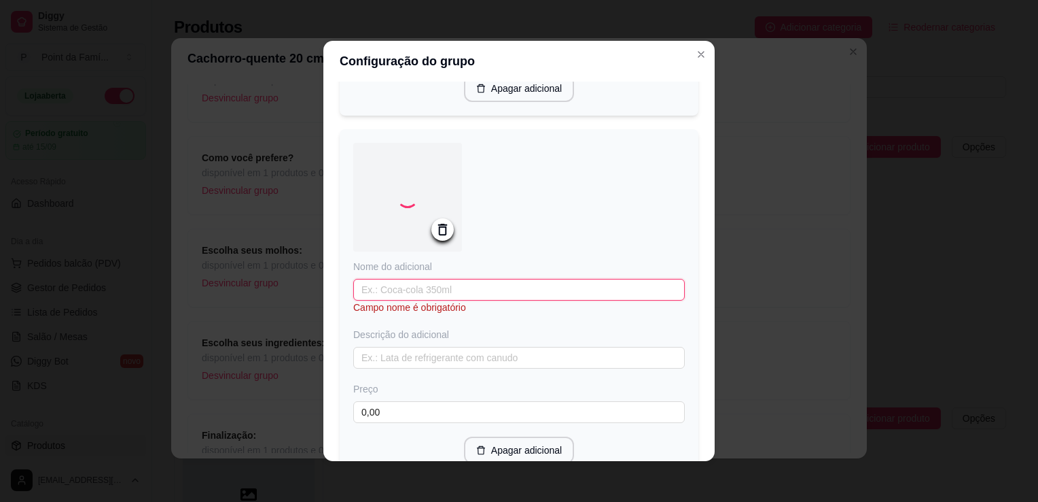
click at [489, 295] on input "text" at bounding box center [519, 290] width 332 height 22
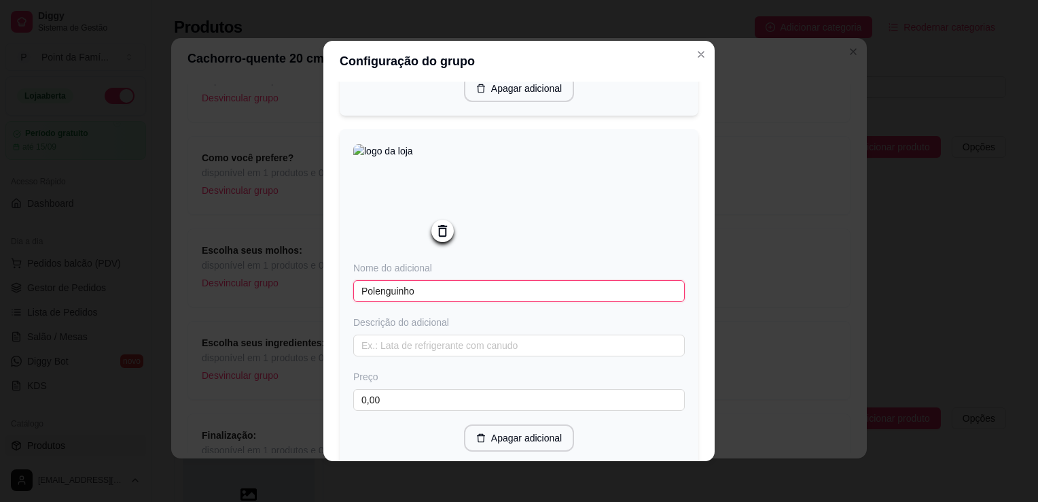
type input "Polenguinho"
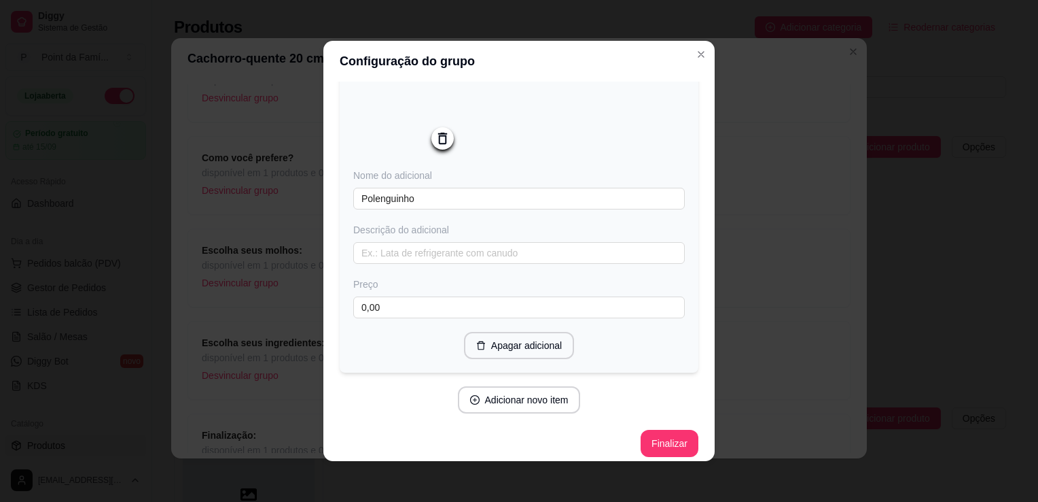
scroll to position [458, 0]
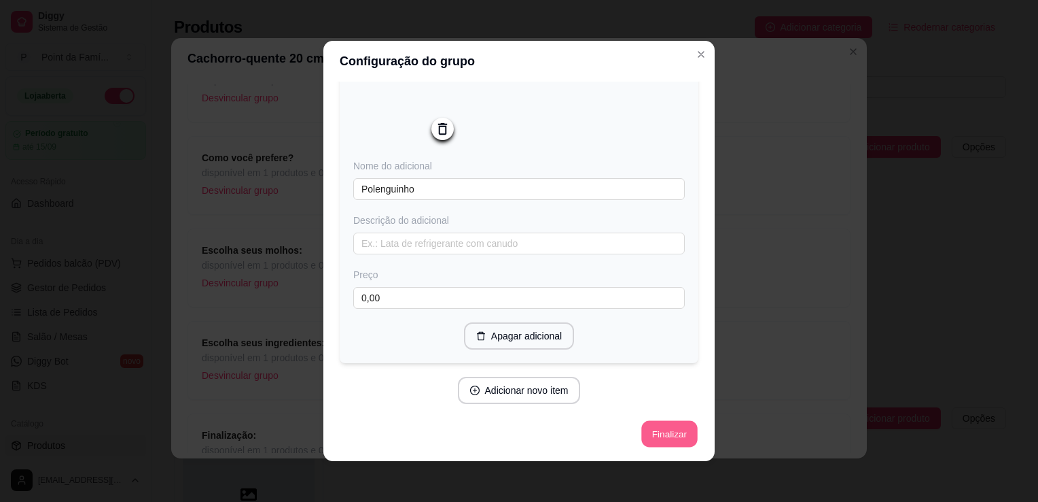
click at [647, 433] on button "Finalizar" at bounding box center [670, 434] width 56 height 27
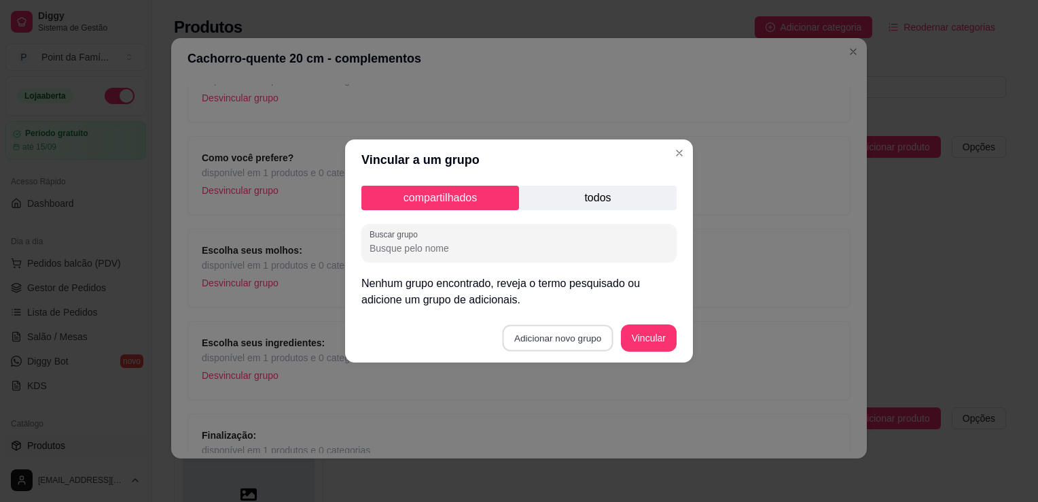
click at [530, 336] on button "Adicionar novo grupo" at bounding box center [558, 338] width 111 height 27
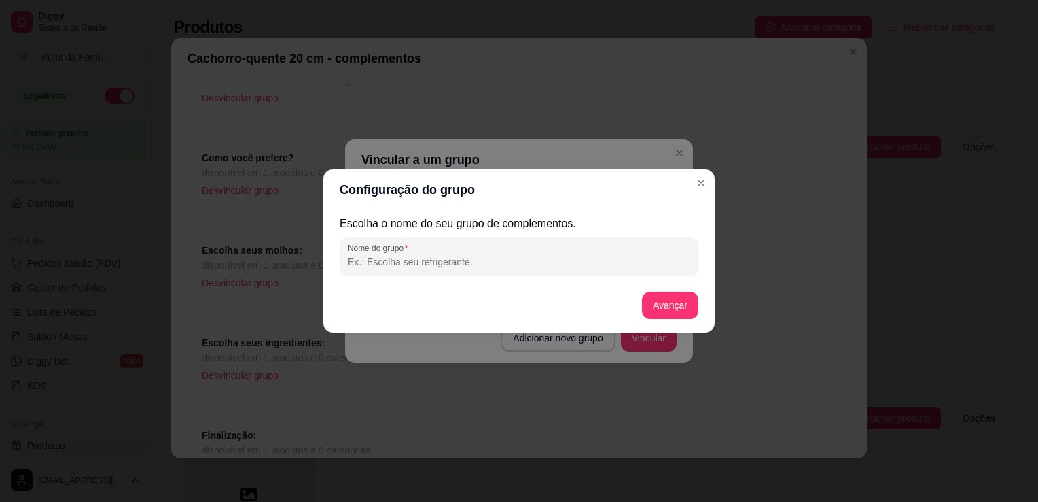
click at [510, 260] on input "Nome do grupo" at bounding box center [519, 262] width 342 height 14
type input "Turbine seu cachorro-quente:"
click at [655, 304] on button "Avançar" at bounding box center [670, 305] width 55 height 27
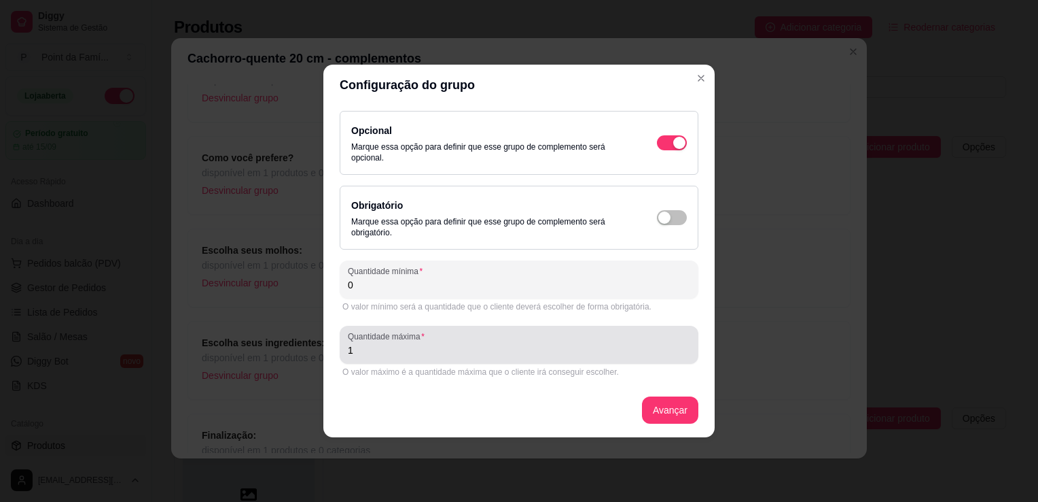
click at [555, 340] on div "1" at bounding box center [519, 344] width 342 height 27
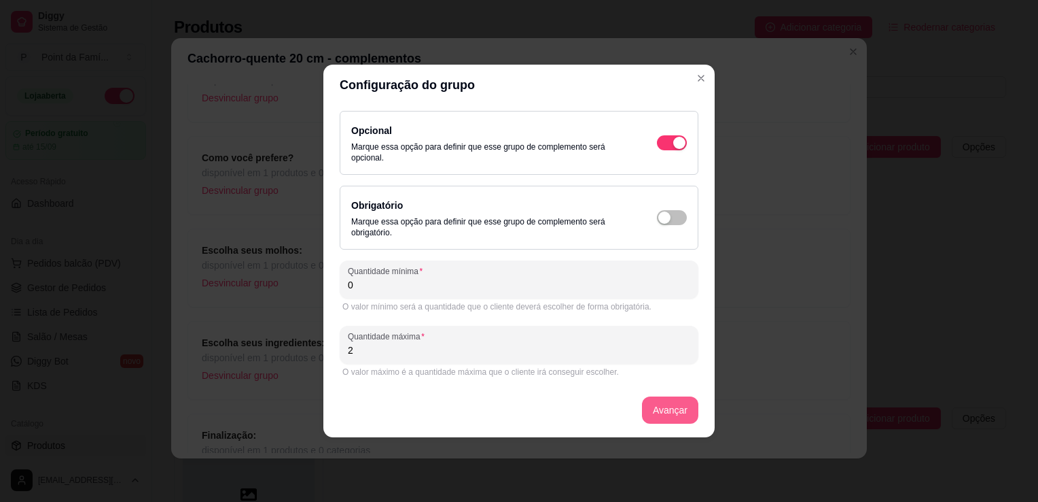
type input "2"
click at [659, 409] on button "Avançar" at bounding box center [670, 410] width 55 height 27
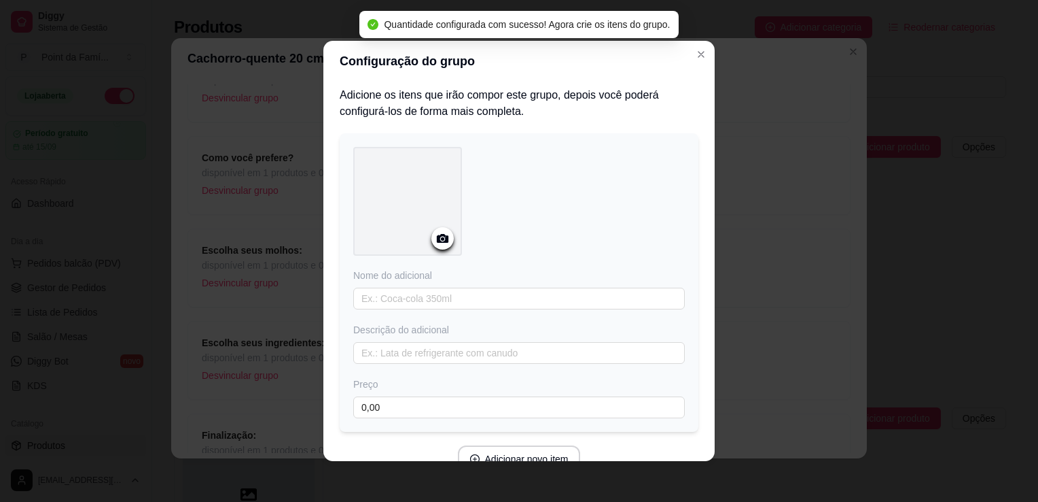
click at [437, 240] on icon at bounding box center [443, 238] width 16 height 16
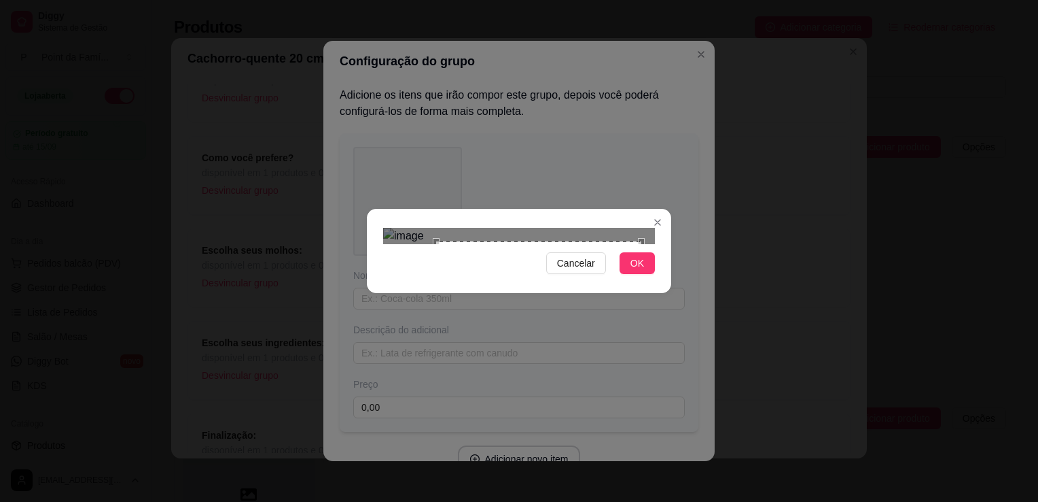
click at [440, 309] on div "Use the arrow keys to move the crop selection area" at bounding box center [538, 343] width 205 height 205
click at [459, 264] on div "Use the arrow keys to move the crop selection area" at bounding box center [522, 353] width 200 height 200
click at [557, 281] on div "Use the arrow keys to move the crop selection area" at bounding box center [522, 368] width 200 height 200
click at [634, 270] on span "OK" at bounding box center [638, 263] width 14 height 15
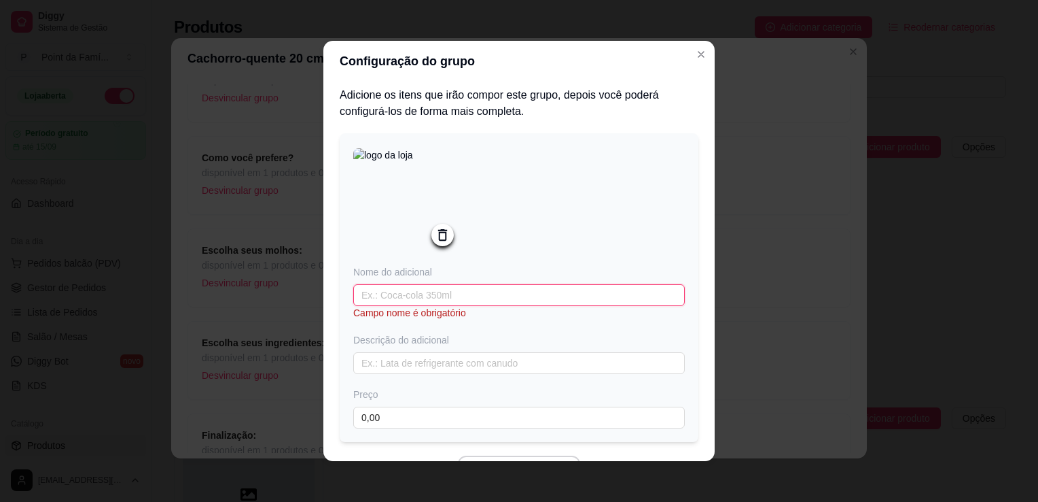
click at [533, 299] on input "text" at bounding box center [519, 295] width 332 height 22
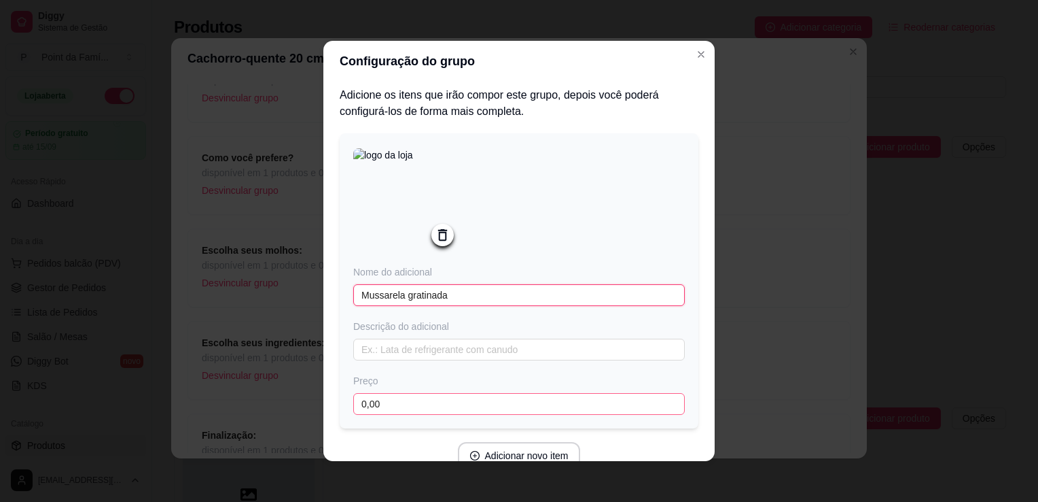
type input "Mussarela gratinada"
click at [473, 408] on input "0,00" at bounding box center [519, 404] width 332 height 22
type input "2,00"
click at [549, 453] on button "Adicionar novo item" at bounding box center [519, 455] width 120 height 27
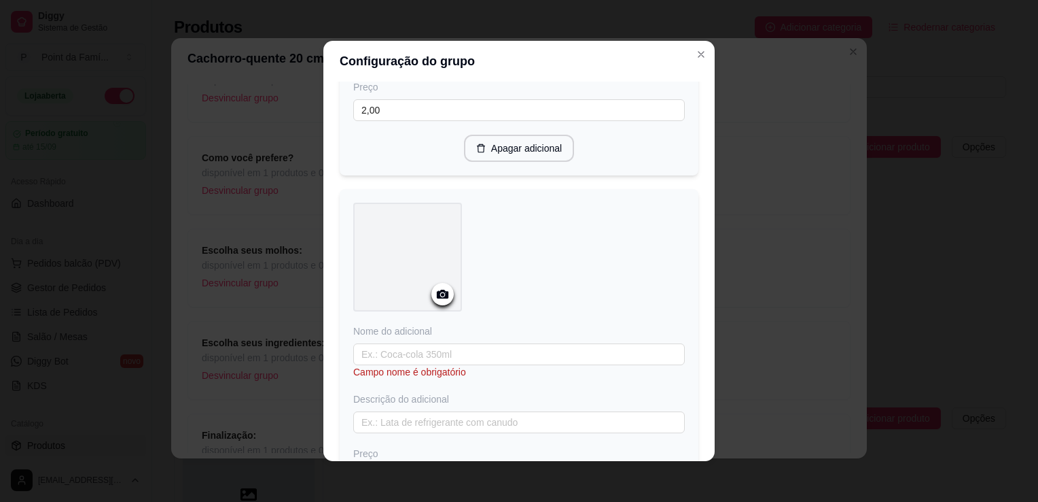
scroll to position [326, 0]
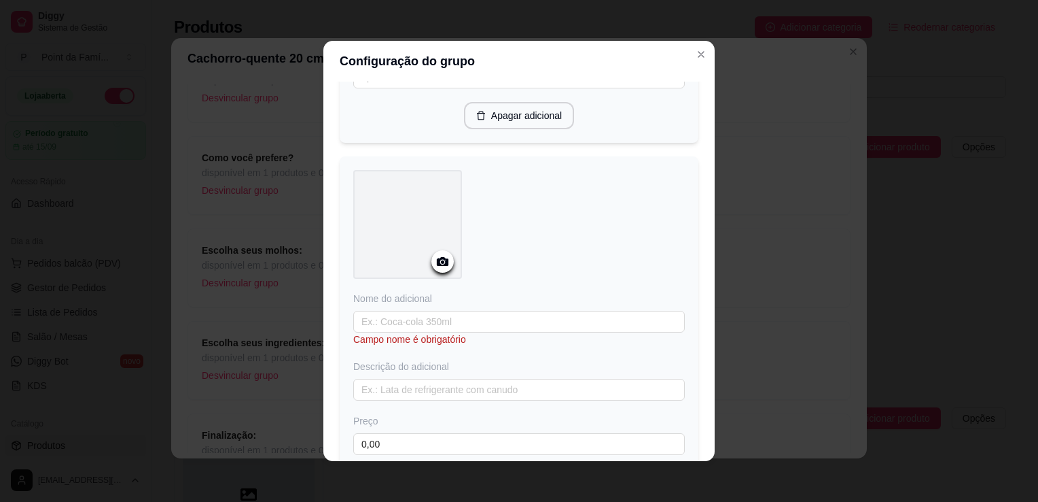
click at [403, 203] on div at bounding box center [407, 224] width 109 height 109
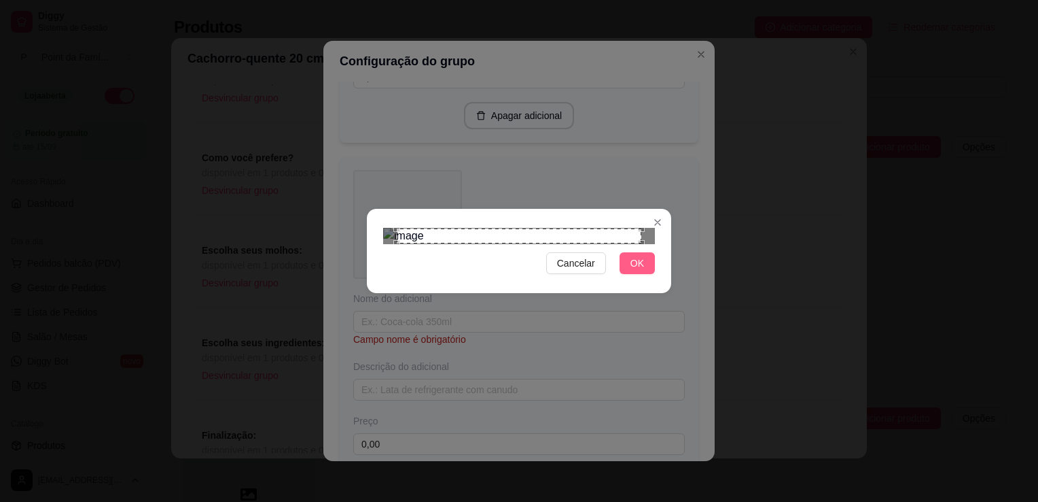
click at [642, 270] on span "OK" at bounding box center [638, 263] width 14 height 15
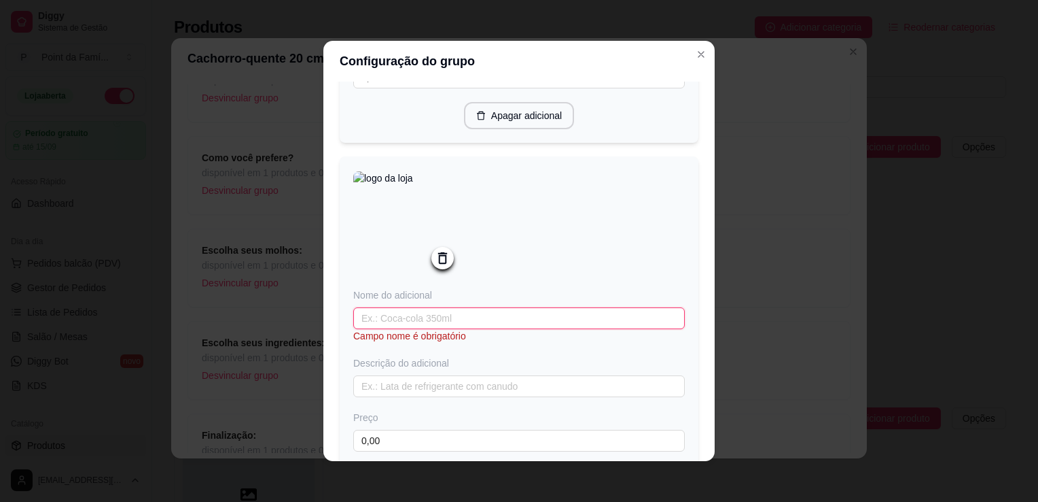
click at [540, 322] on input "text" at bounding box center [519, 318] width 332 height 22
type input "b"
type input "Bacon em cubo"
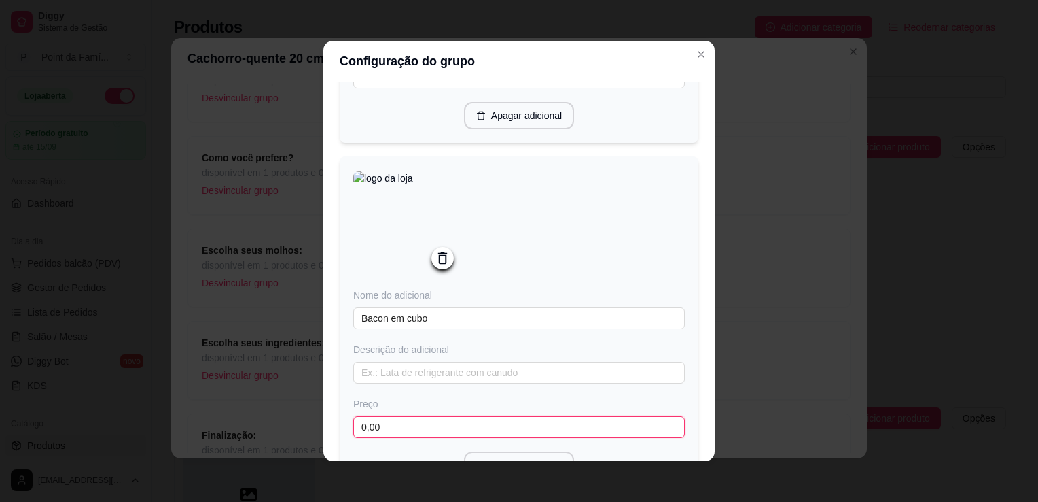
click at [497, 434] on input "0,00" at bounding box center [519, 427] width 332 height 22
type input "3,00"
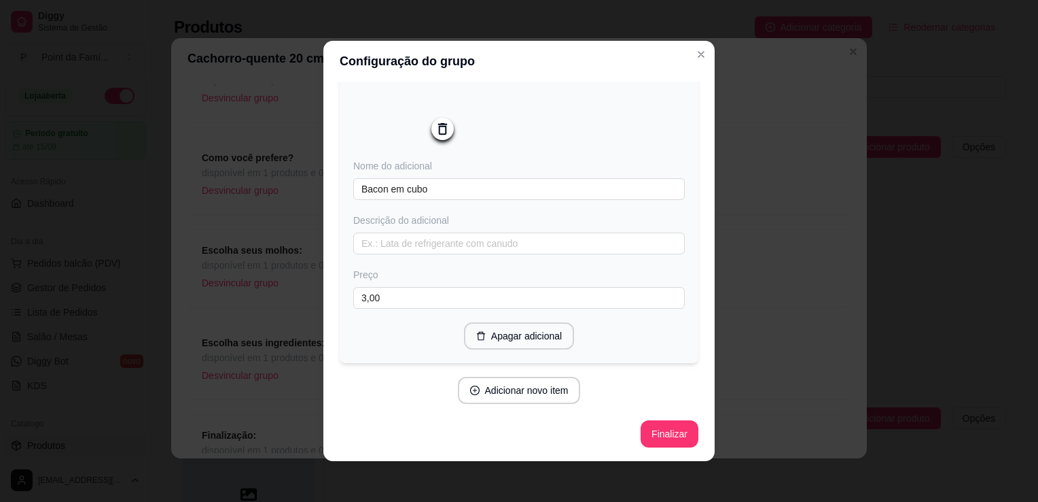
scroll to position [458, 0]
click at [642, 428] on button "Finalizar" at bounding box center [670, 434] width 56 height 27
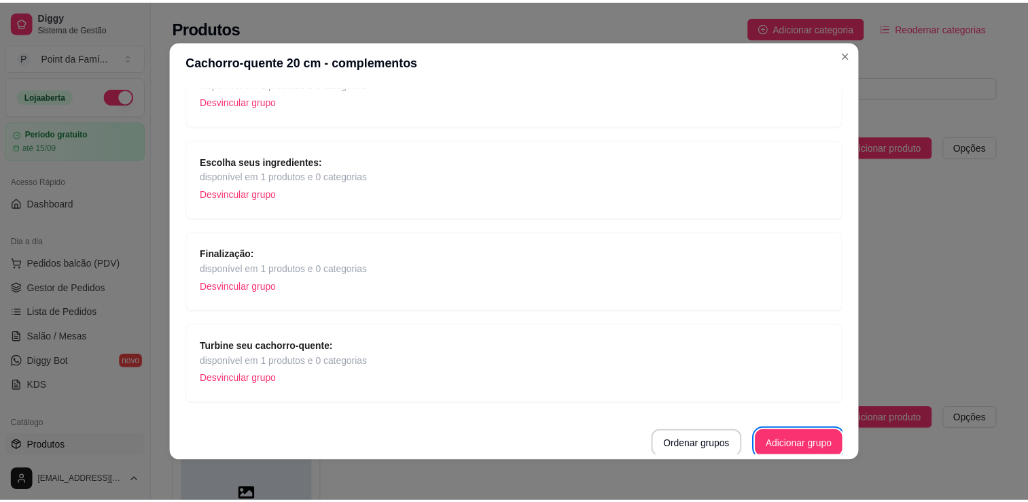
scroll to position [3, 0]
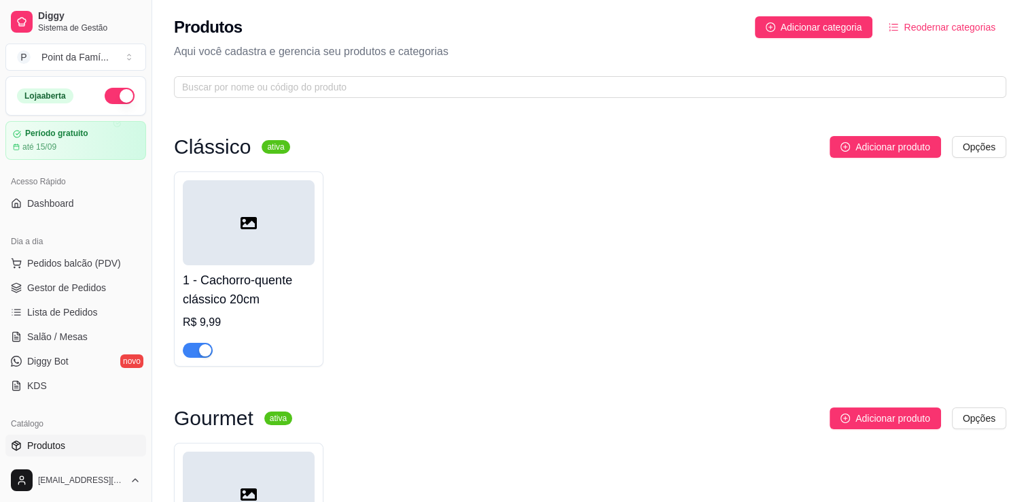
click at [644, 326] on div "1 - Cachorro-quente clássico 20cm R$ 9,99" at bounding box center [590, 268] width 832 height 195
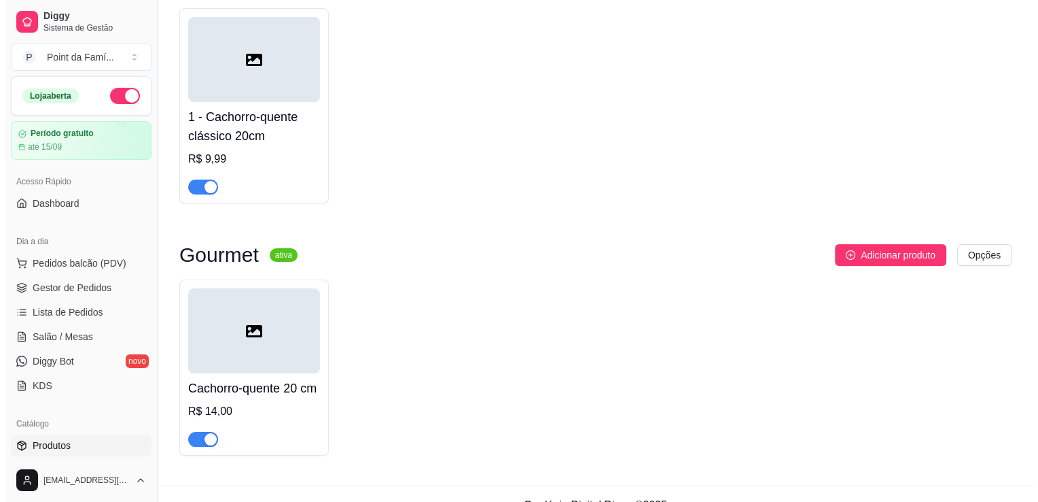
scroll to position [186, 0]
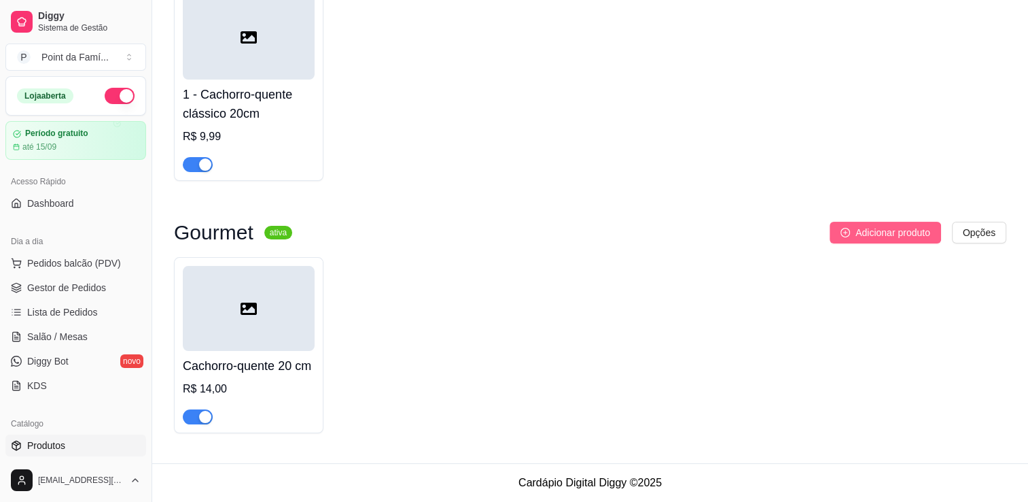
click at [850, 234] on button "Adicionar produto" at bounding box center [885, 233] width 111 height 22
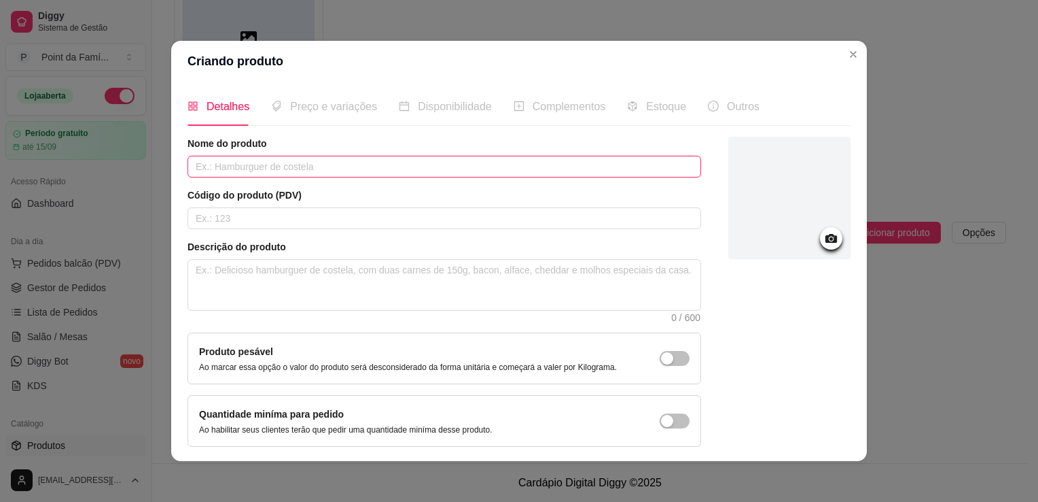
click at [508, 171] on input "text" at bounding box center [445, 167] width 514 height 22
type input "Cachorro-queijo 30 cm"
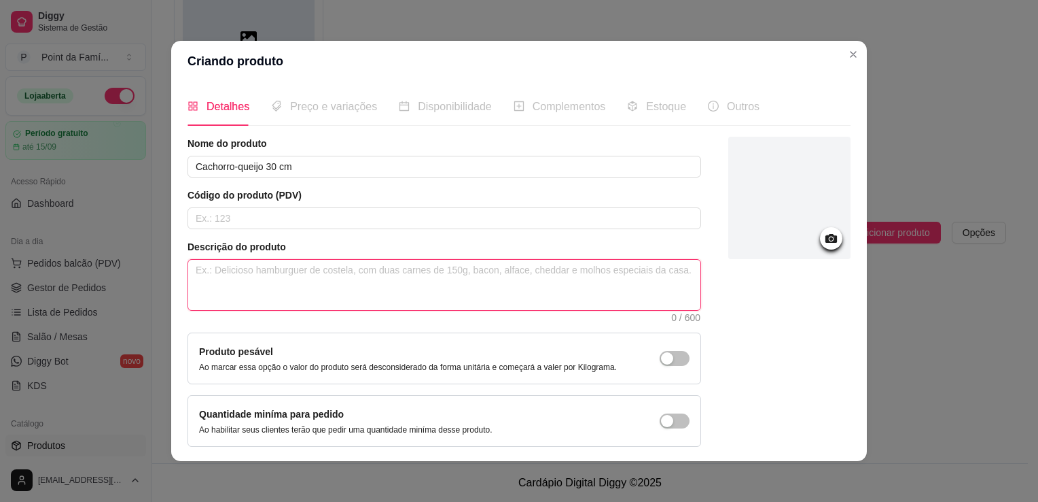
click at [478, 305] on textarea at bounding box center [444, 285] width 512 height 50
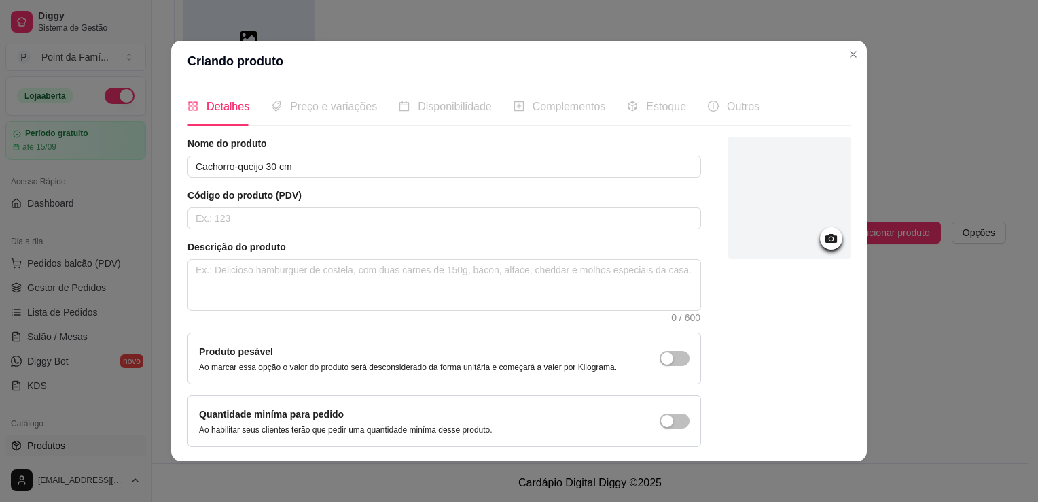
click at [534, 106] on span "Complementos" at bounding box center [569, 107] width 73 height 12
click at [745, 321] on div at bounding box center [789, 292] width 122 height 310
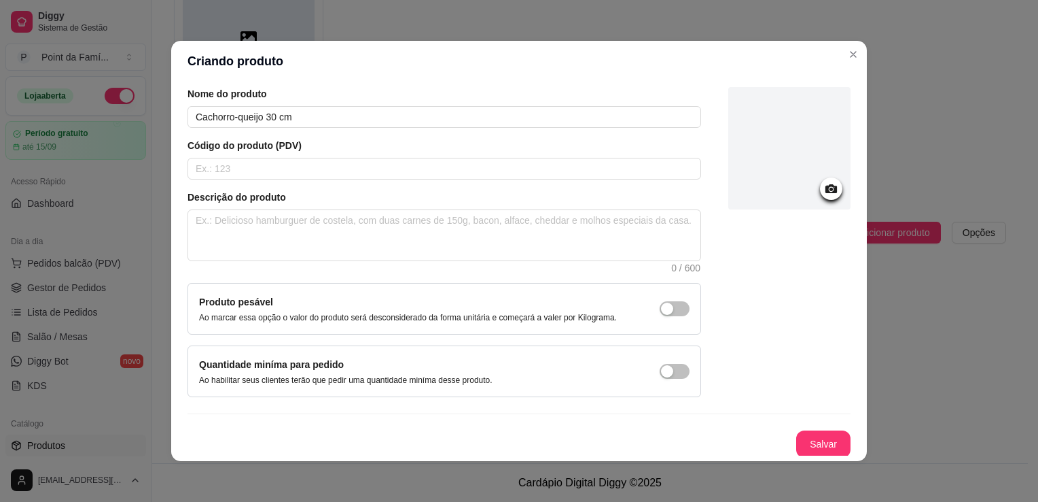
scroll to position [3, 0]
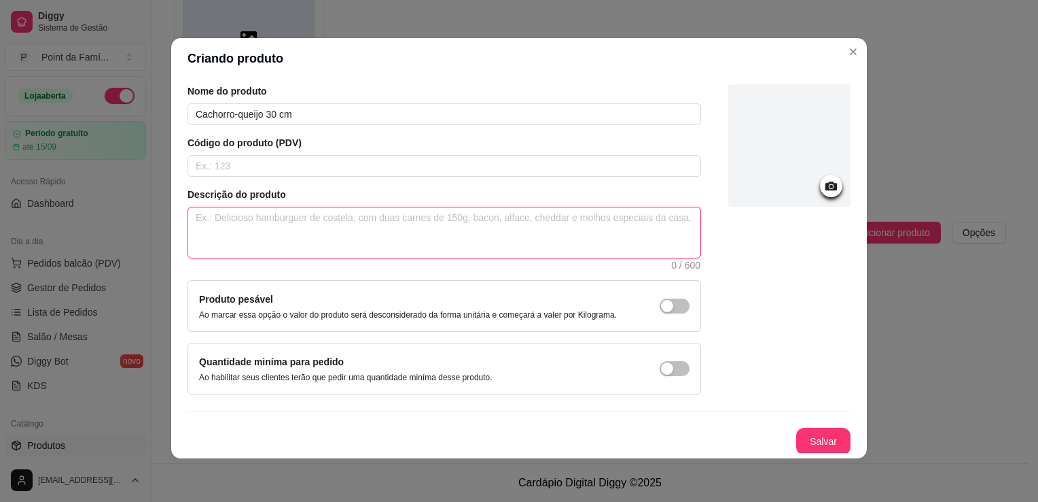
click at [601, 216] on textarea at bounding box center [444, 232] width 512 height 50
type textarea "T"
type textarea "m"
type textarea "mo"
type textarea "mon"
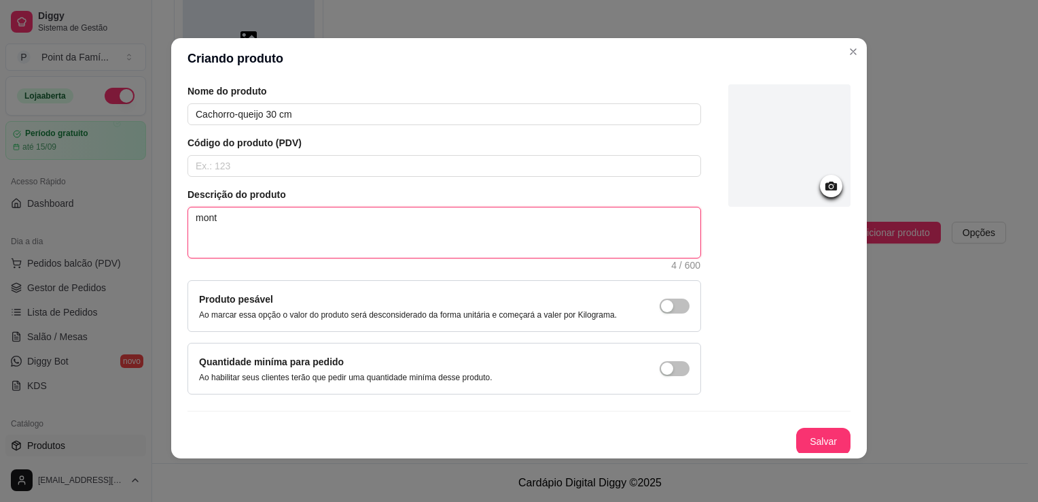
type textarea "monte"
type textarea "monte s"
type textarea "mont"
type textarea "mon"
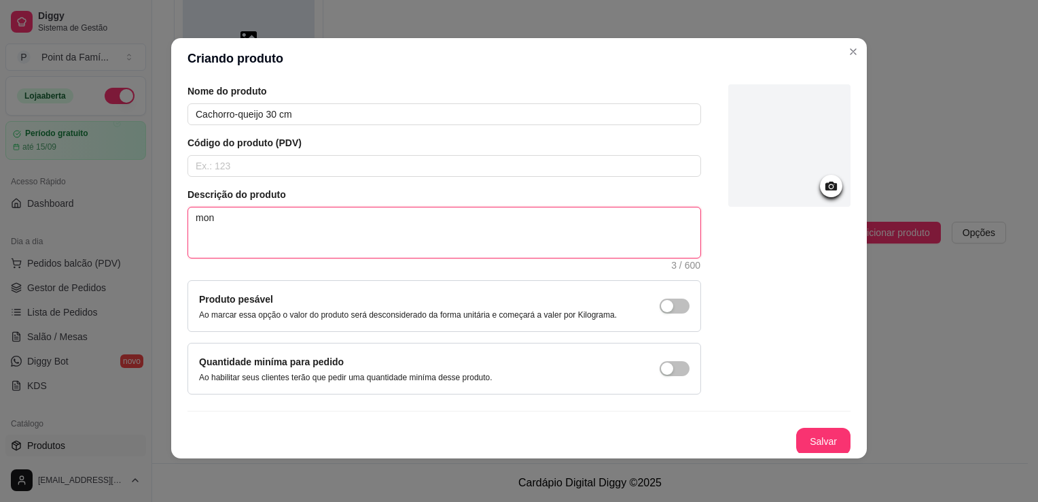
type textarea "mo"
type textarea "m"
type textarea "Mo"
type textarea "Mon"
type textarea "Mont"
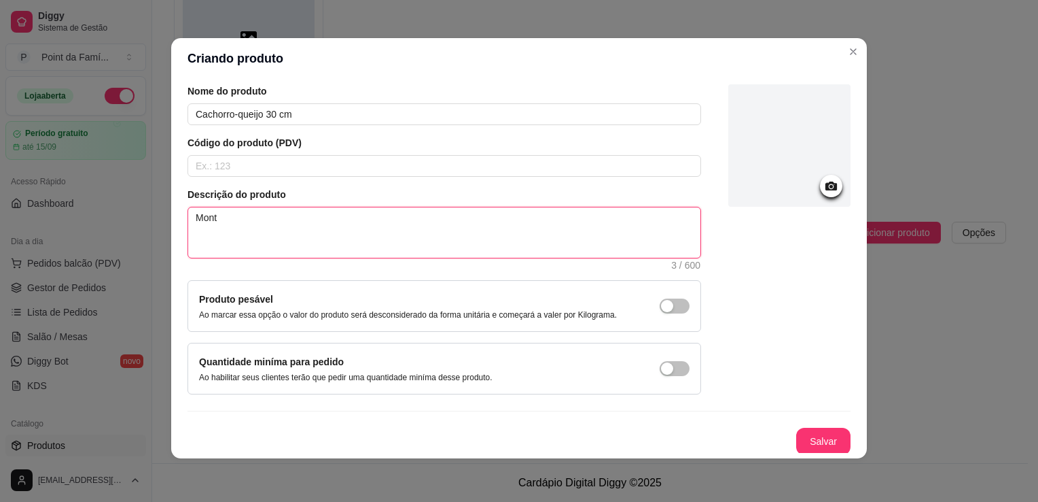
type textarea "Monte"
type textarea "Monte s"
type textarea "Monte se"
type textarea "Monte seu"
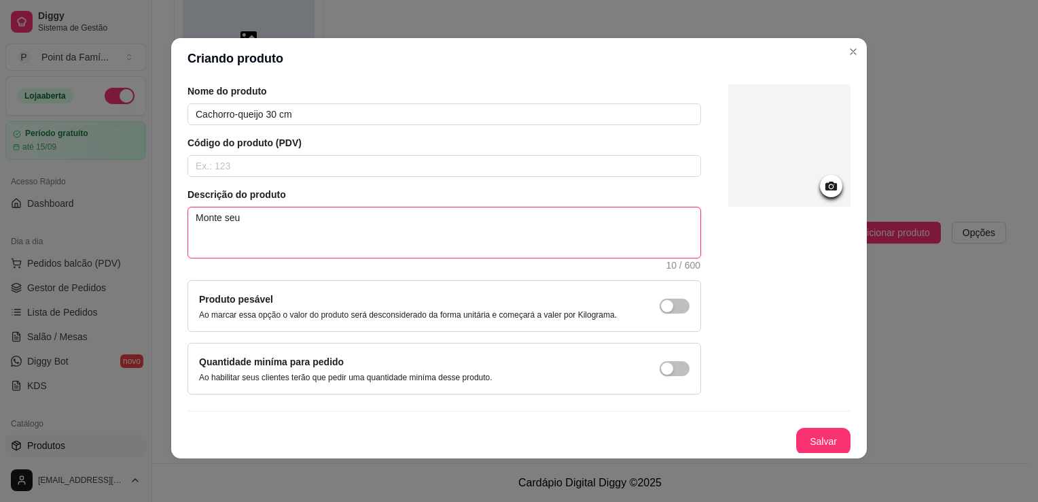
type textarea "Monte seu C"
type textarea "Monte seu"
type textarea "Monte seu ca"
type textarea "Monte seu cac"
type textarea "Monte seu cach"
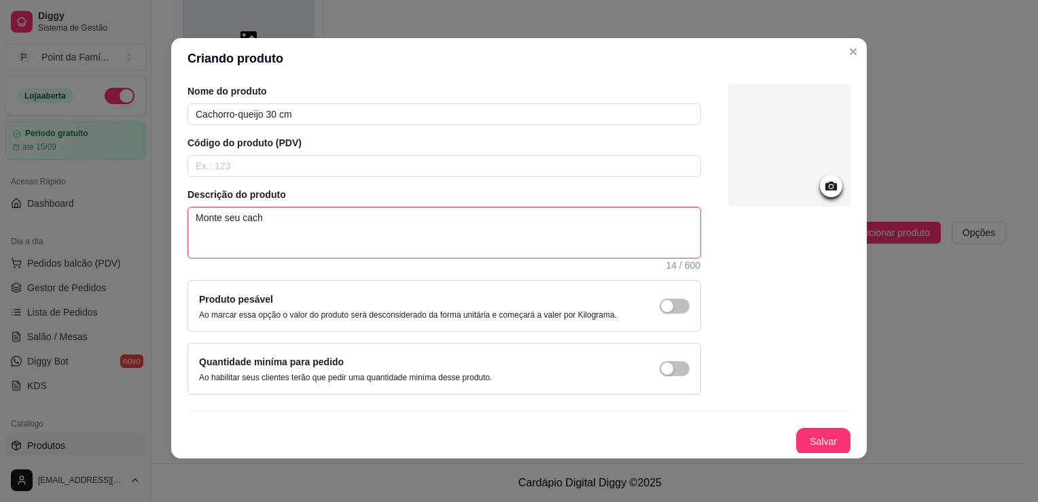
type textarea "Monte seu cacho"
type textarea "Monte seu cachor"
type textarea "Monte seu cachorr"
type textarea "Monte seu cachorro"
type textarea "Monte seu cachorro-"
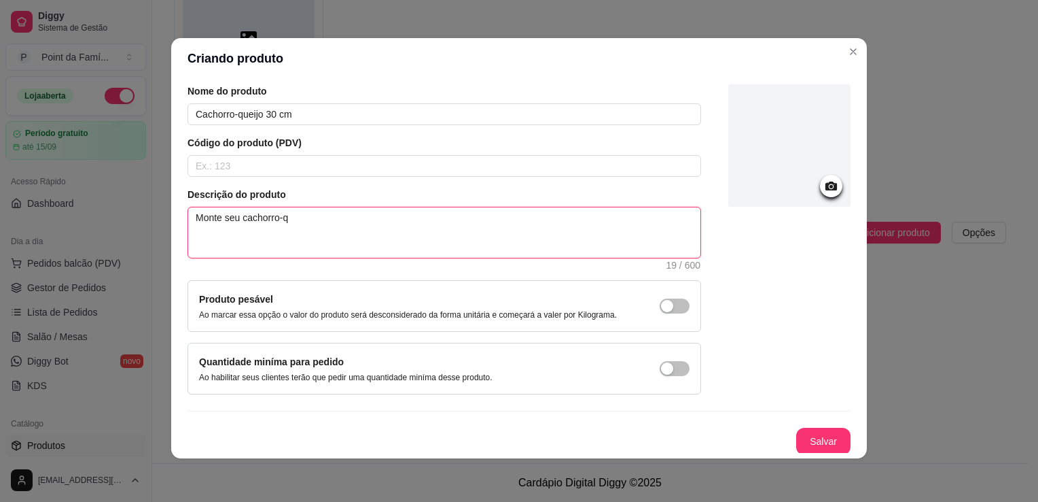
type textarea "Monte seu cachorro-qu"
type textarea "Monte seu cachorro-que"
type textarea "Monte seu cachorro-quei"
type textarea "Monte seu cachorro-queij"
type textarea "Monte seu cachorro-quei"
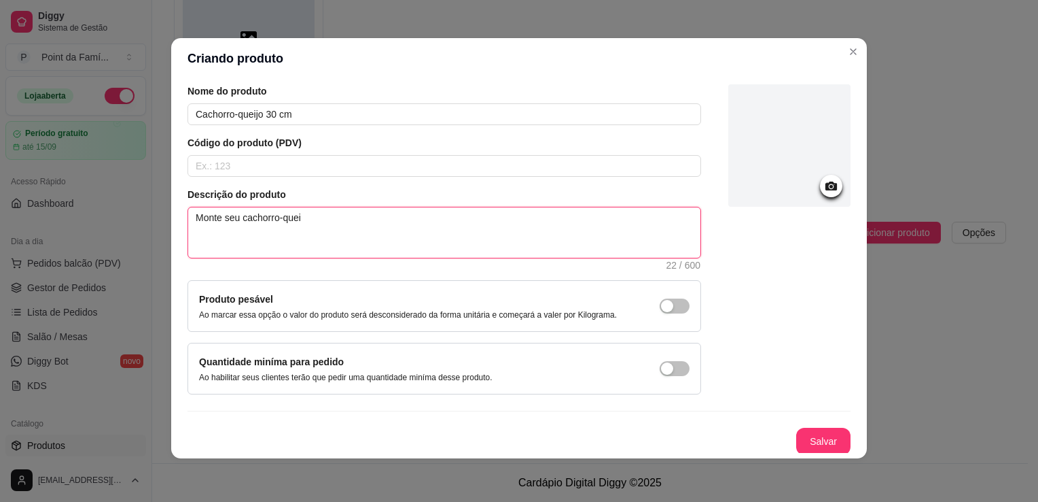
type textarea "Monte seu cachorro-que"
type textarea "Monte seu cachorro-quen"
type textarea "Monte seu cachorro-quent"
type textarea "Monte seu cachorro-quente"
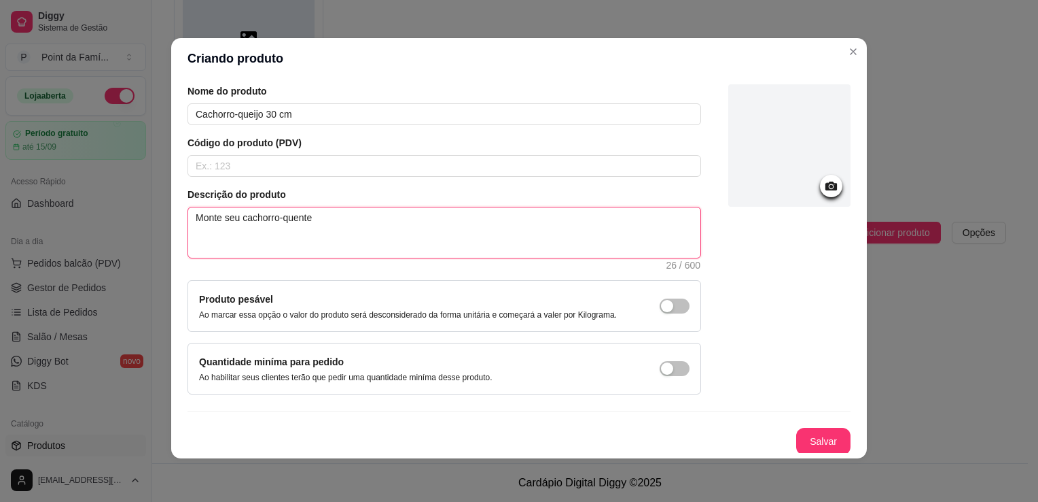
type textarea "Monte seu cachorro-quente c"
type textarea "Monte seu cachorro-quente co"
type textarea "Monte seu cachorro-quente com"
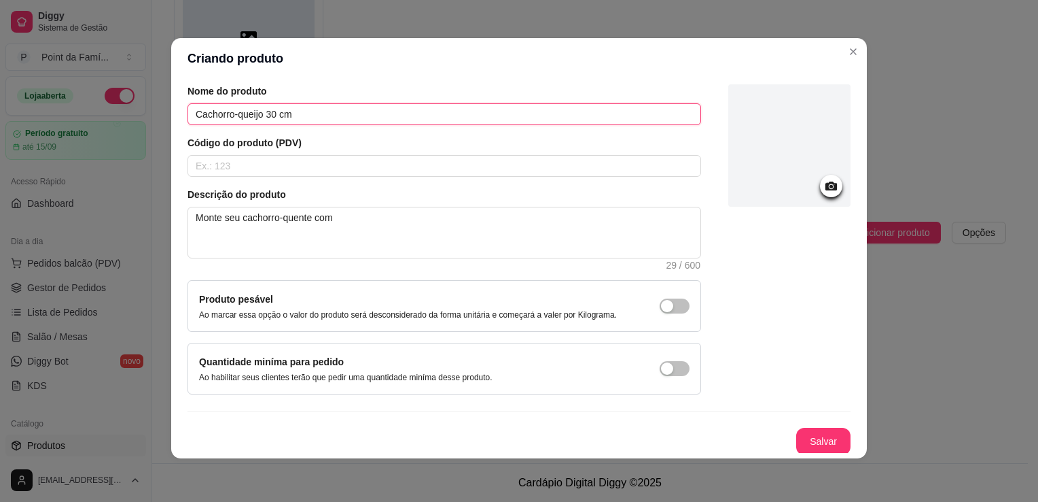
click at [260, 118] on input "Cachorro-queijo 30 cm" at bounding box center [445, 114] width 514 height 22
type input "Cachorro-quente 30 cm"
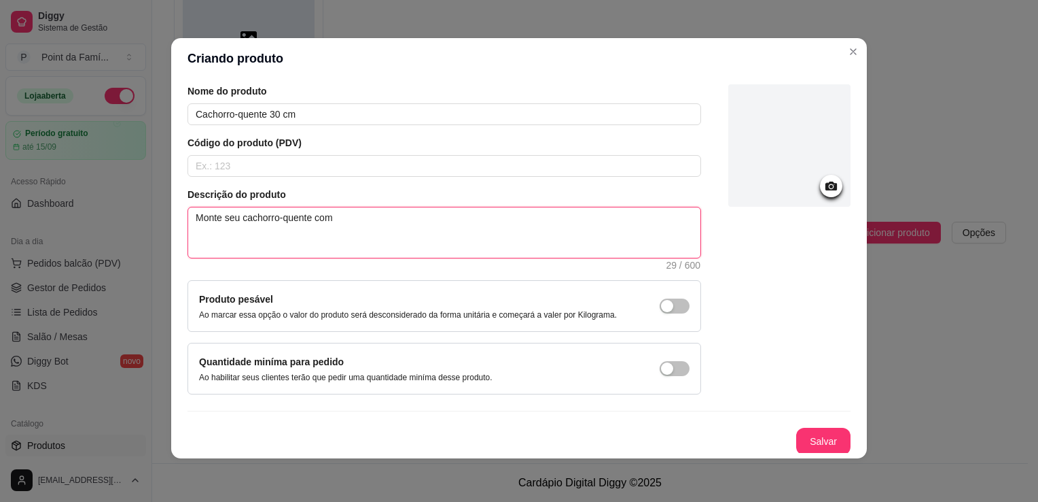
click at [346, 211] on textarea "Monte seu cachorro-quente com" at bounding box center [444, 232] width 512 height 50
type textarea "Monte seu cachorro-quente com s"
type textarea "Monte seu cachorro-quente com se"
type textarea "Monte seu cachorro-quente com seus"
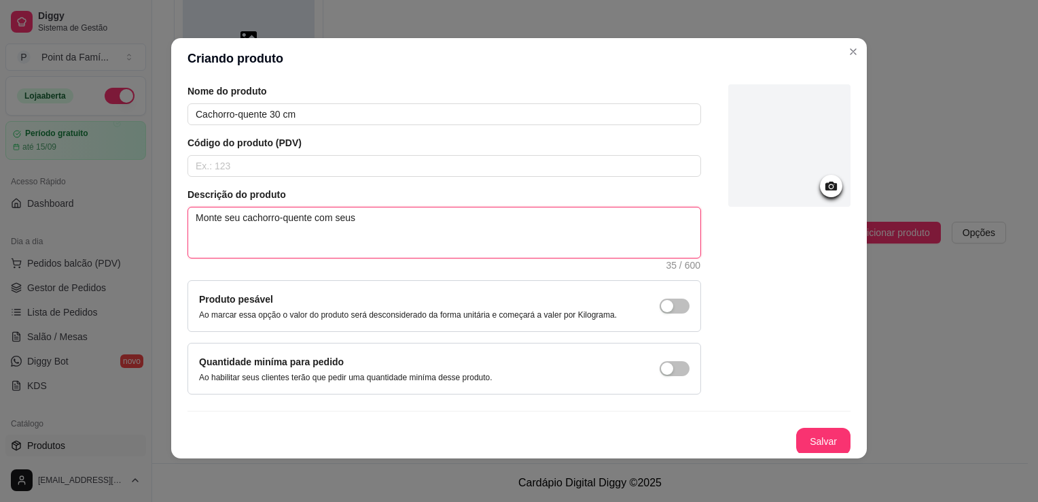
type textarea "Monte seu cachorro-quente com seus i"
type textarea "Monte seu cachorro-quente com seus it"
type textarea "Monte seu cachorro-quente com seus ite"
type textarea "Monte seu cachorro-quente com seus itens"
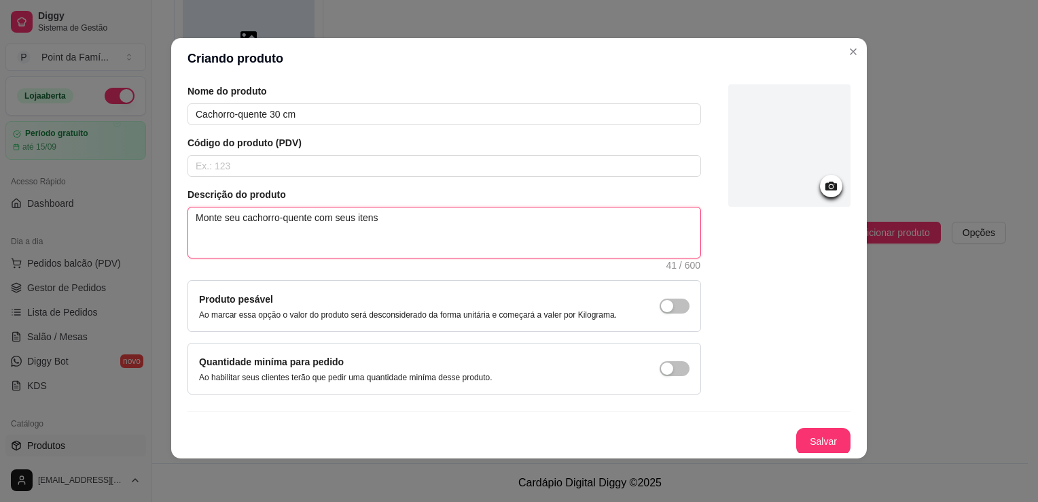
type textarea "Monte seu cachorro-quente com seus itens p"
type textarea "Monte seu cachorro-quente com seus itens pr"
type textarea "Monte seu cachorro-quente com seus itens pre"
type textarea "Monte seu cachorro-quente com seus itens pred"
type textarea "Monte seu cachorro-quente com seus itens predi"
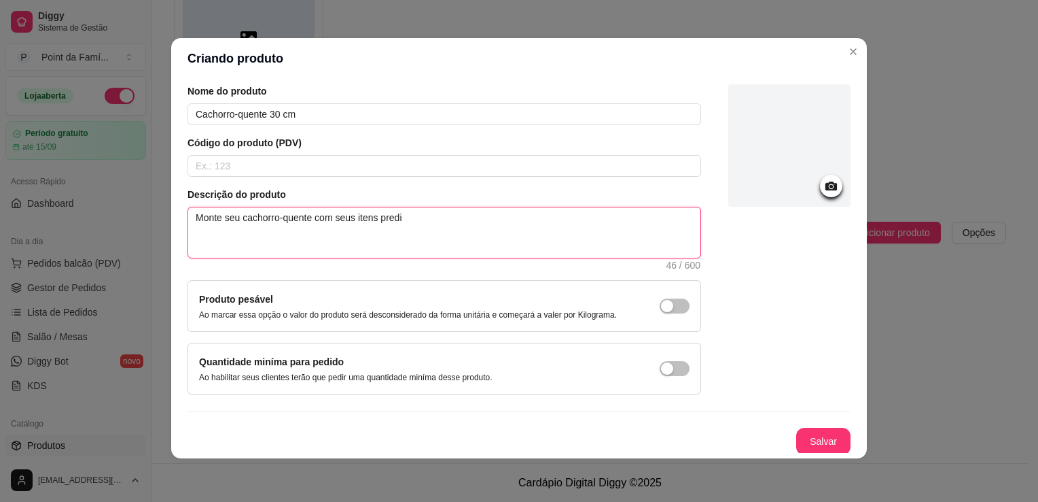
type textarea "Monte seu cachorro-quente com seus itens predil"
type textarea "Monte seu cachorro-quente com seus itens predile"
type textarea "Monte seu cachorro-quente com seus itens predilec"
type textarea "Monte seu cachorro-quente com seus itens predilect"
type textarea "Monte seu cachorro-quente com seus itens predilecto"
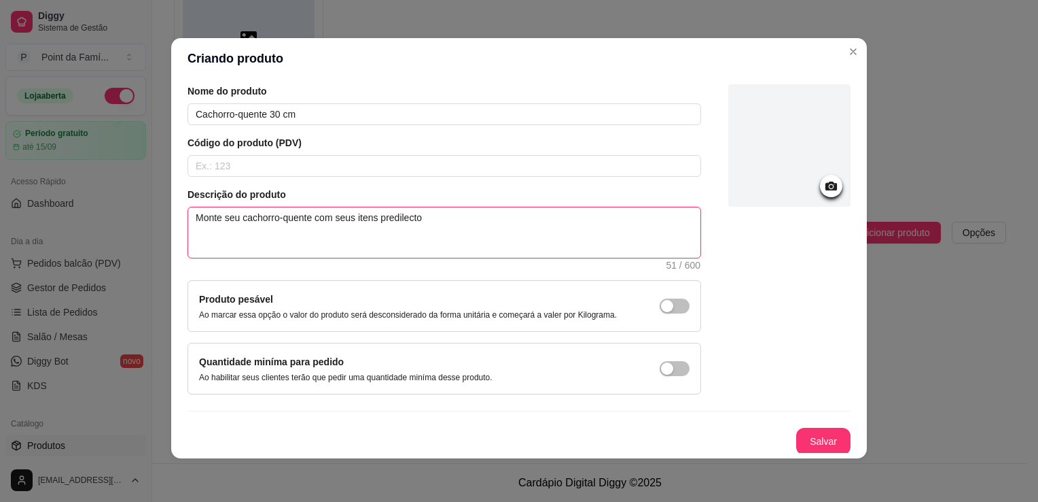
type textarea "Monte seu cachorro-quente com seus itens predilect"
type textarea "Monte seu cachorro-quente com seus itens predilec"
type textarea "Monte seu cachorro-quente com seus itens predile"
type textarea "Monte seu cachorro-quente com seus itens predilet"
type textarea "Monte seu cachorro-quente com seus itens predileto"
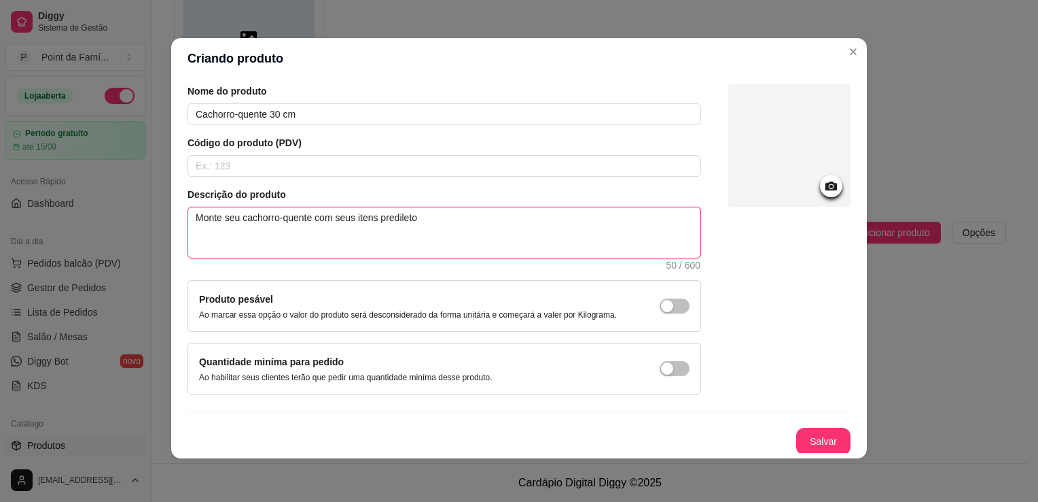
type textarea "Monte seu cachorro-quente com seus itens prediletos"
type textarea "Monte seu cachorro-quente com seus itens prediletos."
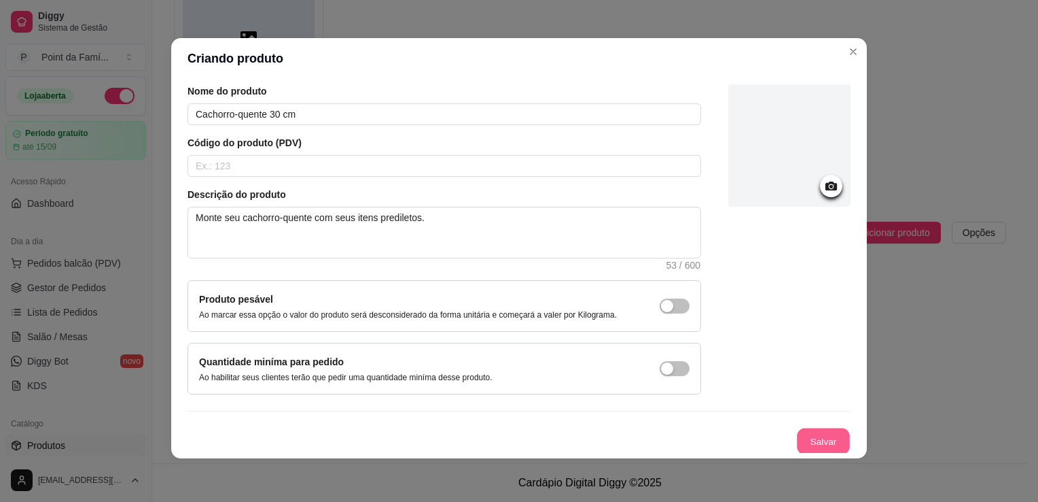
click at [801, 440] on button "Salvar" at bounding box center [823, 441] width 53 height 27
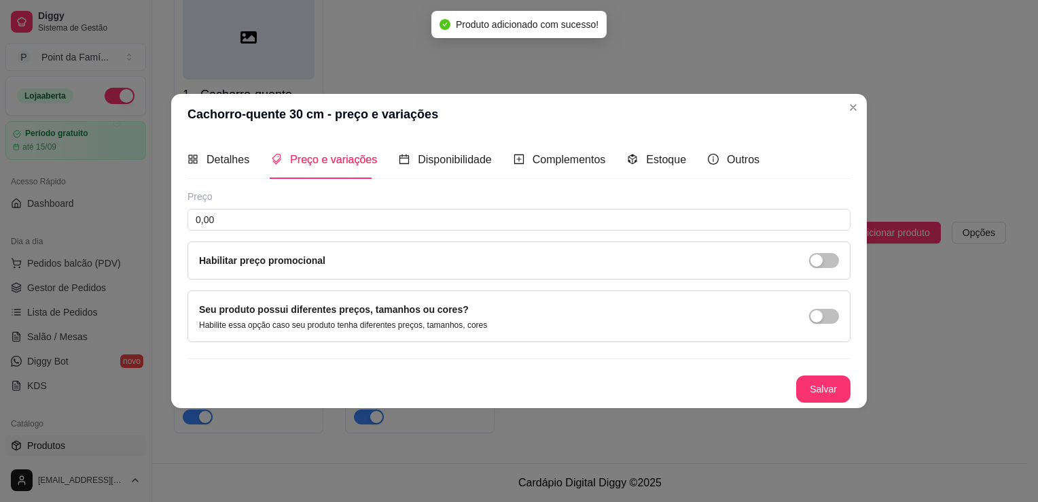
scroll to position [0, 0]
click at [552, 228] on input "0,00" at bounding box center [519, 220] width 663 height 22
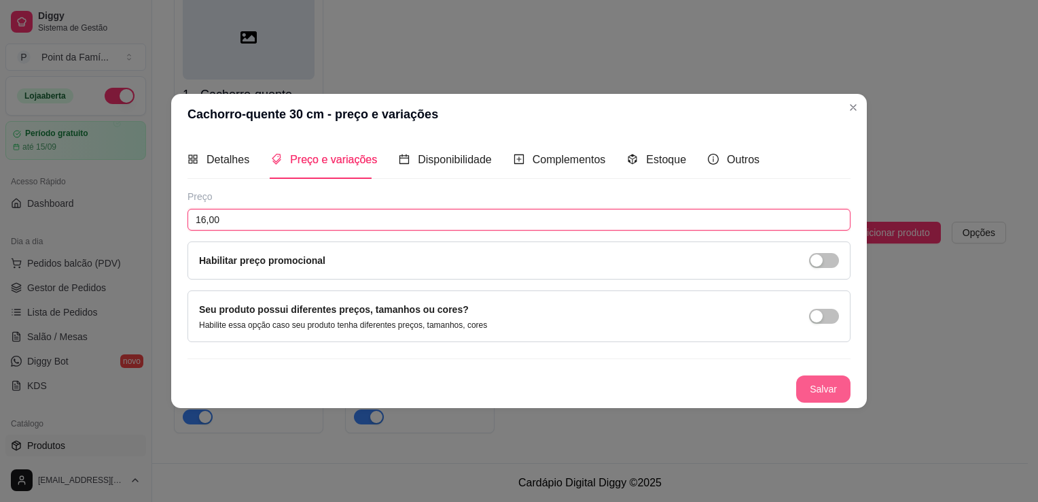
type input "16,00"
click at [809, 393] on button "Salvar" at bounding box center [823, 388] width 54 height 27
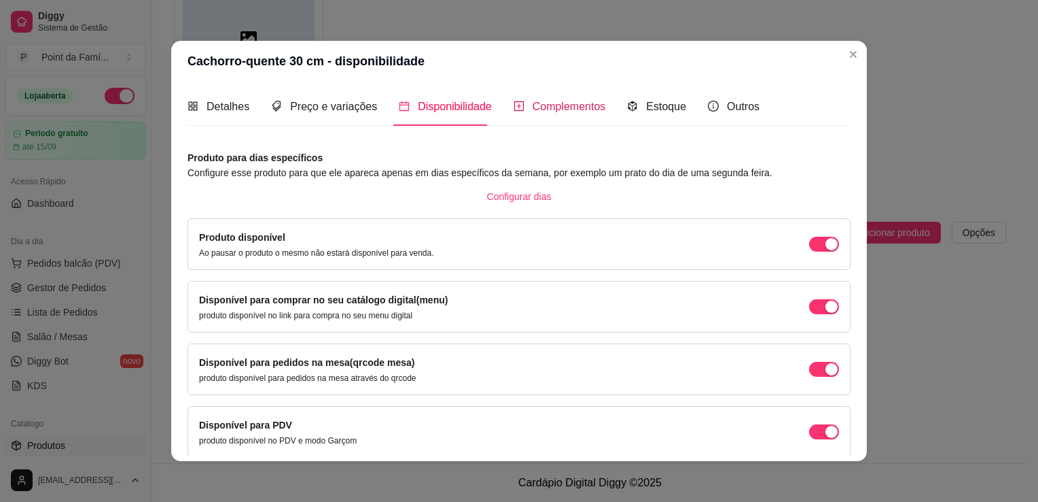
click at [560, 112] on span "Complementos" at bounding box center [569, 107] width 73 height 12
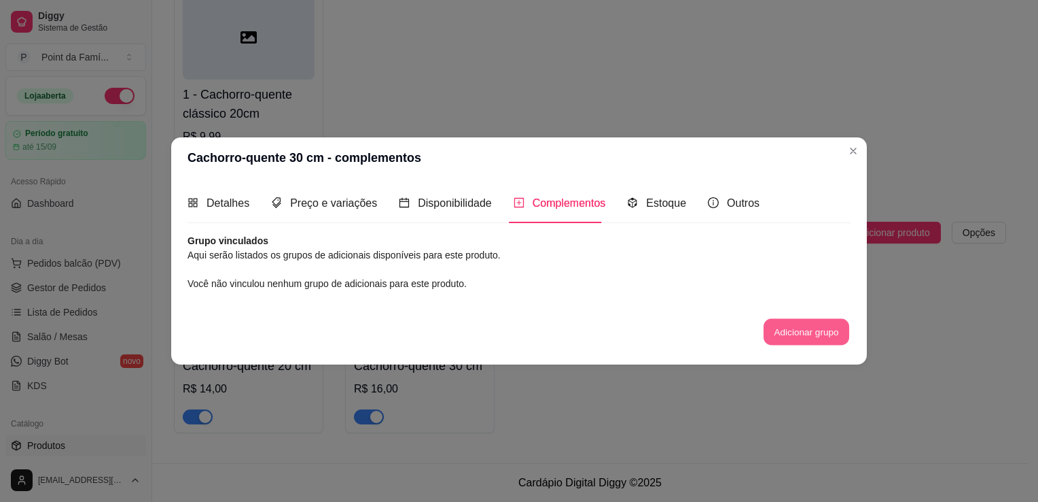
click at [783, 334] on button "Adicionar grupo" at bounding box center [807, 331] width 86 height 27
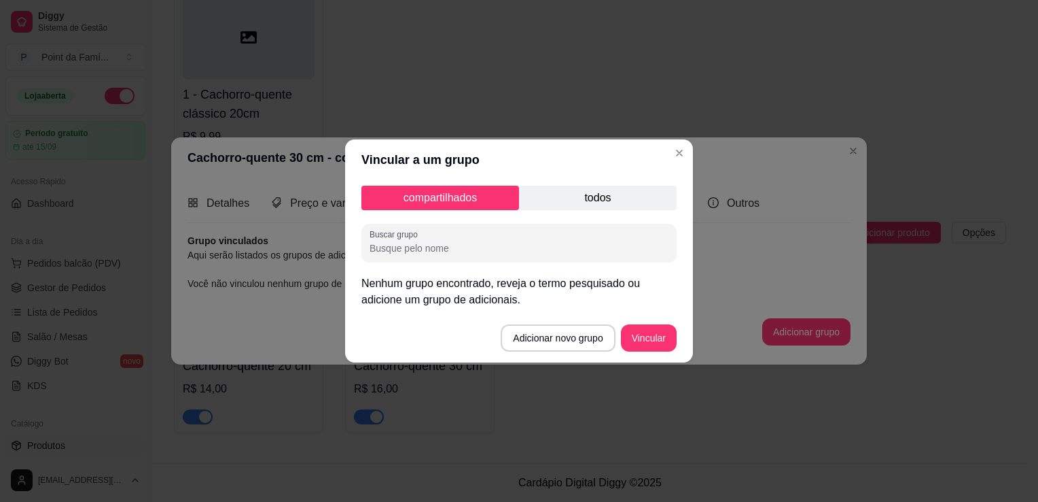
click at [546, 249] on input "Buscar grupo" at bounding box center [519, 248] width 299 height 14
type input "escolha"
click at [631, 192] on p "todos" at bounding box center [598, 198] width 158 height 24
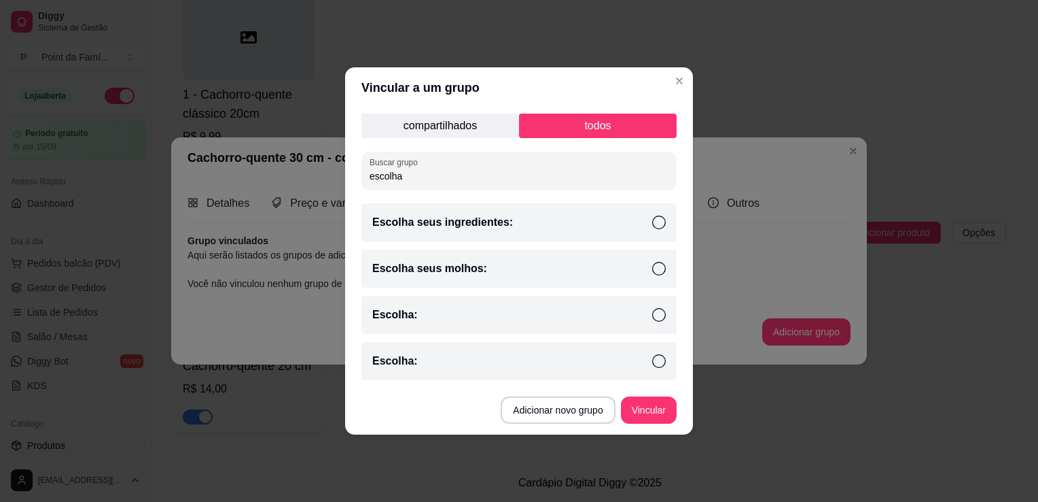
click at [598, 314] on div "Escolha:" at bounding box center [519, 315] width 315 height 38
click at [651, 409] on button "Vincular" at bounding box center [649, 410] width 54 height 27
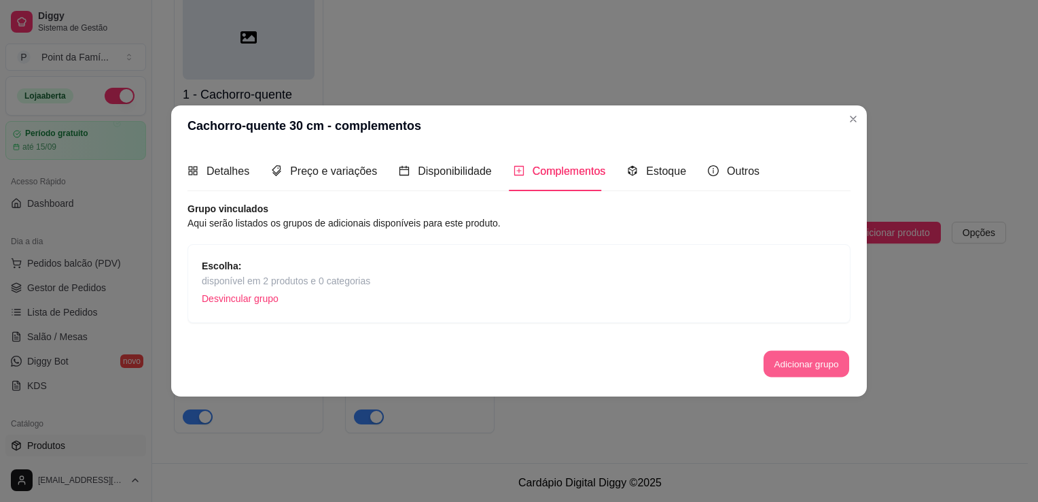
click at [777, 357] on button "Adicionar grupo" at bounding box center [807, 363] width 86 height 27
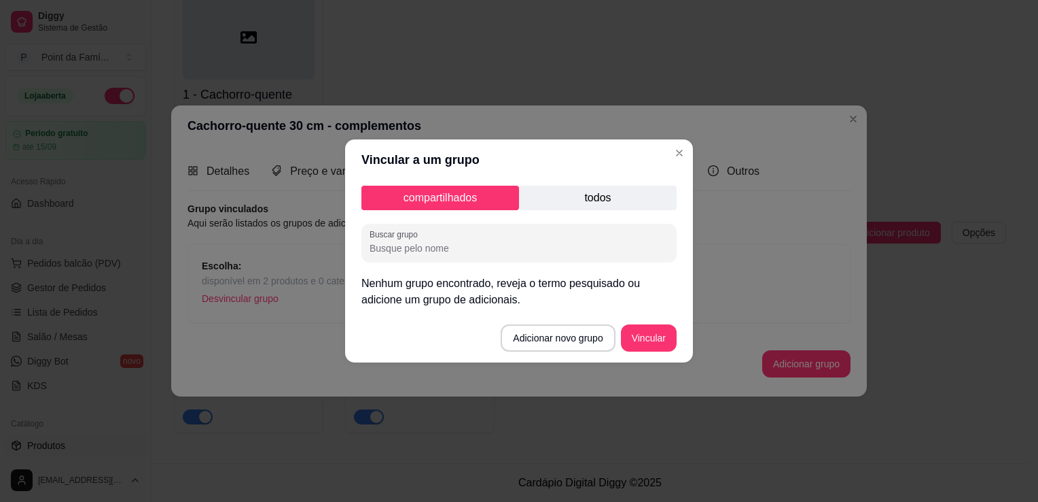
click at [598, 208] on p "todos" at bounding box center [598, 198] width 158 height 24
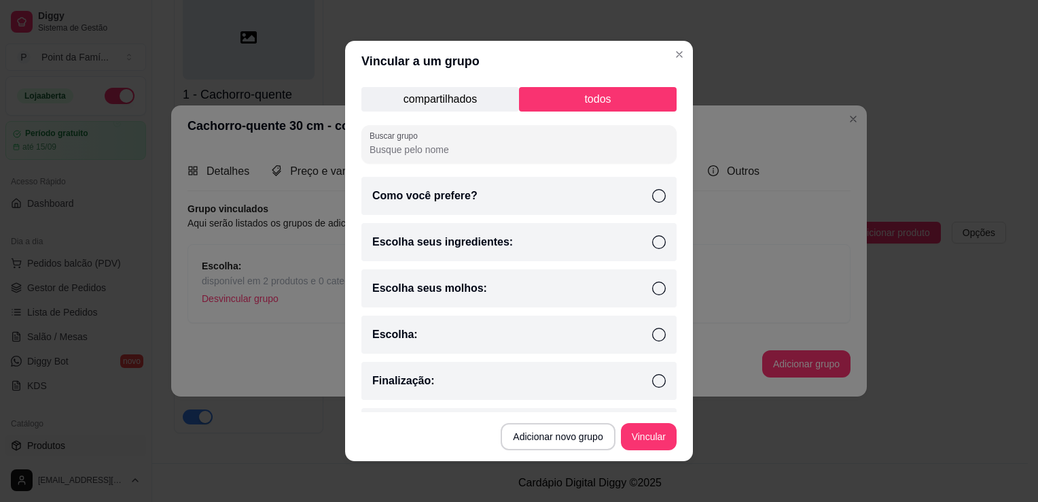
click at [493, 205] on div "Como você prefere?" at bounding box center [519, 196] width 315 height 38
click at [627, 300] on div "Escolha seus molhos:" at bounding box center [519, 288] width 315 height 38
click at [630, 249] on div "Escolha seus ingredientes:" at bounding box center [519, 242] width 315 height 38
click at [652, 378] on icon at bounding box center [659, 381] width 14 height 14
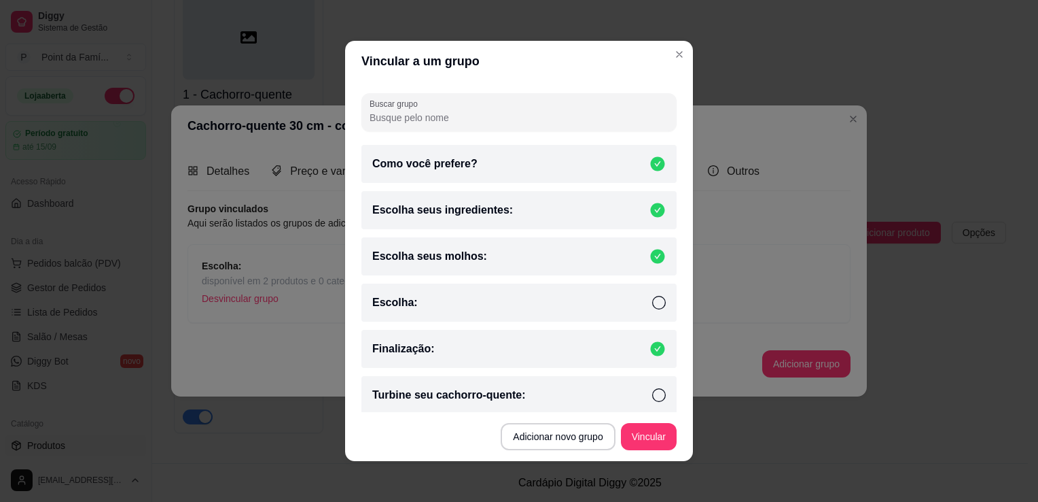
scroll to position [39, 0]
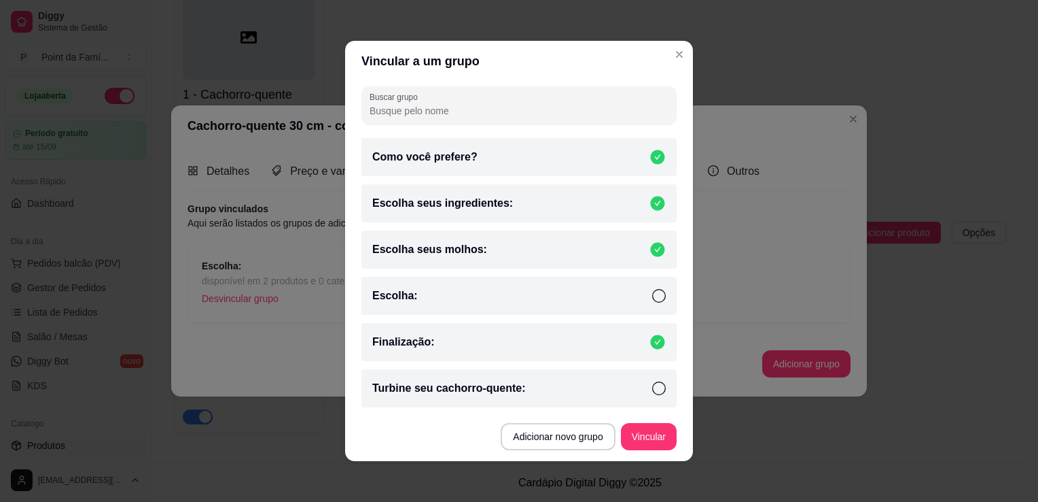
click at [633, 385] on div "Turbine seu cachorro-quente:" at bounding box center [519, 388] width 315 height 38
click at [650, 442] on button "Vincular" at bounding box center [649, 436] width 56 height 27
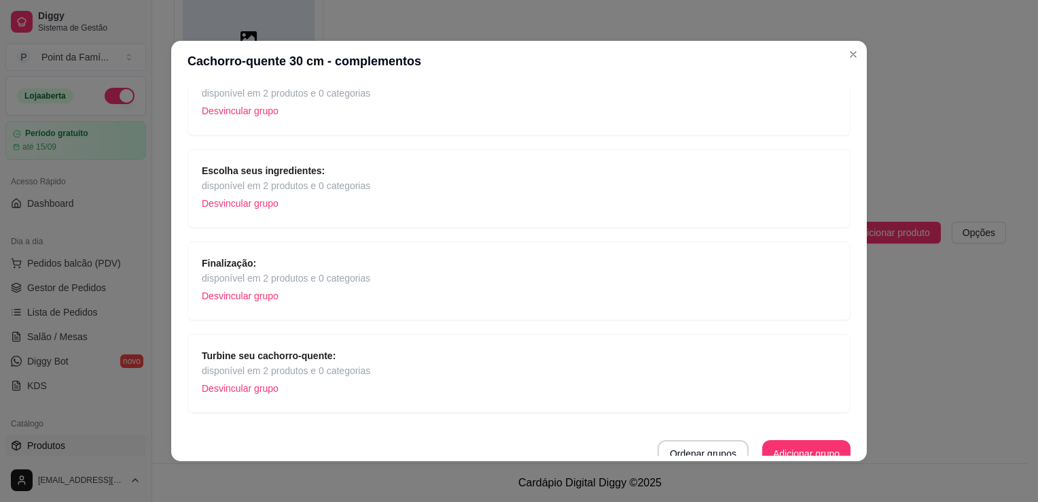
scroll to position [317, 0]
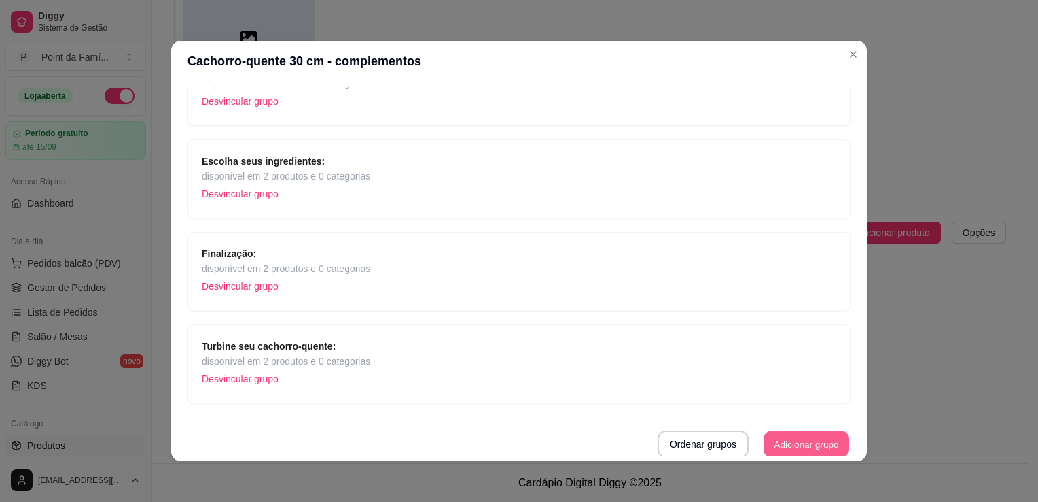
click at [767, 444] on button "Adicionar grupo" at bounding box center [807, 444] width 86 height 27
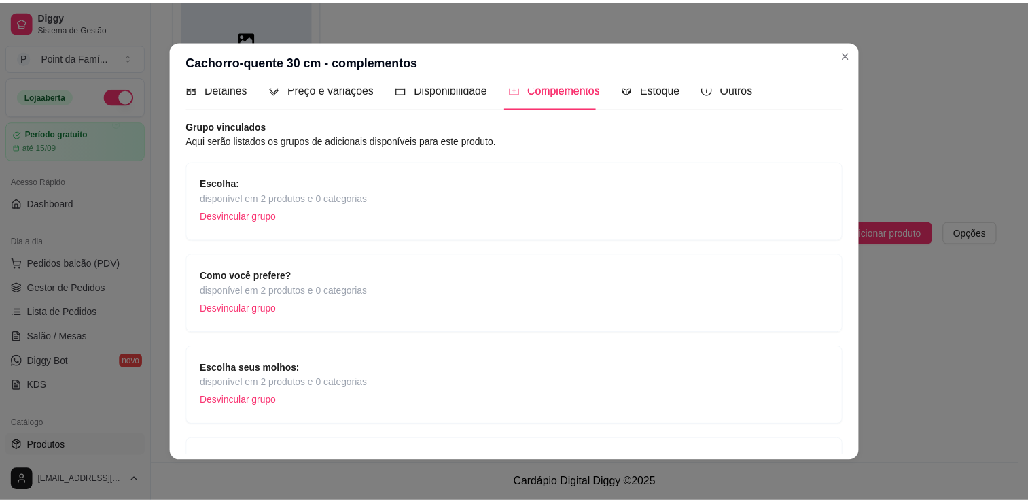
scroll to position [0, 0]
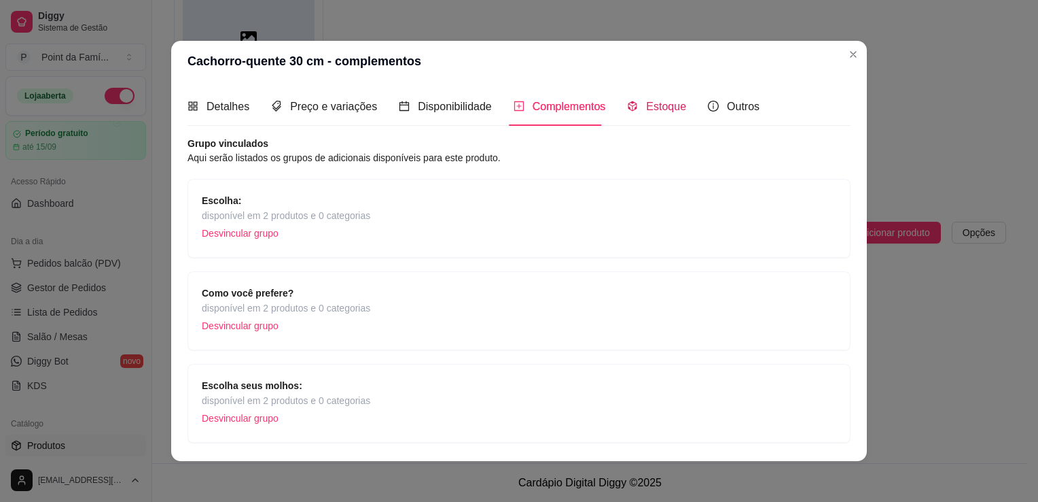
click at [646, 107] on span "Estoque" at bounding box center [666, 107] width 40 height 12
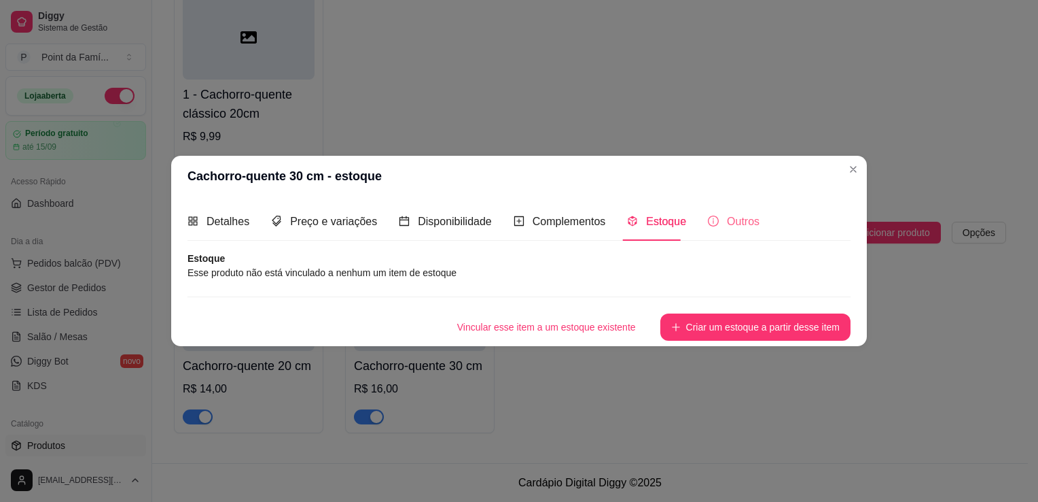
click at [722, 230] on div "Outros" at bounding box center [734, 221] width 52 height 39
